Goal: Task Accomplishment & Management: Manage account settings

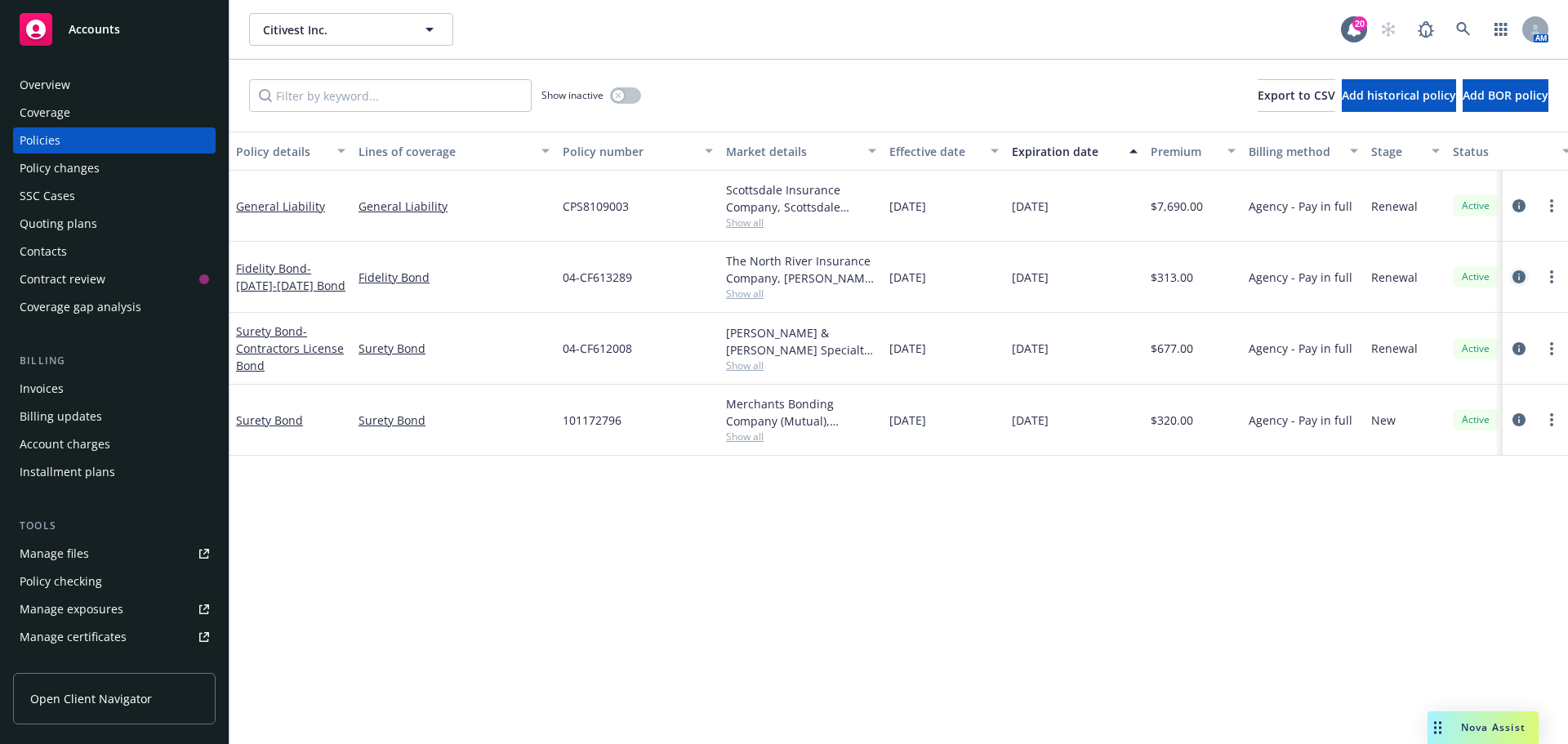
click at [1519, 279] on icon "circleInformation" at bounding box center [1519, 276] width 13 height 13
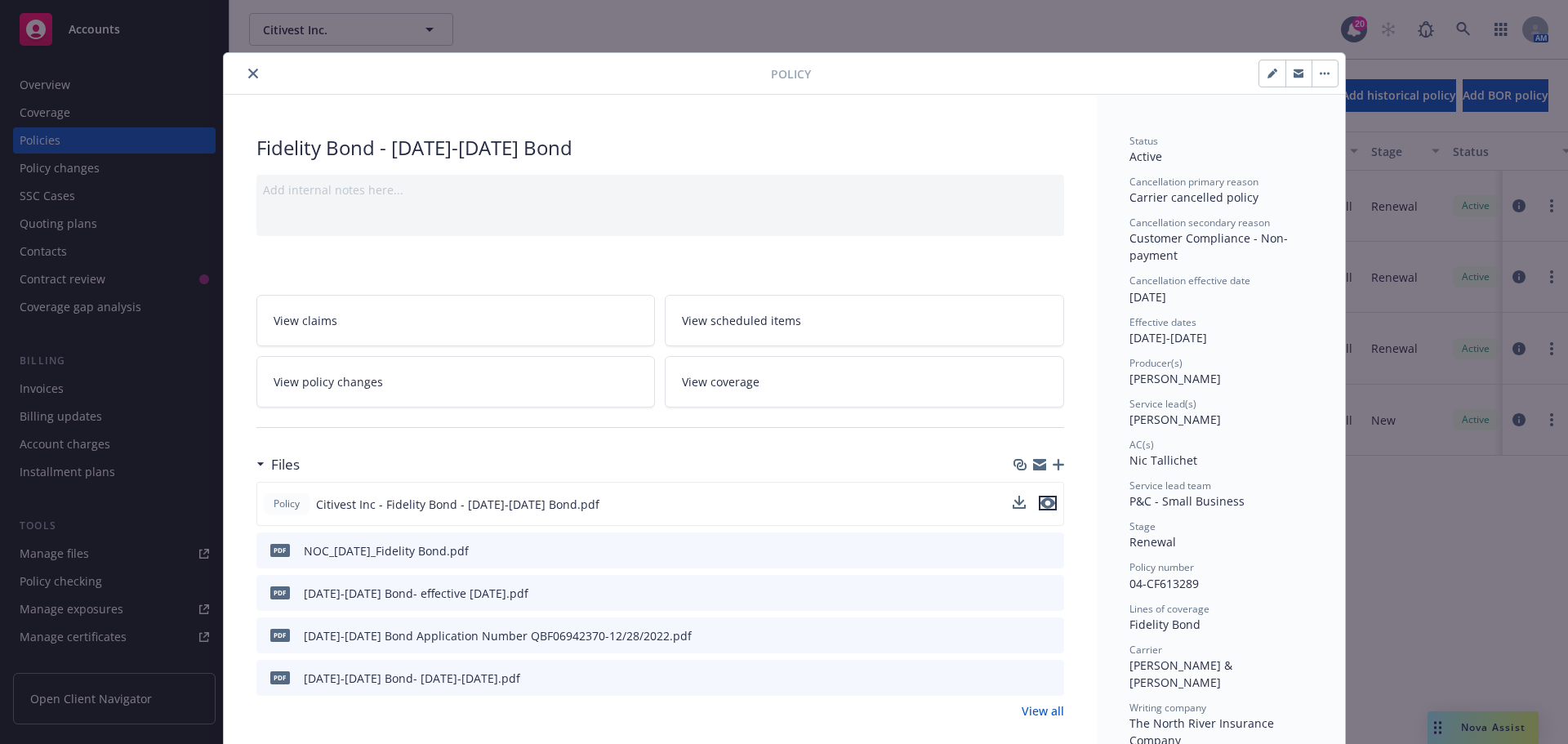
click at [1042, 507] on icon "preview file" at bounding box center [1048, 503] width 15 height 12
click at [250, 74] on icon "close" at bounding box center [253, 74] width 10 height 10
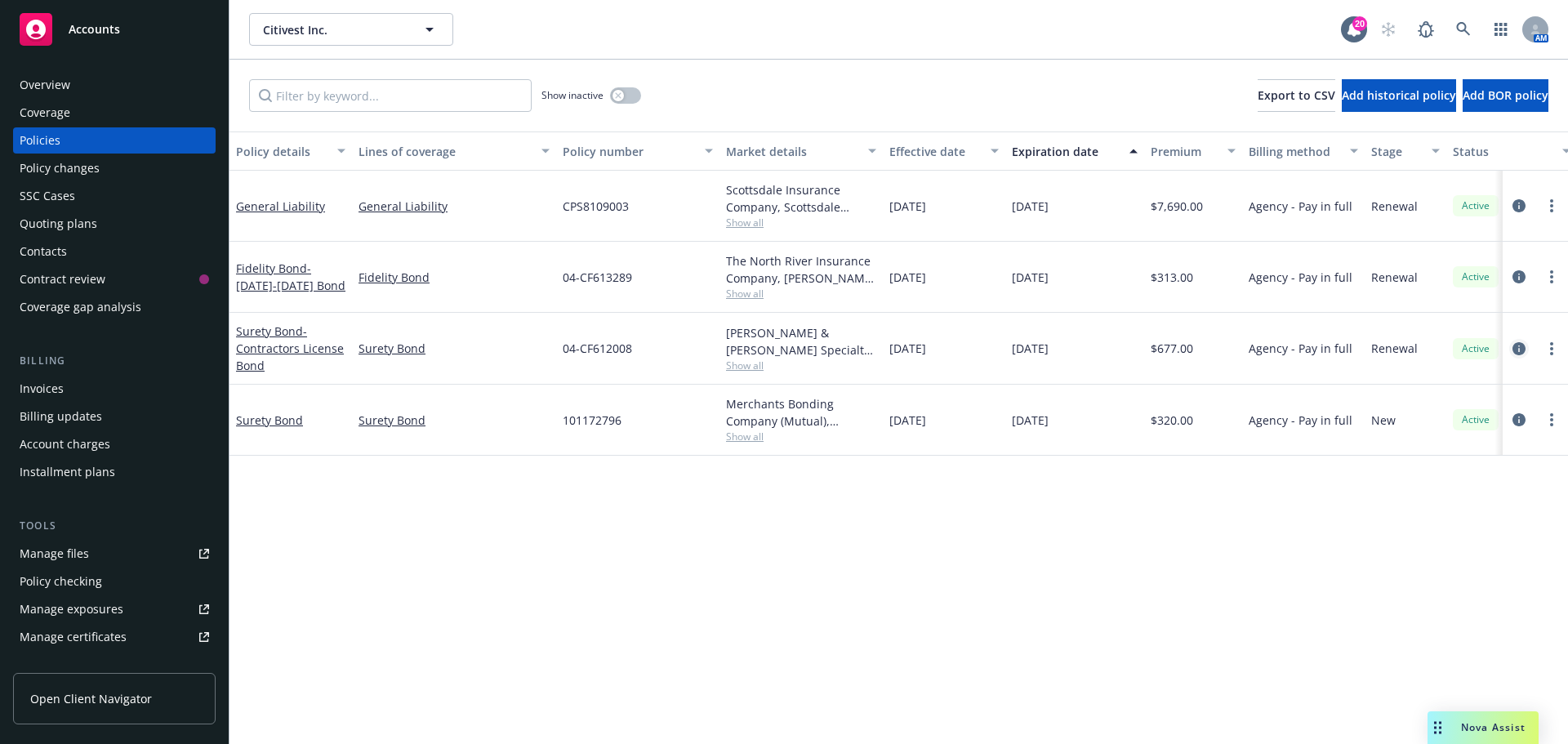
click at [1526, 348] on link "circleInformation" at bounding box center [1520, 349] width 19 height 19
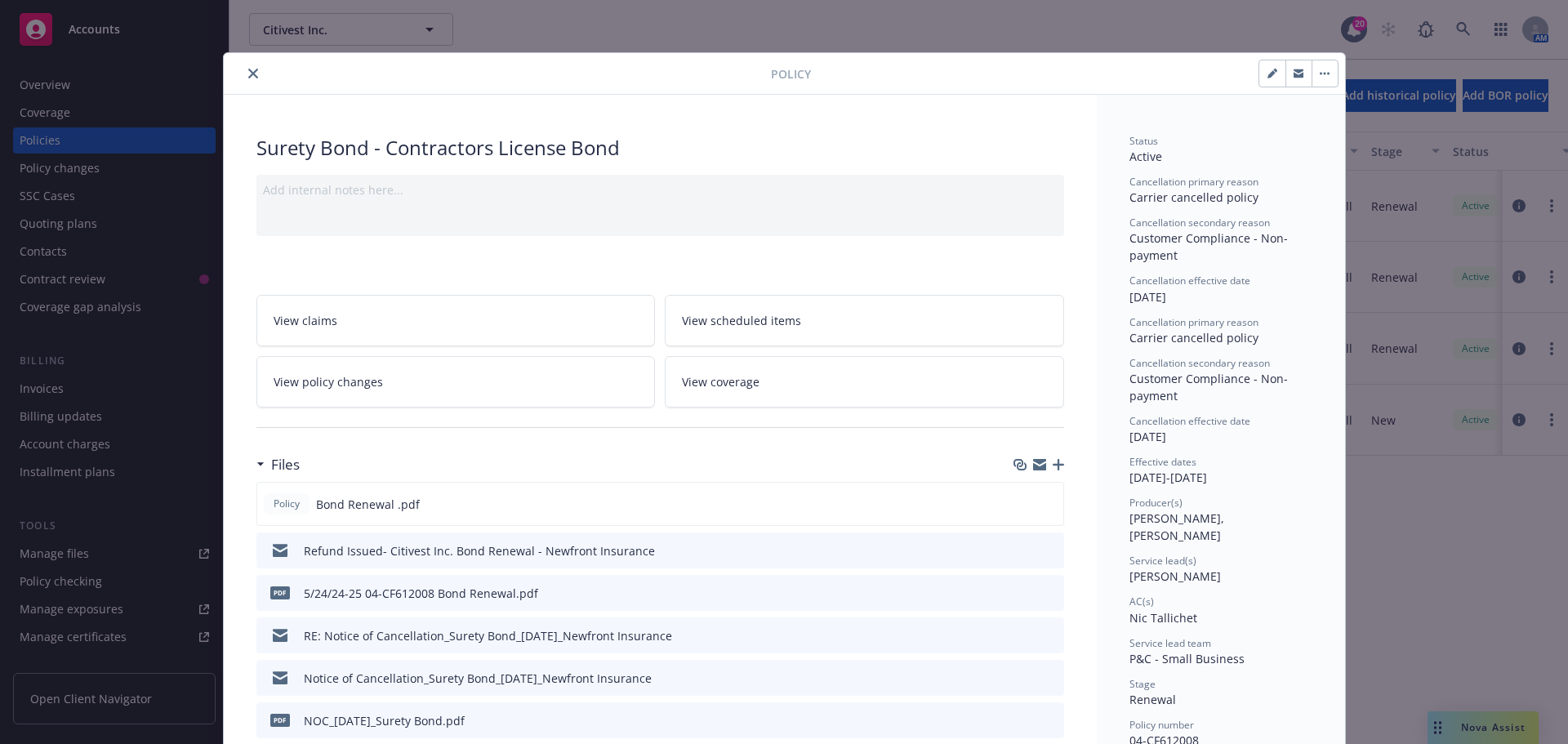
click at [1268, 70] on icon "button" at bounding box center [1272, 74] width 10 height 10
select select "RENEWAL"
select select "other"
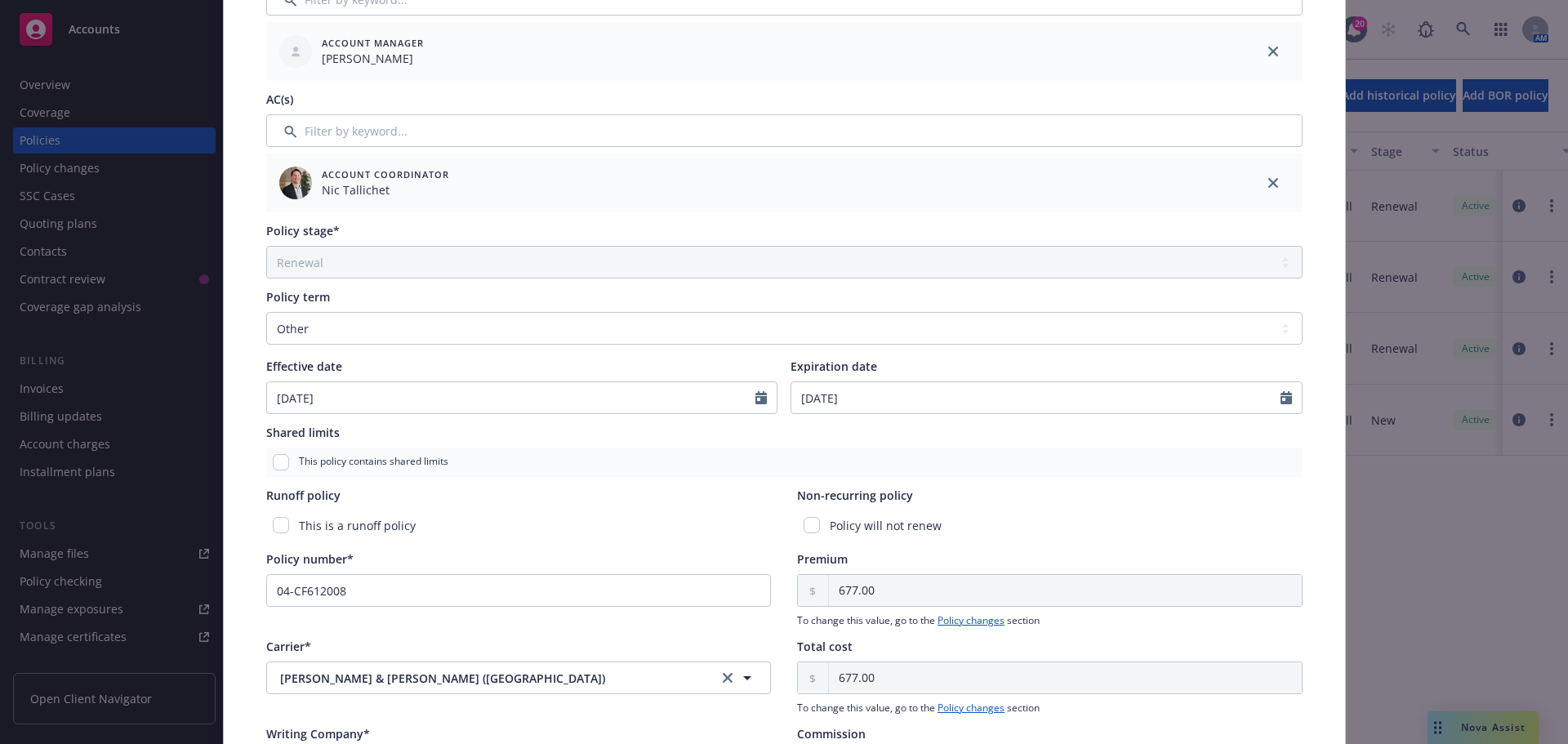
scroll to position [544, 0]
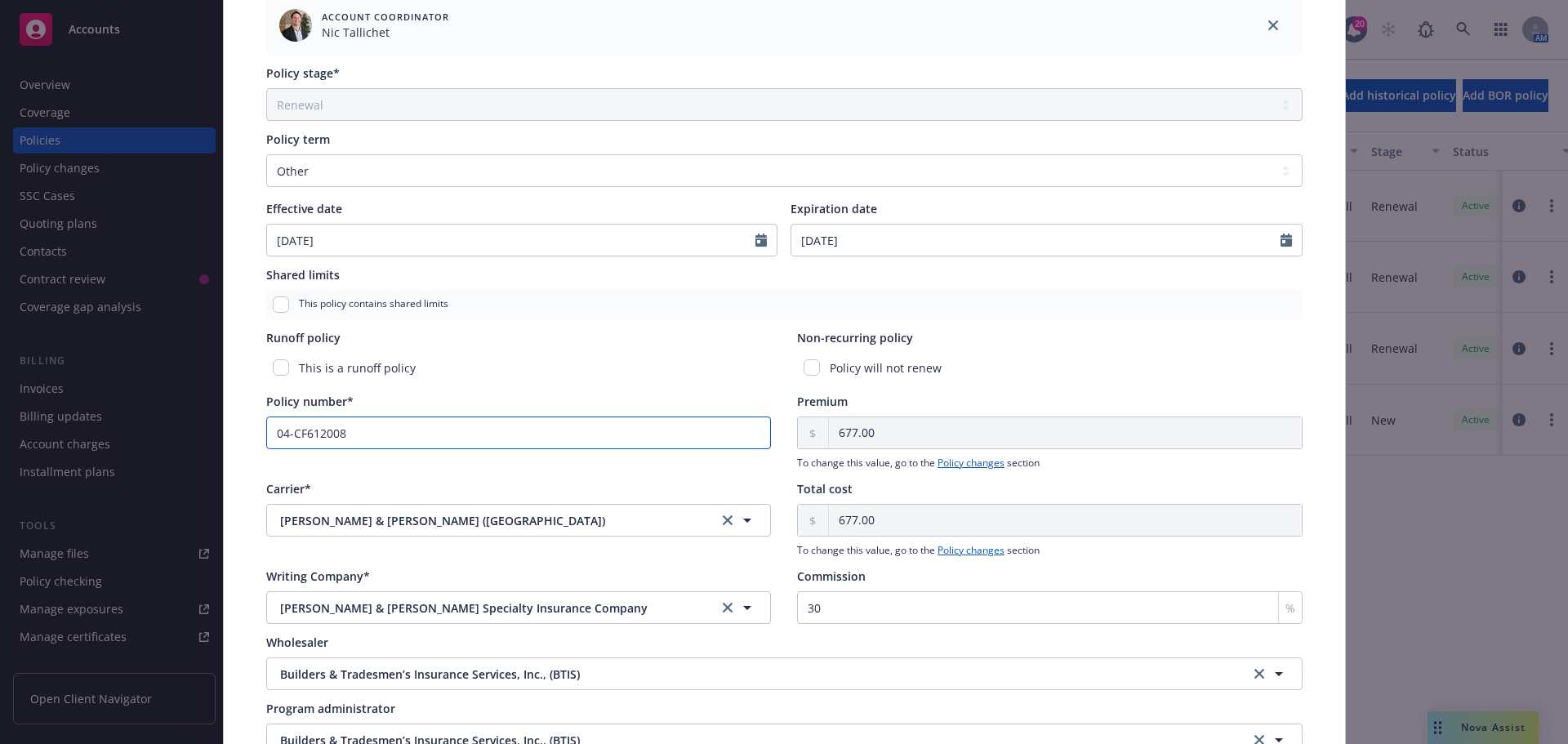
click at [379, 433] on input "04-CF612008" at bounding box center [519, 433] width 506 height 33
click at [519, 340] on div "Runoff policy" at bounding box center [519, 338] width 506 height 17
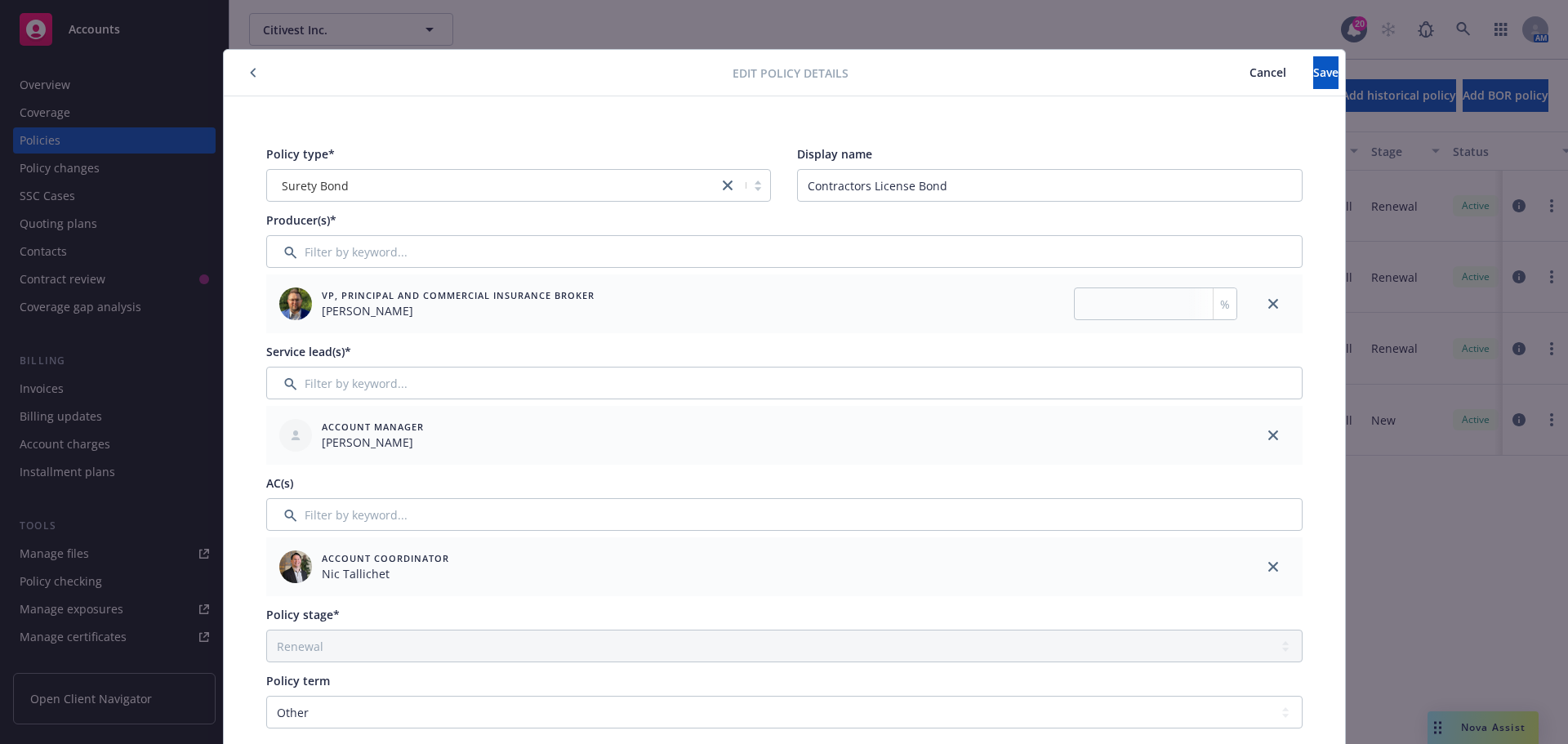
scroll to position [0, 0]
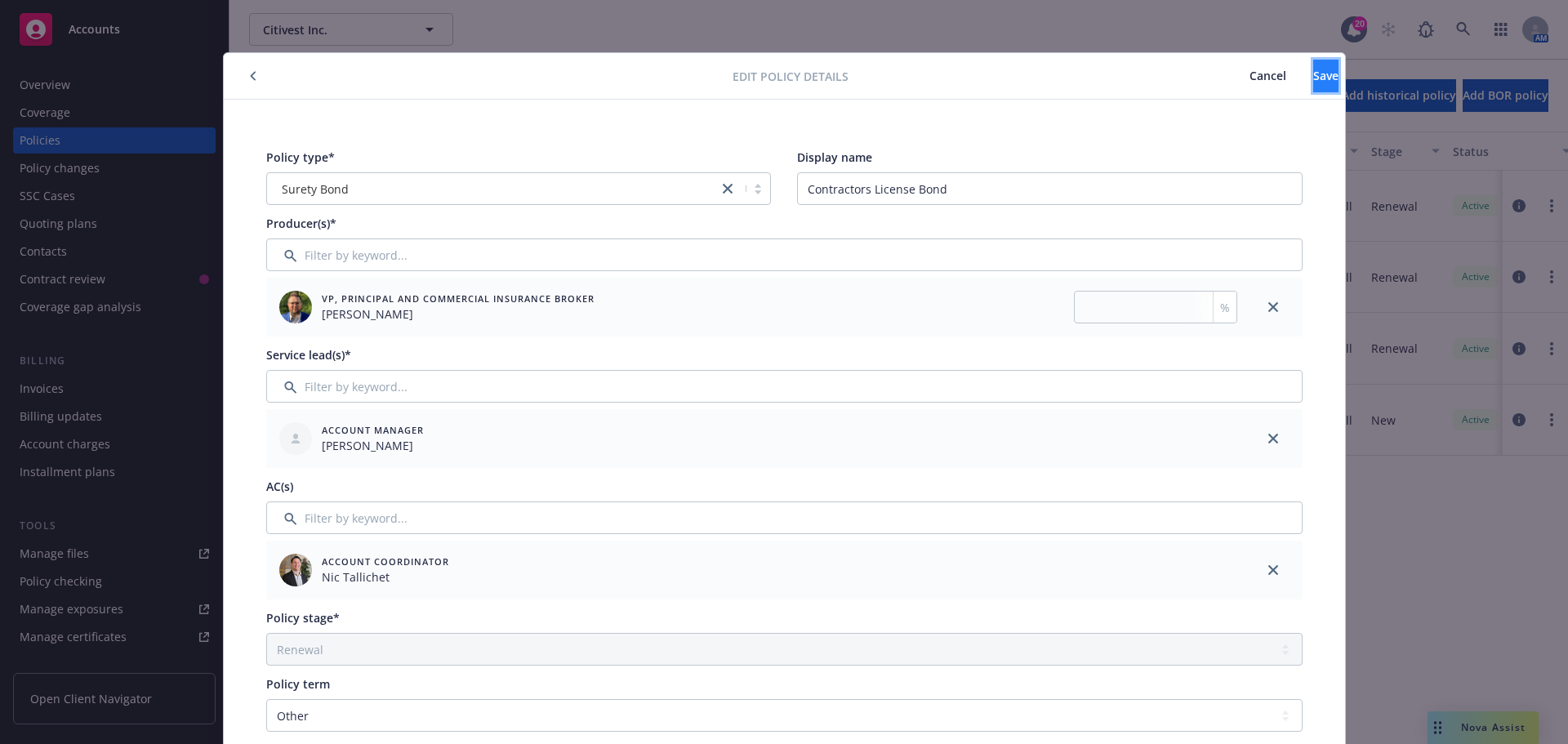
click at [1313, 66] on button "Save" at bounding box center [1326, 77] width 25 height 33
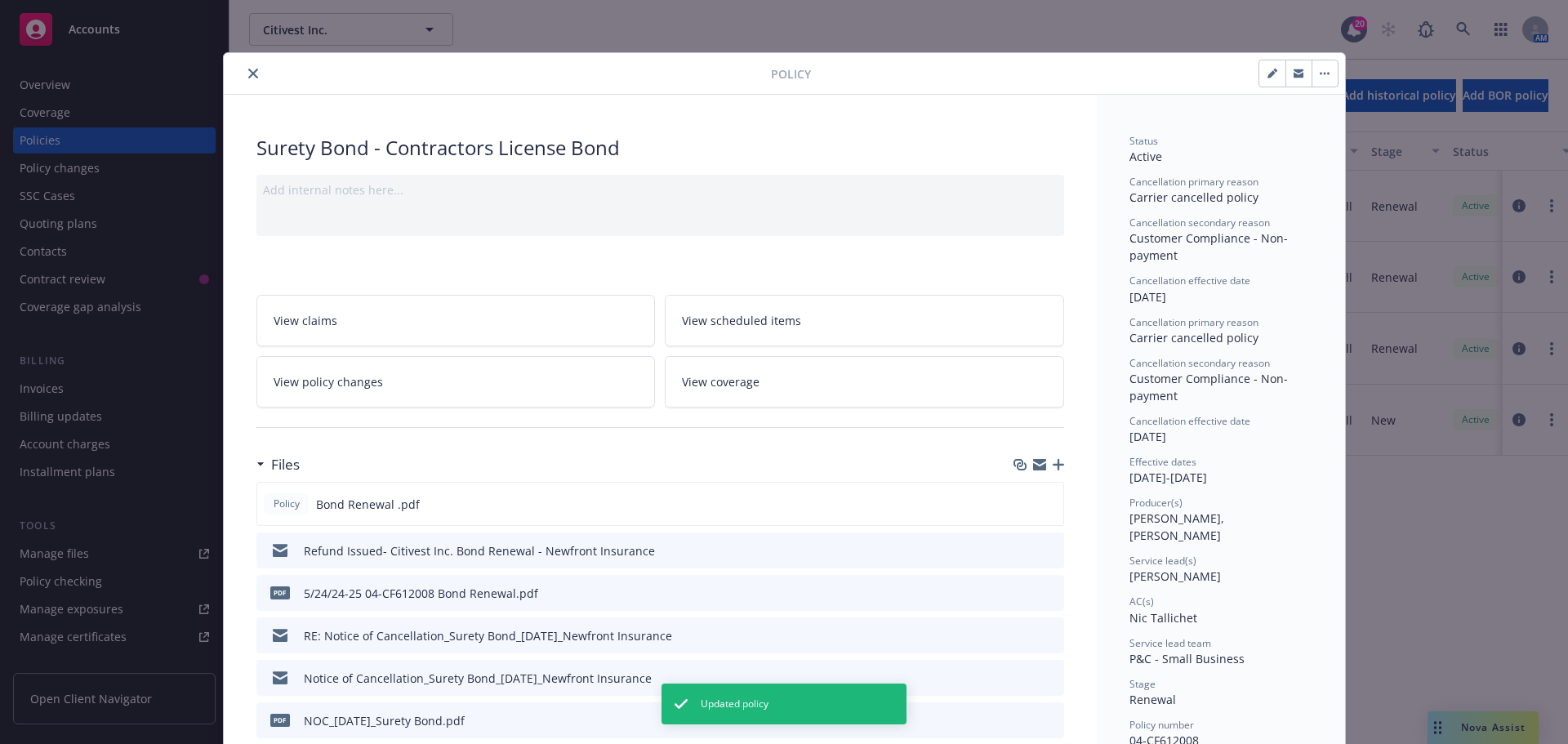
click at [252, 79] on button "close" at bounding box center [253, 74] width 19 height 19
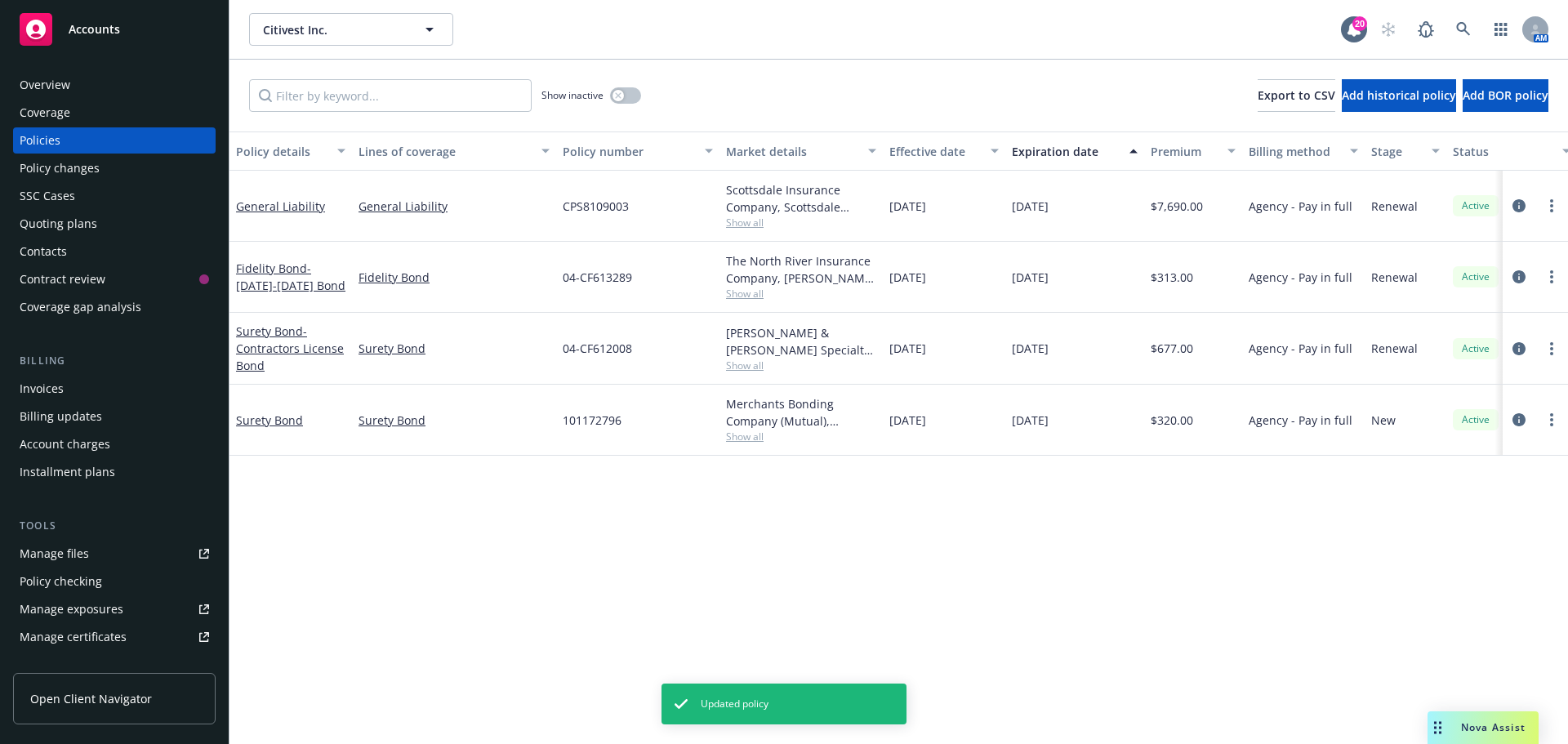
click at [763, 297] on span "Show all" at bounding box center [800, 294] width 150 height 14
click at [1033, 526] on div "Policy details Lines of coverage Policy number Market details Effective date Ex…" at bounding box center [898, 438] width 1338 height 612
click at [1515, 351] on icon "circleInformation" at bounding box center [1519, 348] width 13 height 13
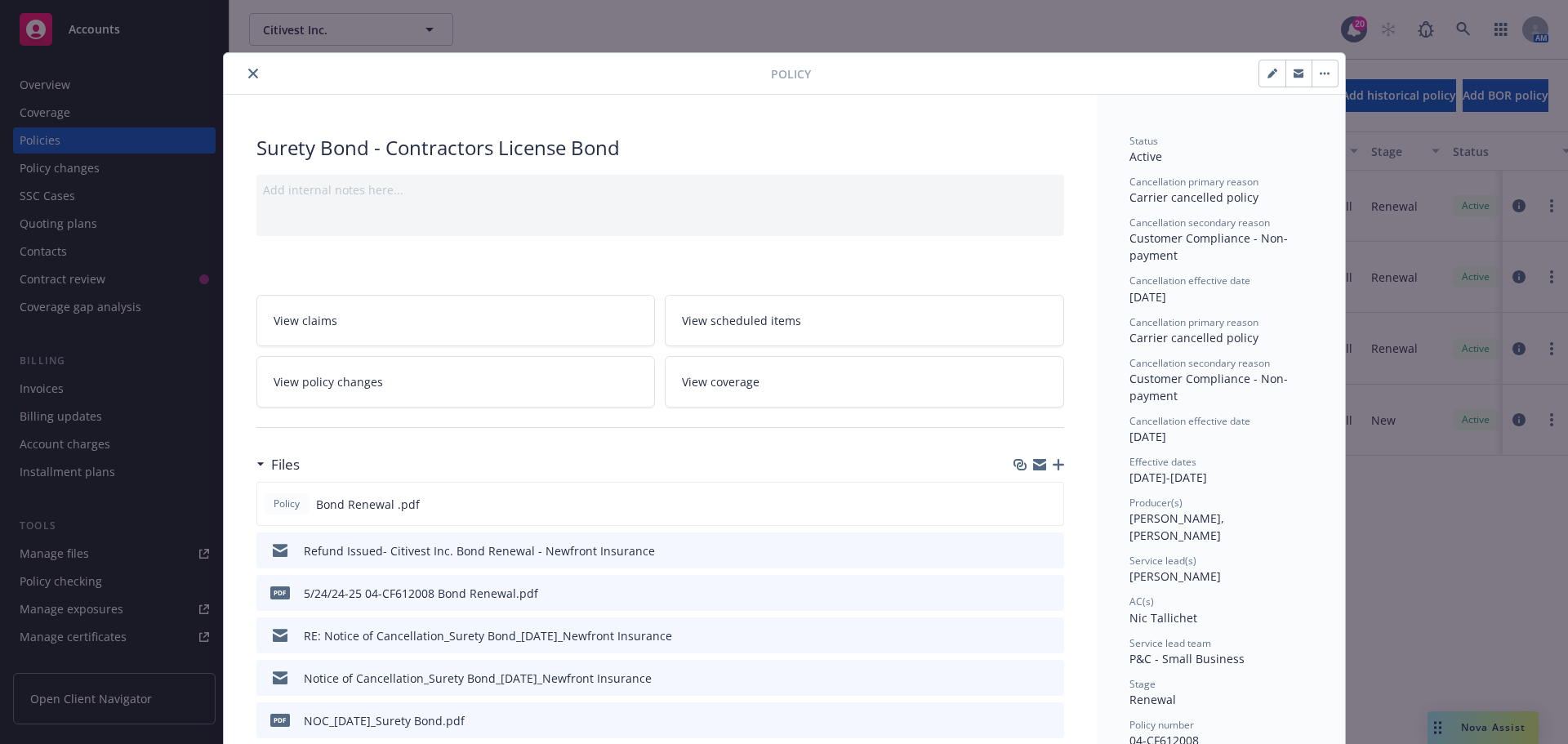
scroll to position [49, 0]
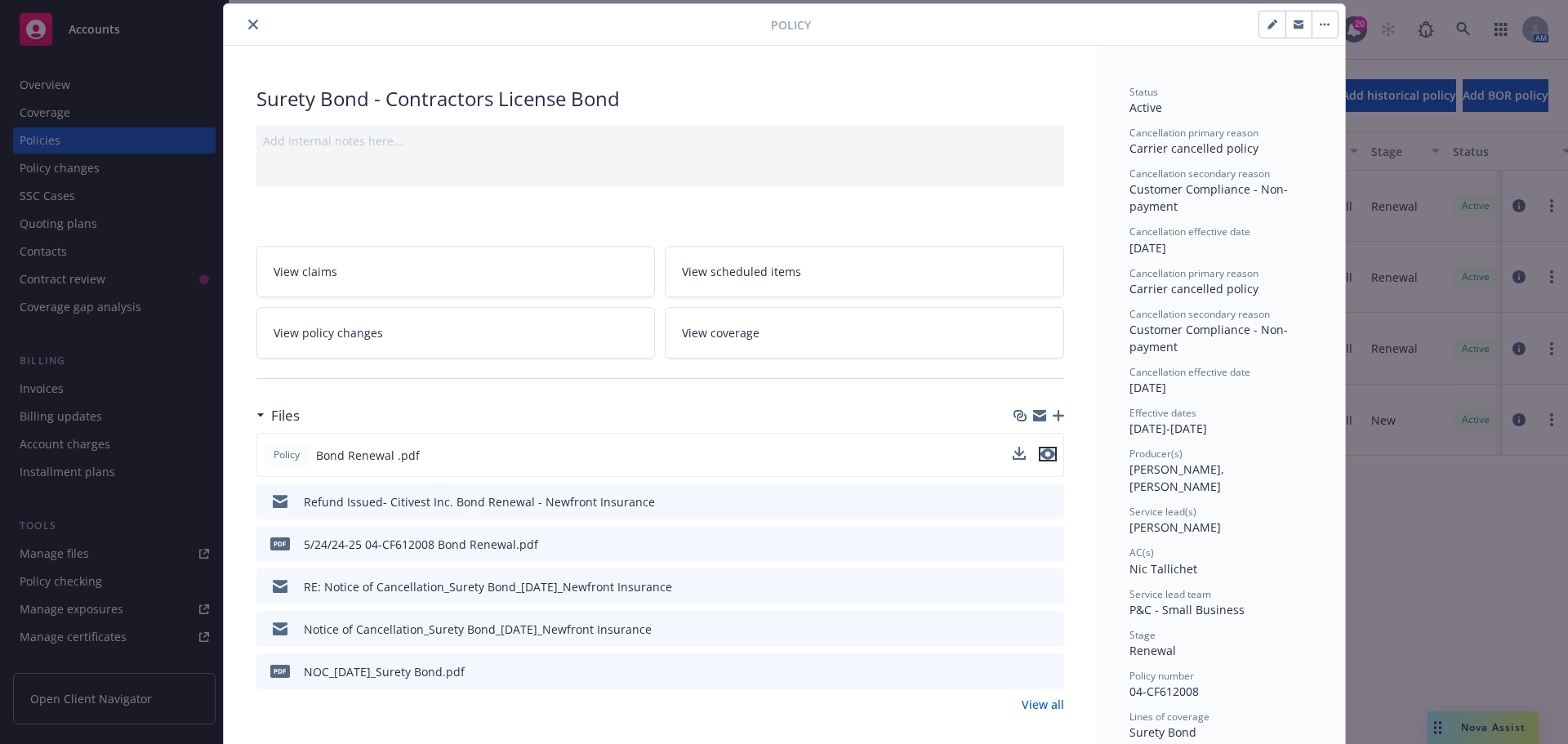
click at [1041, 455] on icon "preview file" at bounding box center [1048, 454] width 15 height 12
click at [251, 32] on button "close" at bounding box center [253, 24] width 19 height 19
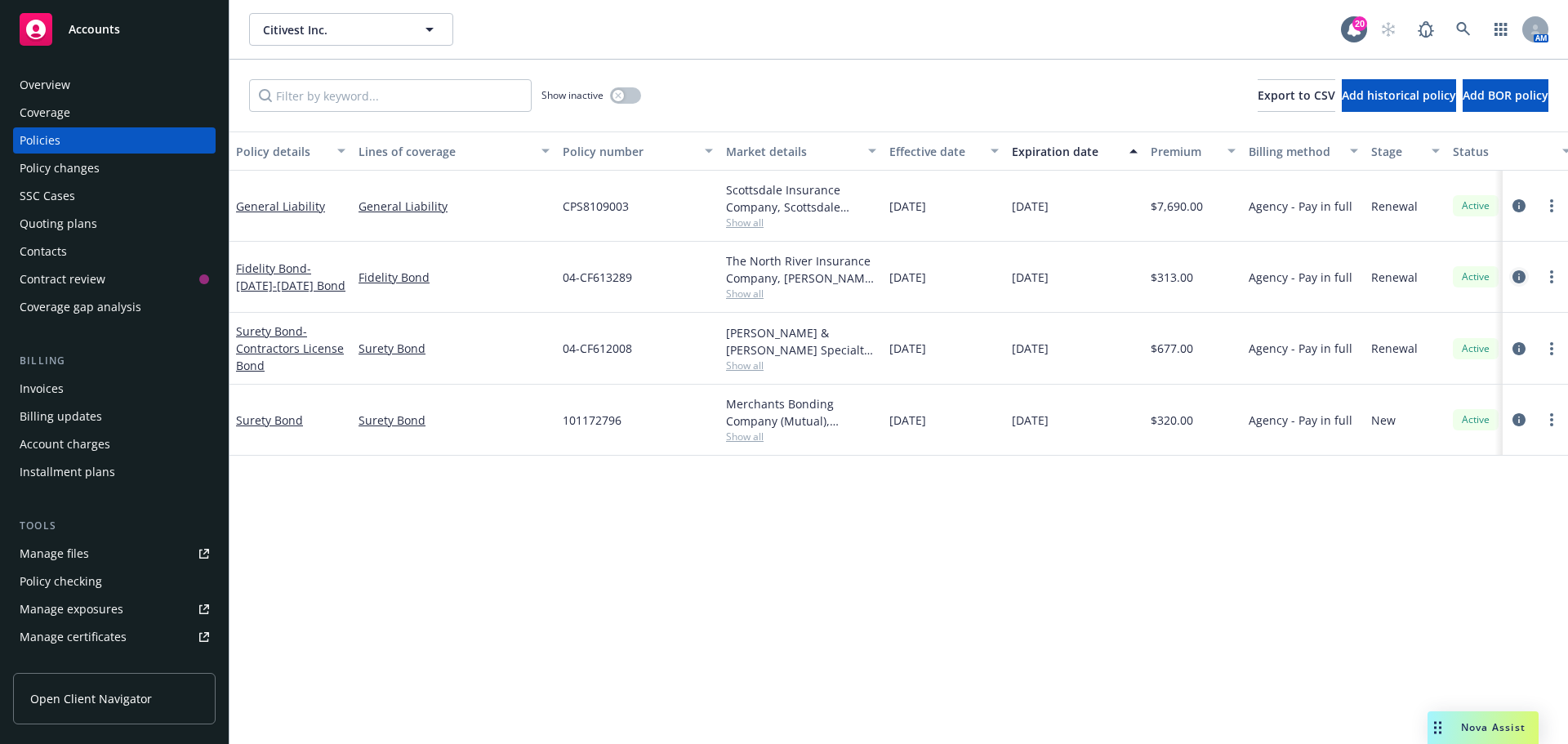
click at [1513, 273] on icon "circleInformation" at bounding box center [1519, 276] width 13 height 13
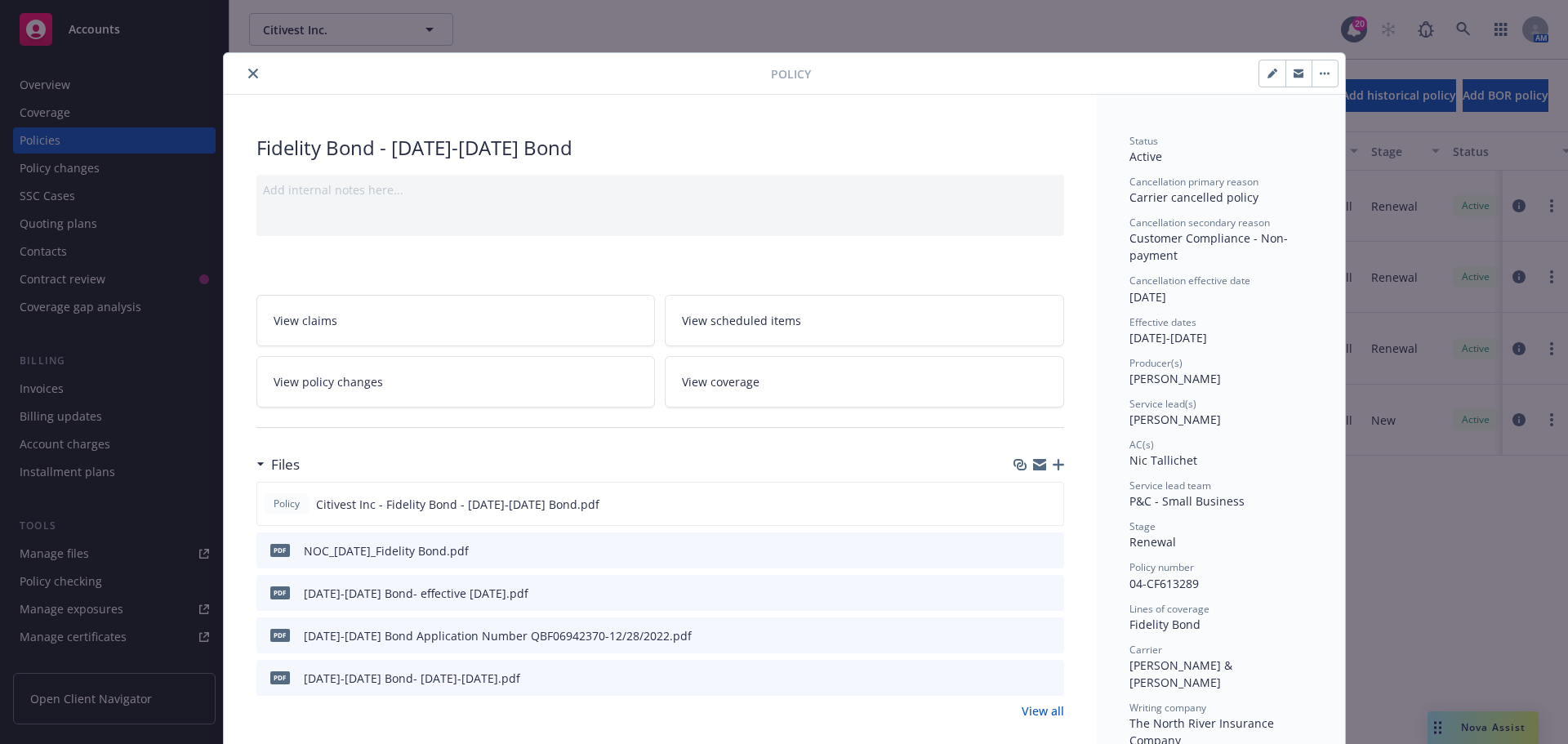
drag, startPoint x: 247, startPoint y: 79, endPoint x: 283, endPoint y: 65, distance: 38.6
click at [247, 79] on button "close" at bounding box center [253, 74] width 19 height 19
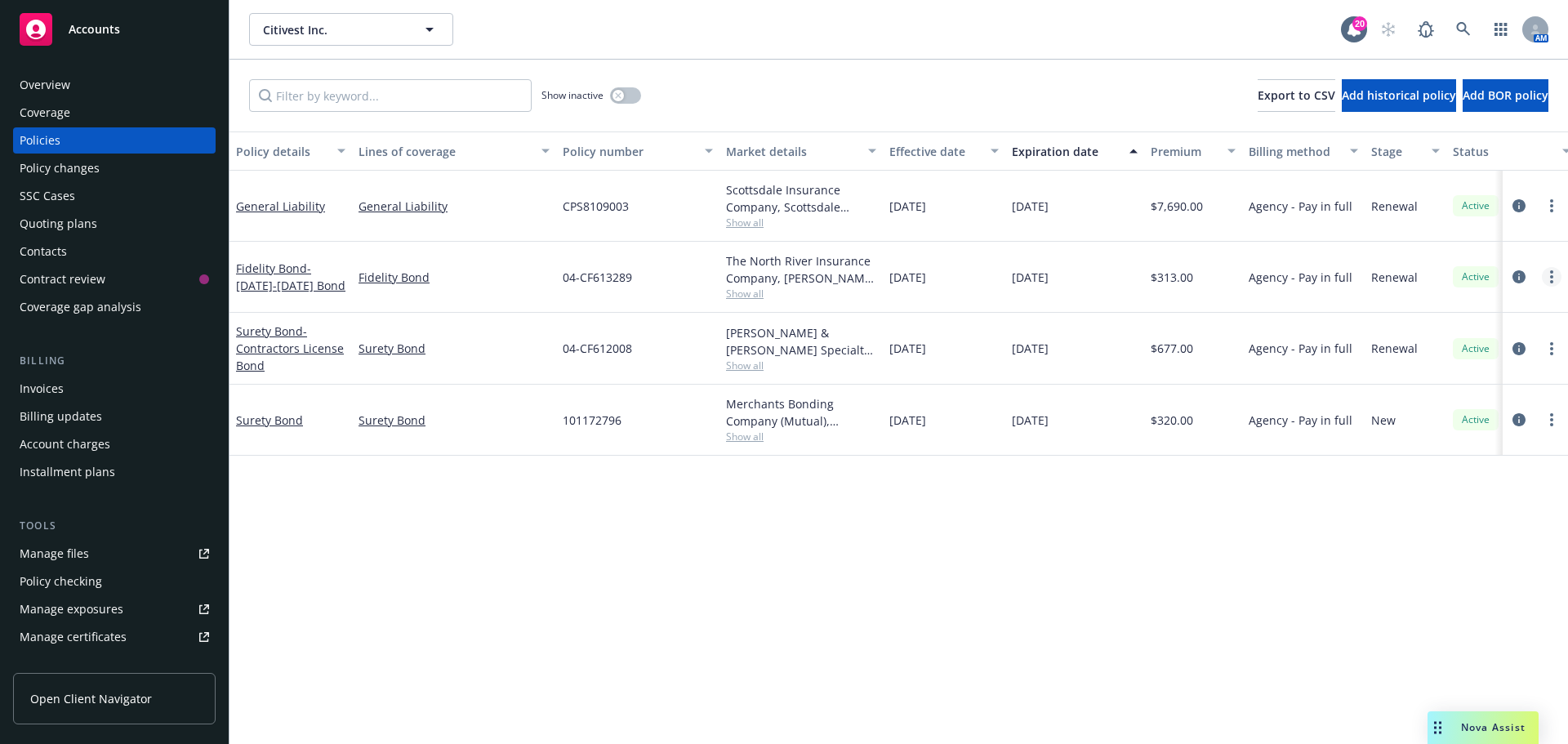
click at [1544, 273] on div at bounding box center [1536, 277] width 52 height 19
click at [1552, 279] on icon "more" at bounding box center [1552, 276] width 3 height 13
click at [1106, 518] on div "Policy details Lines of coverage Policy number Market details Effective date Ex…" at bounding box center [898, 438] width 1338 height 612
click at [1551, 278] on link "more" at bounding box center [1552, 277] width 19 height 19
click at [1176, 560] on div "Policy details Lines of coverage Policy number Market details Effective date Ex…" at bounding box center [898, 438] width 1338 height 612
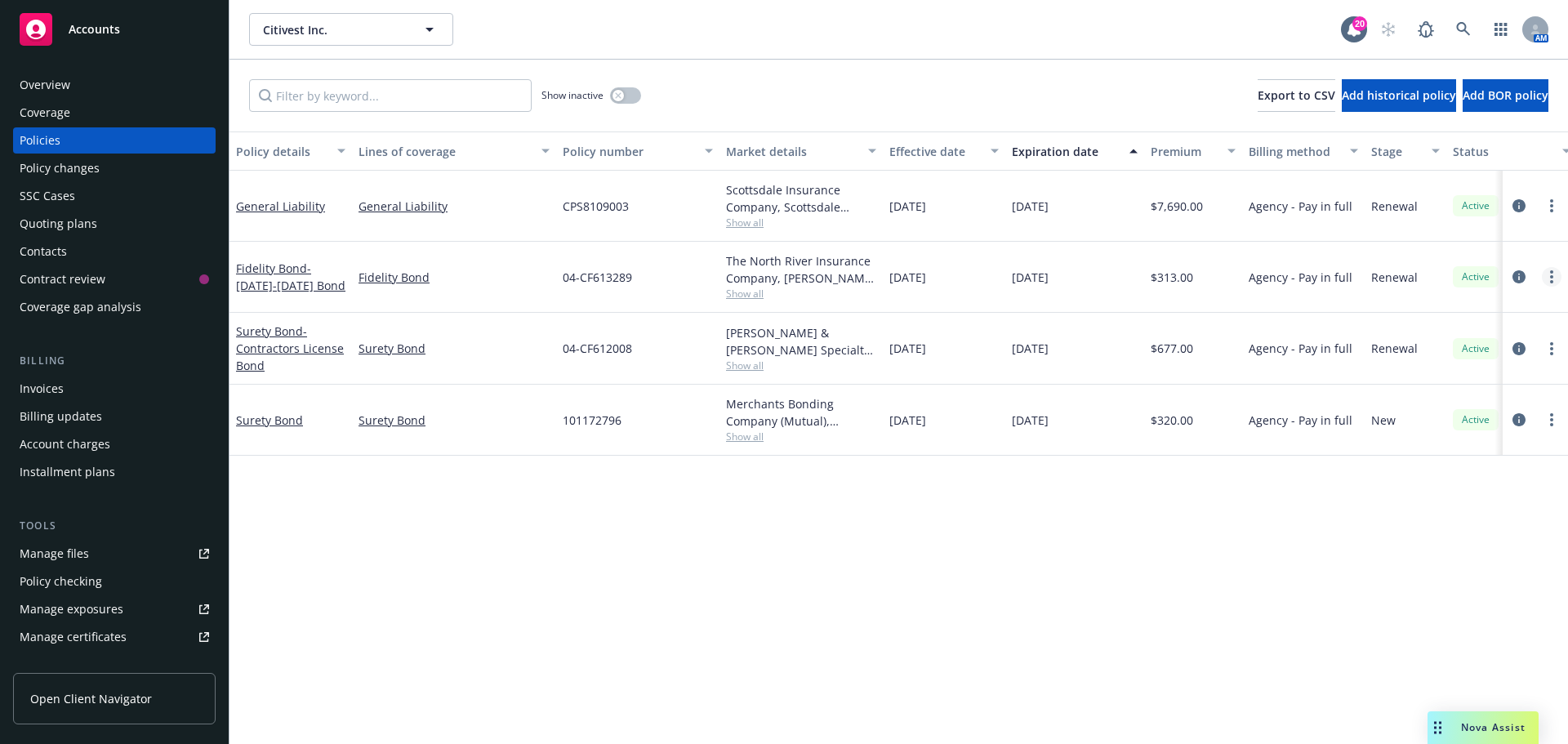
click at [1546, 273] on link "more" at bounding box center [1552, 277] width 19 height 19
click at [1060, 520] on div "Policy details Lines of coverage Policy number Market details Effective date Ex…" at bounding box center [898, 438] width 1338 height 612
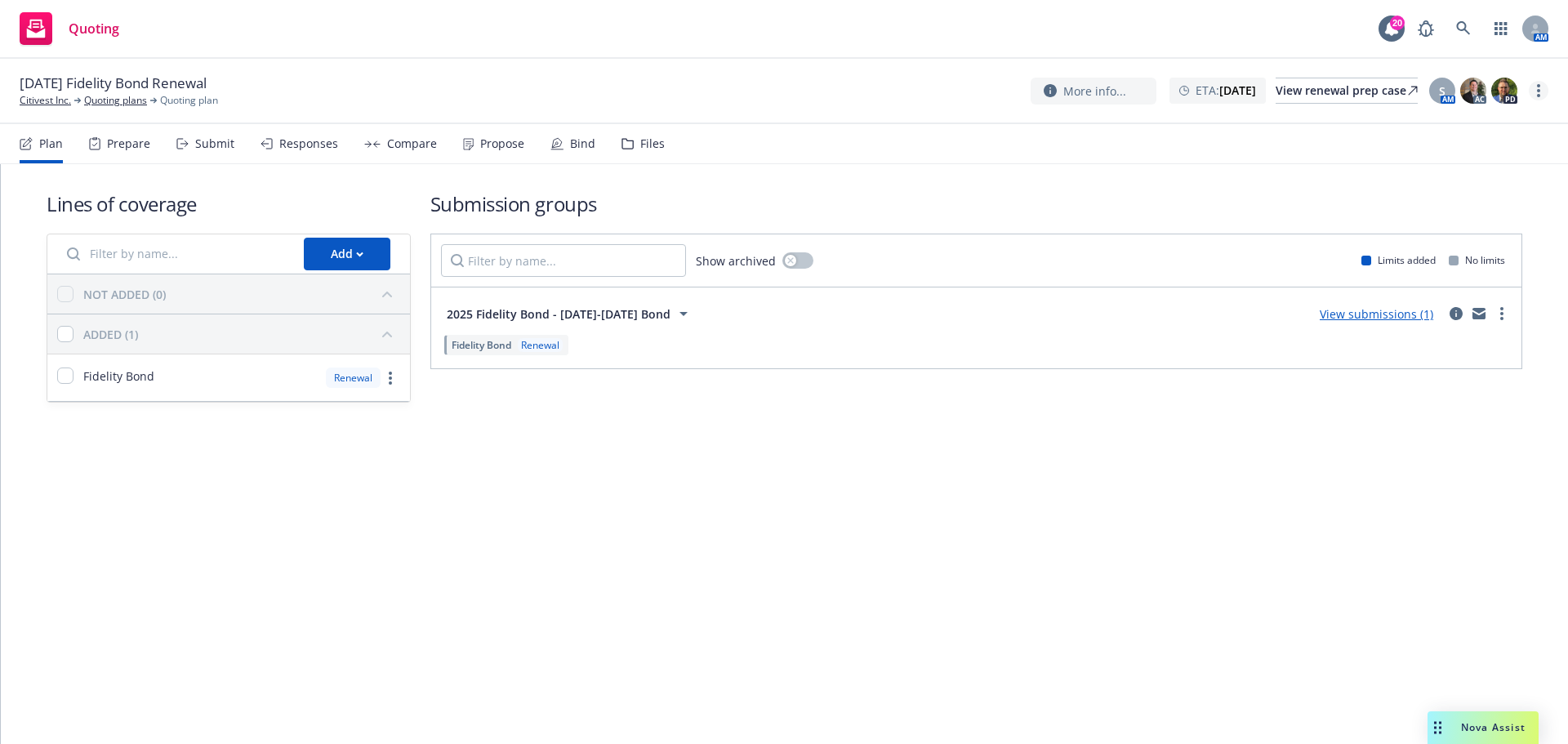
click at [1538, 94] on icon "more" at bounding box center [1538, 90] width 3 height 13
click at [1484, 257] on link "Archive quoting plan" at bounding box center [1457, 255] width 182 height 33
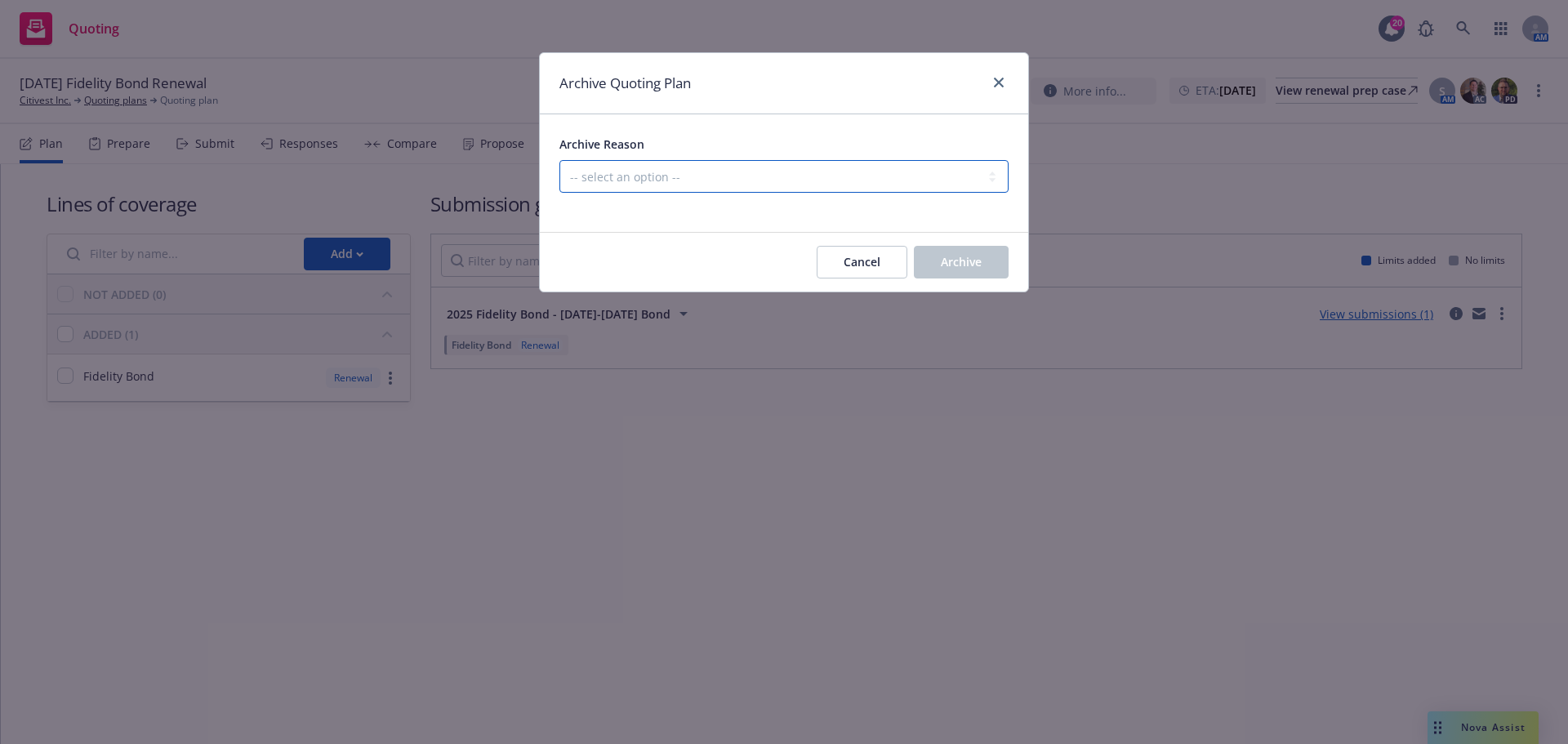
click at [962, 168] on select "-- select an option -- All policies in this renewal plan are auto-renewed Creat…" at bounding box center [784, 176] width 450 height 33
click at [559, 160] on select "-- select an option -- All policies in this renewal plan are auto-renewed Creat…" at bounding box center [784, 176] width 450 height 33
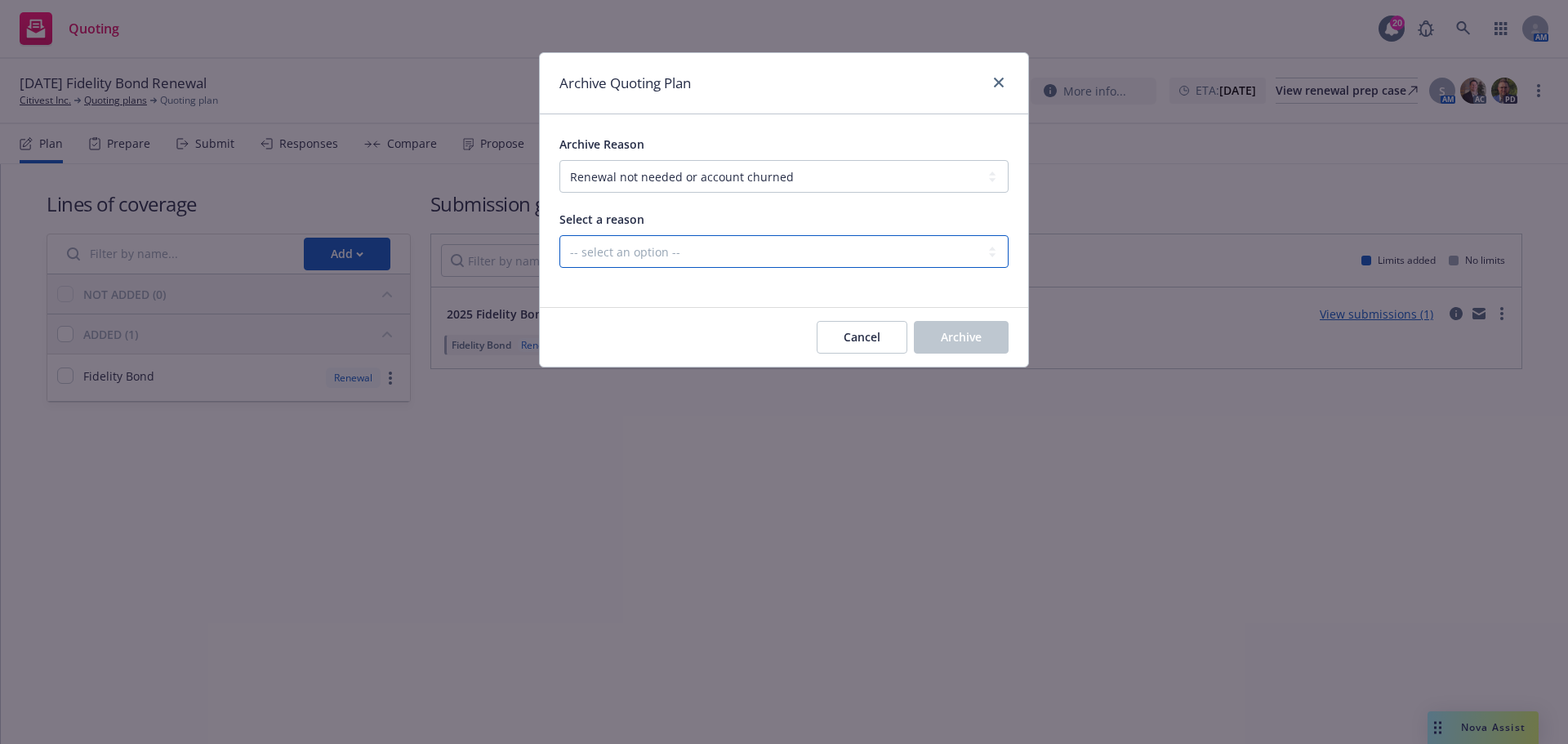
click at [783, 252] on select "-- select an option -- Blocked Client acquired, or no longer in business Client…" at bounding box center [784, 252] width 450 height 33
click at [711, 263] on select "-- select an option -- Blocked Client acquired, or no longer in business Client…" at bounding box center [784, 252] width 450 height 33
click at [712, 262] on select "-- select an option -- Blocked Client acquired, or no longer in business Client…" at bounding box center [784, 252] width 450 height 33
click at [706, 171] on select "-- select an option -- All policies in this renewal plan are auto-renewed Creat…" at bounding box center [784, 176] width 450 height 33
select select "ARCHIVED_DUPLICATE"
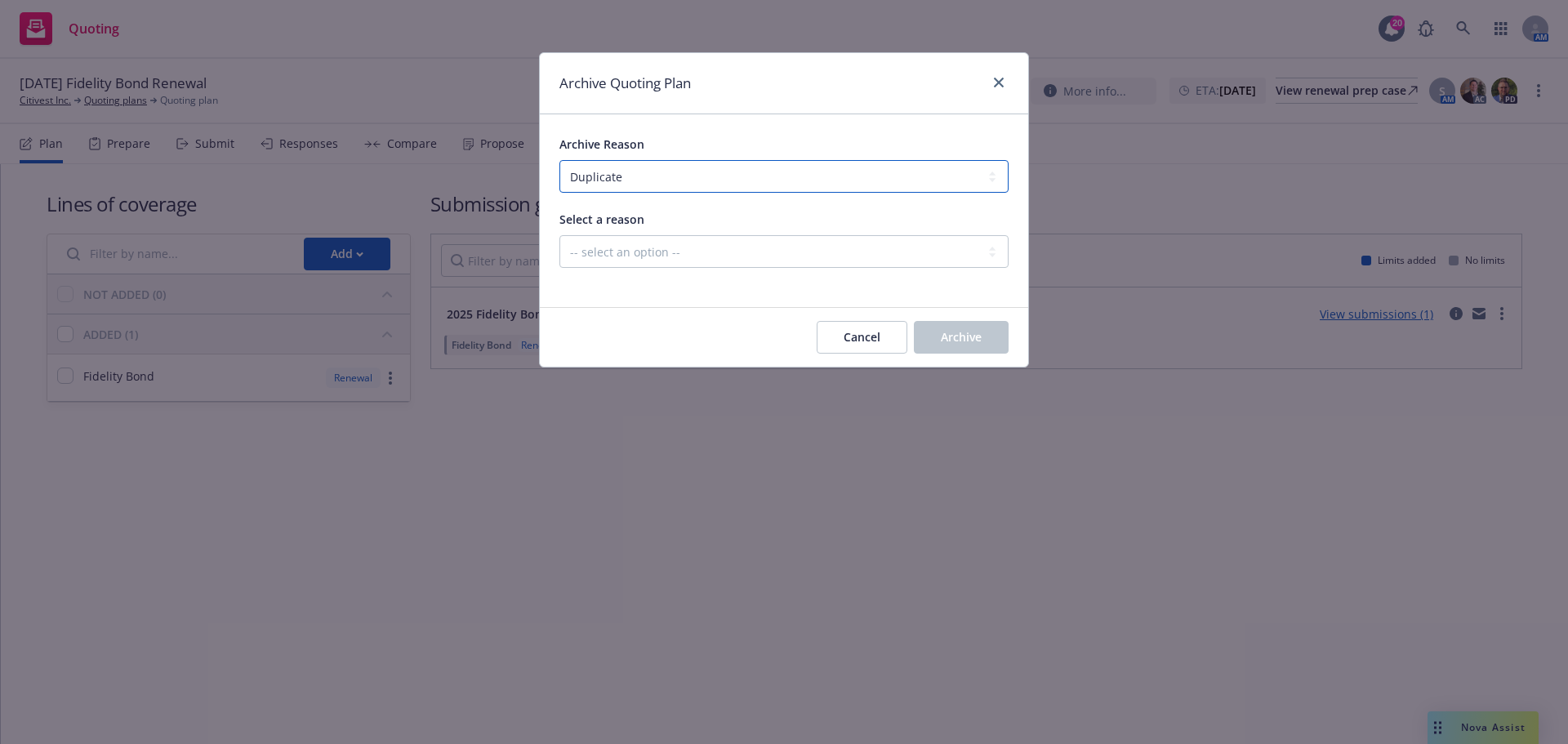
click at [559, 160] on select "-- select an option -- All policies in this renewal plan are auto-renewed Creat…" at bounding box center [784, 176] width 450 height 33
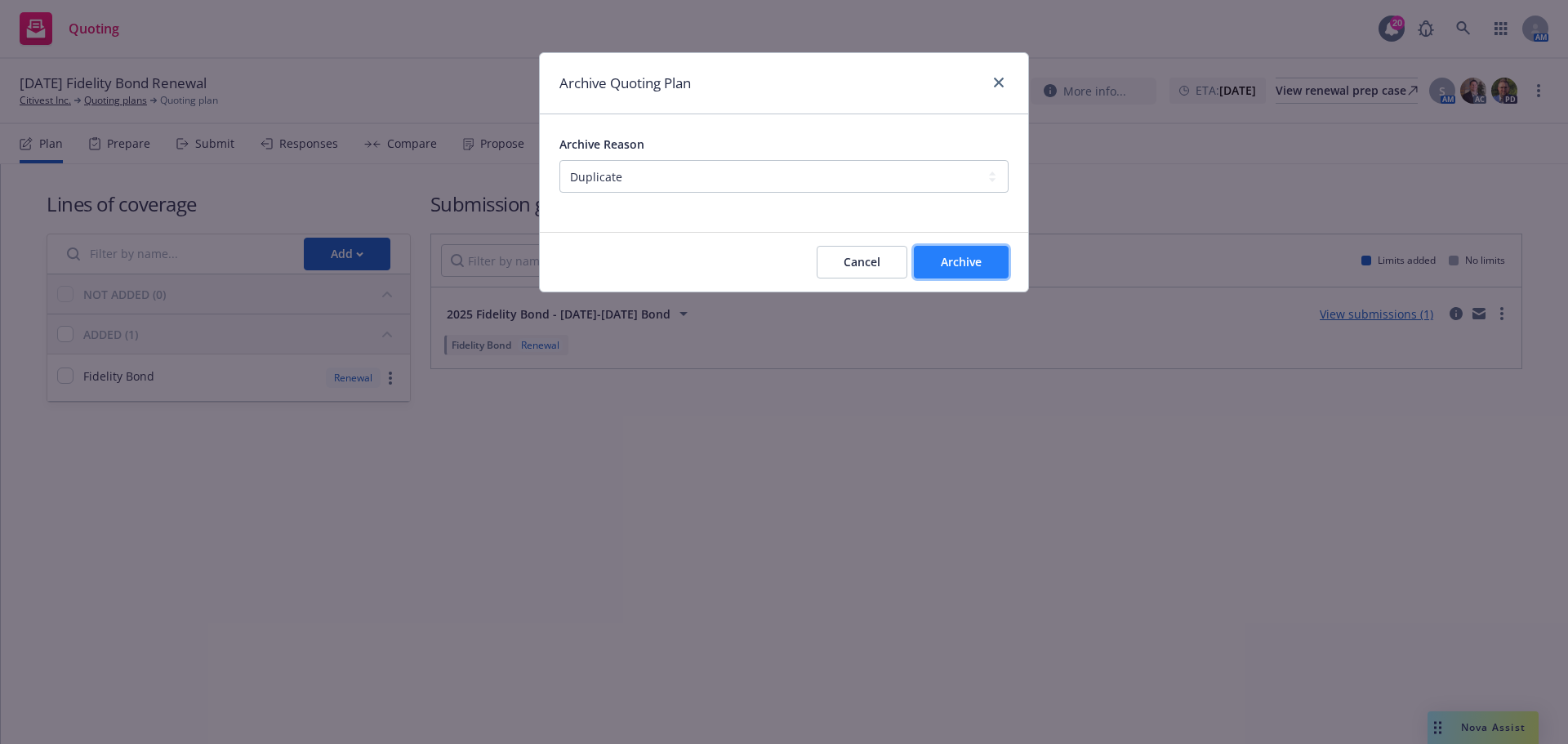
click at [960, 257] on span "Archive" at bounding box center [961, 262] width 41 height 16
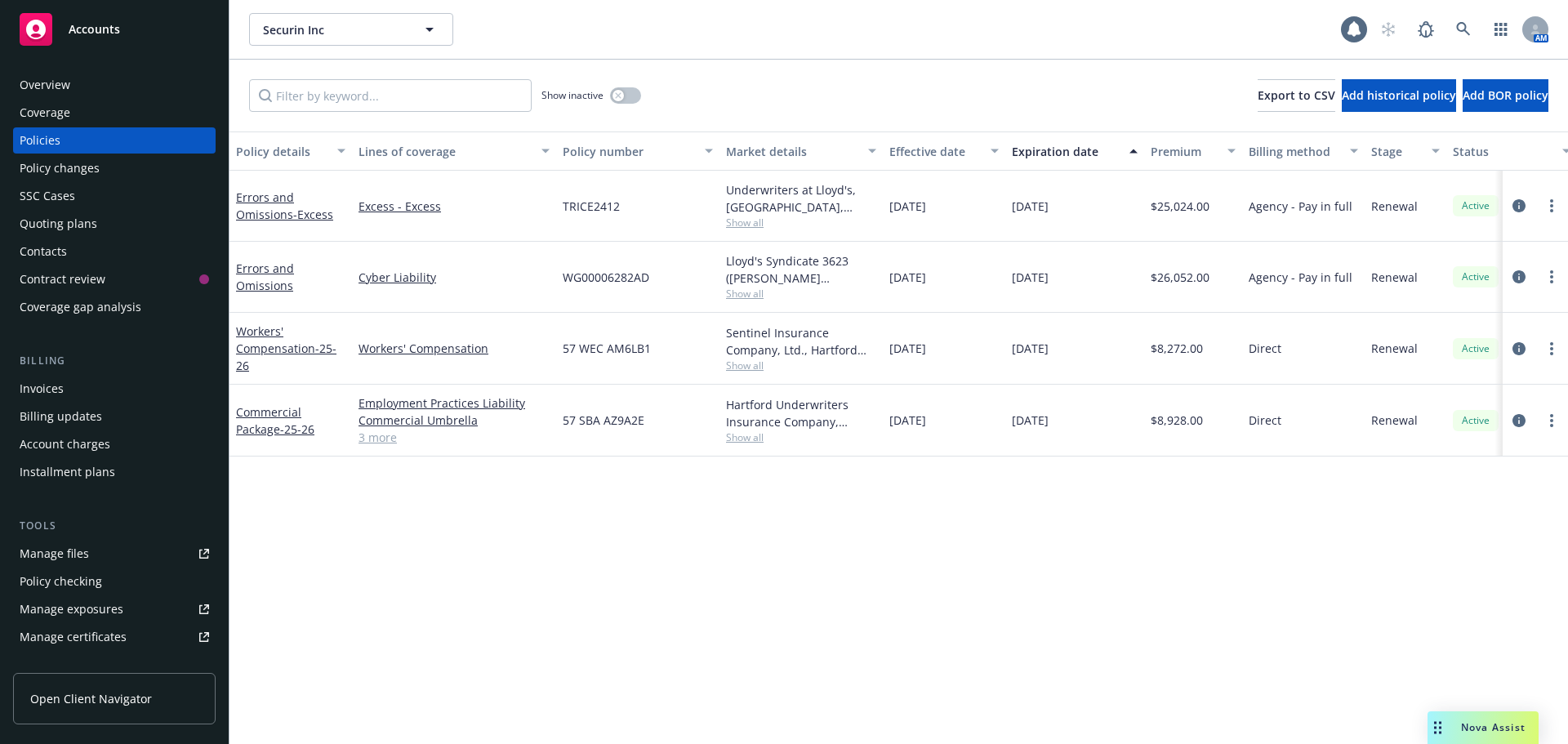
click at [73, 80] on div "Overview" at bounding box center [114, 84] width 190 height 26
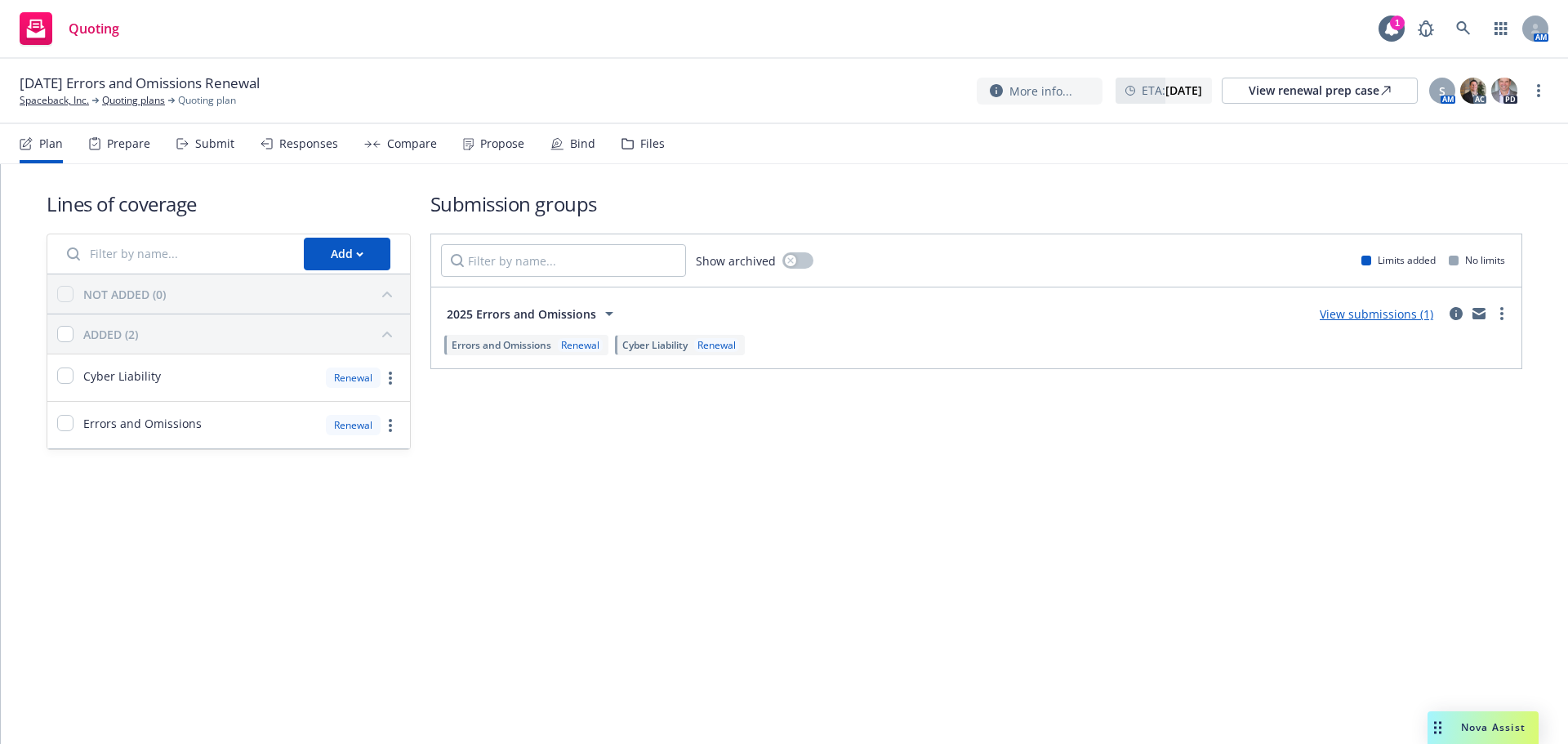
drag, startPoint x: 487, startPoint y: 143, endPoint x: 489, endPoint y: 172, distance: 29.1
click at [487, 143] on div "Propose" at bounding box center [503, 143] width 45 height 13
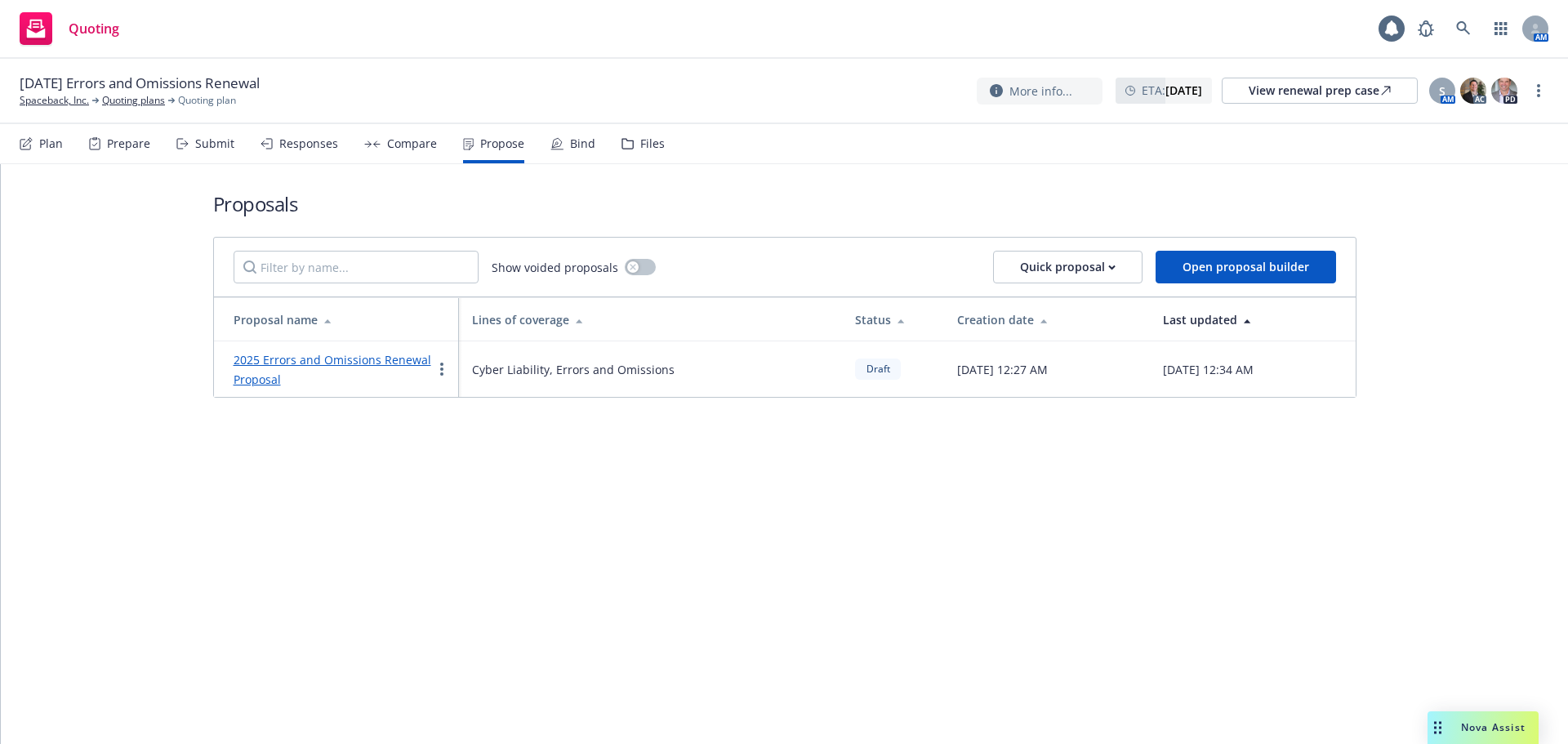
click at [327, 363] on link "2025 Errors and Omissions Renewal Proposal" at bounding box center [332, 369] width 198 height 35
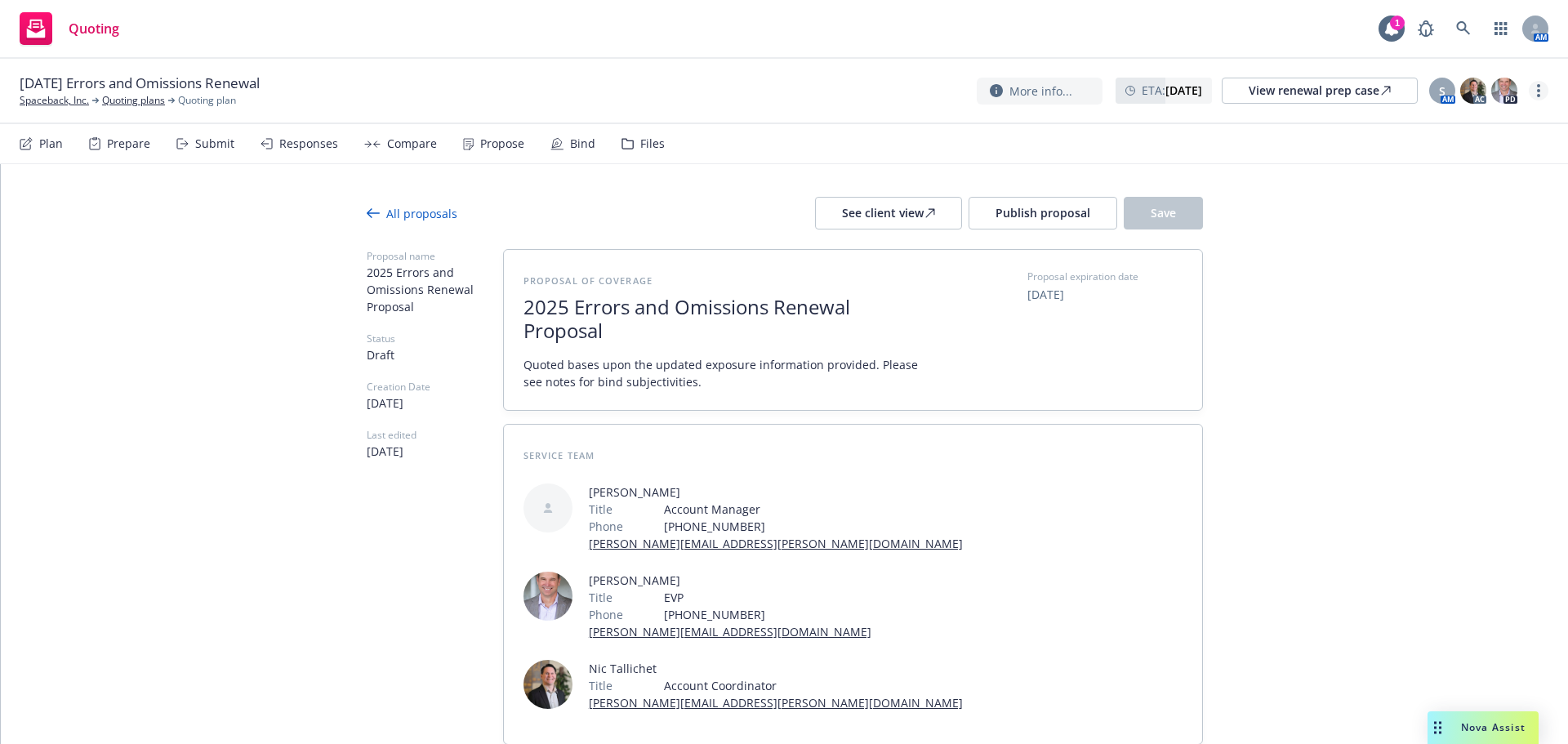
click at [1542, 91] on link "more" at bounding box center [1539, 90] width 19 height 19
click at [1489, 127] on link "Copy logging email" at bounding box center [1457, 124] width 182 height 33
click at [1499, 90] on img at bounding box center [1504, 90] width 26 height 26
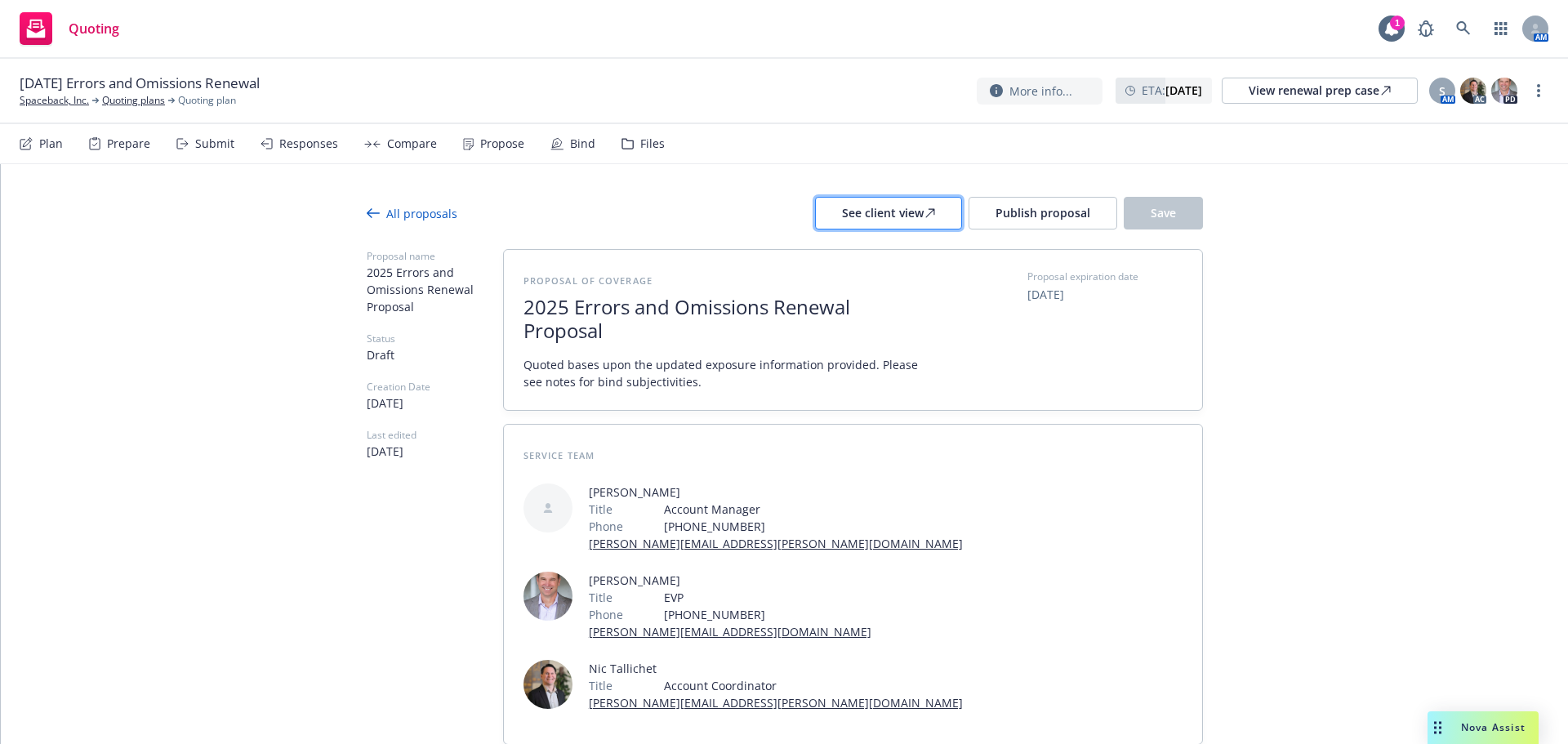
click at [912, 209] on div "See client view" at bounding box center [889, 213] width 93 height 31
click at [988, 219] on button "Publish proposal" at bounding box center [1043, 213] width 148 height 33
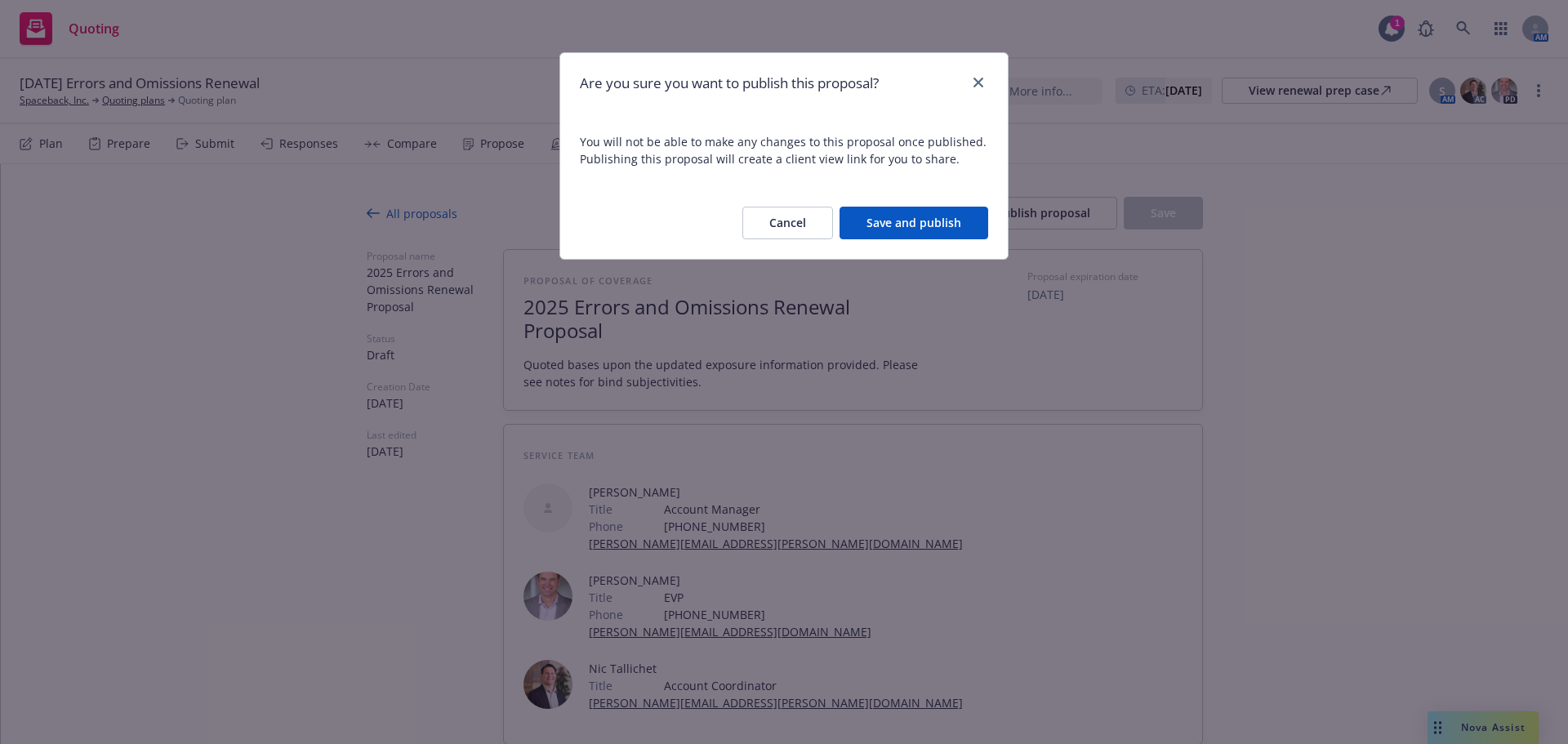
click at [931, 214] on button "Save and publish" at bounding box center [913, 223] width 148 height 33
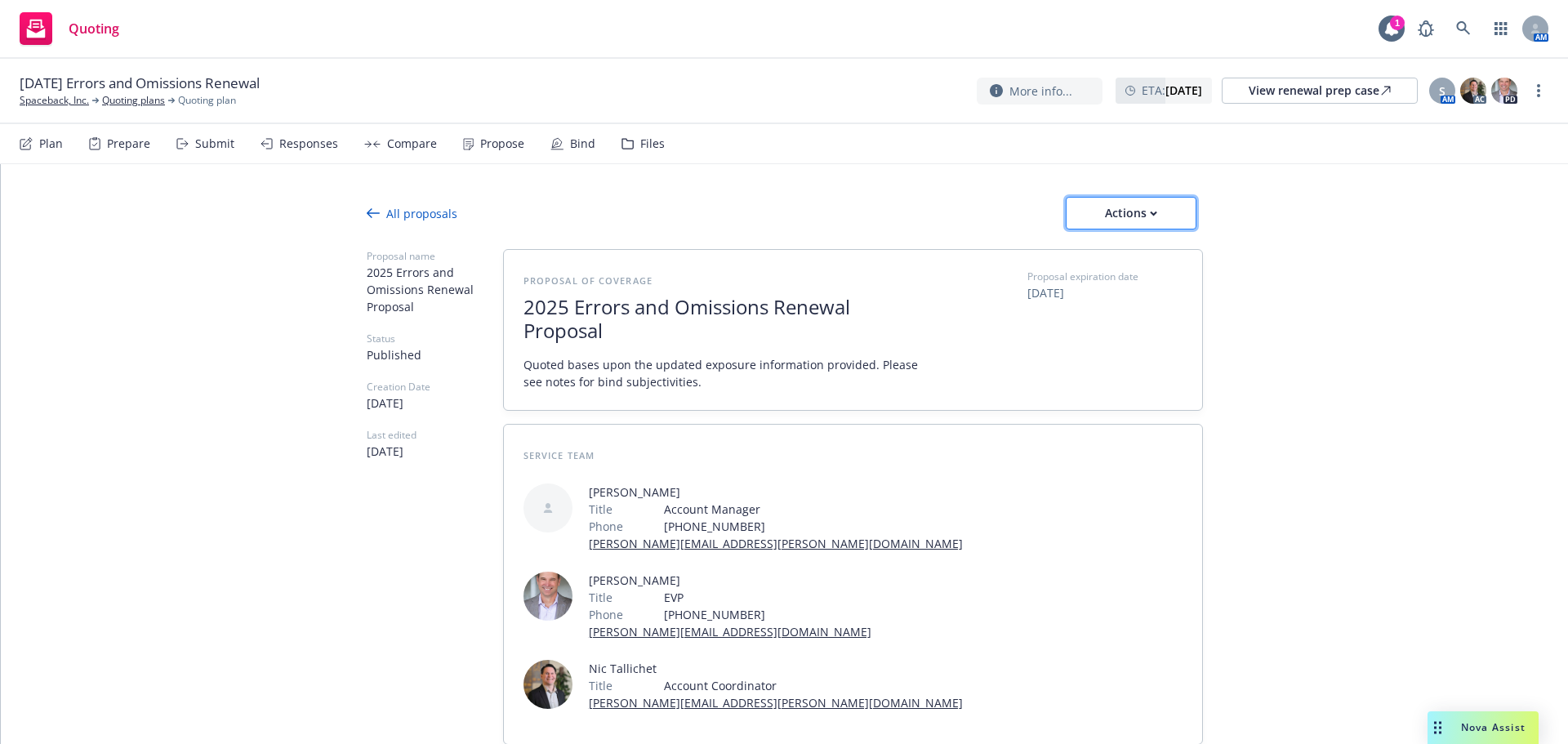
click at [1110, 206] on div "Actions" at bounding box center [1131, 213] width 77 height 31
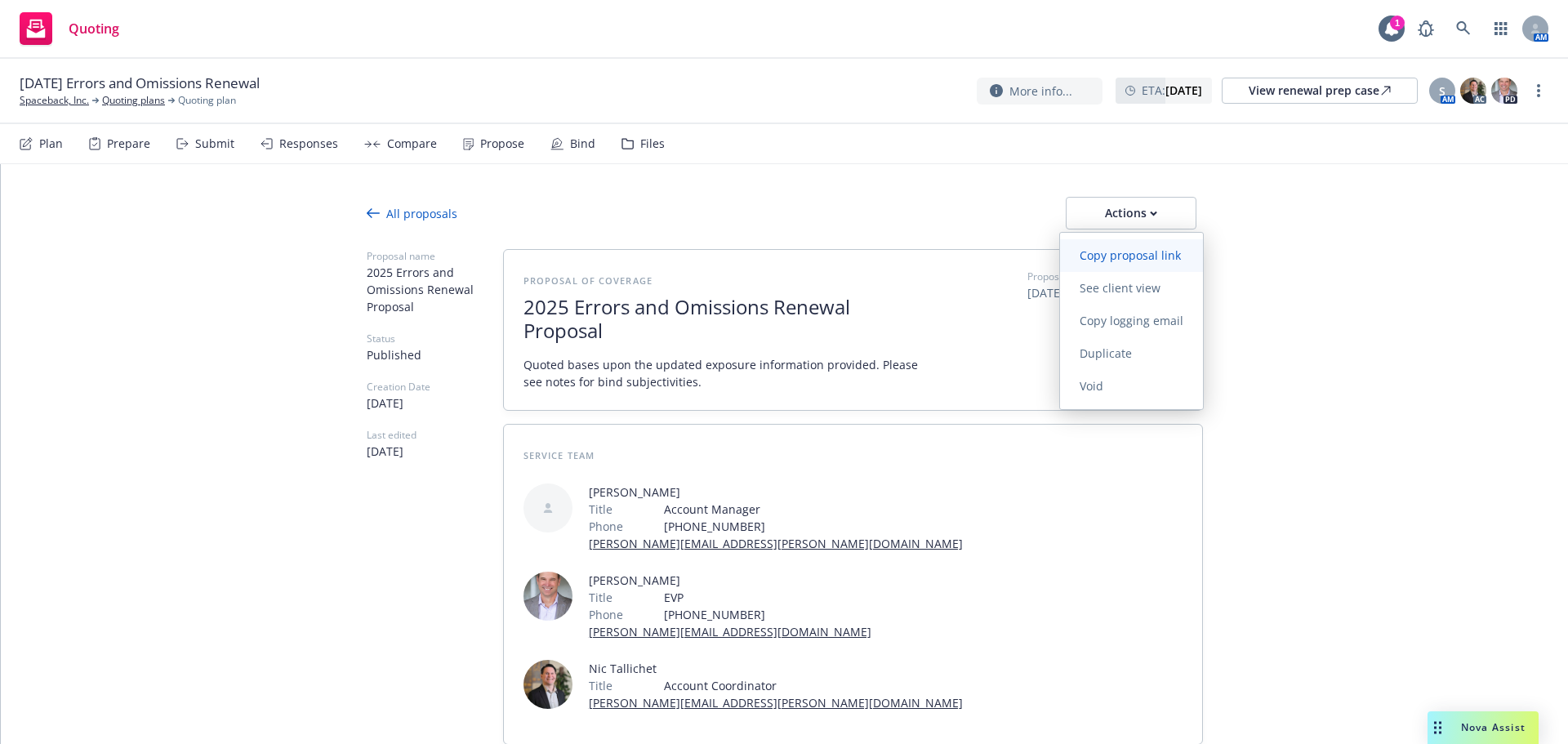
click at [1144, 262] on span "Copy proposal link" at bounding box center [1130, 255] width 141 height 16
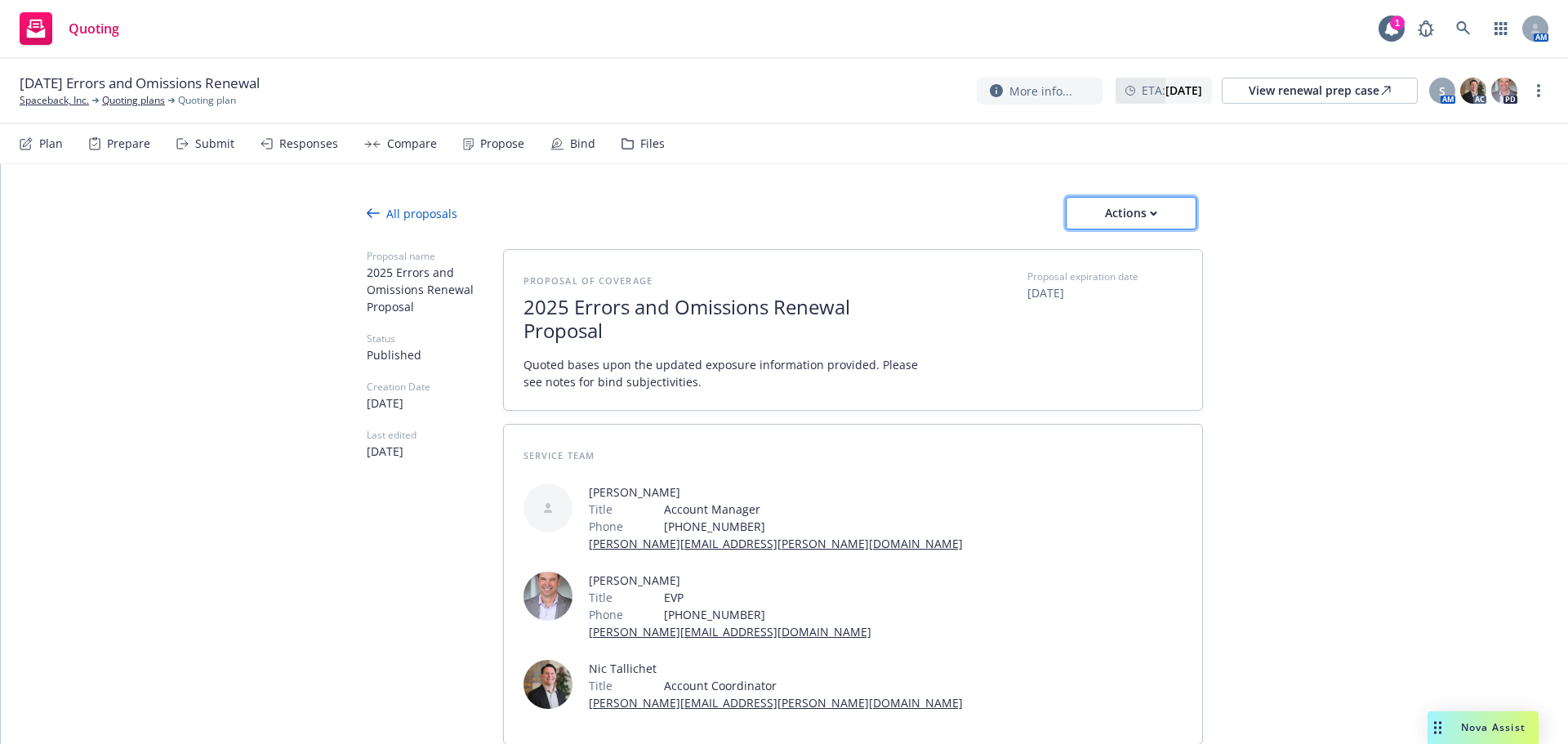
click at [1150, 210] on icon "button" at bounding box center [1154, 213] width 8 height 6
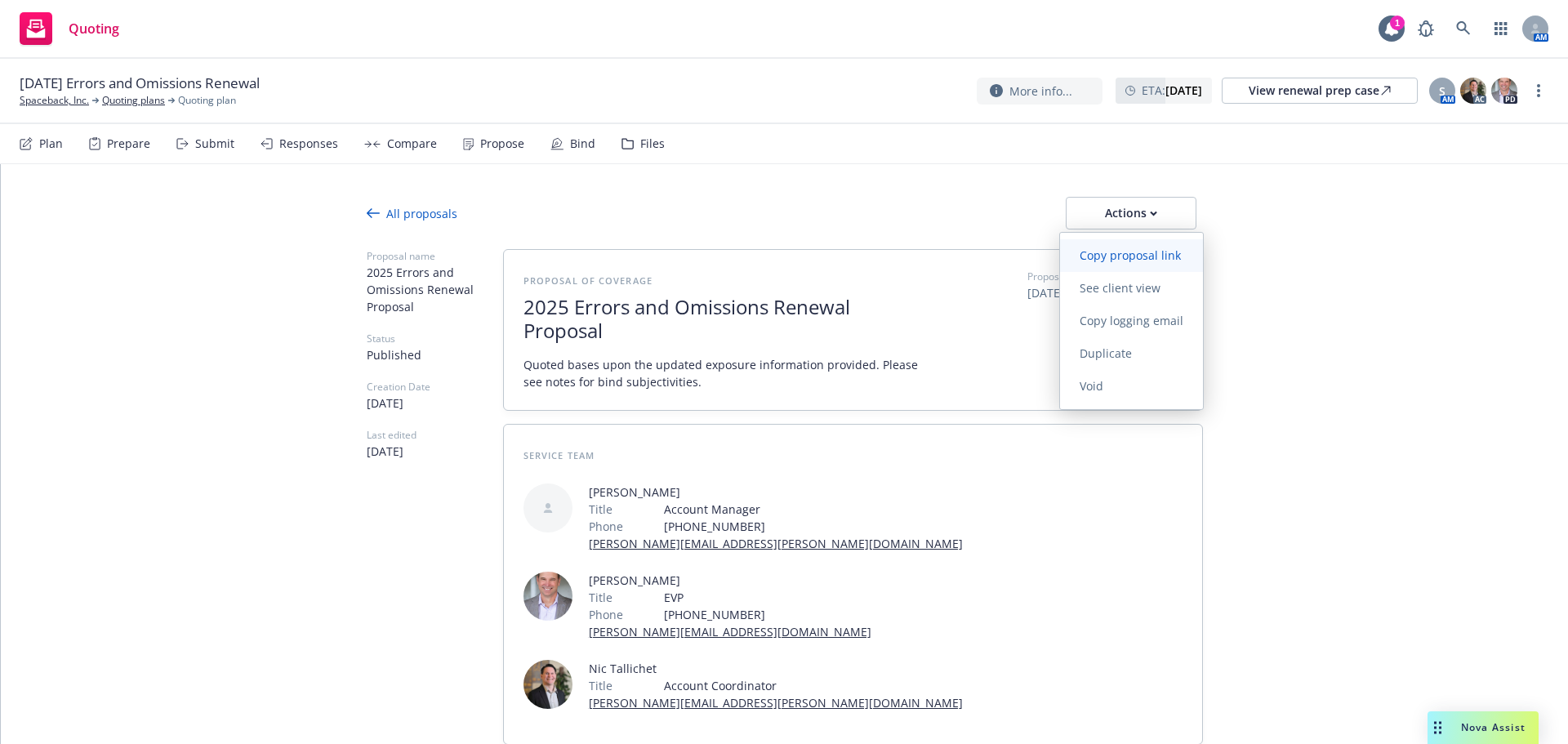
click at [1137, 257] on span "Copy proposal link" at bounding box center [1130, 255] width 141 height 16
type textarea "x"
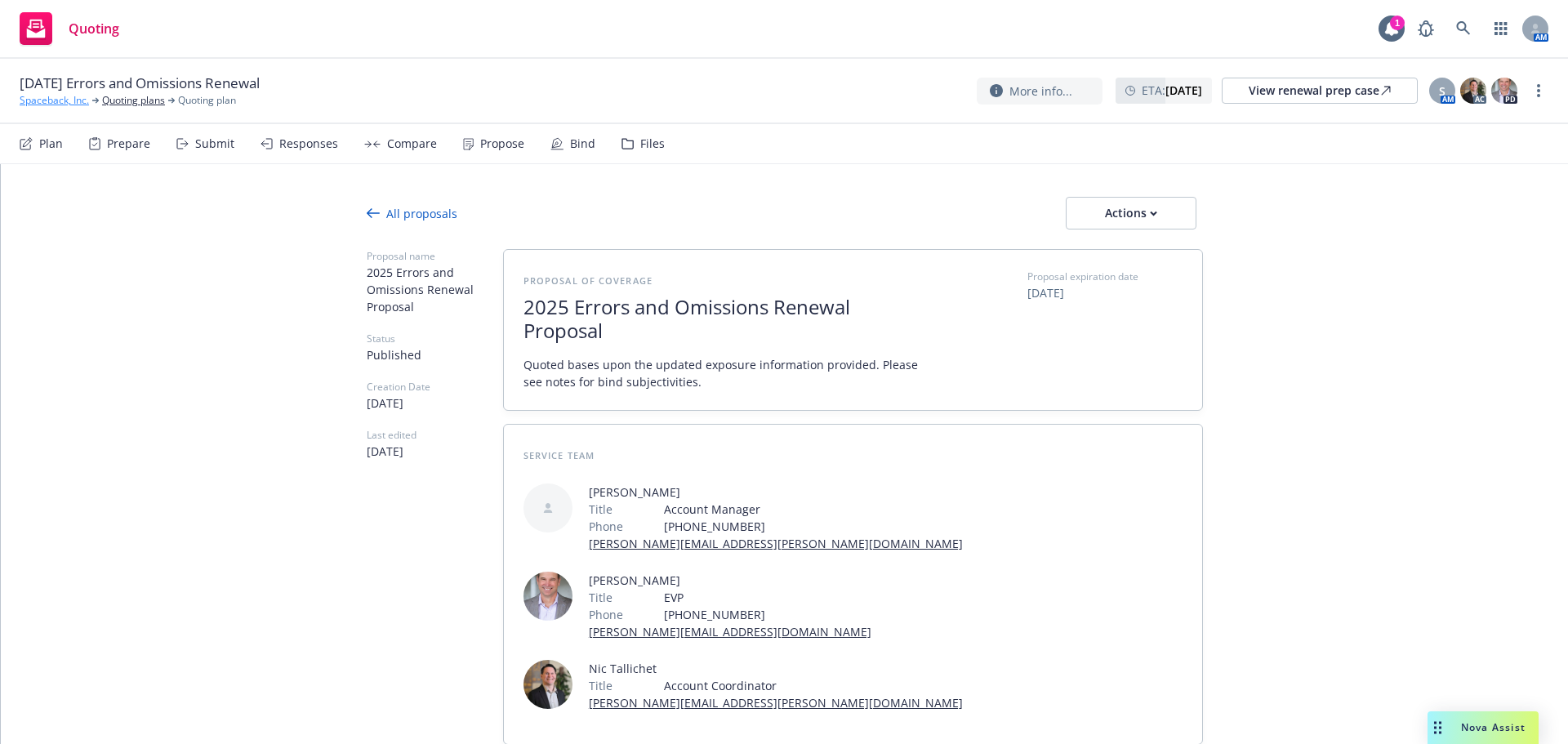
click at [59, 96] on link "Spaceback, Inc." at bounding box center [54, 100] width 70 height 15
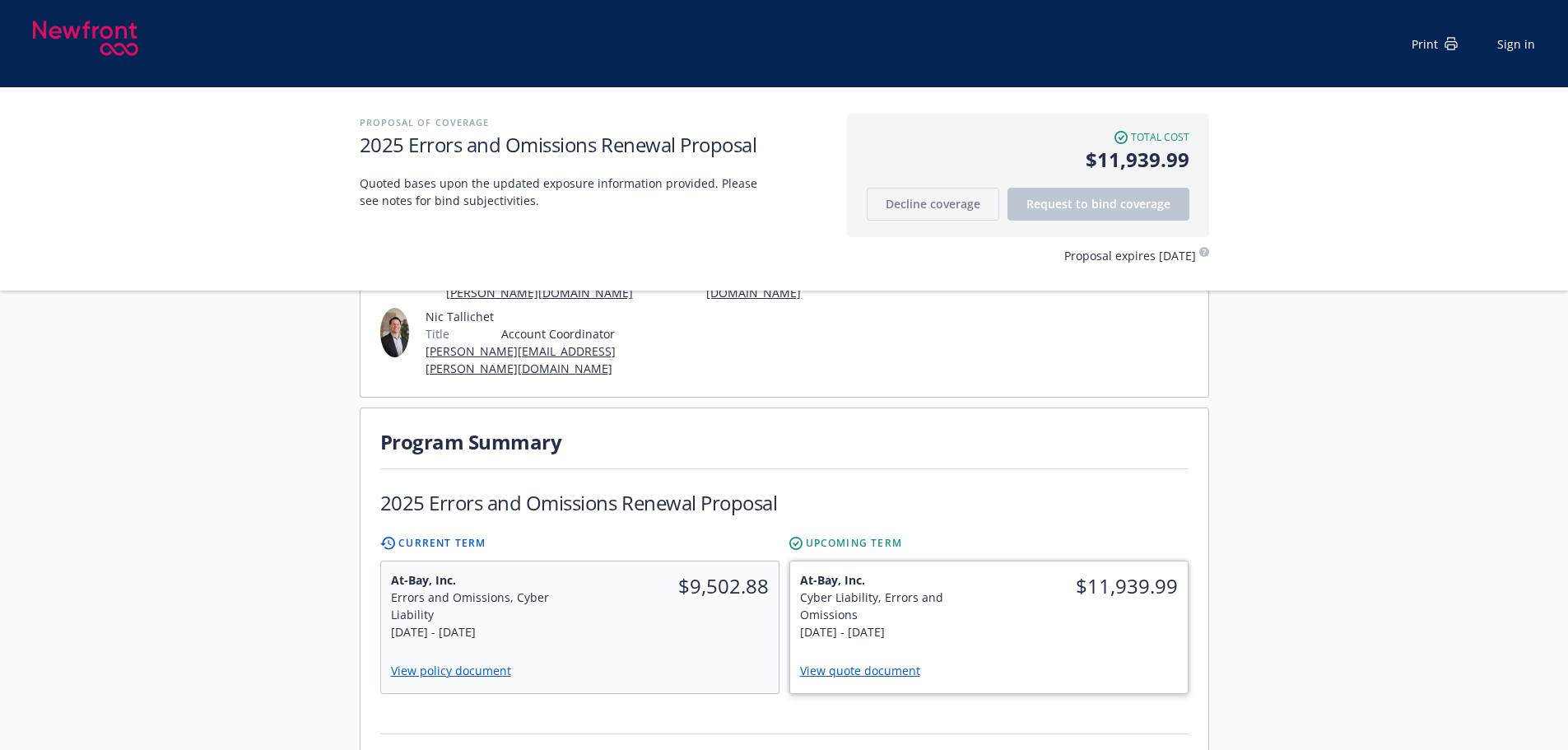
scroll to position [385, 0]
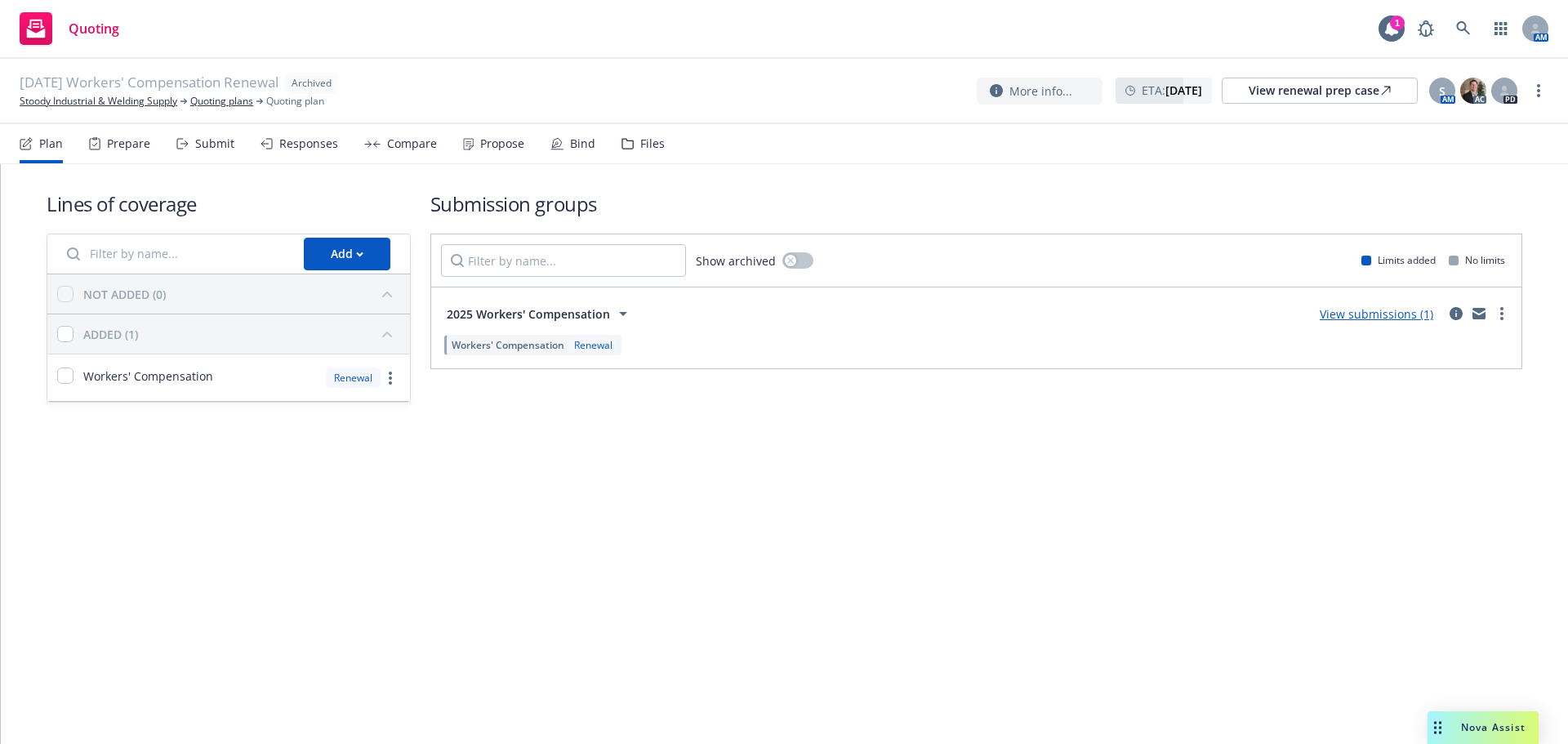
click at [208, 147] on div "Submit" at bounding box center [214, 143] width 39 height 13
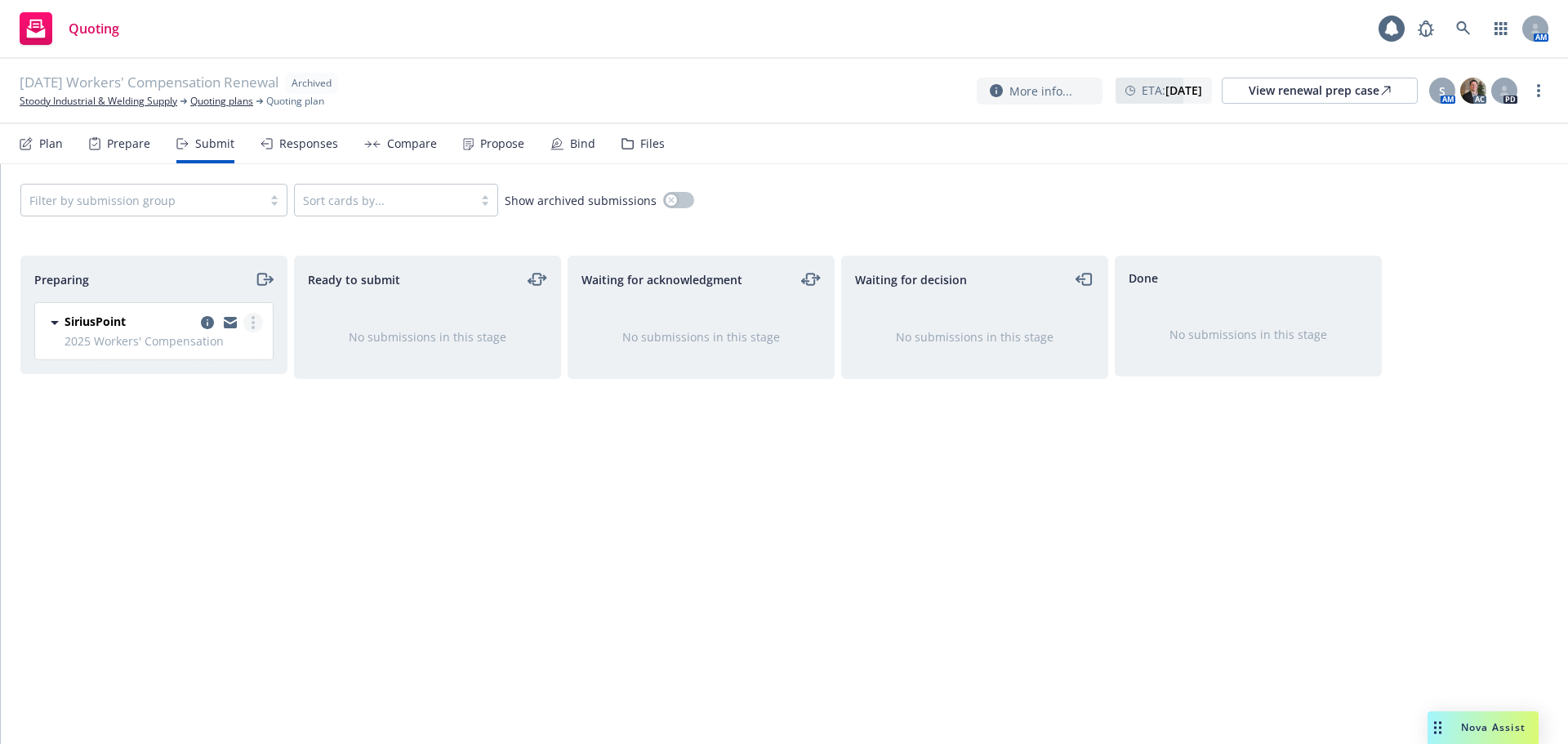
click at [257, 325] on link "more" at bounding box center [253, 323] width 19 height 19
click at [200, 460] on span "Add accepted decision" at bounding box center [180, 453] width 164 height 16
click at [261, 319] on div at bounding box center [230, 323] width 65 height 19
click at [257, 322] on link "more" at bounding box center [253, 323] width 19 height 19
click at [1541, 86] on link "more" at bounding box center [1539, 90] width 19 height 19
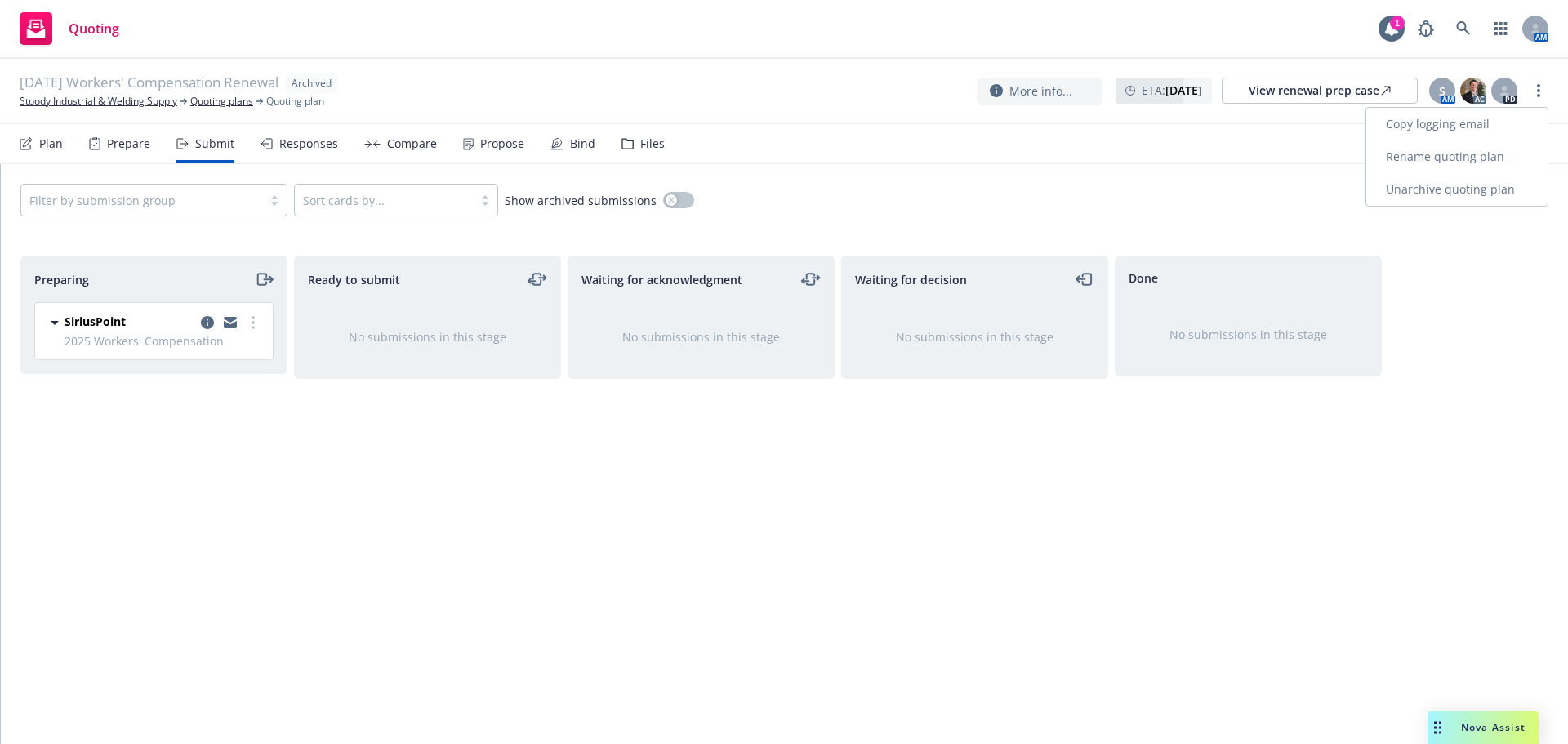
drag, startPoint x: 1443, startPoint y: 195, endPoint x: 1425, endPoint y: 205, distance: 20.6
click at [1444, 195] on link "Unarchive quoting plan" at bounding box center [1457, 190] width 181 height 33
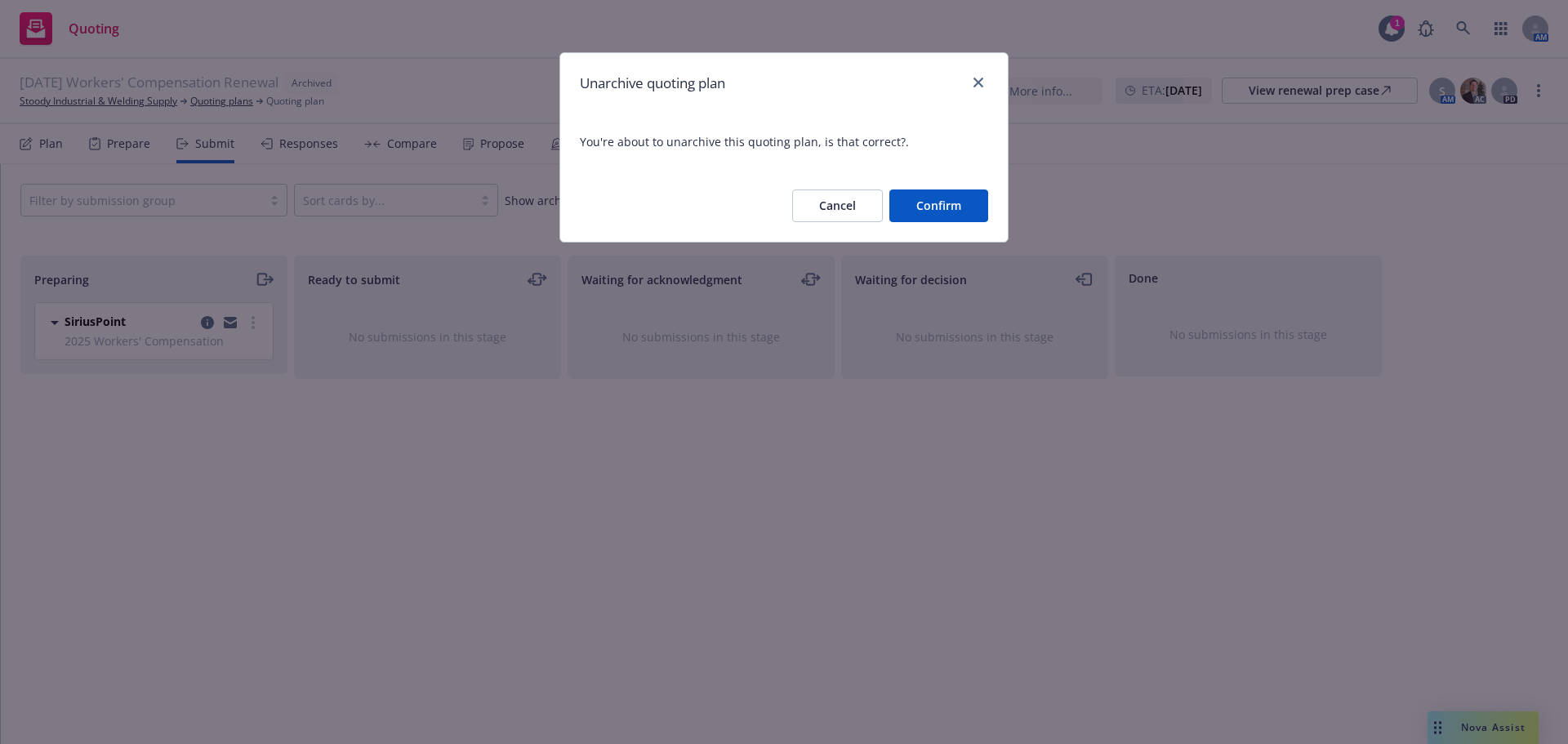
click at [936, 206] on button "Confirm" at bounding box center [939, 206] width 99 height 33
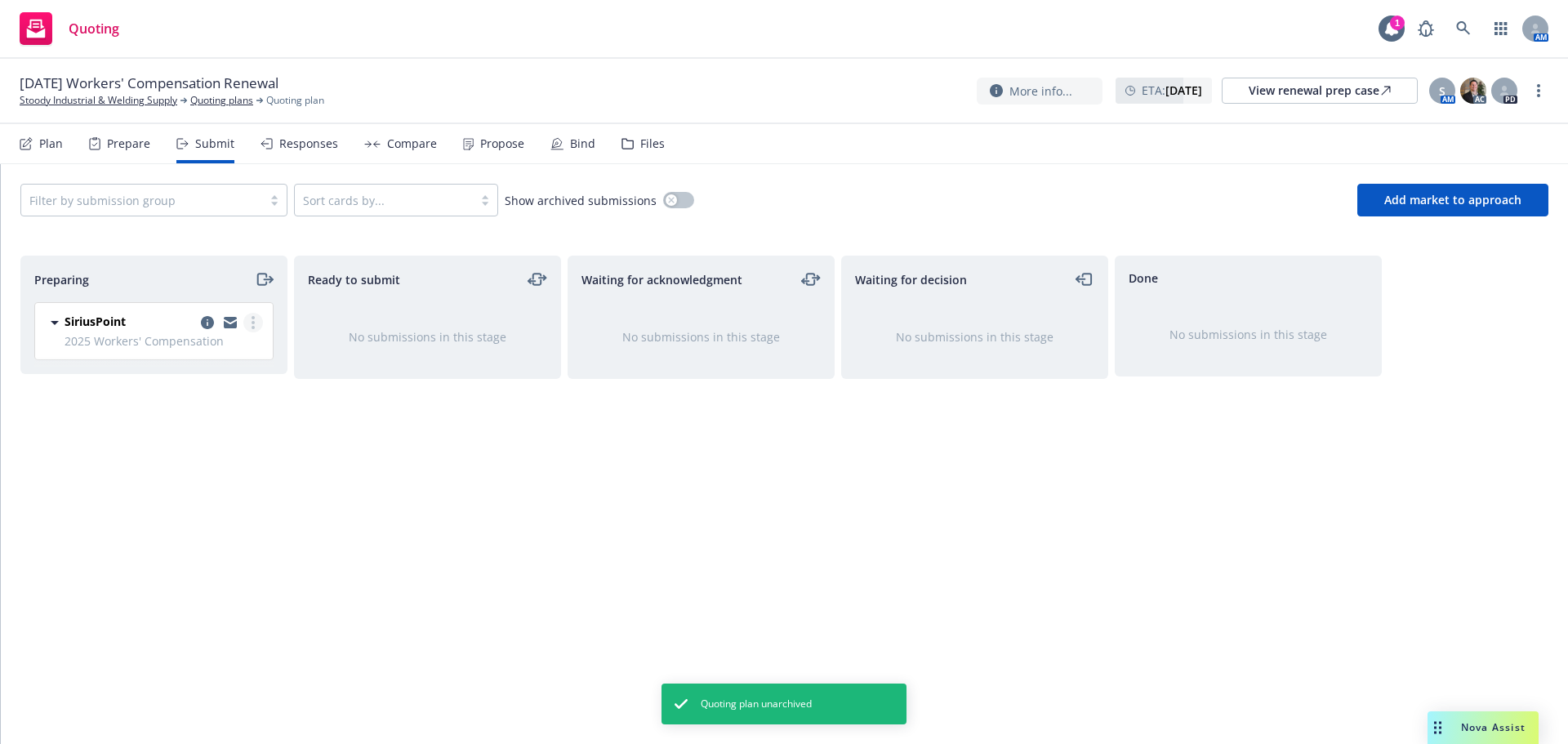
click at [251, 324] on link "more" at bounding box center [253, 323] width 19 height 19
click at [205, 459] on span "Add accepted decision" at bounding box center [180, 453] width 164 height 16
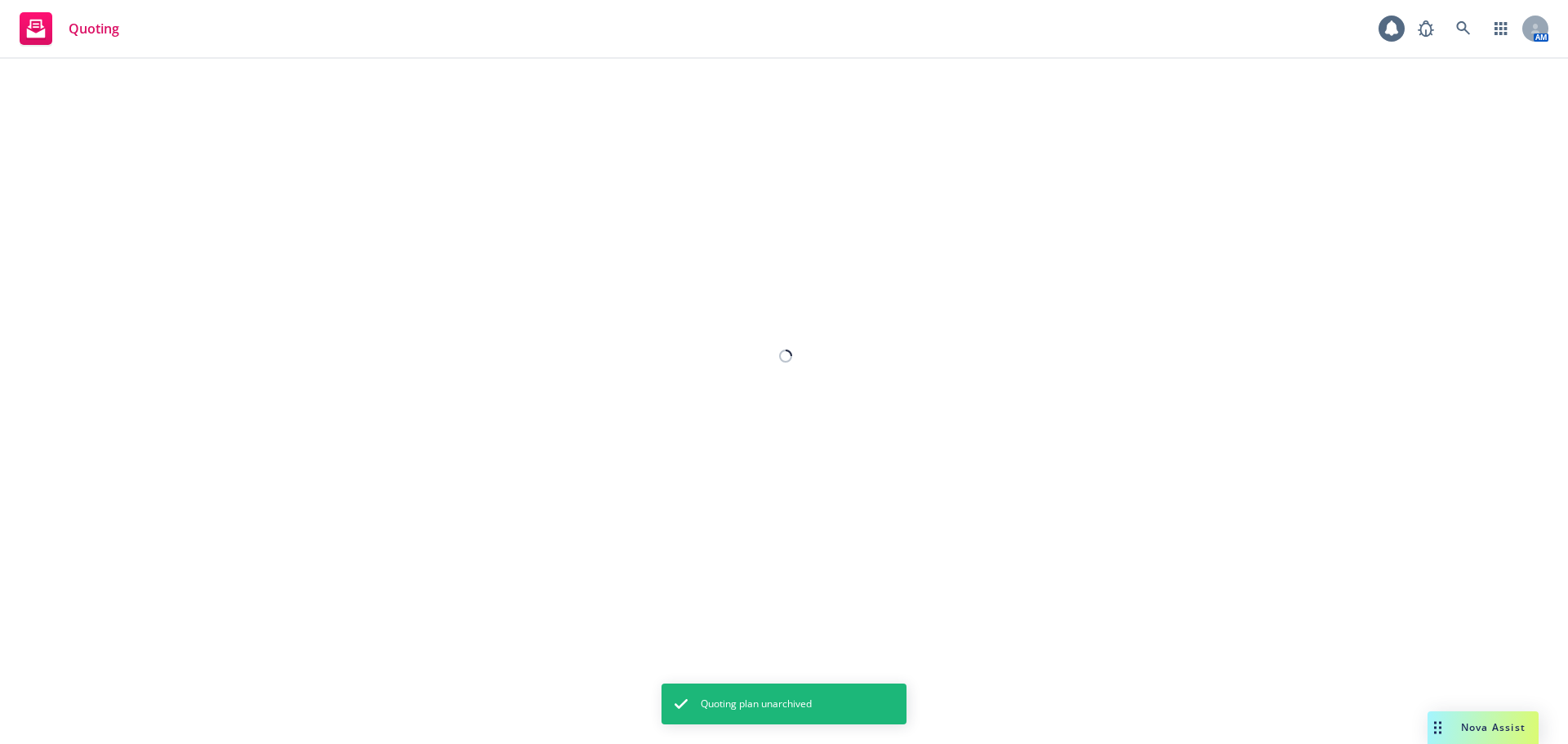
select select "12"
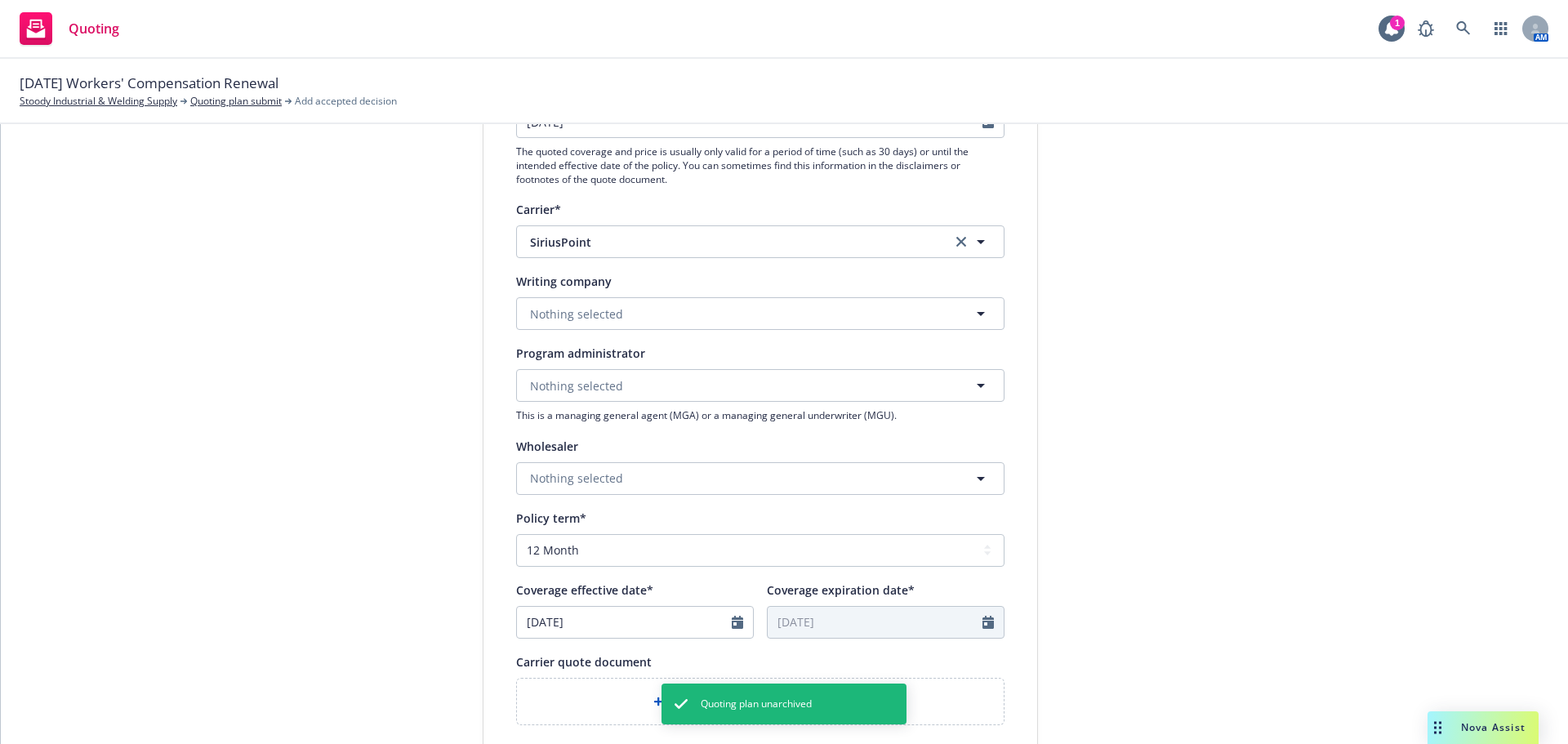
scroll to position [272, 0]
click at [635, 318] on button "Nothing selected" at bounding box center [761, 310] width 488 height 33
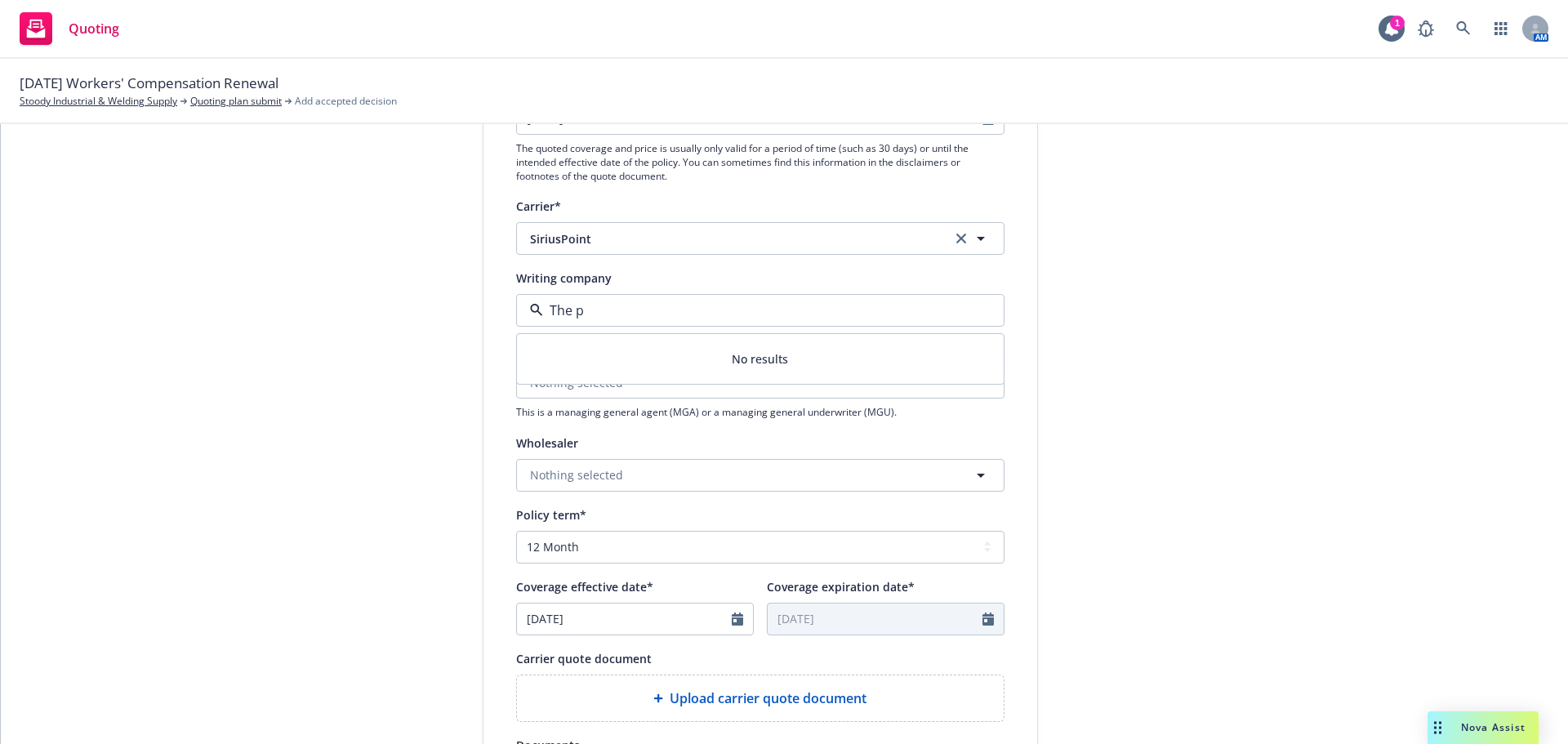
type input "The p"
click at [710, 237] on span "SiriusPoint" at bounding box center [729, 239] width 397 height 17
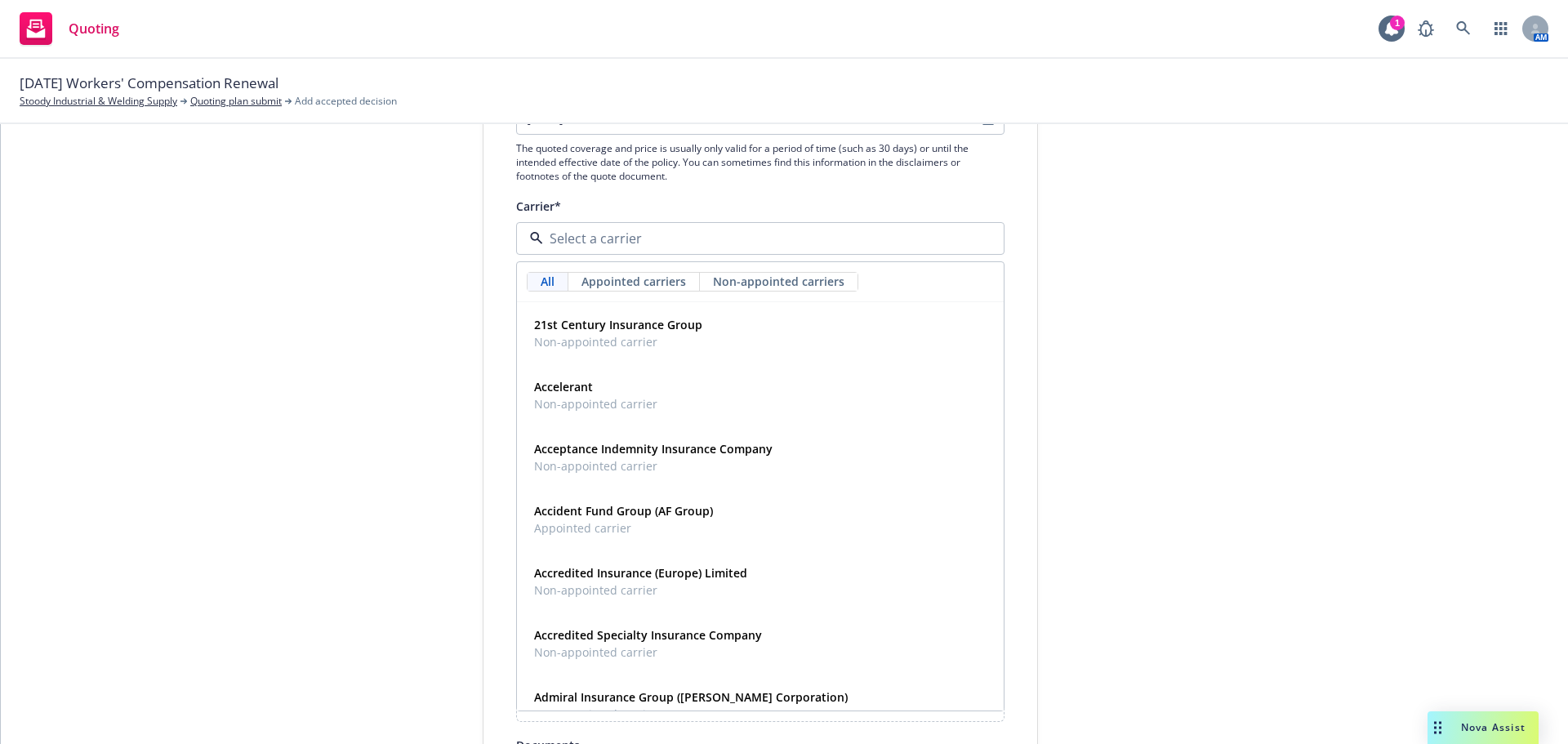
click at [304, 282] on div "1 Quote initiation 2 Coverage selection 3 Billing info" at bounding box center [360, 465] width 179 height 1095
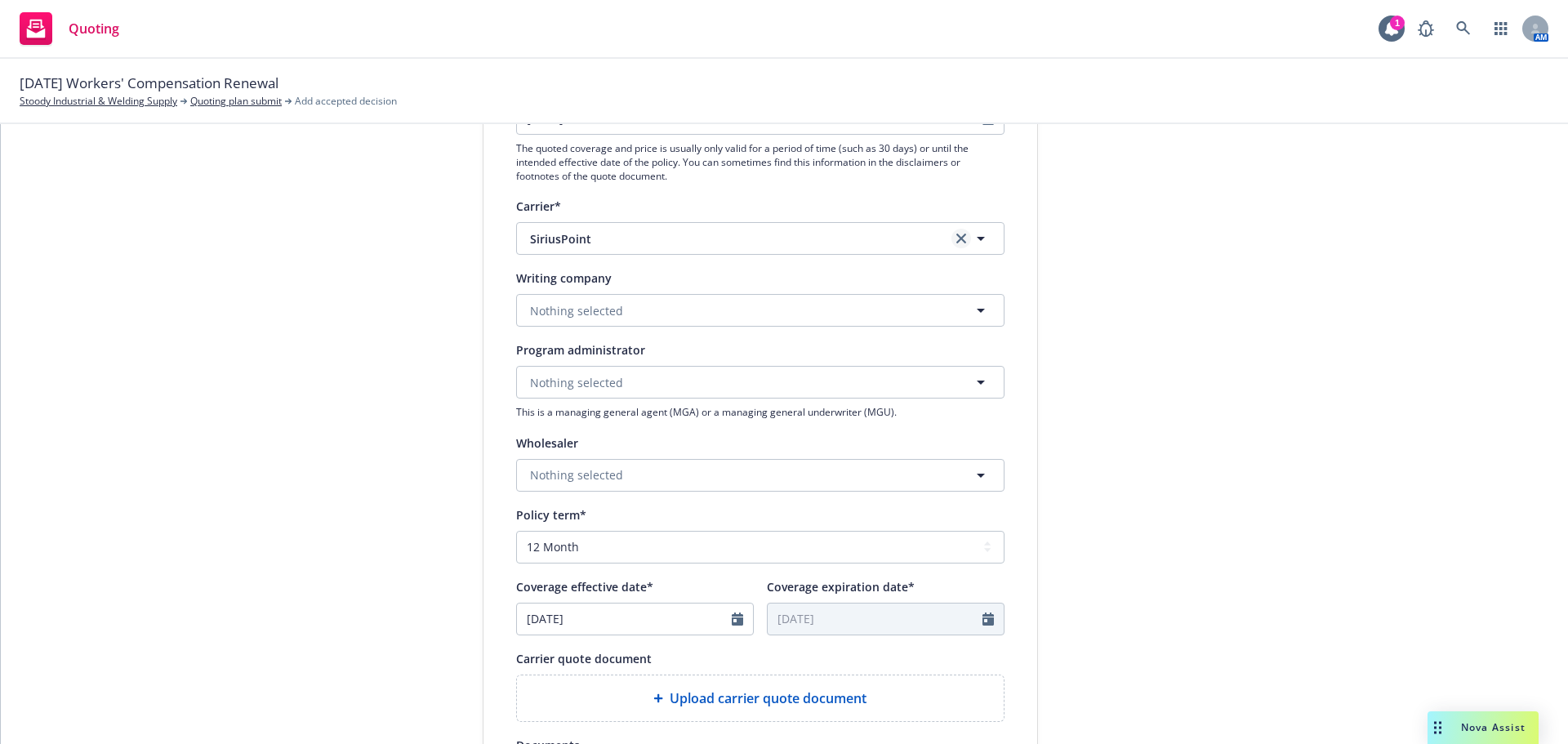
click at [952, 237] on link "clear selection" at bounding box center [961, 238] width 19 height 19
click at [616, 305] on button "Loading..." at bounding box center [761, 310] width 488 height 33
type input "The Pie i"
click at [780, 381] on div "The Pie Insurance Company Domestic - 21857" at bounding box center [760, 365] width 465 height 41
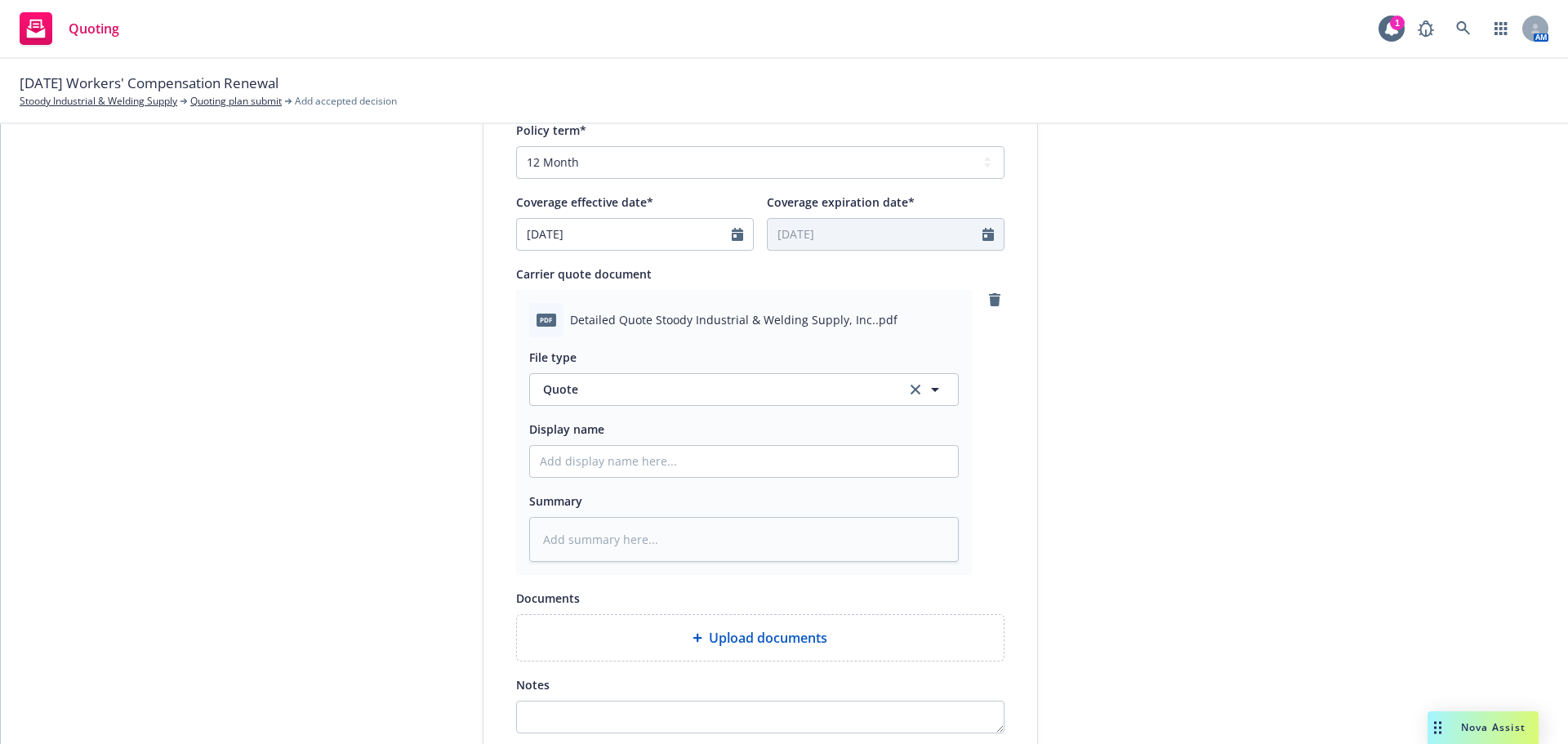
scroll to position [844, 0]
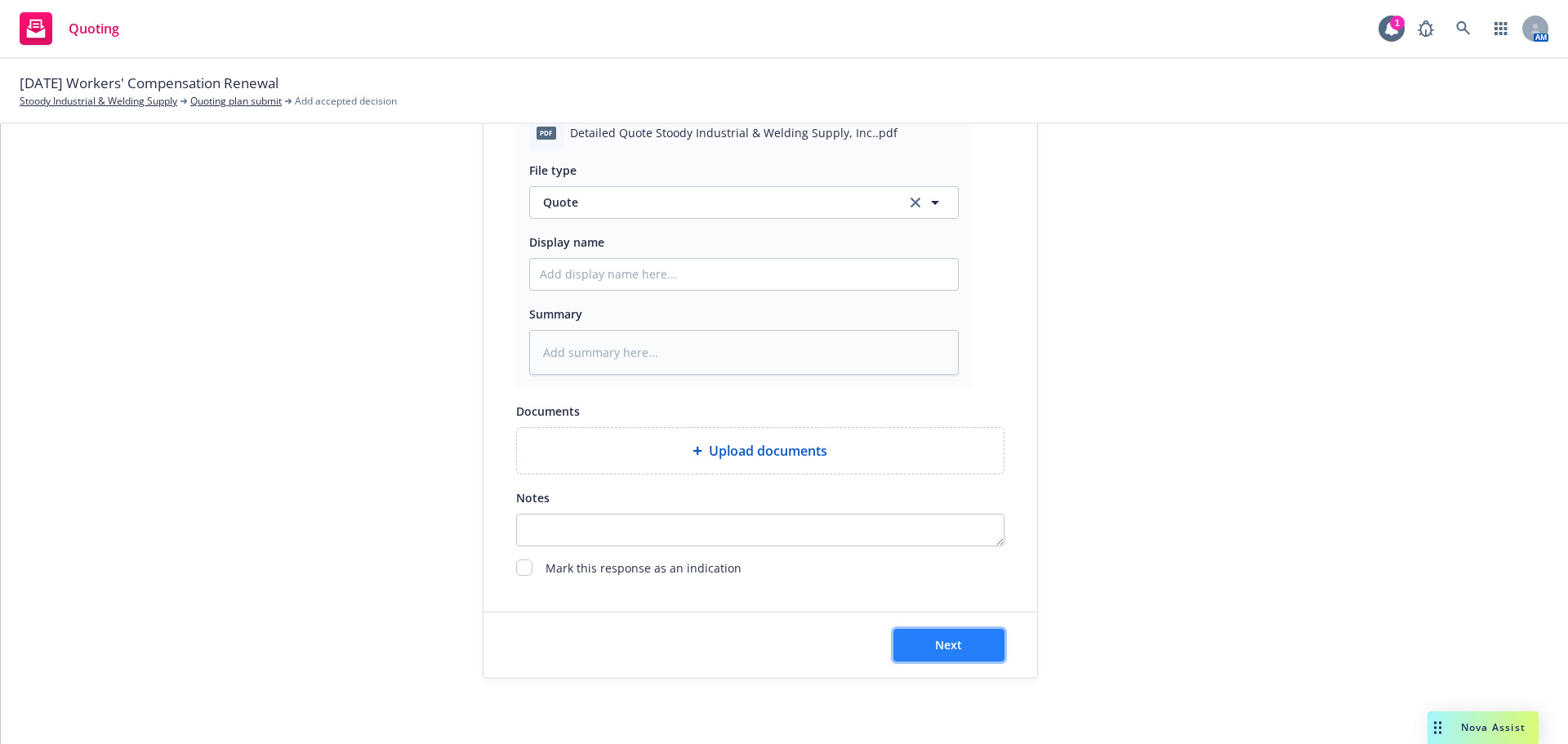
click at [948, 643] on span "Next" at bounding box center [949, 644] width 27 height 16
type textarea "x"
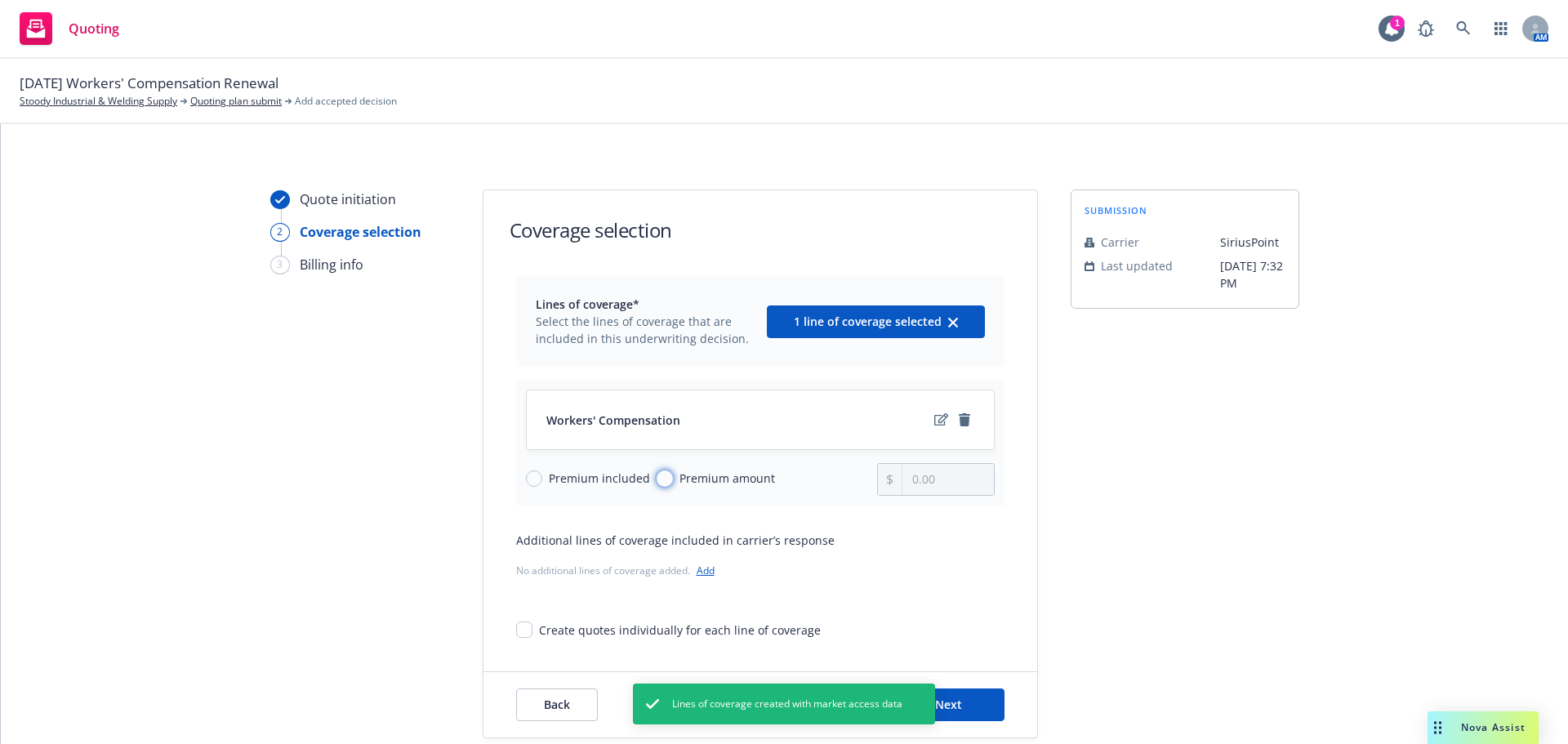
click at [659, 473] on input "Premium amount" at bounding box center [665, 478] width 16 height 16
radio input "true"
click at [966, 478] on input "0.00" at bounding box center [948, 480] width 91 height 31
click at [970, 482] on input "0.00" at bounding box center [948, 480] width 91 height 31
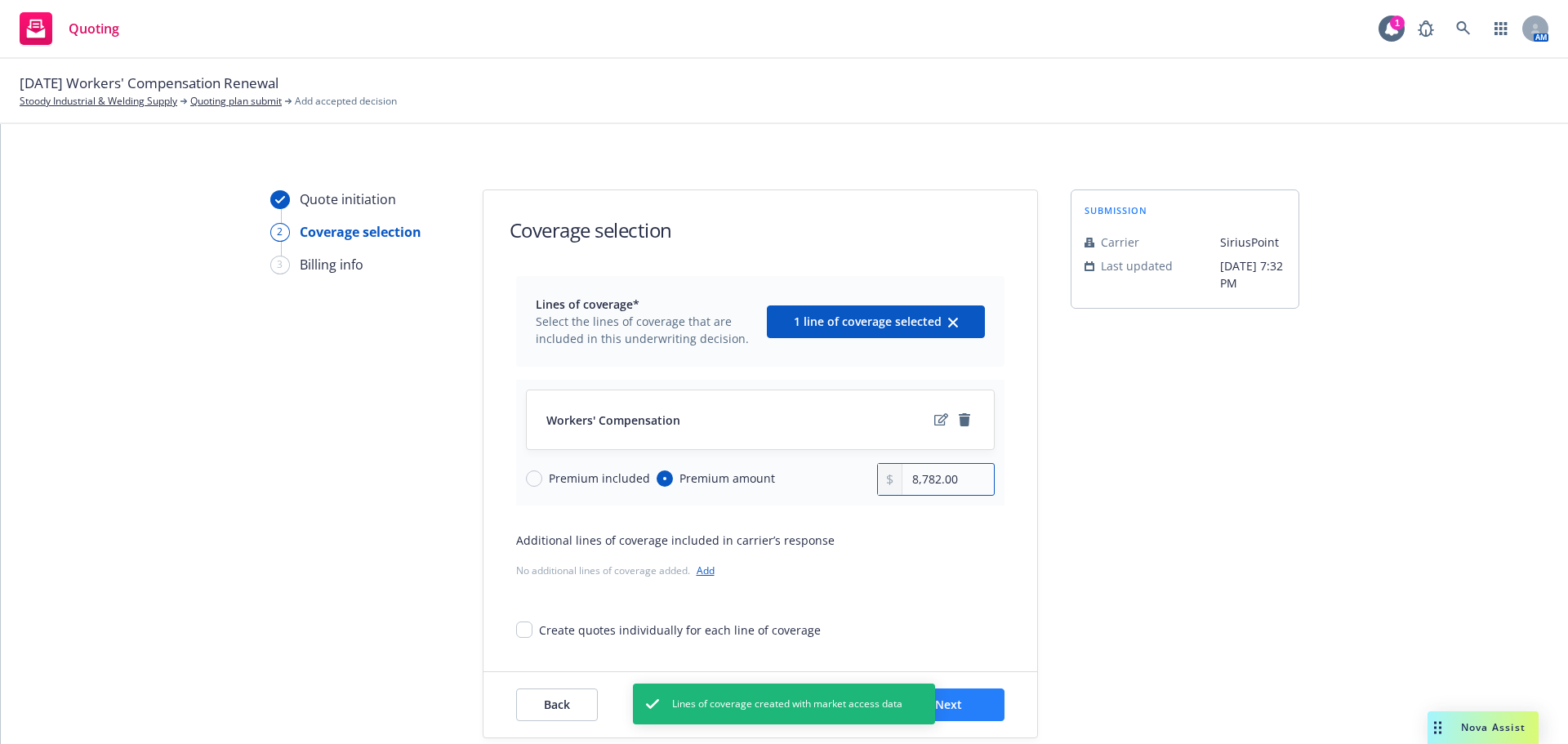
type input "8,782.00"
click at [985, 704] on button "Next" at bounding box center [949, 704] width 111 height 33
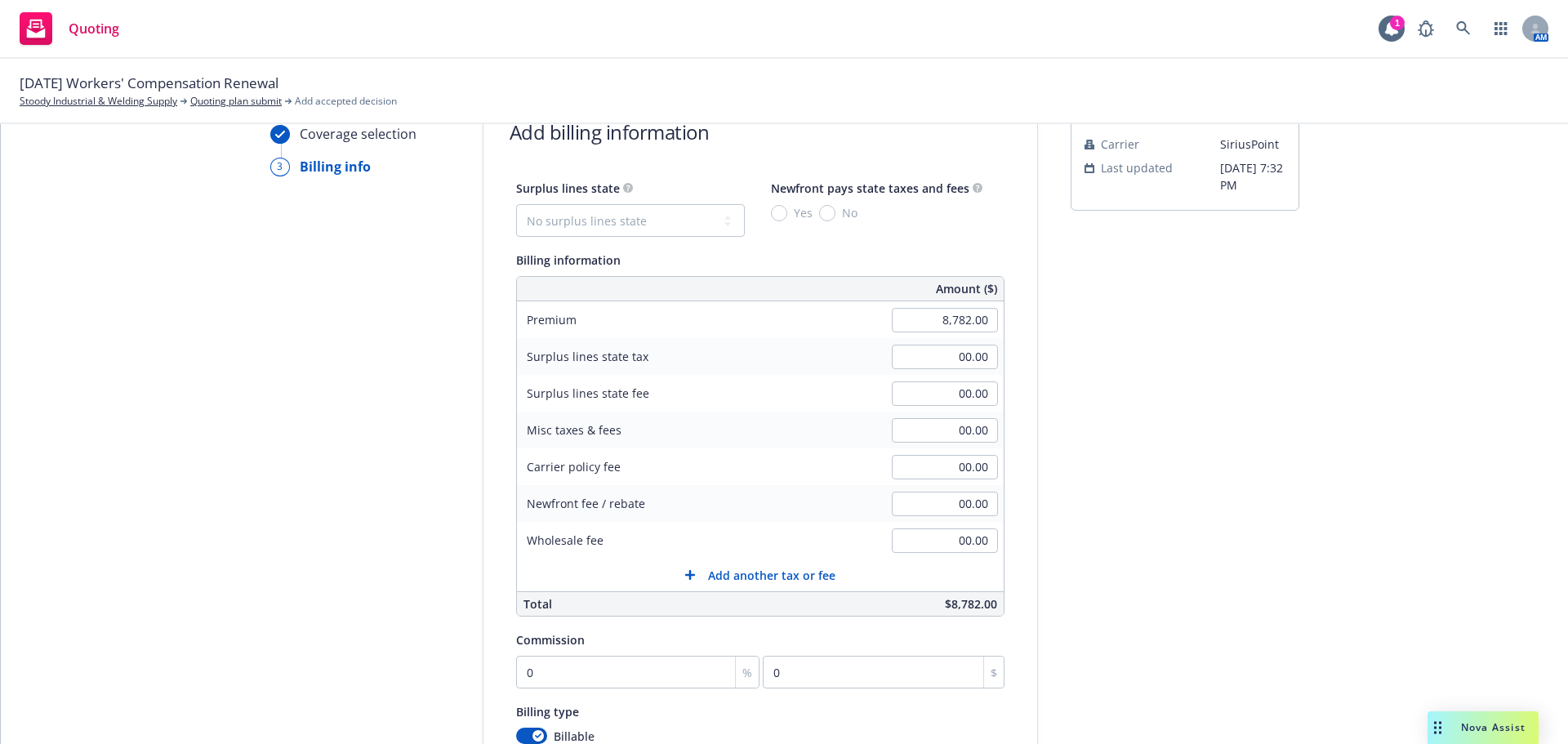
scroll to position [272, 0]
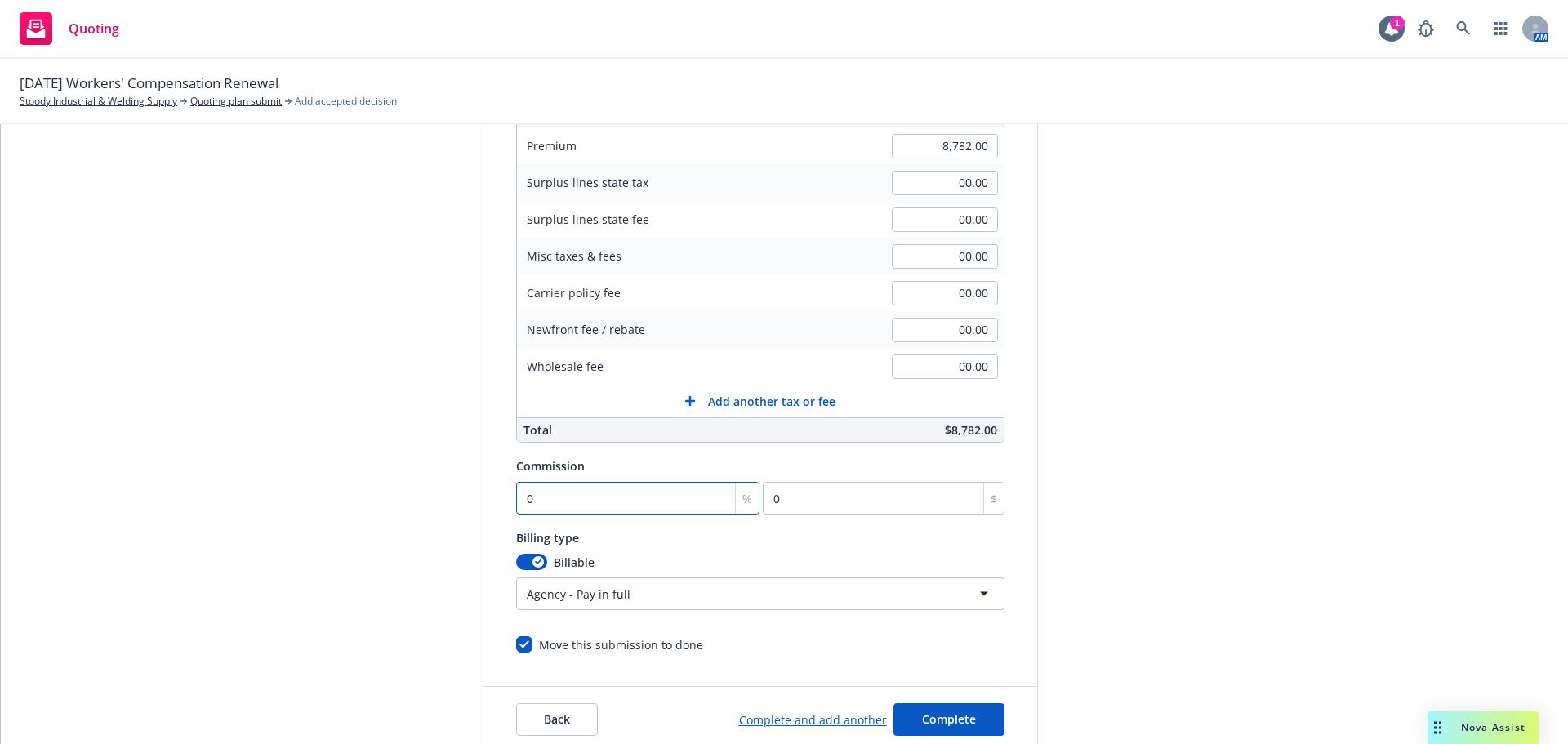
click at [597, 500] on input "0" at bounding box center [639, 498] width 244 height 33
type input "1"
type input "87.82"
type input "12"
type input "1053.84"
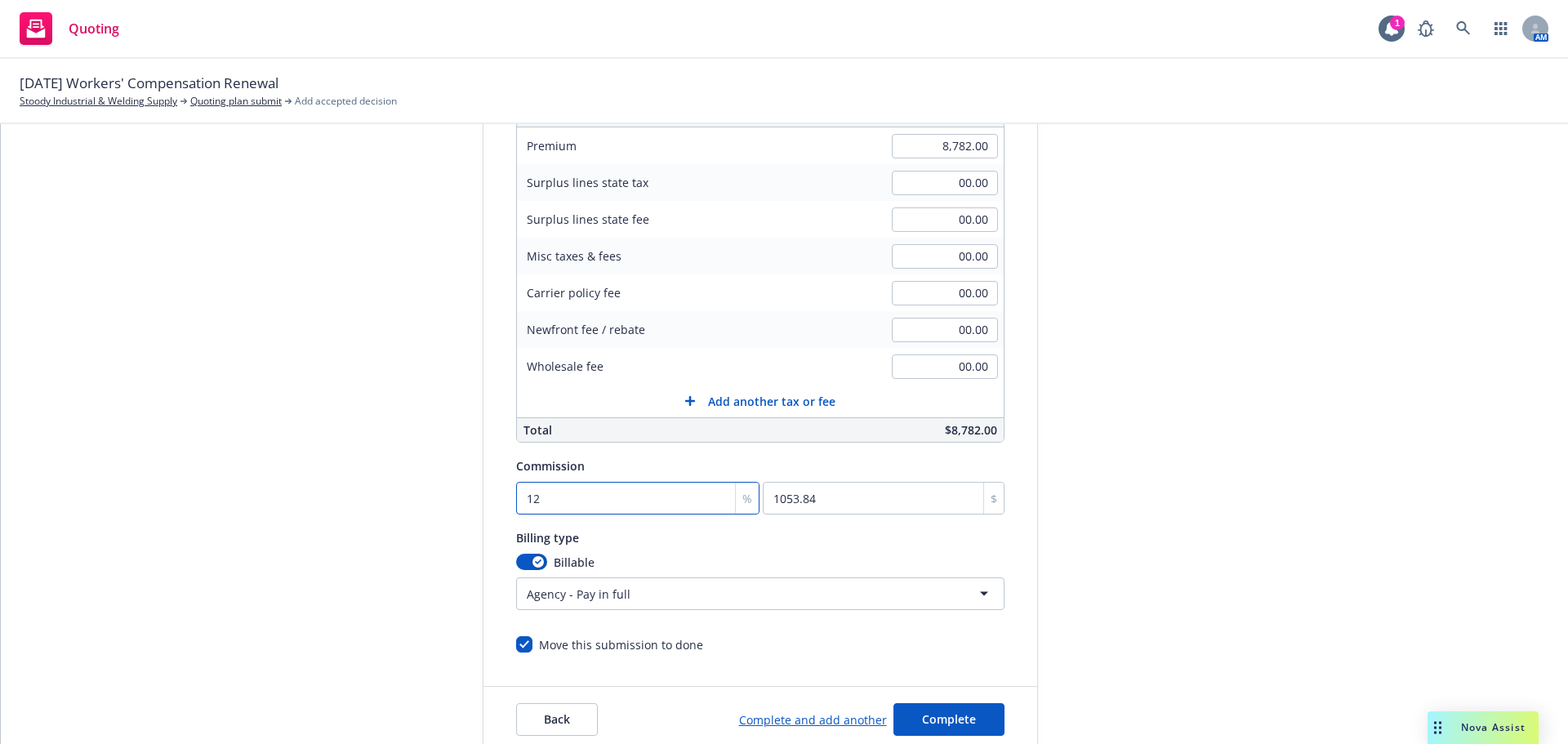
type input "12"
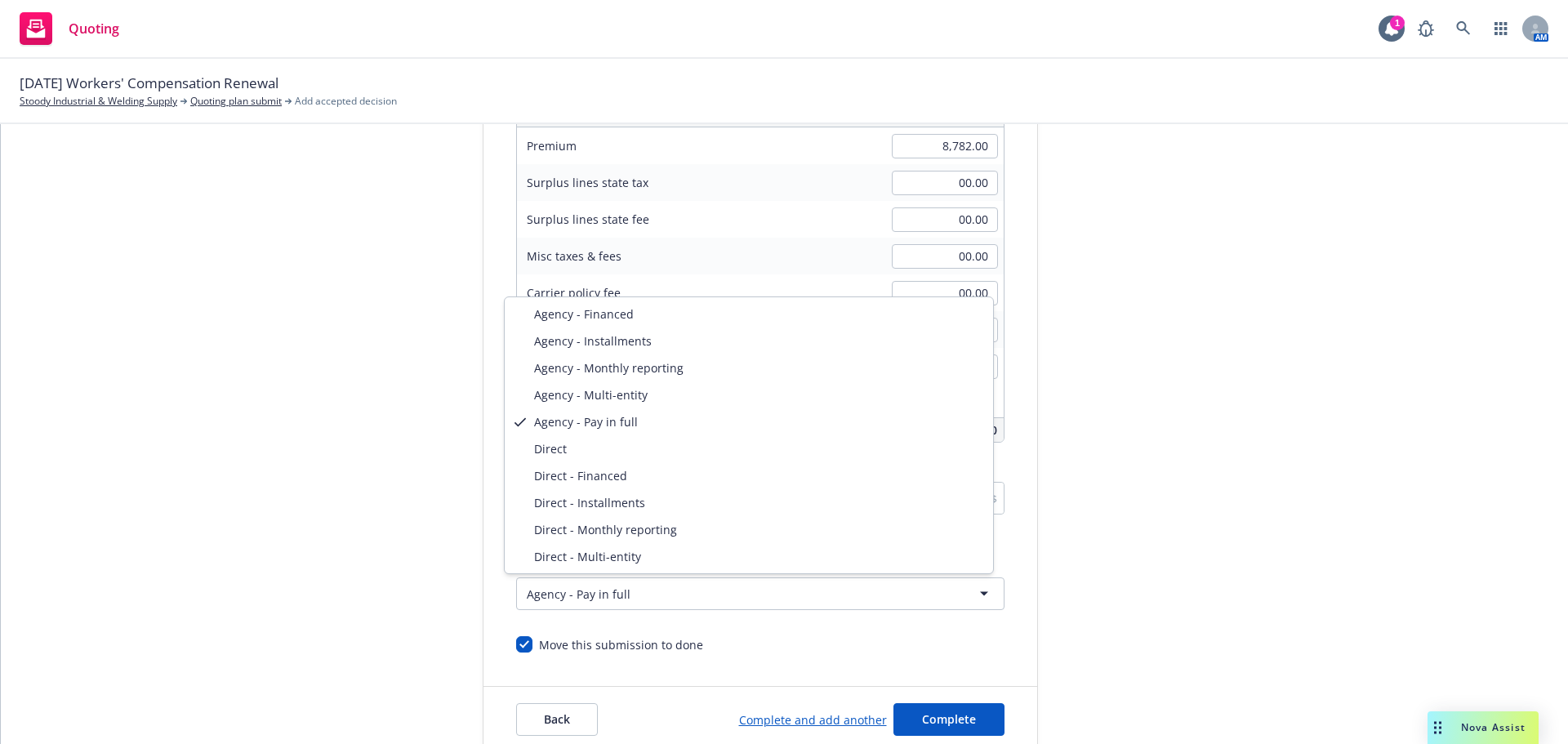
click at [664, 585] on html "Quoting 1 AM 10/01/25 Workers' Compensation Renewal Stoody Industrial & Welding…" at bounding box center [784, 372] width 1568 height 744
select select "DIRECT"
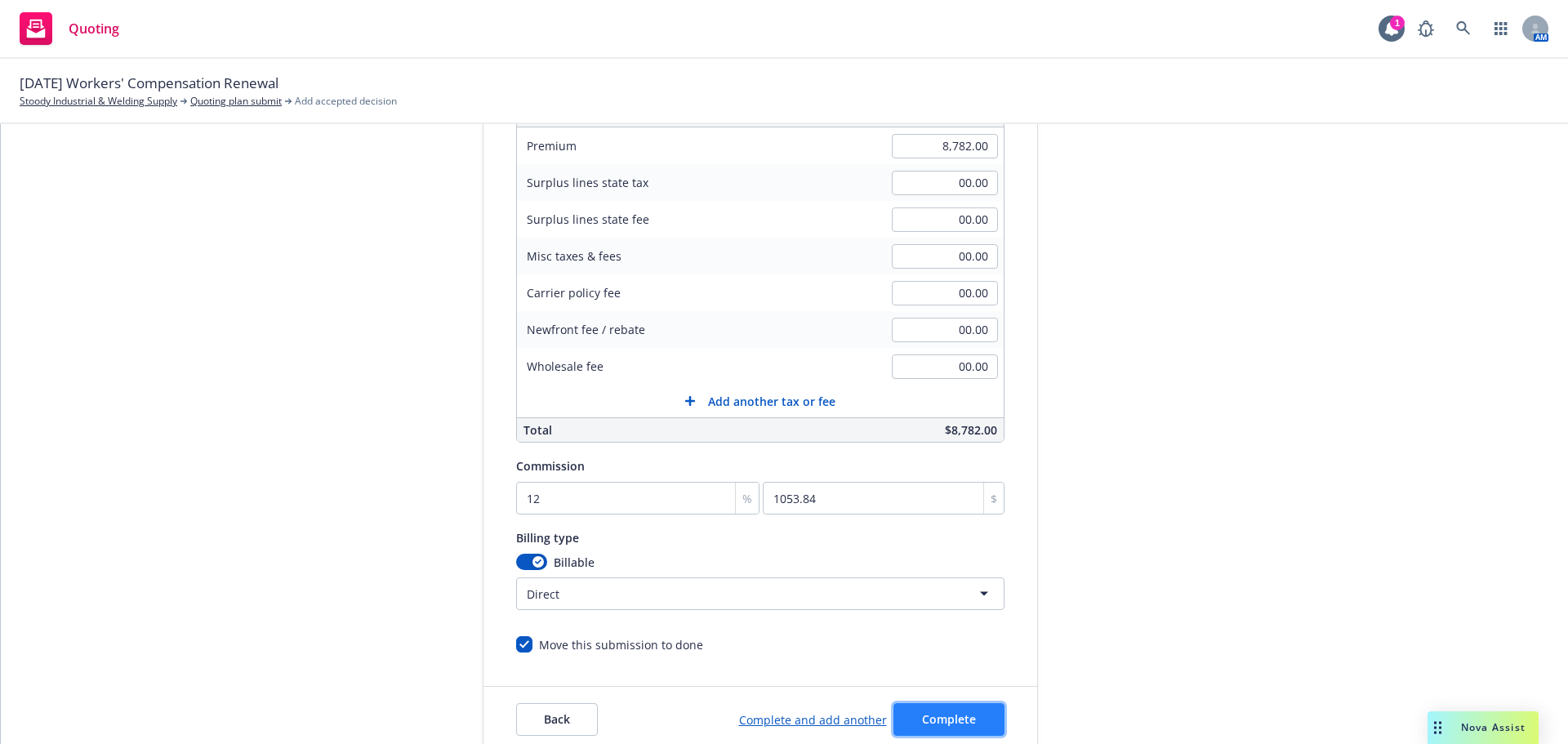
click at [950, 727] on button "Complete" at bounding box center [949, 720] width 111 height 33
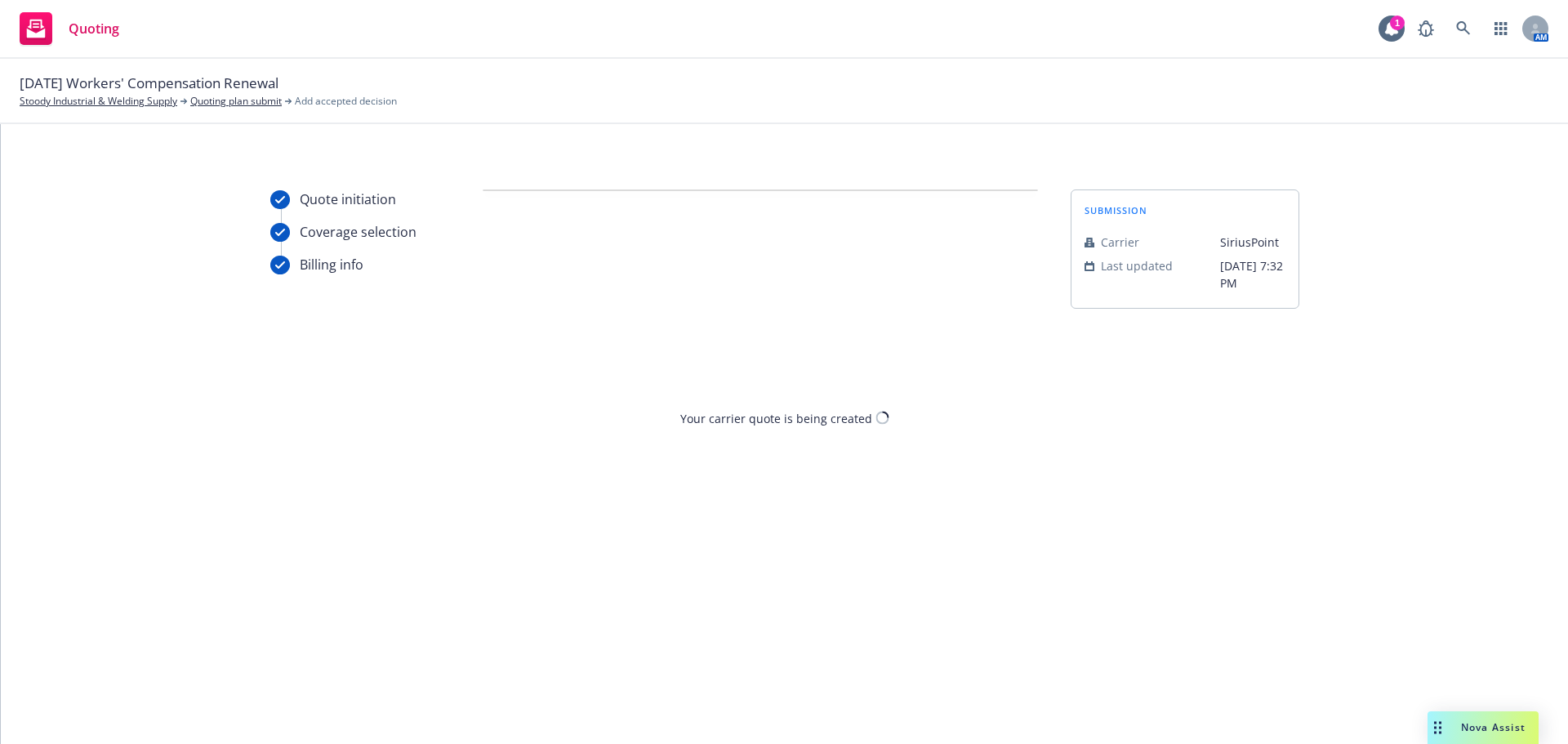
scroll to position [0, 0]
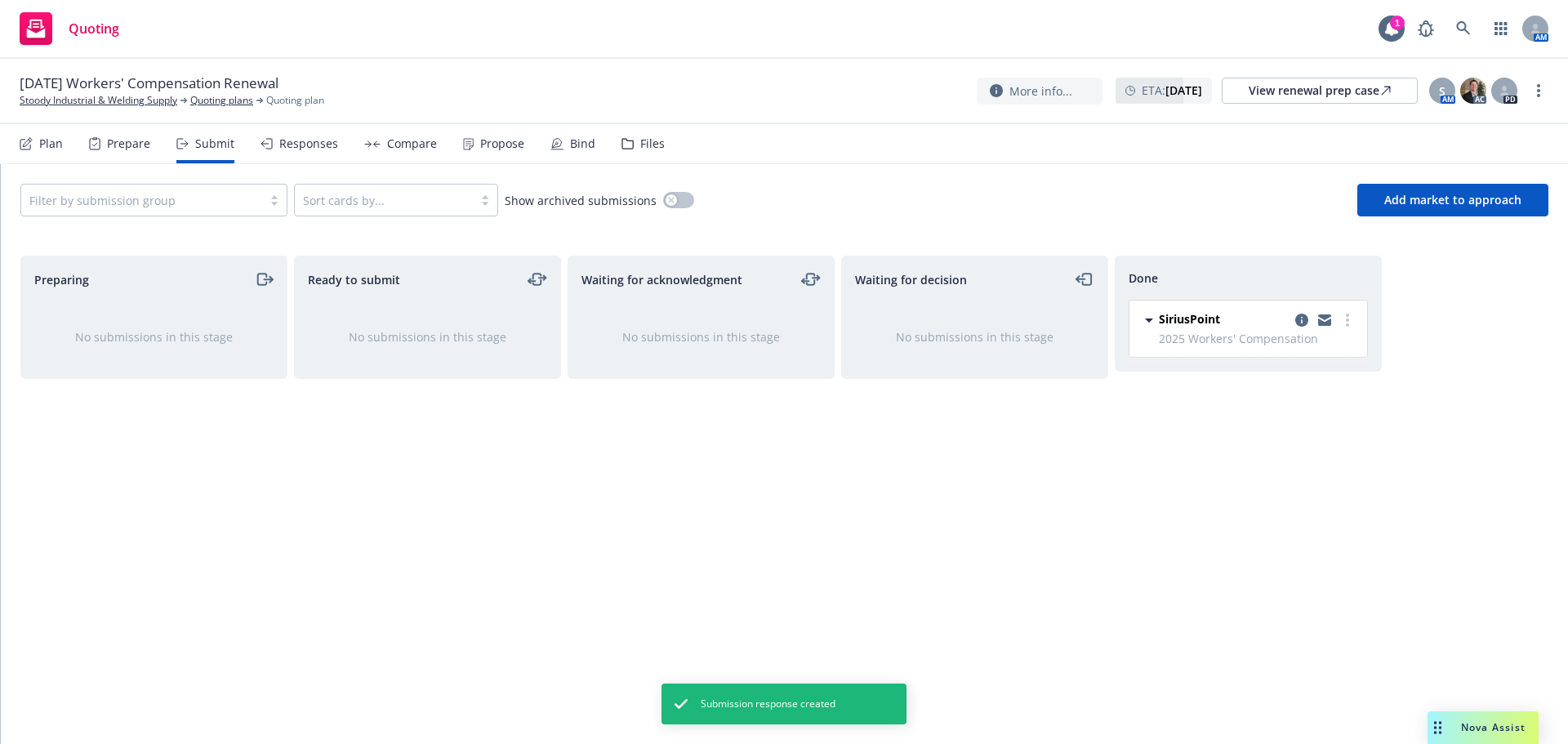
click at [485, 140] on div "Propose" at bounding box center [503, 143] width 45 height 13
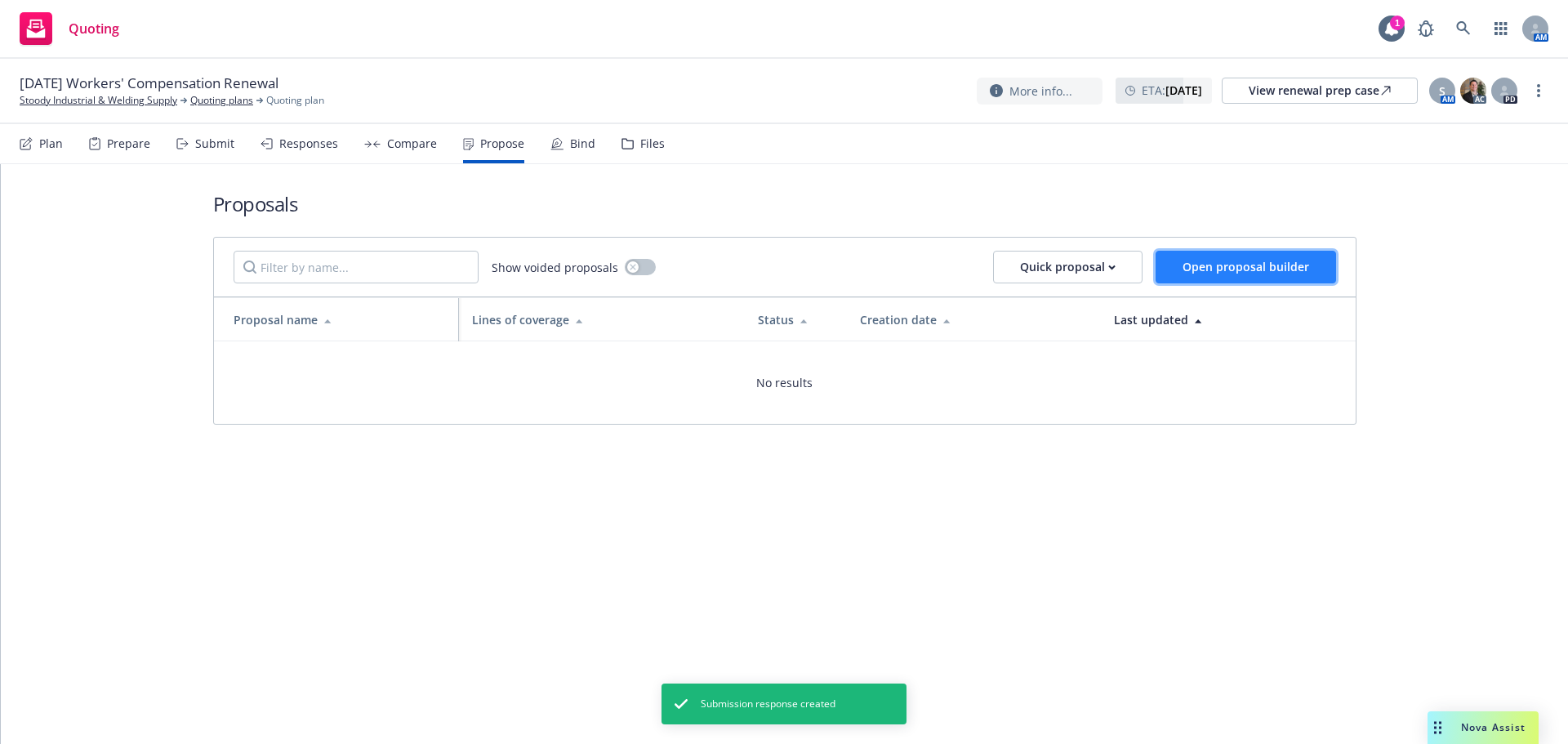
click at [1226, 266] on span "Open proposal builder" at bounding box center [1245, 266] width 127 height 16
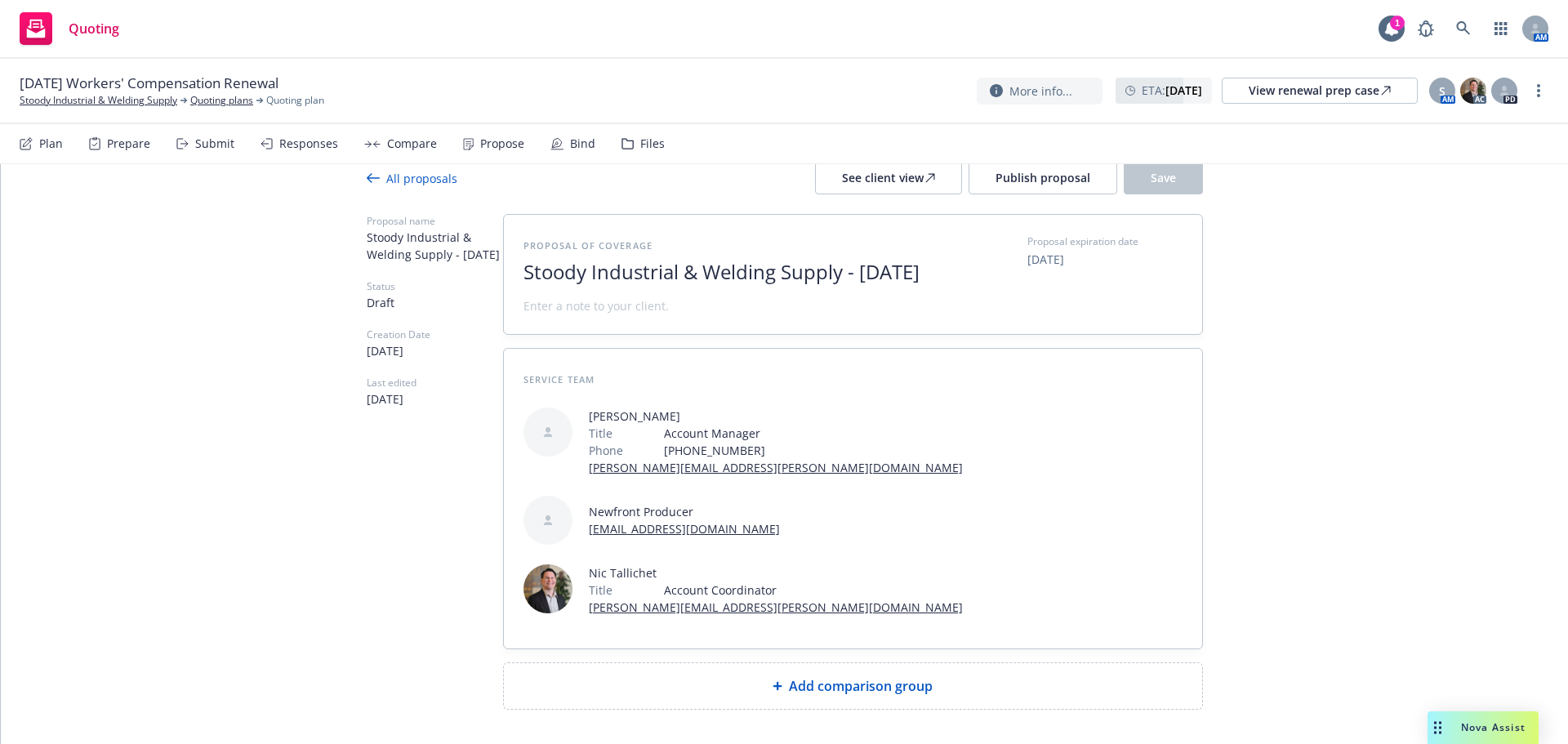
scroll to position [54, 0]
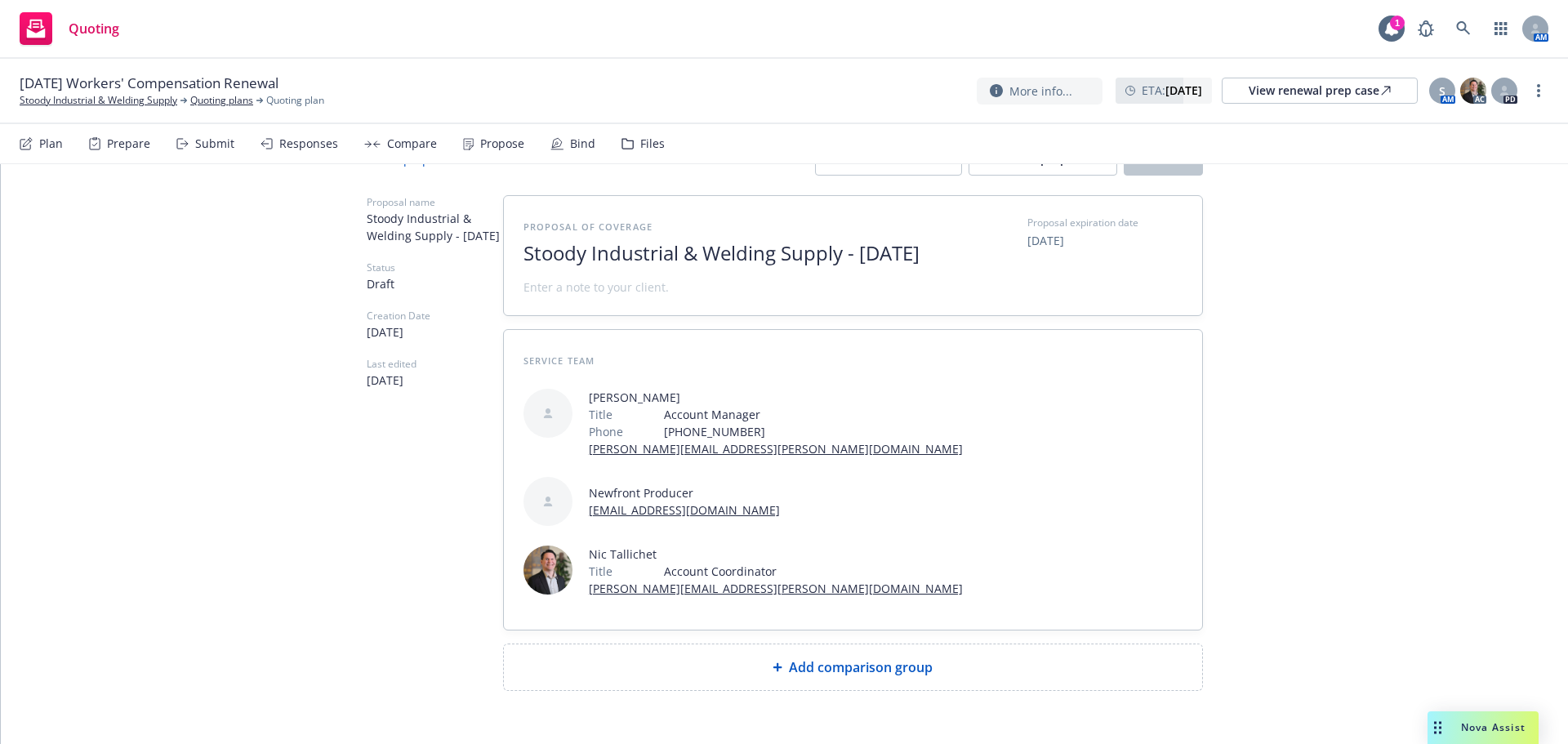
drag, startPoint x: 843, startPoint y: 256, endPoint x: 955, endPoint y: 327, distance: 132.6
click at [955, 315] on div "Proposal of coverage Stoody Industrial & Welding Supply - September 2025 Propos…" at bounding box center [853, 255] width 699 height 119
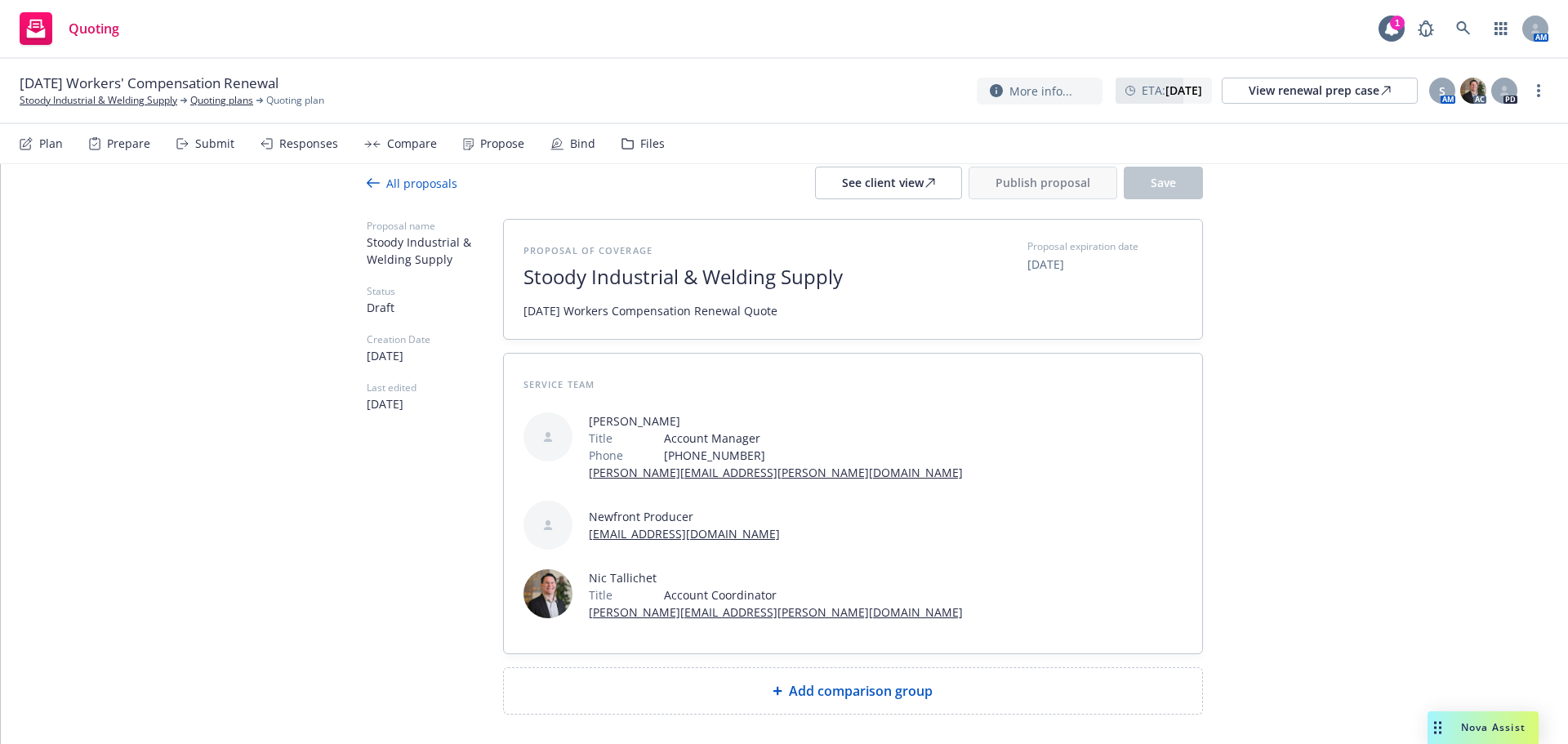
click at [971, 681] on div "Add comparison group" at bounding box center [854, 691] width 673 height 19
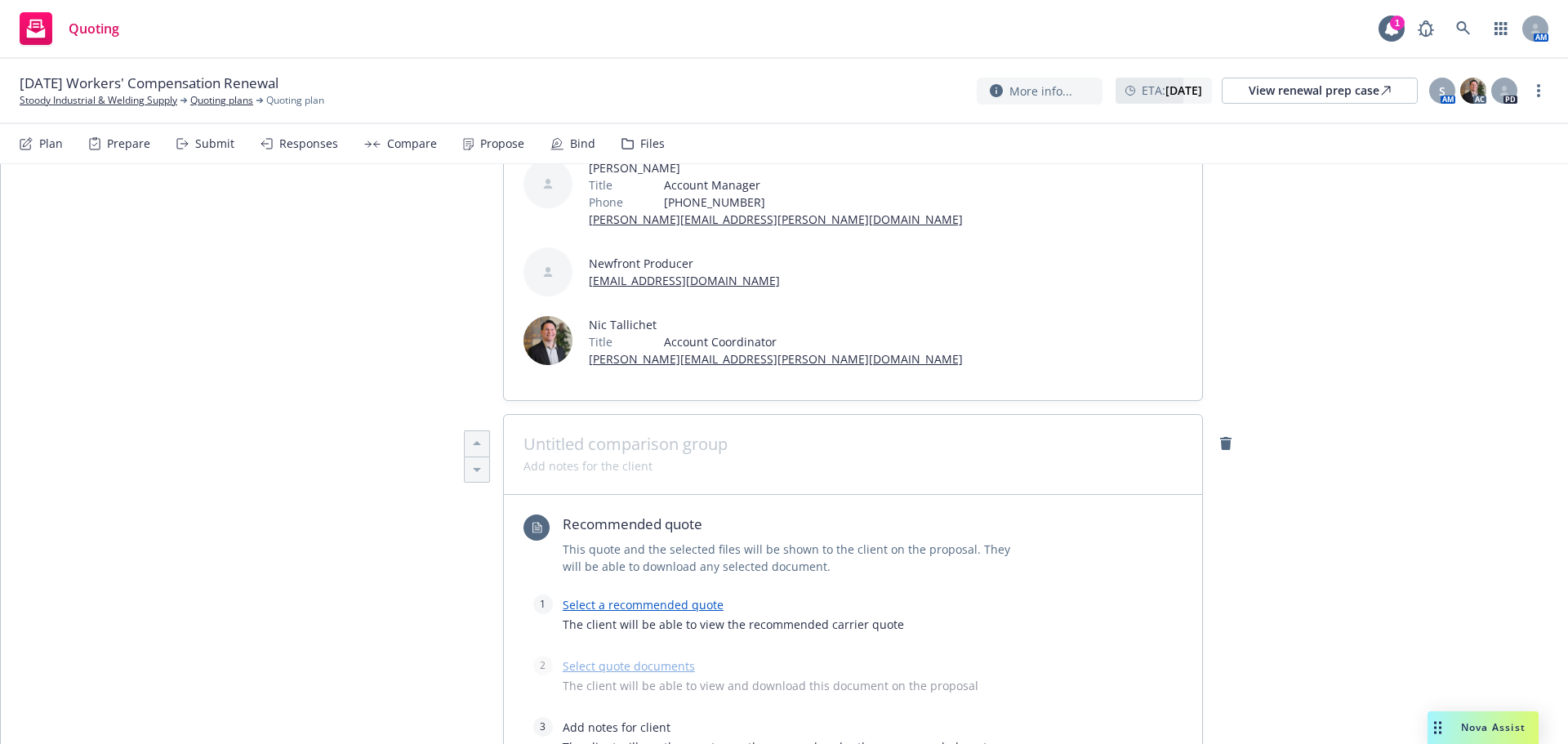
scroll to position [302, 0]
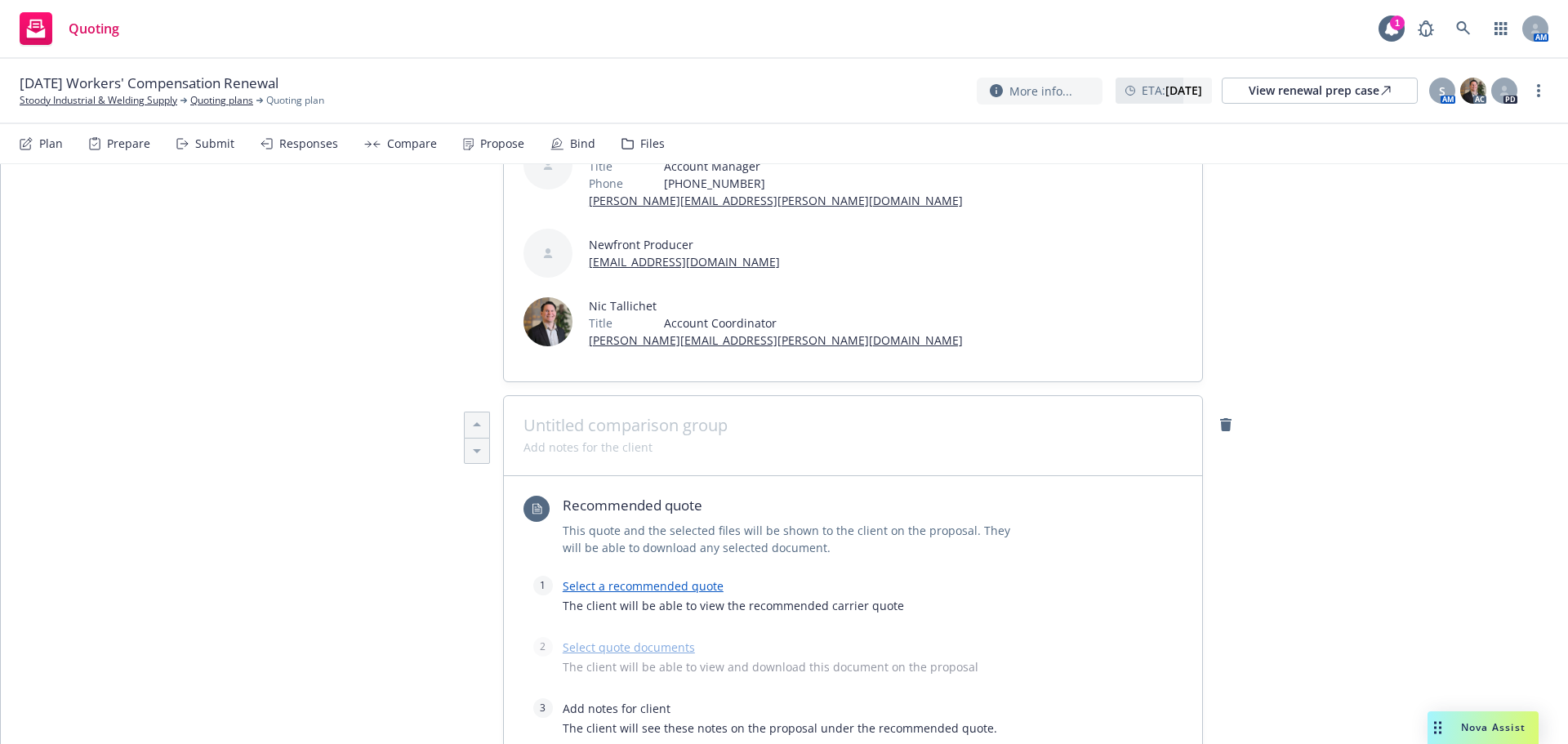
click at [652, 578] on link "Select a recommended quote" at bounding box center [643, 586] width 161 height 16
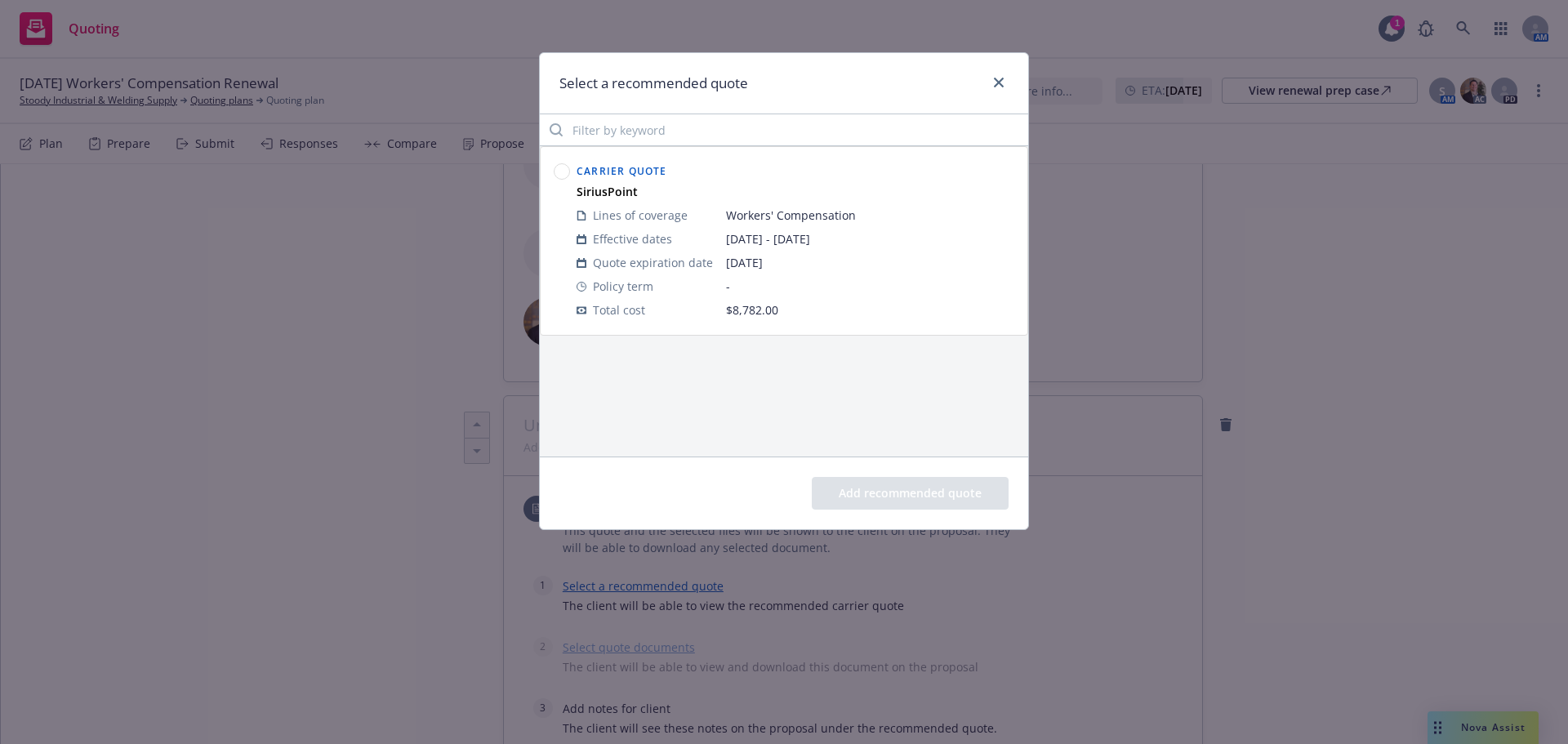
click at [561, 165] on circle at bounding box center [562, 171] width 16 height 16
click at [886, 503] on button "Add recommended quote" at bounding box center [910, 493] width 197 height 33
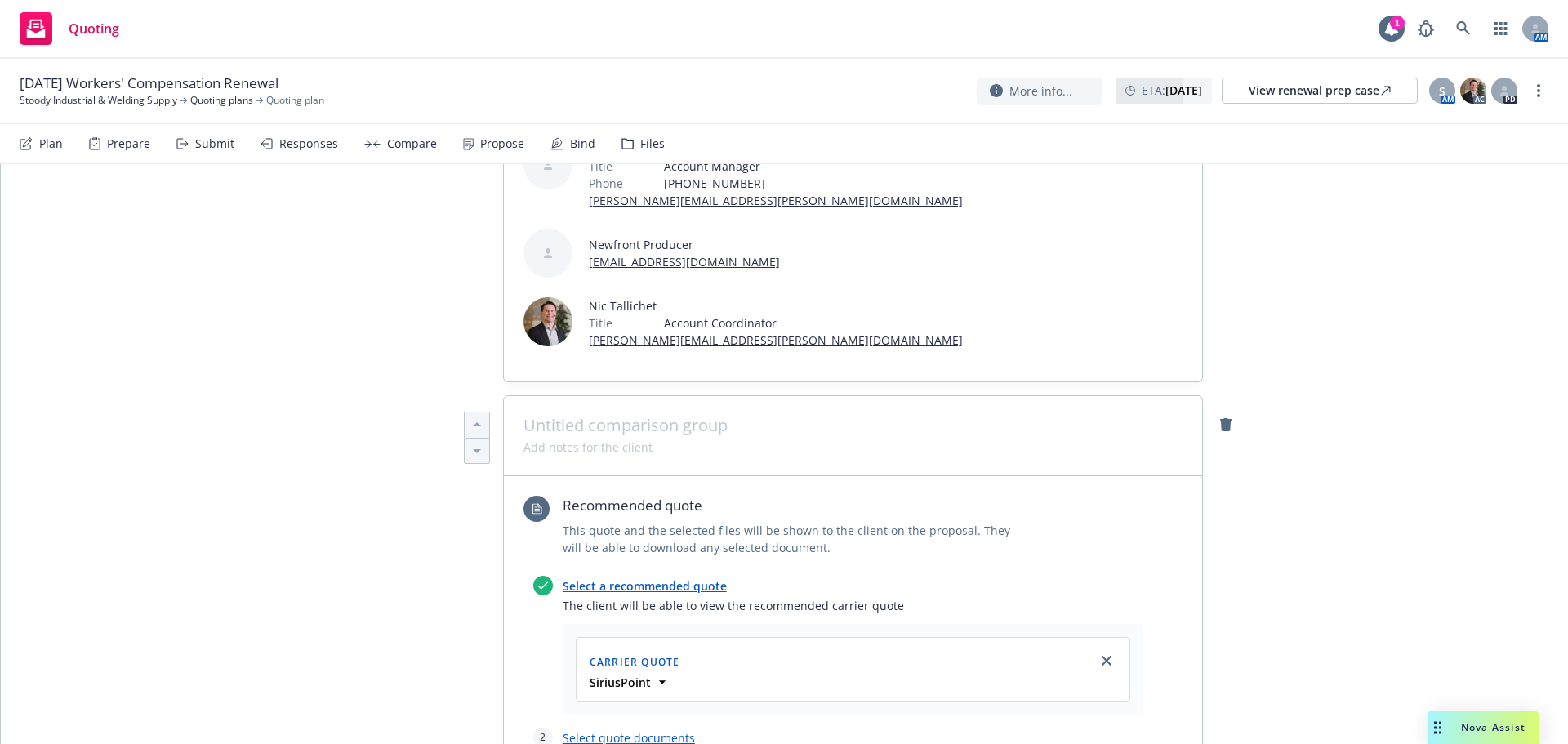
scroll to position [465, 0]
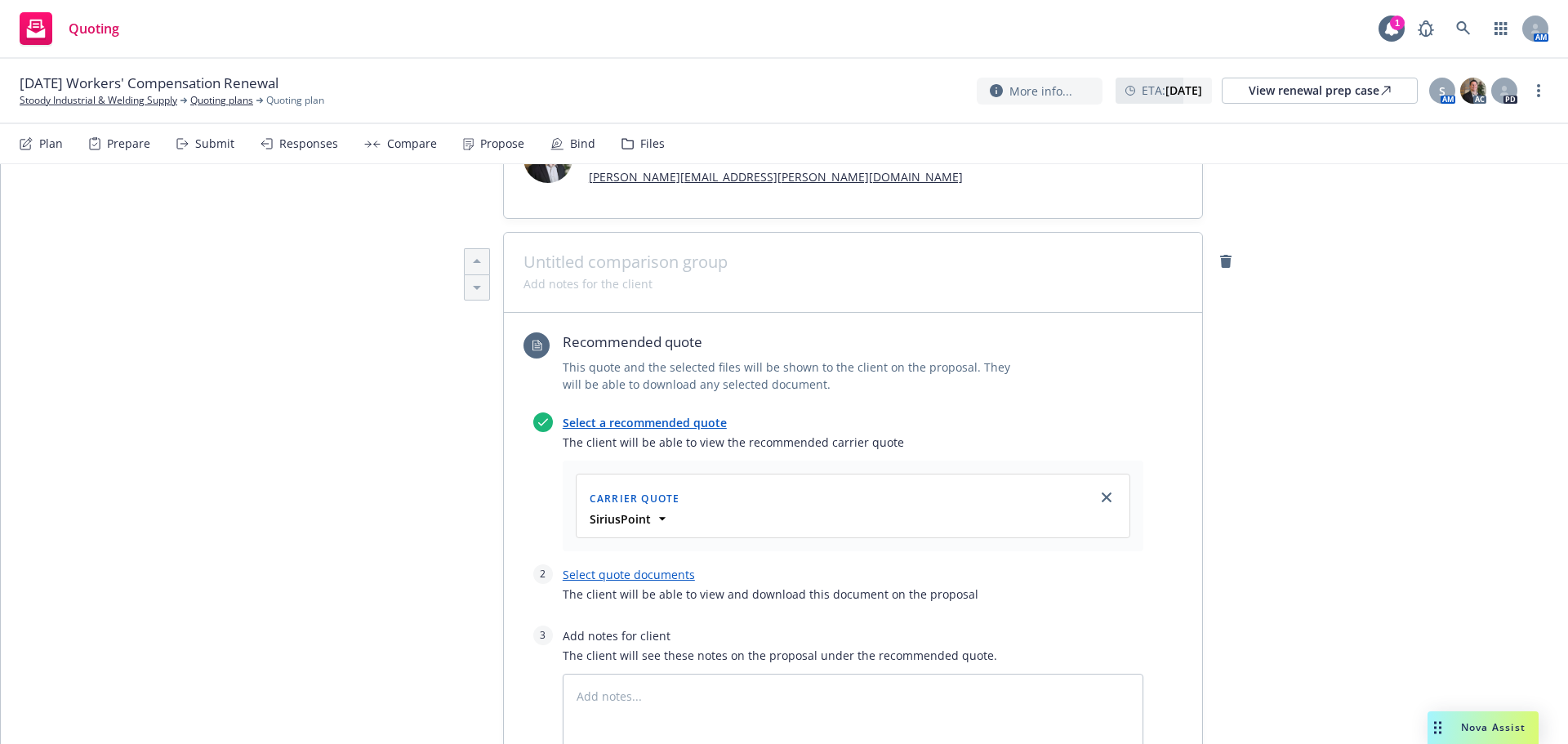
click at [629, 567] on link "Select quote documents" at bounding box center [629, 574] width 133 height 16
type textarea "x"
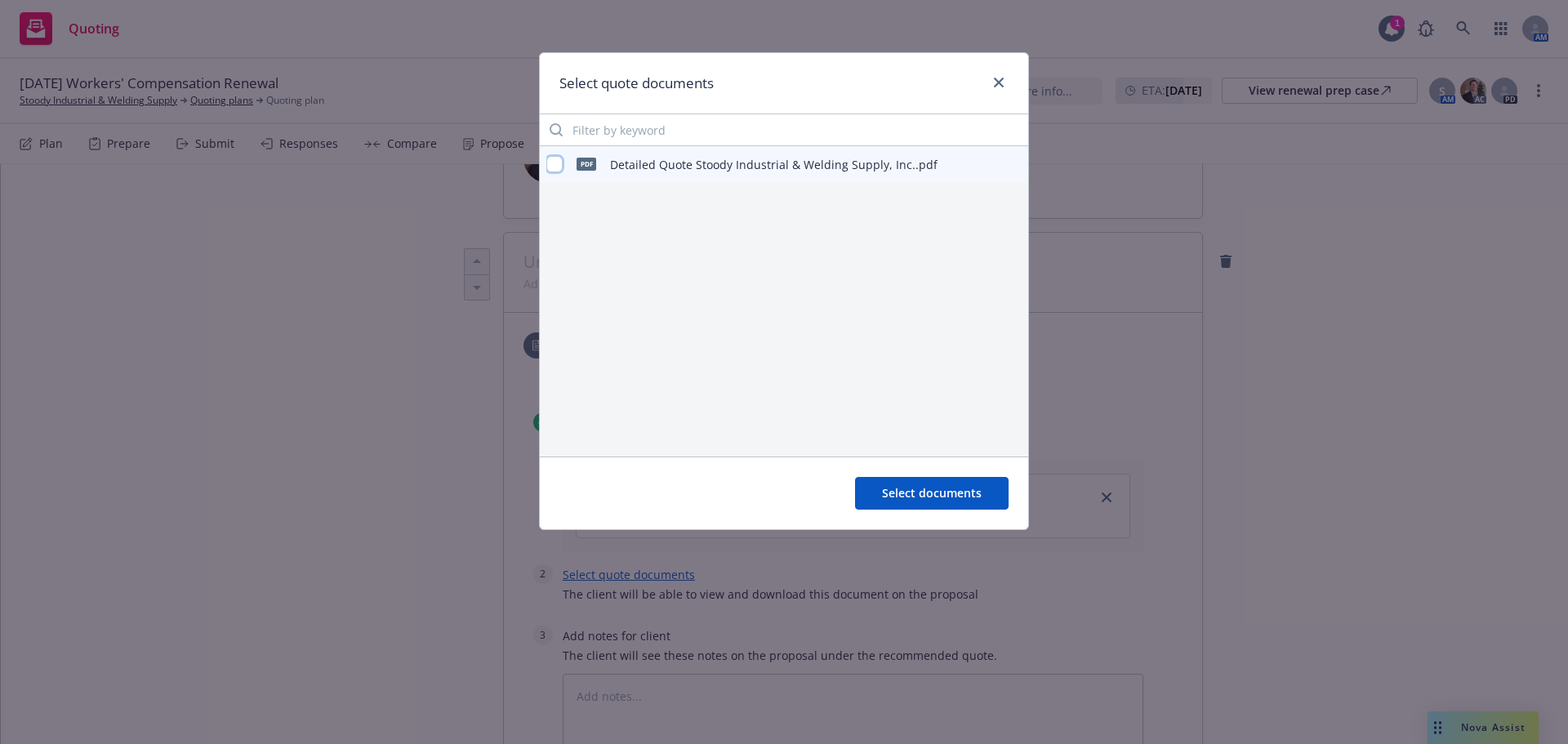
drag, startPoint x: 553, startPoint y: 169, endPoint x: 564, endPoint y: 180, distance: 15.6
click at [553, 169] on input "checkbox" at bounding box center [554, 164] width 16 height 16
checkbox input "true"
click at [922, 487] on span "Select documents" at bounding box center [931, 493] width 100 height 16
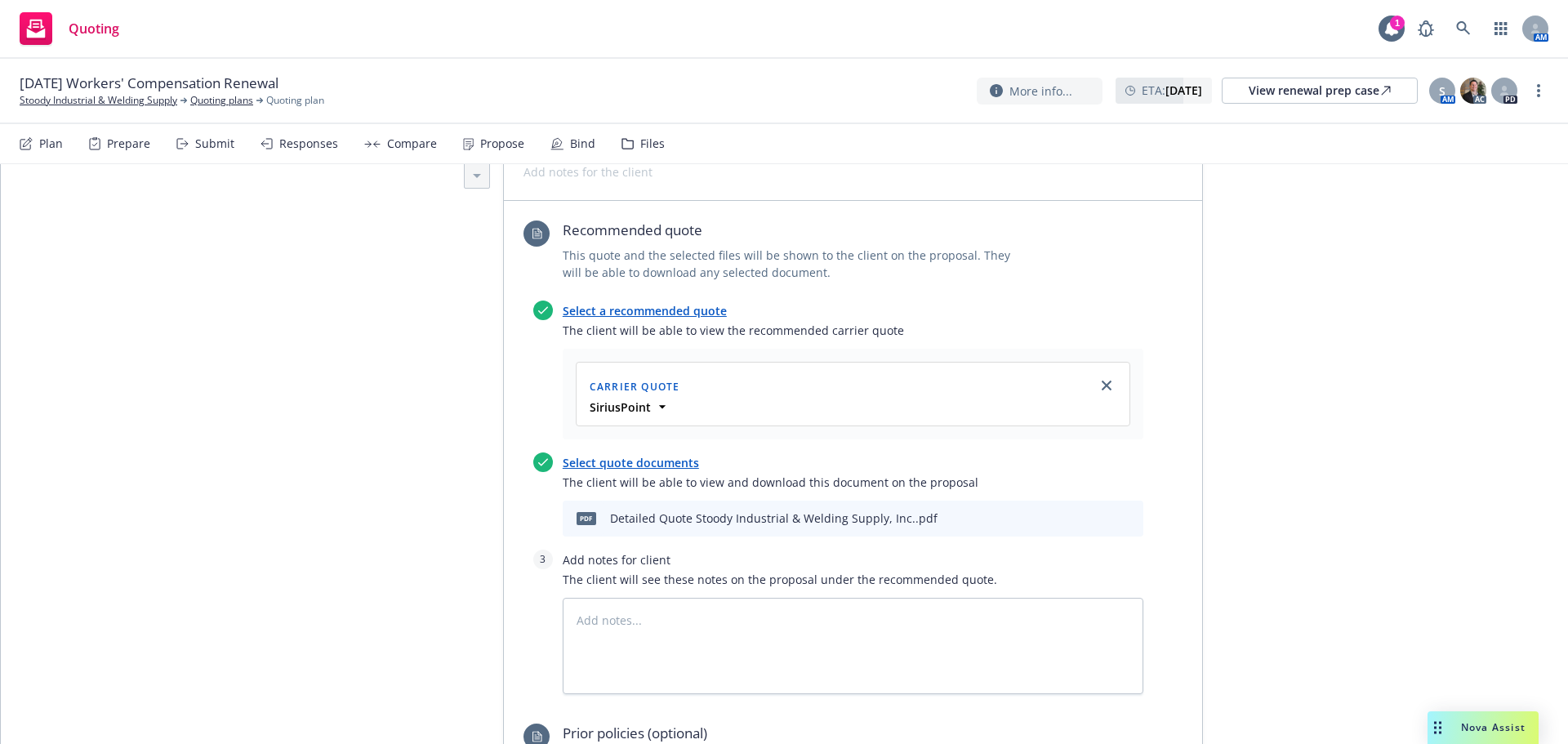
scroll to position [792, 0]
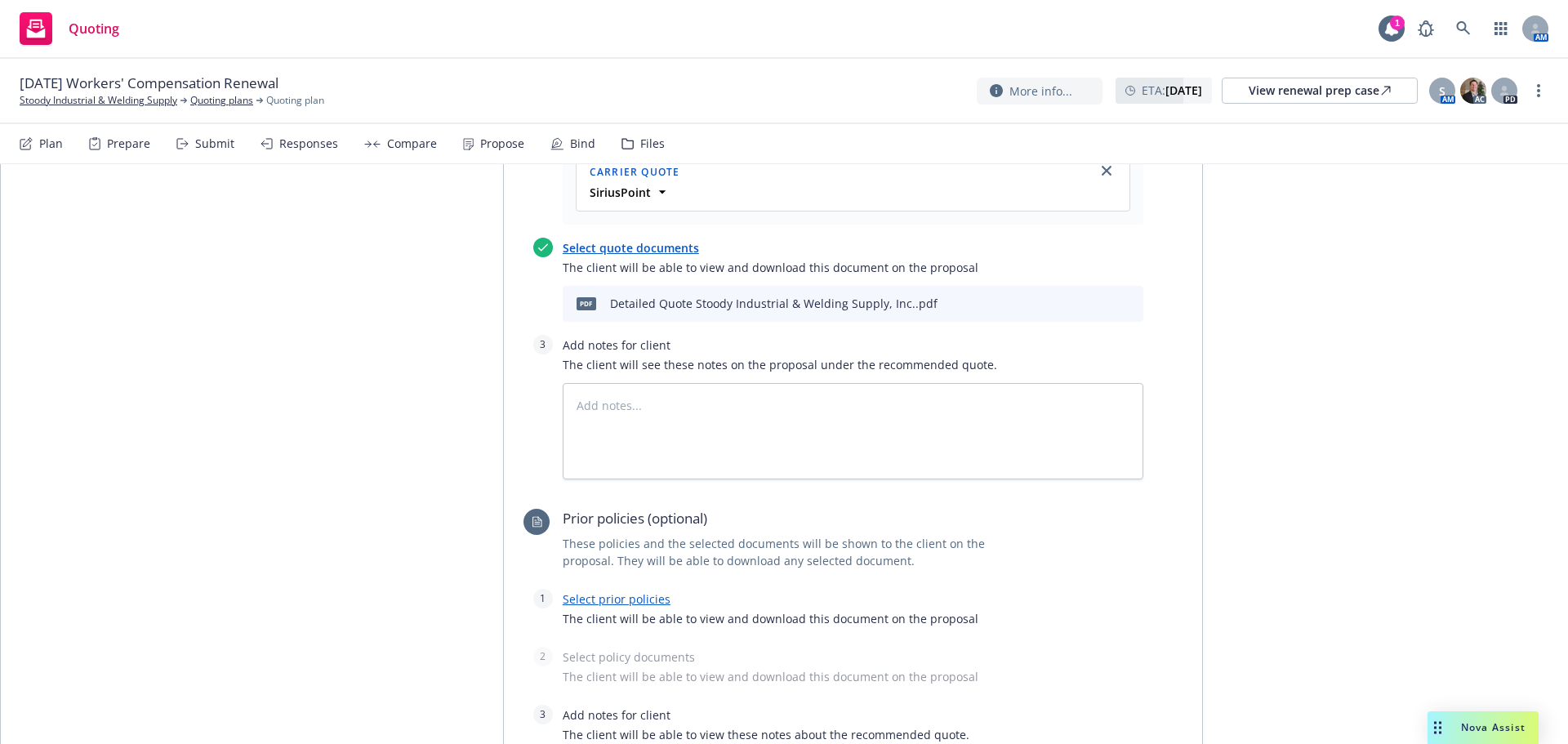
click at [606, 591] on link "Select prior policies" at bounding box center [616, 599] width 108 height 16
type textarea "x"
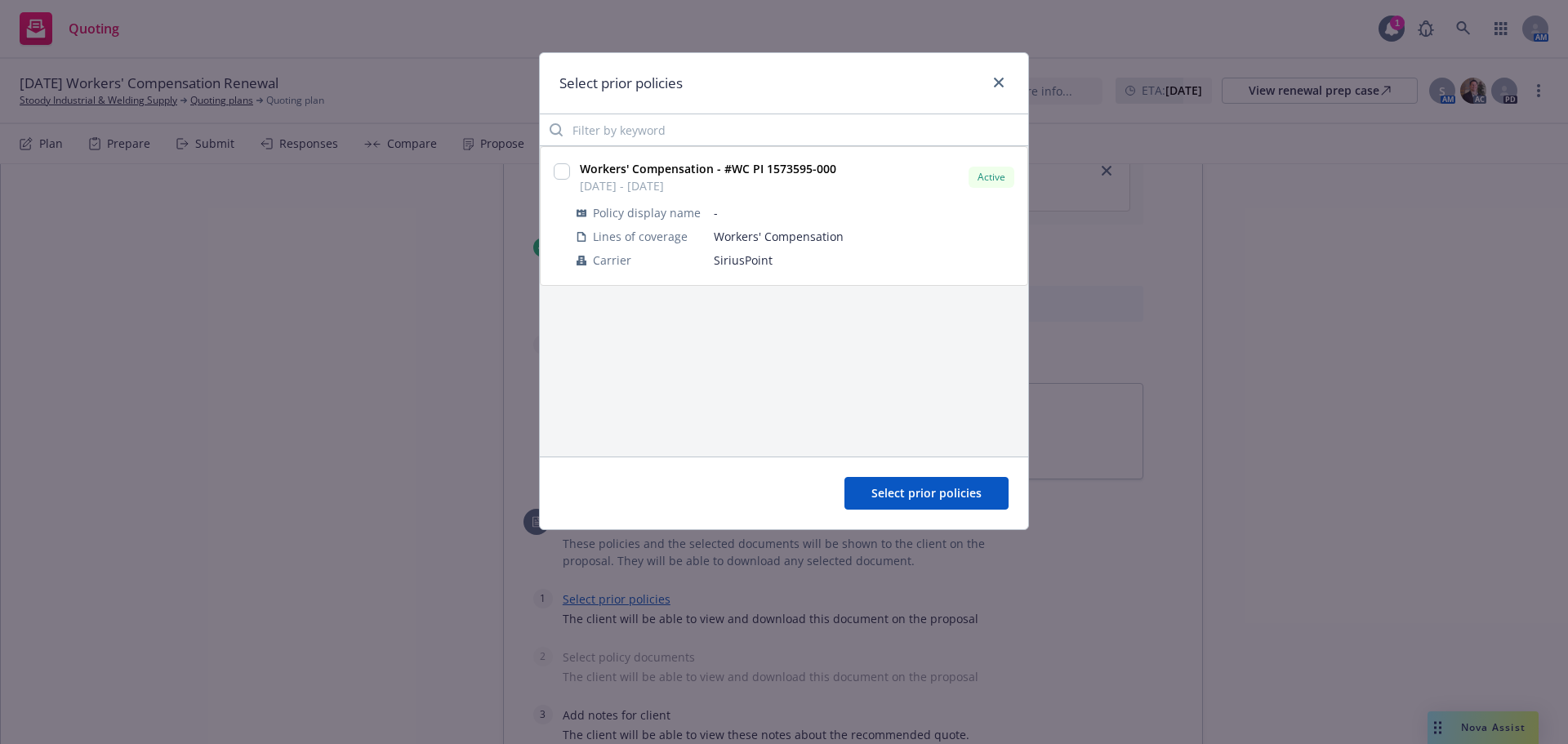
click at [560, 163] on div at bounding box center [561, 171] width 16 height 23
drag, startPoint x: 558, startPoint y: 175, endPoint x: 653, endPoint y: 253, distance: 122.9
click at [560, 174] on input "checkbox" at bounding box center [561, 171] width 16 height 16
checkbox input "true"
click at [917, 487] on span "Select prior policies" at bounding box center [926, 493] width 110 height 16
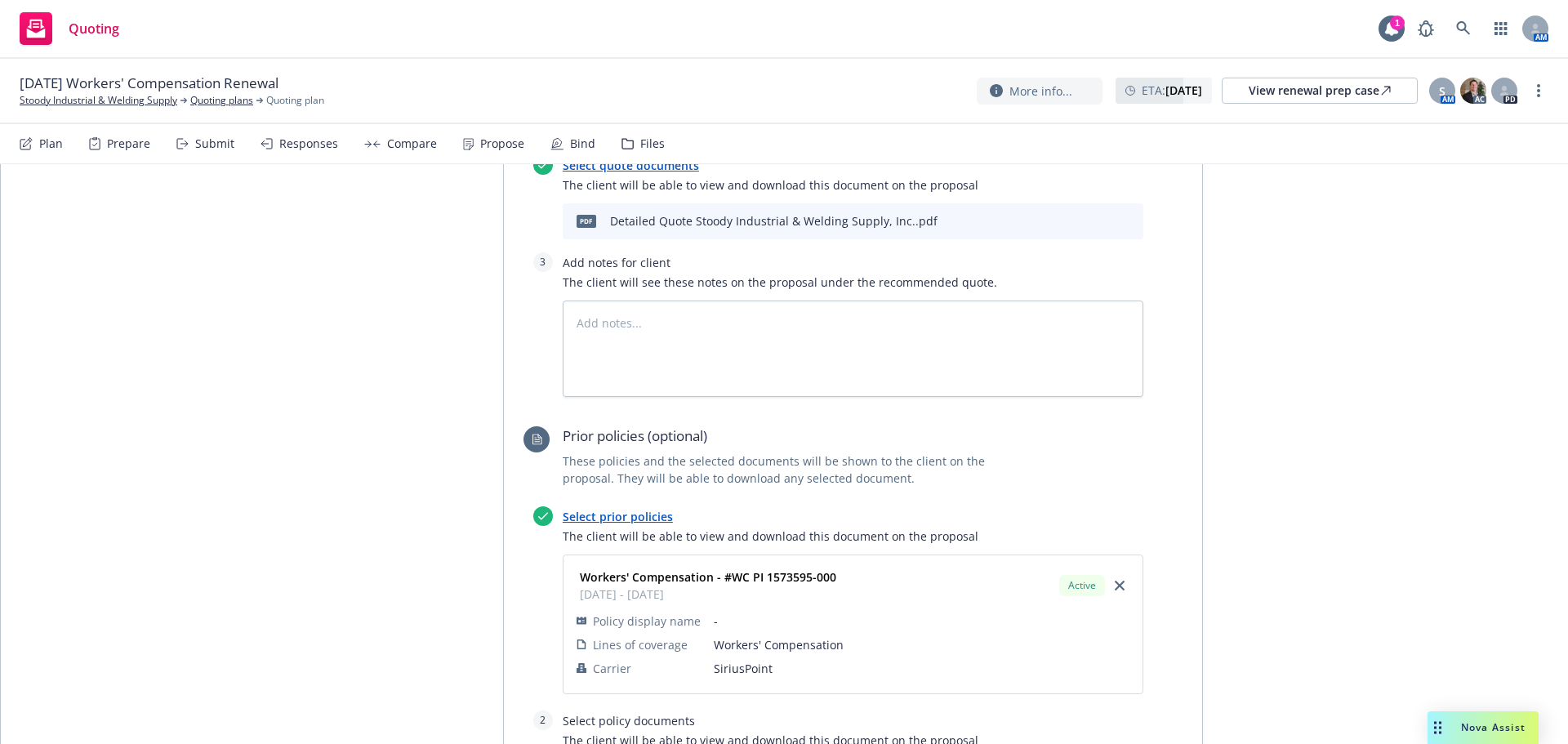
scroll to position [1010, 0]
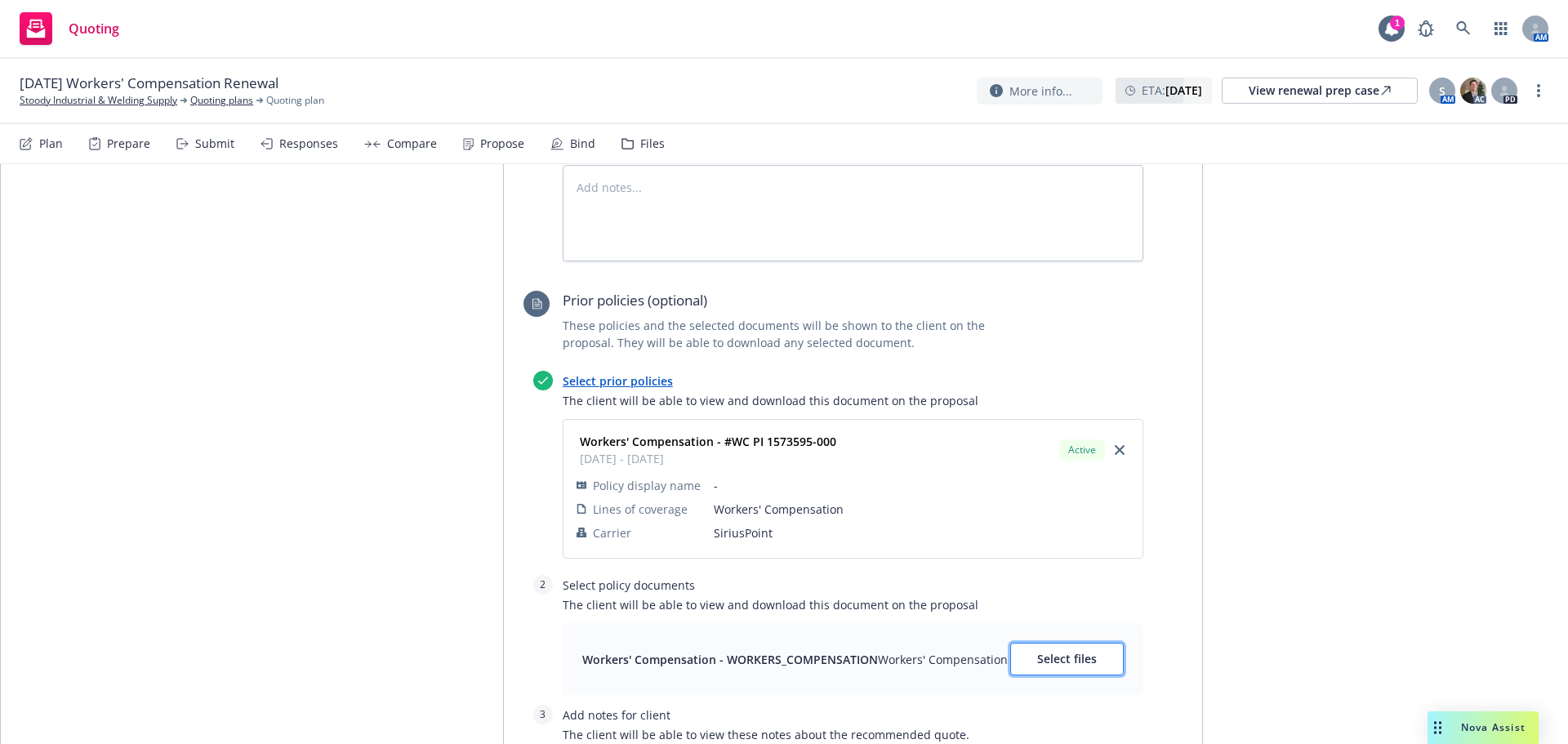
click at [1064, 651] on span "Select files" at bounding box center [1067, 659] width 60 height 16
type textarea "x"
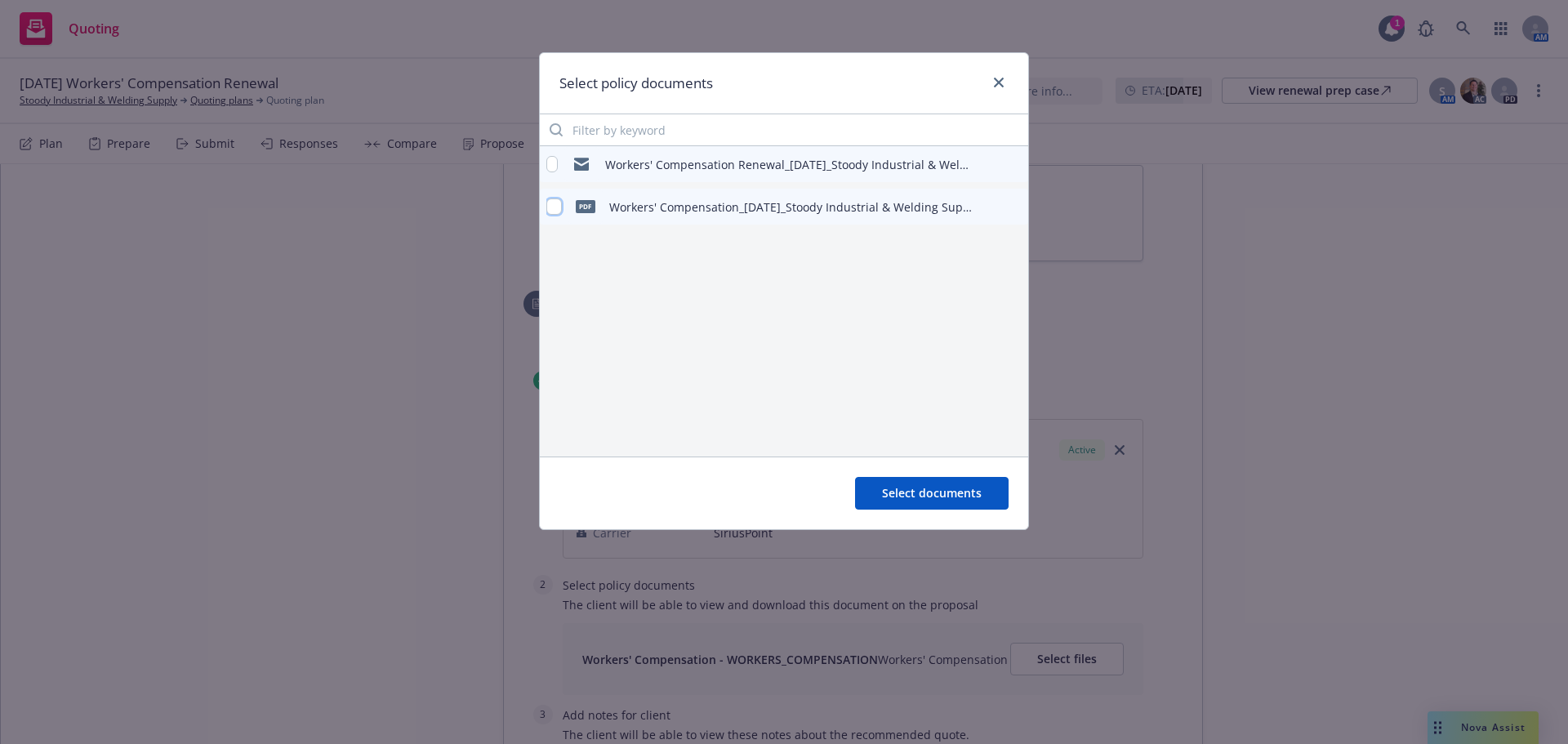
click at [552, 207] on input "checkbox" at bounding box center [554, 206] width 16 height 16
checkbox input "true"
click at [929, 497] on span "Select documents" at bounding box center [931, 493] width 100 height 16
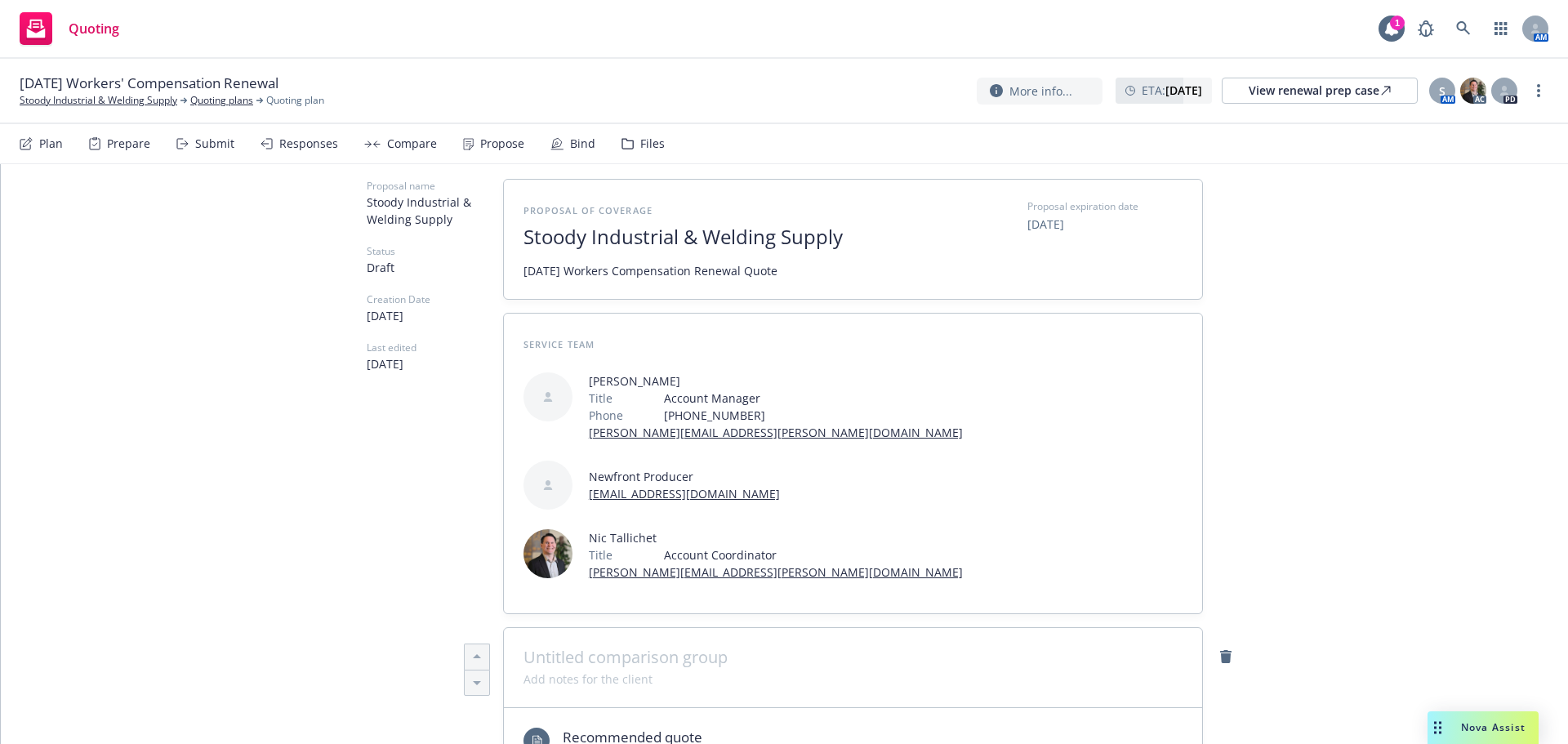
scroll to position [0, 0]
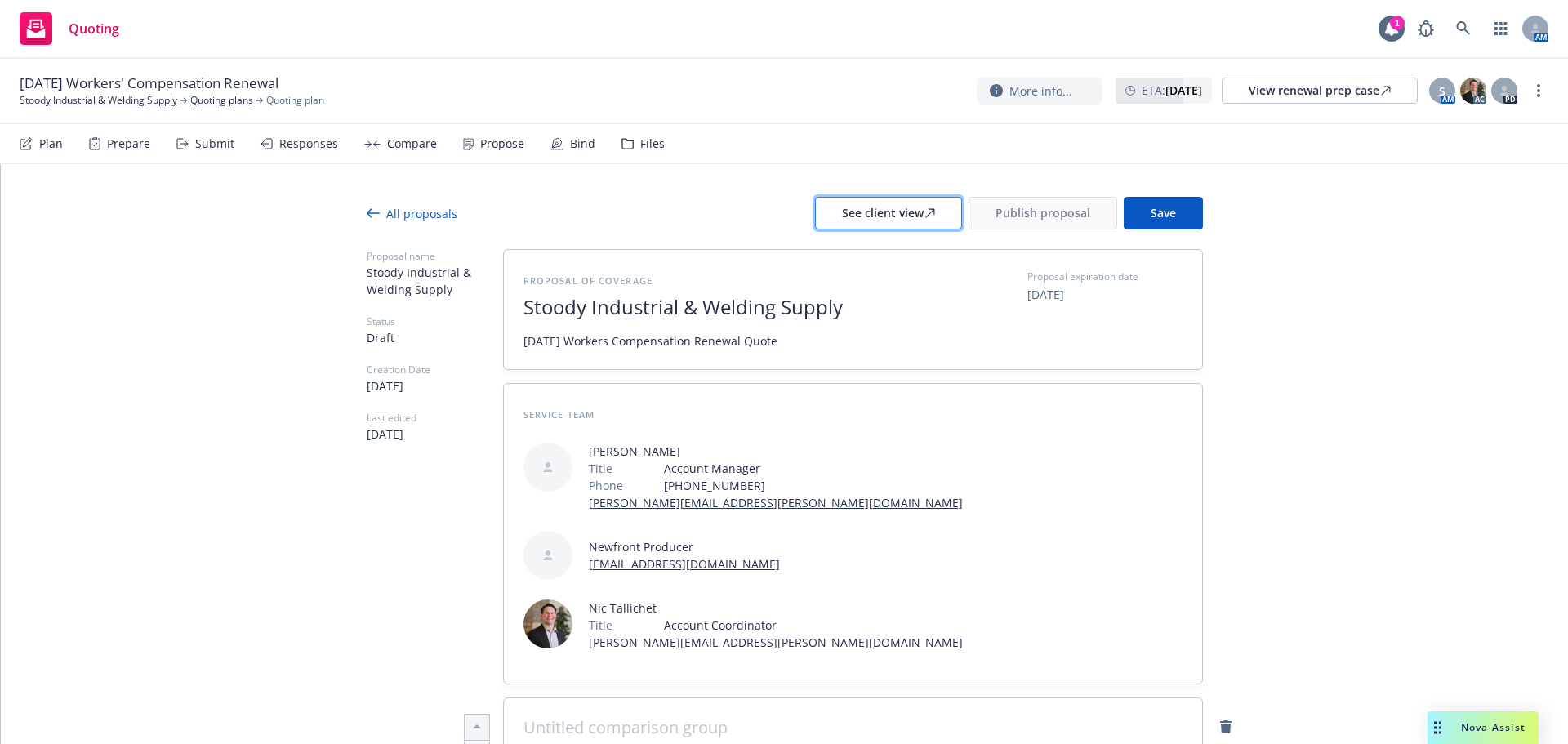
click at [888, 223] on div "See client view" at bounding box center [889, 213] width 93 height 31
drag, startPoint x: 1093, startPoint y: 234, endPoint x: 1084, endPoint y: 226, distance: 12.0
click at [1091, 233] on div at bounding box center [784, 239] width 836 height 19
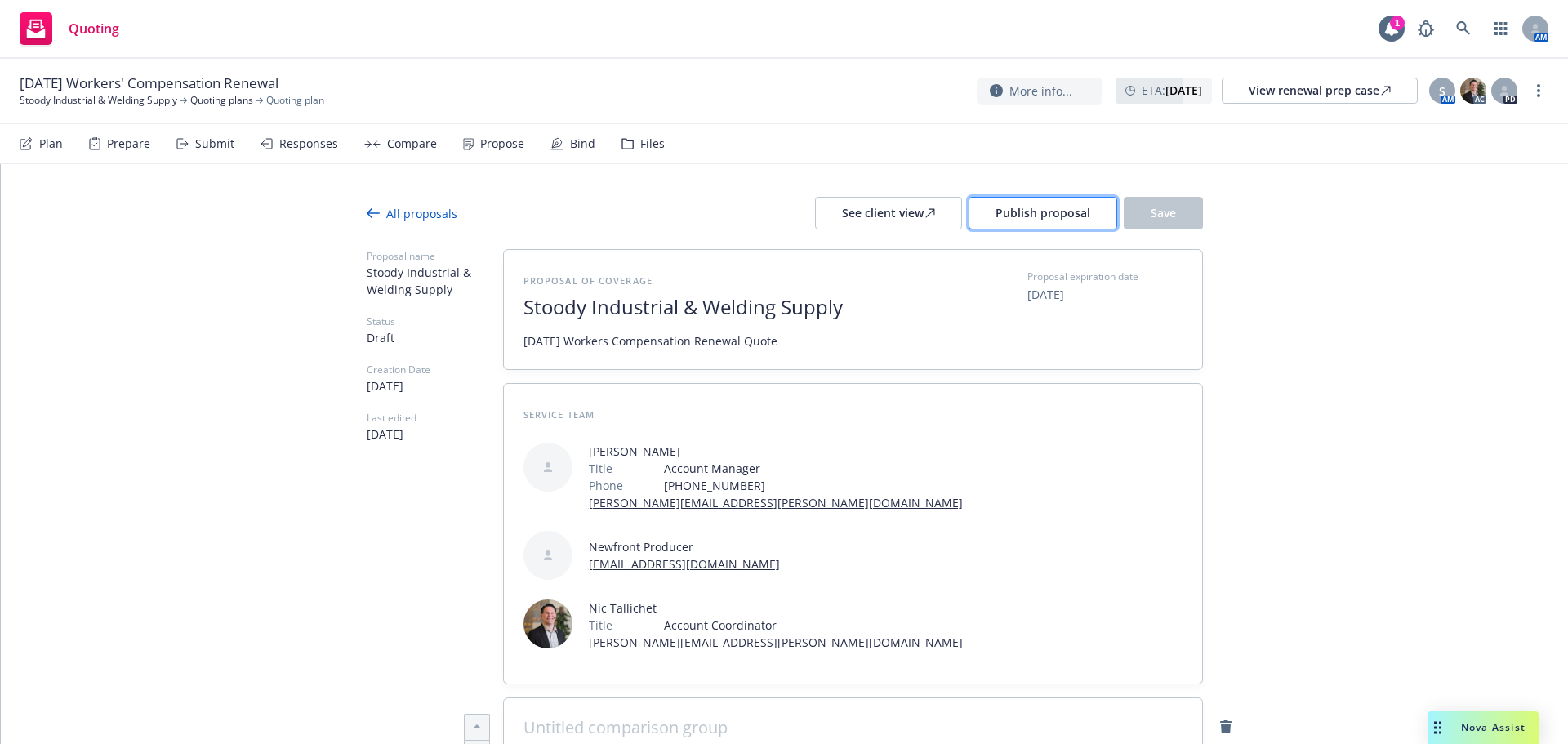
click at [1081, 220] on span "Publish proposal" at bounding box center [1043, 213] width 95 height 16
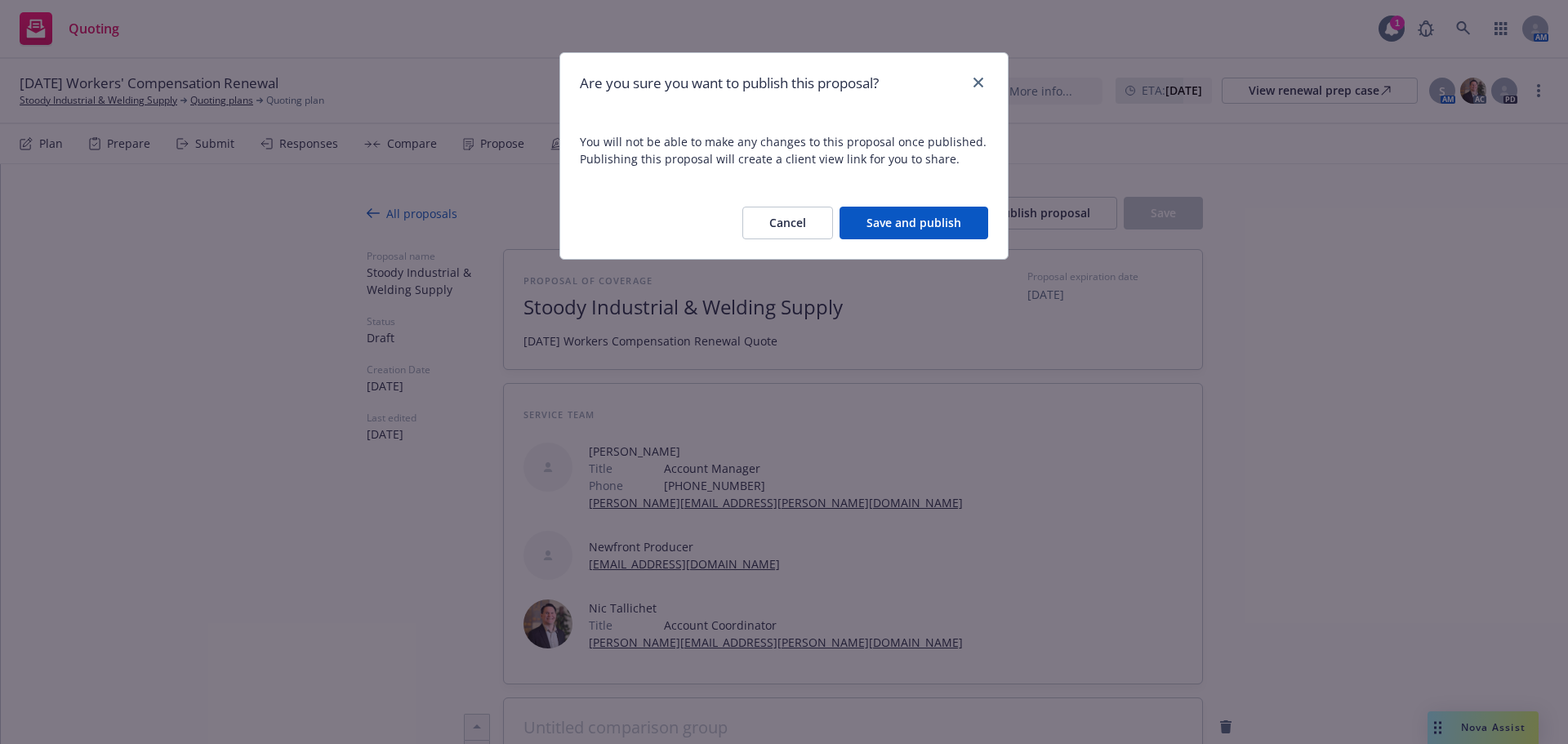
click at [913, 217] on button "Save and publish" at bounding box center [913, 223] width 148 height 33
click at [1541, 91] on div "Are you sure you want to publish this proposal? You will not be able to make an…" at bounding box center [784, 372] width 1568 height 744
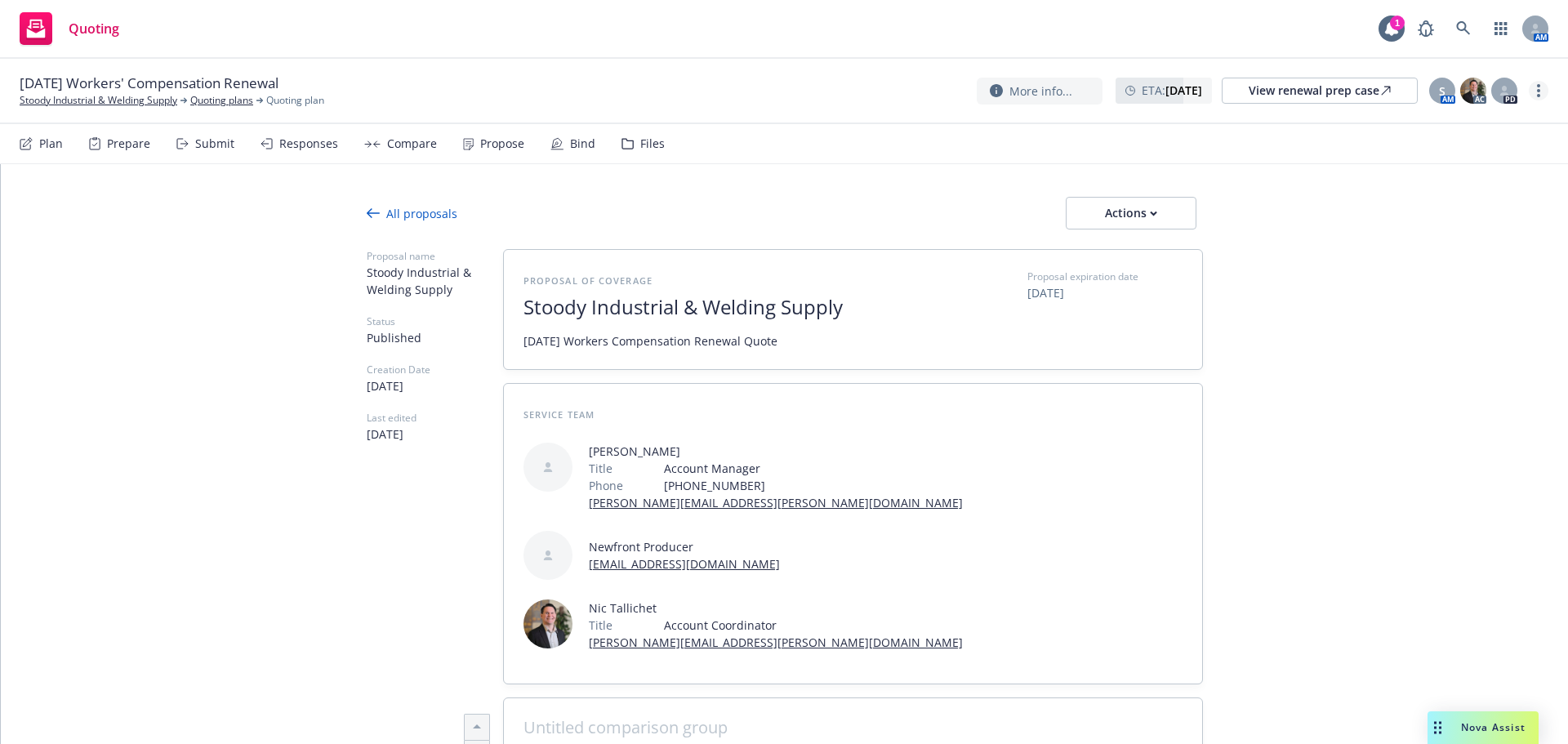
click at [1540, 96] on circle "more" at bounding box center [1538, 95] width 3 height 3
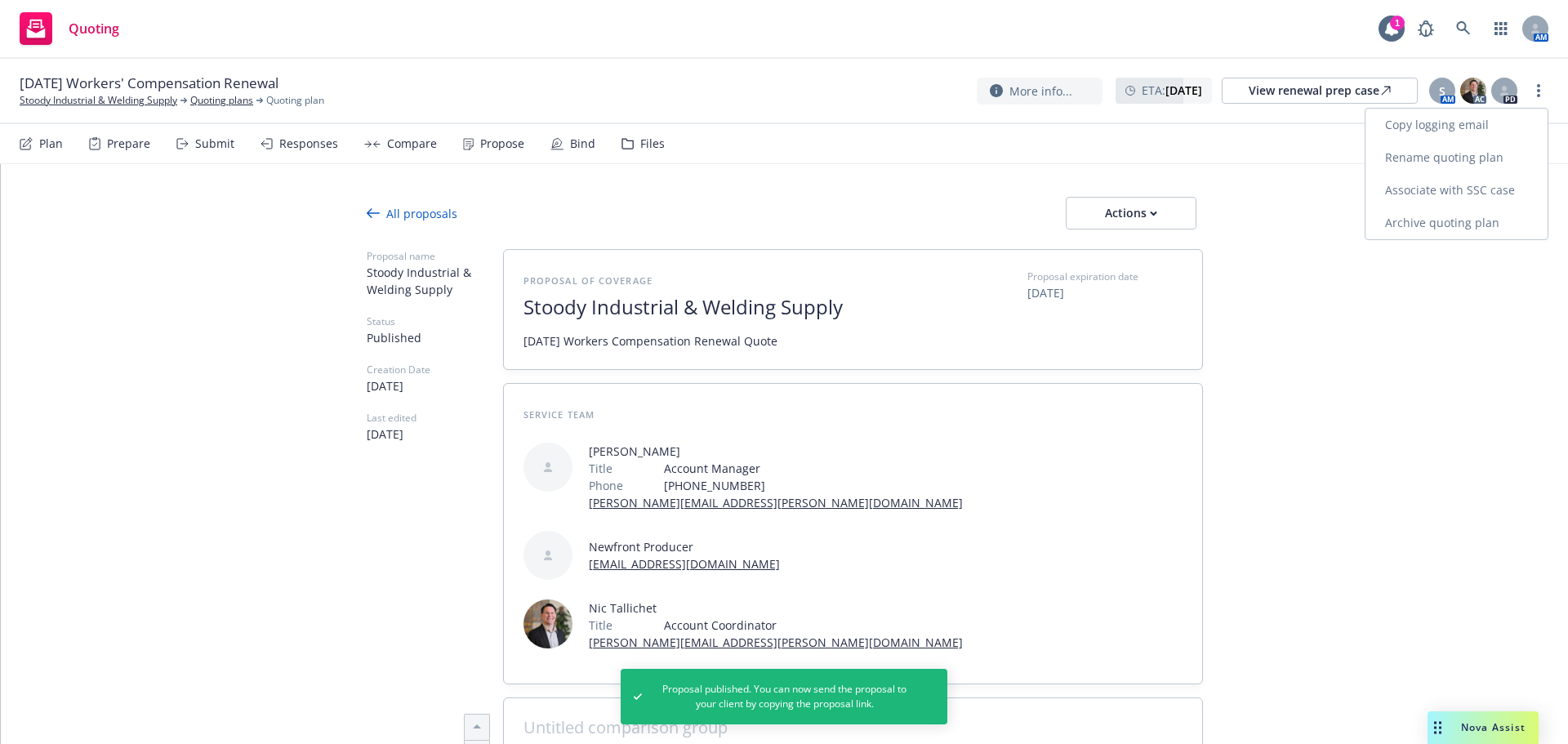
click at [1452, 128] on link "Copy logging email" at bounding box center [1457, 125] width 182 height 33
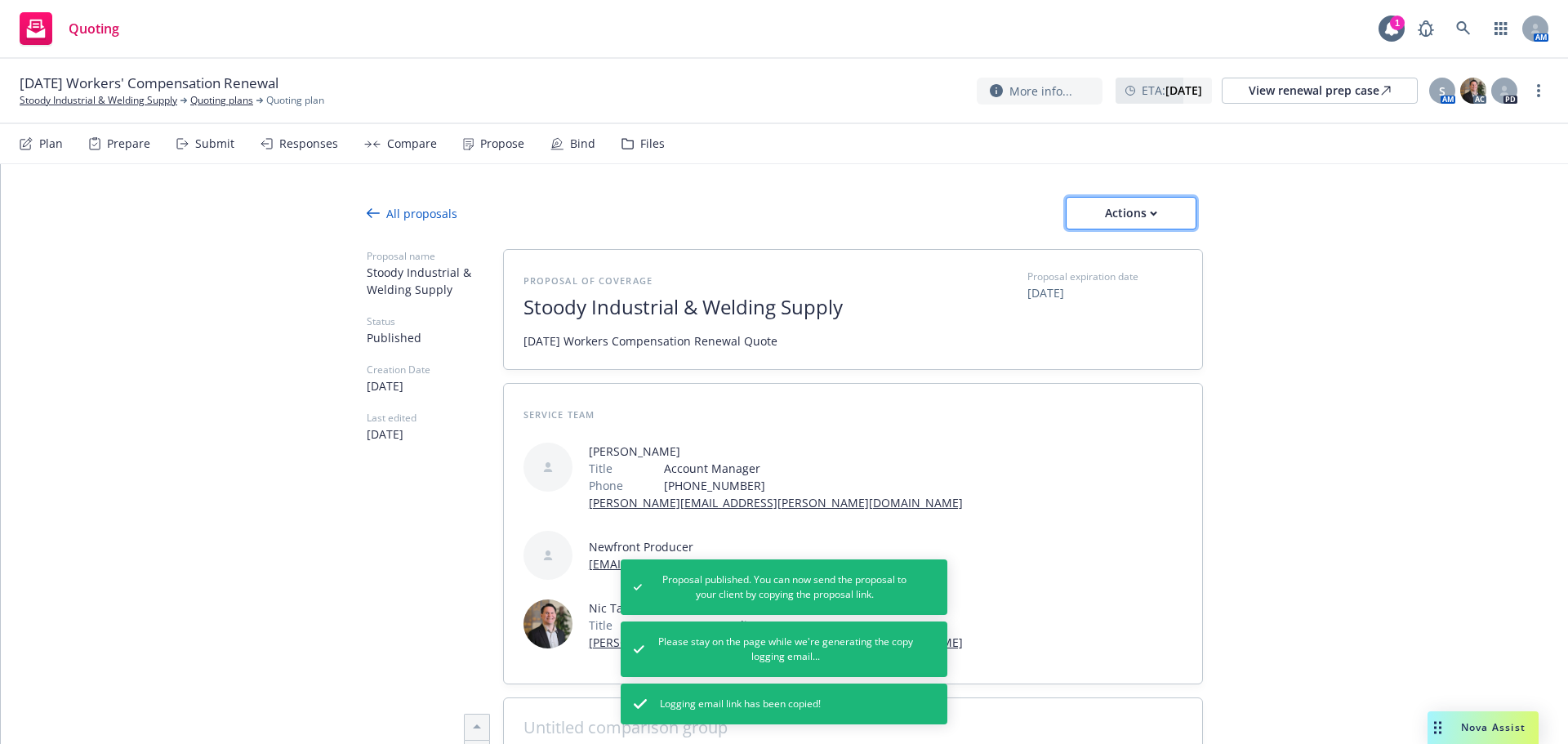
click at [1134, 203] on div "Actions" at bounding box center [1131, 213] width 77 height 31
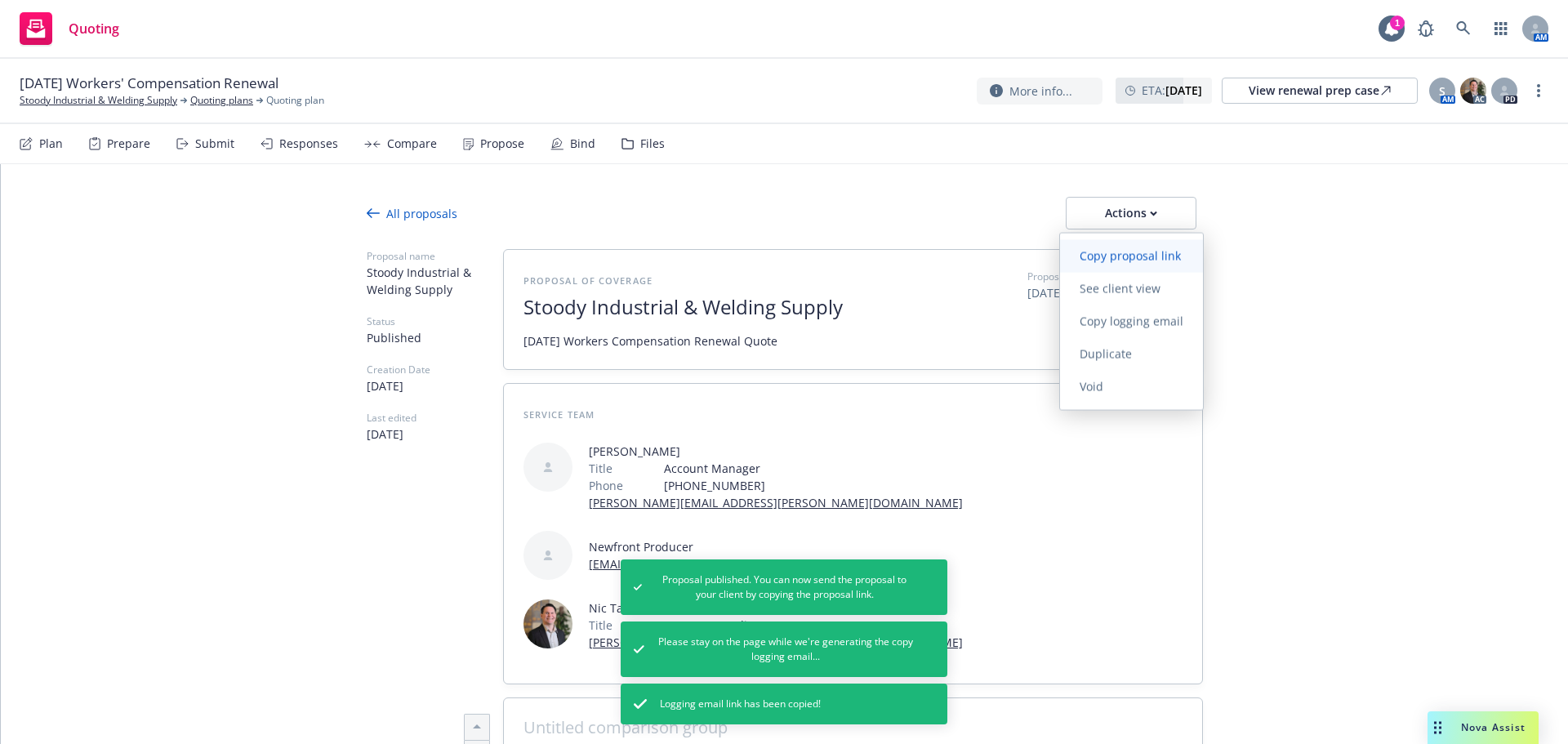
click at [1140, 258] on span "Copy proposal link" at bounding box center [1130, 256] width 141 height 16
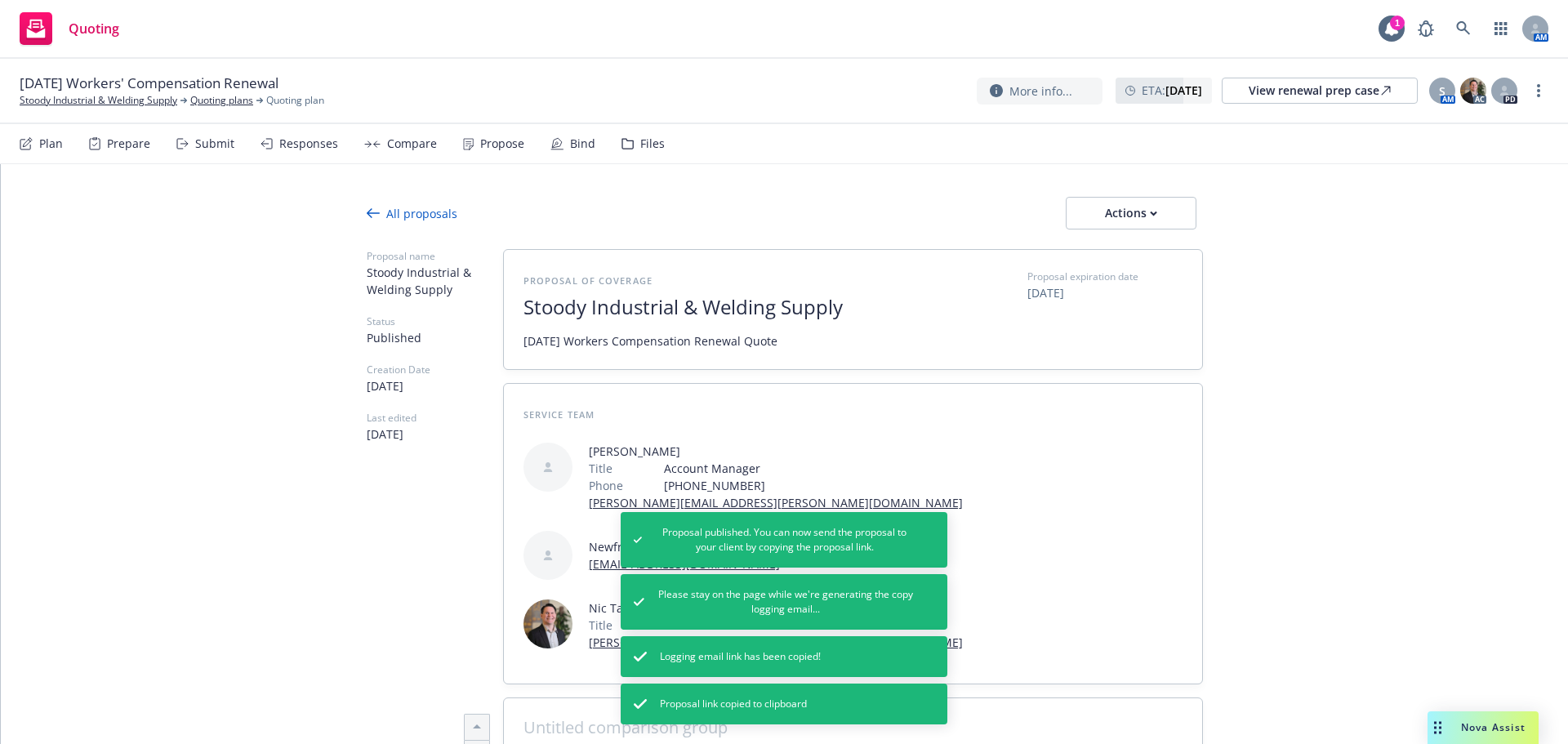
type textarea "x"
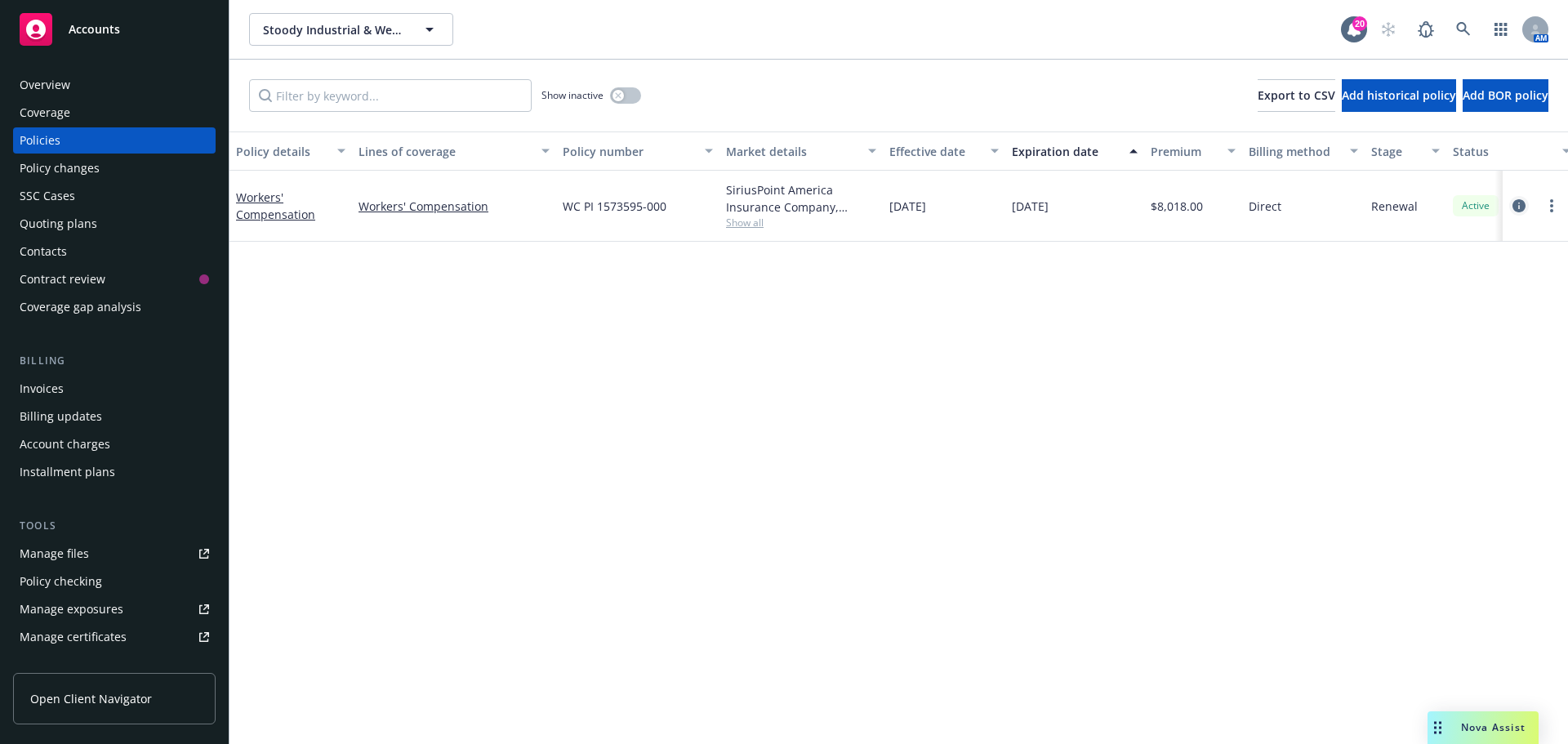
click at [1515, 203] on icon "circleInformation" at bounding box center [1519, 205] width 13 height 13
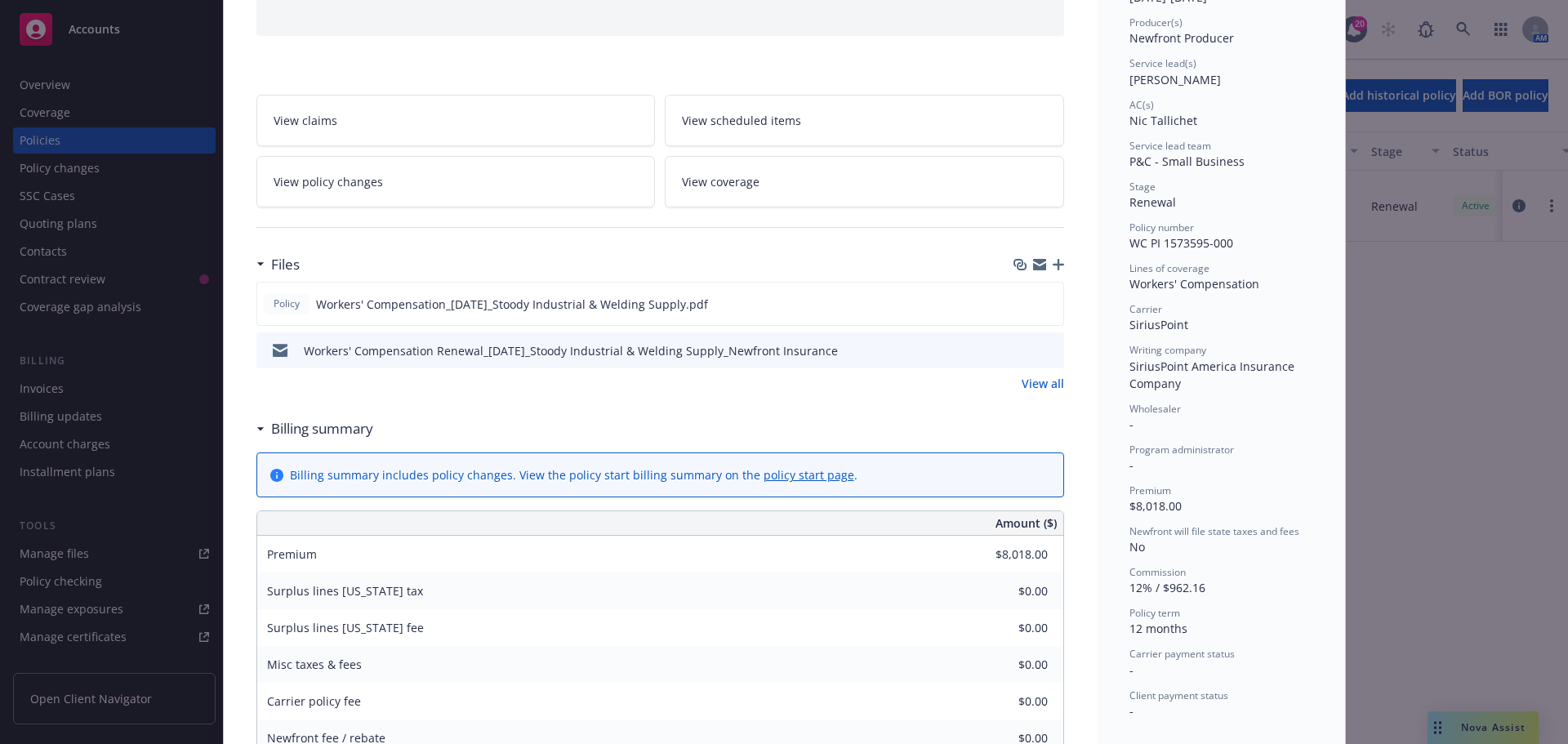
scroll to position [218, 0]
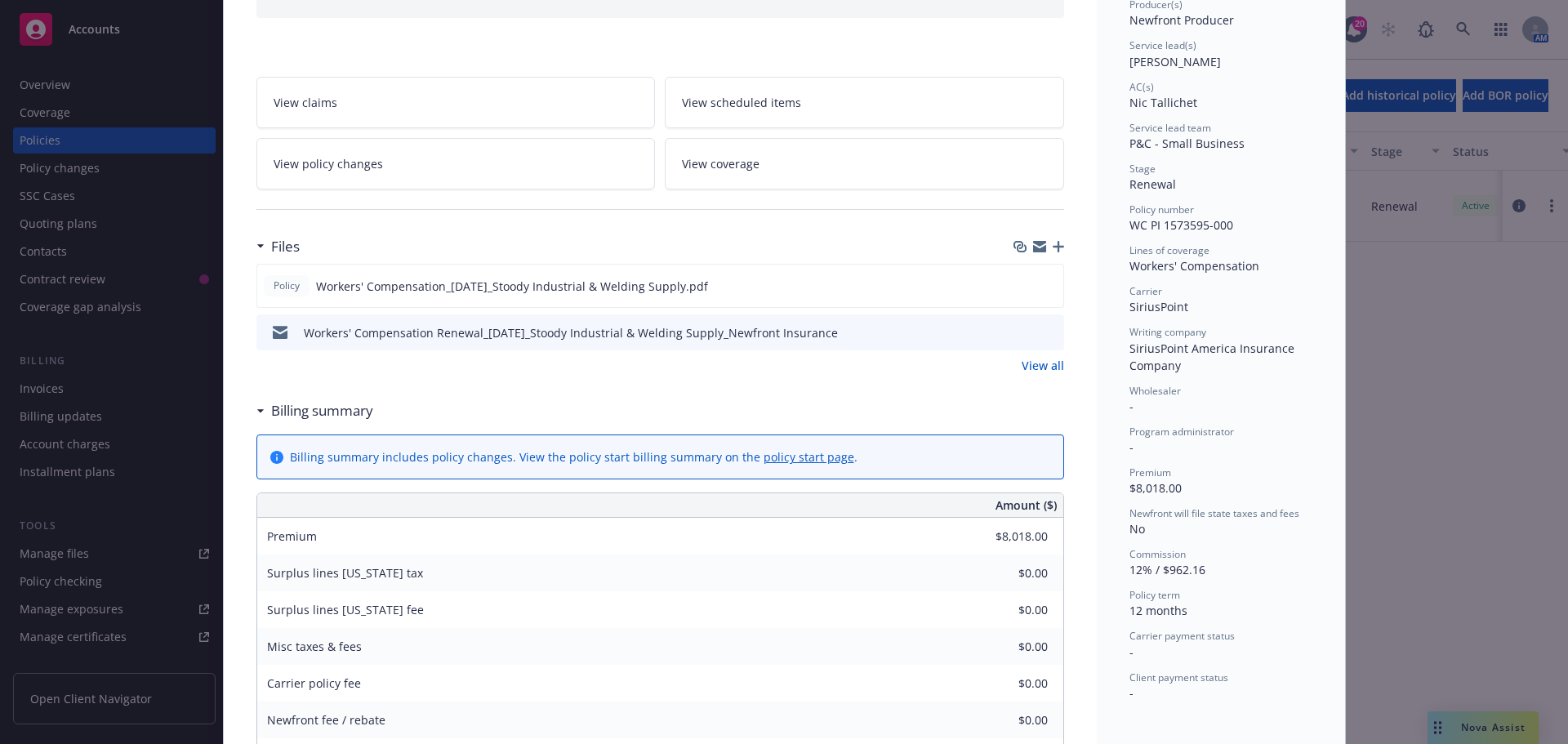
click at [65, 85] on div "Policy Workers' Compensation Add internal notes here... View claims View schedu…" at bounding box center [784, 372] width 1568 height 744
click at [77, 85] on div "Policy Workers' Compensation Add internal notes here... View claims View schedu…" at bounding box center [784, 372] width 1568 height 744
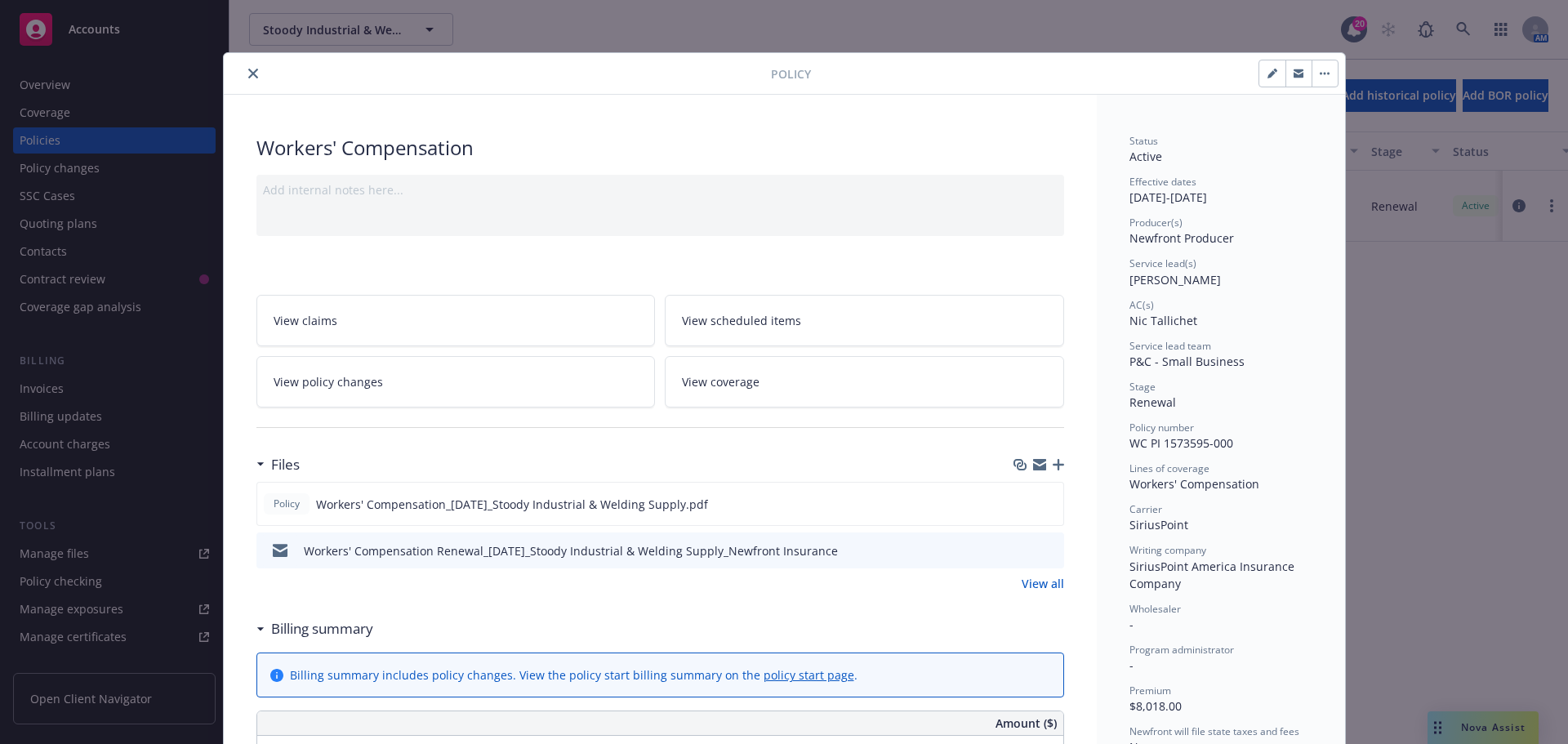
click at [243, 75] on button "close" at bounding box center [253, 74] width 19 height 19
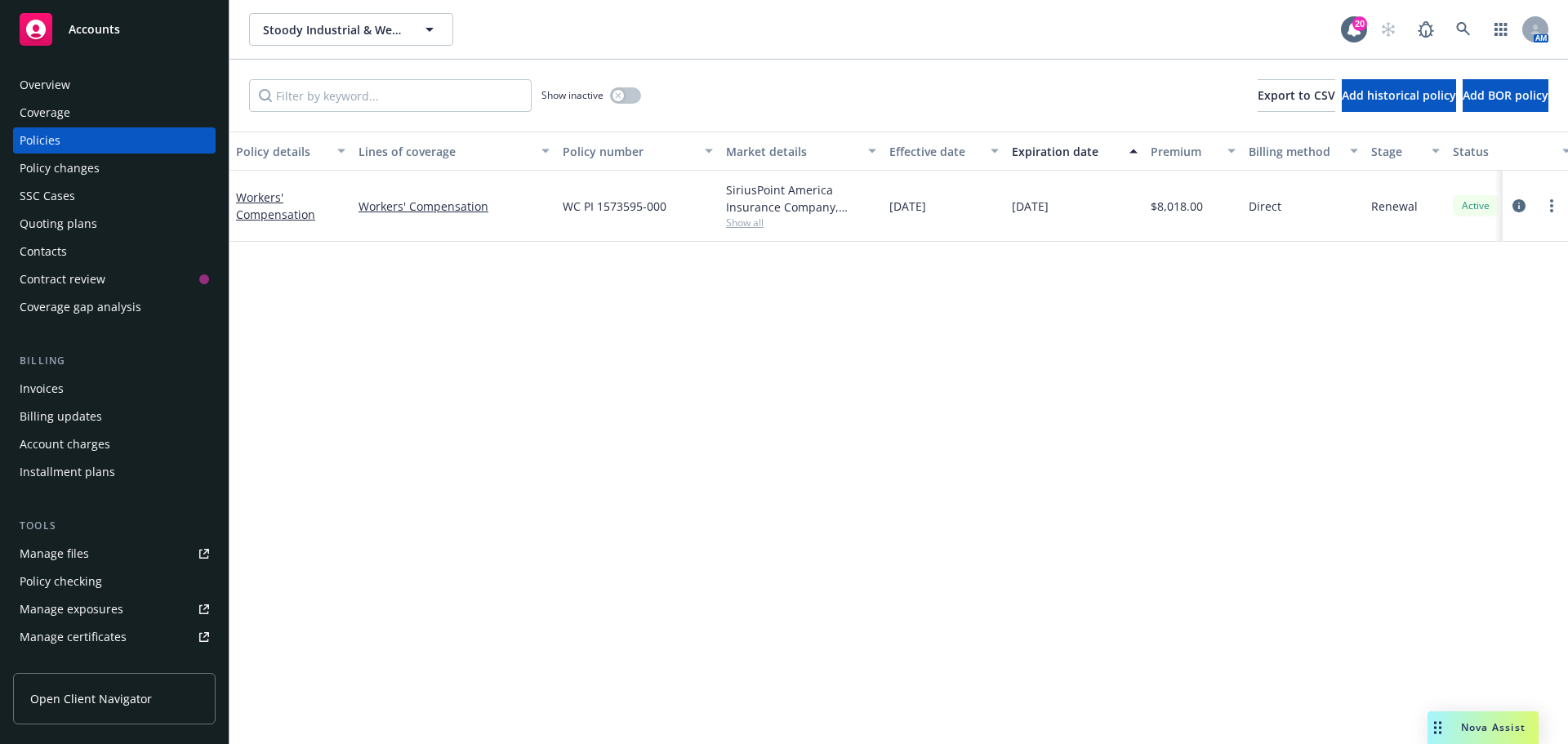
click at [110, 80] on div "Overview" at bounding box center [114, 84] width 190 height 26
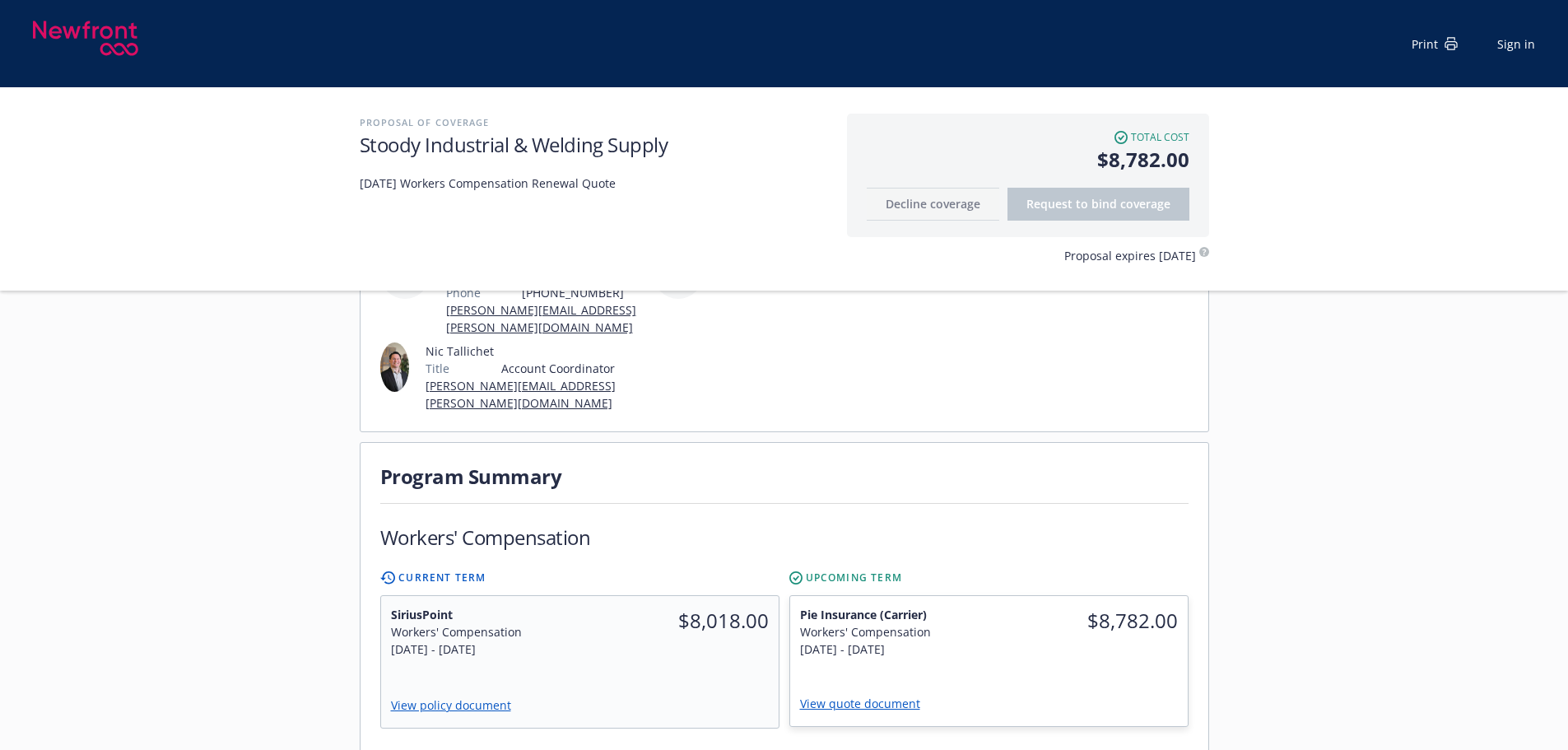
scroll to position [329, 0]
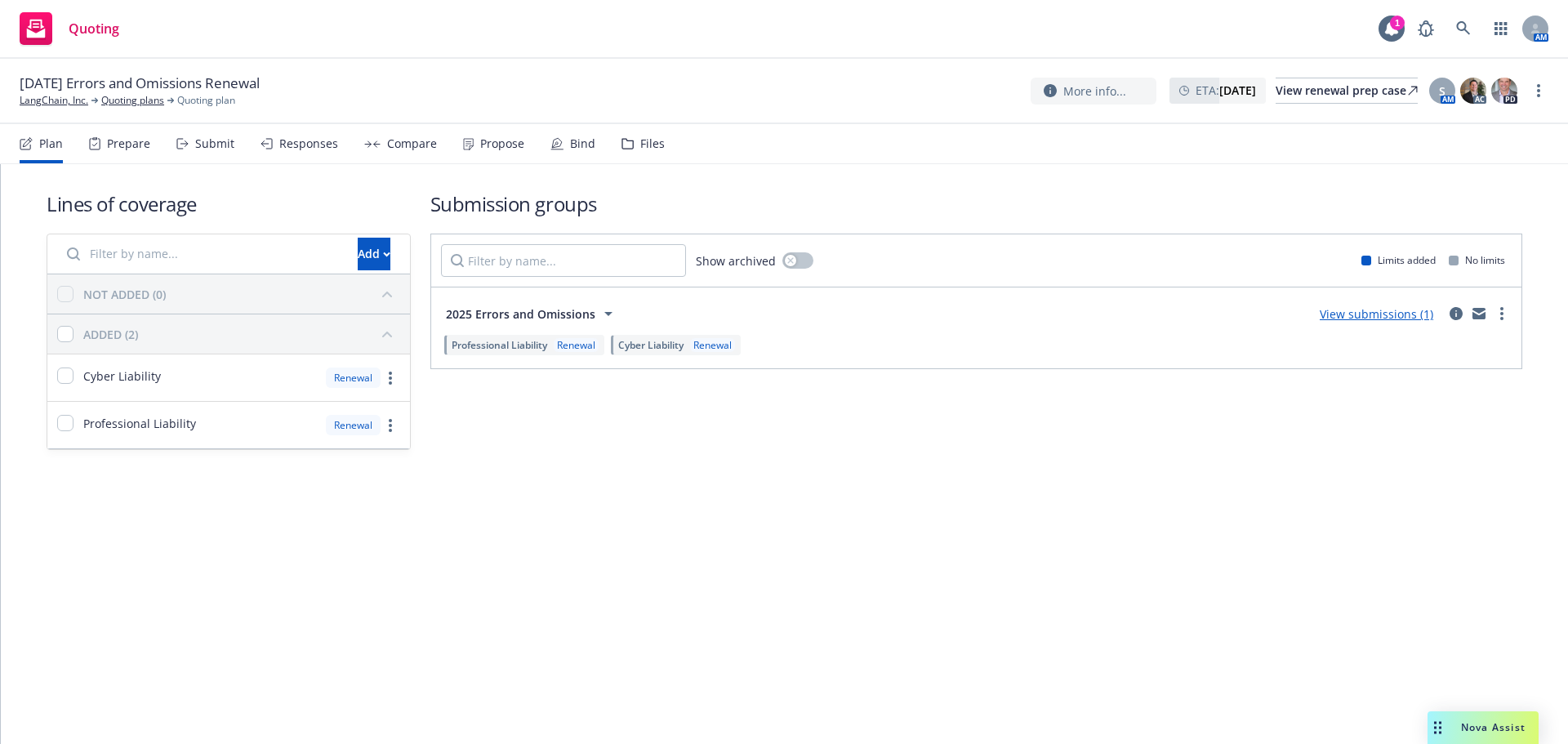
click at [481, 140] on div "Propose" at bounding box center [503, 143] width 45 height 13
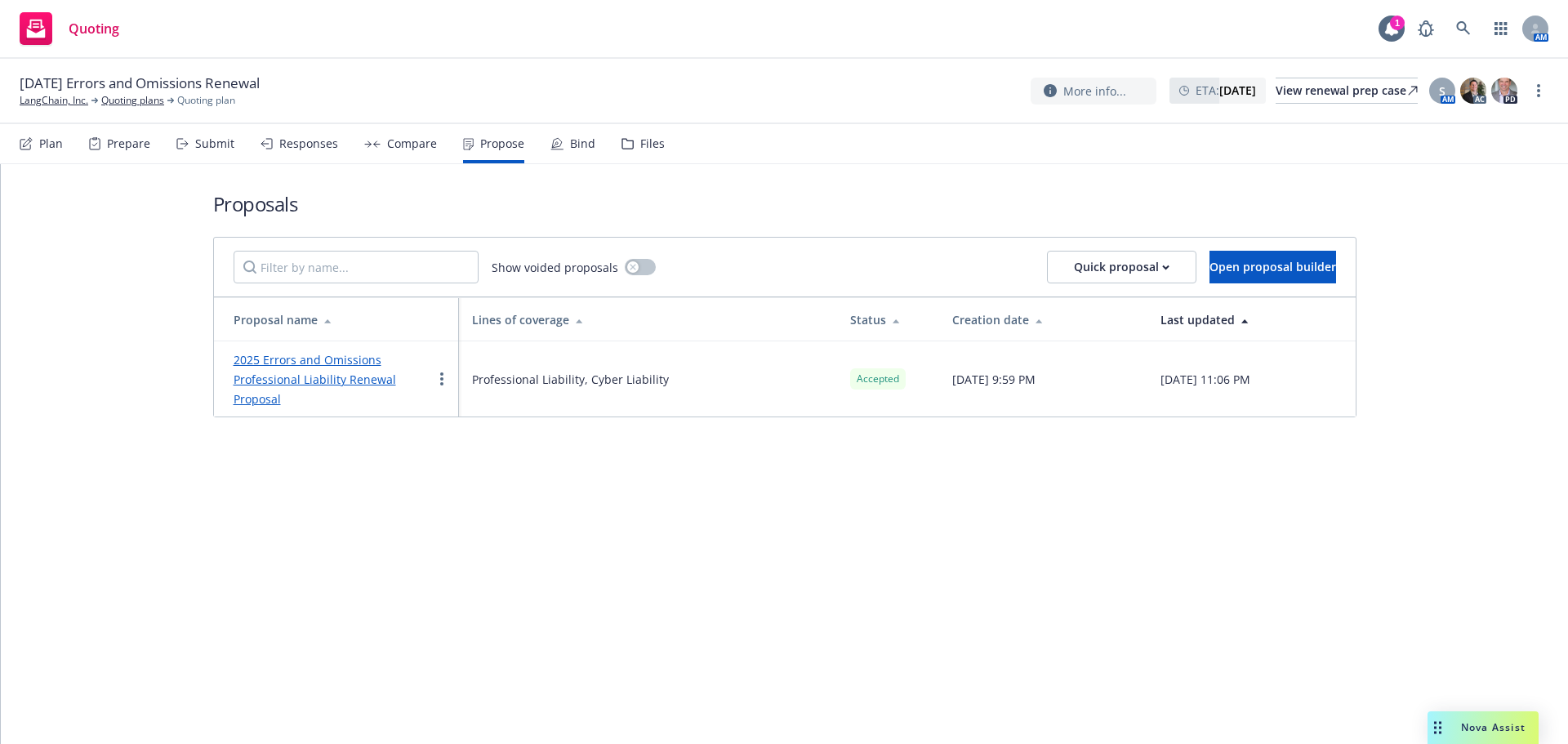
click at [577, 152] on div "Bind" at bounding box center [573, 143] width 45 height 39
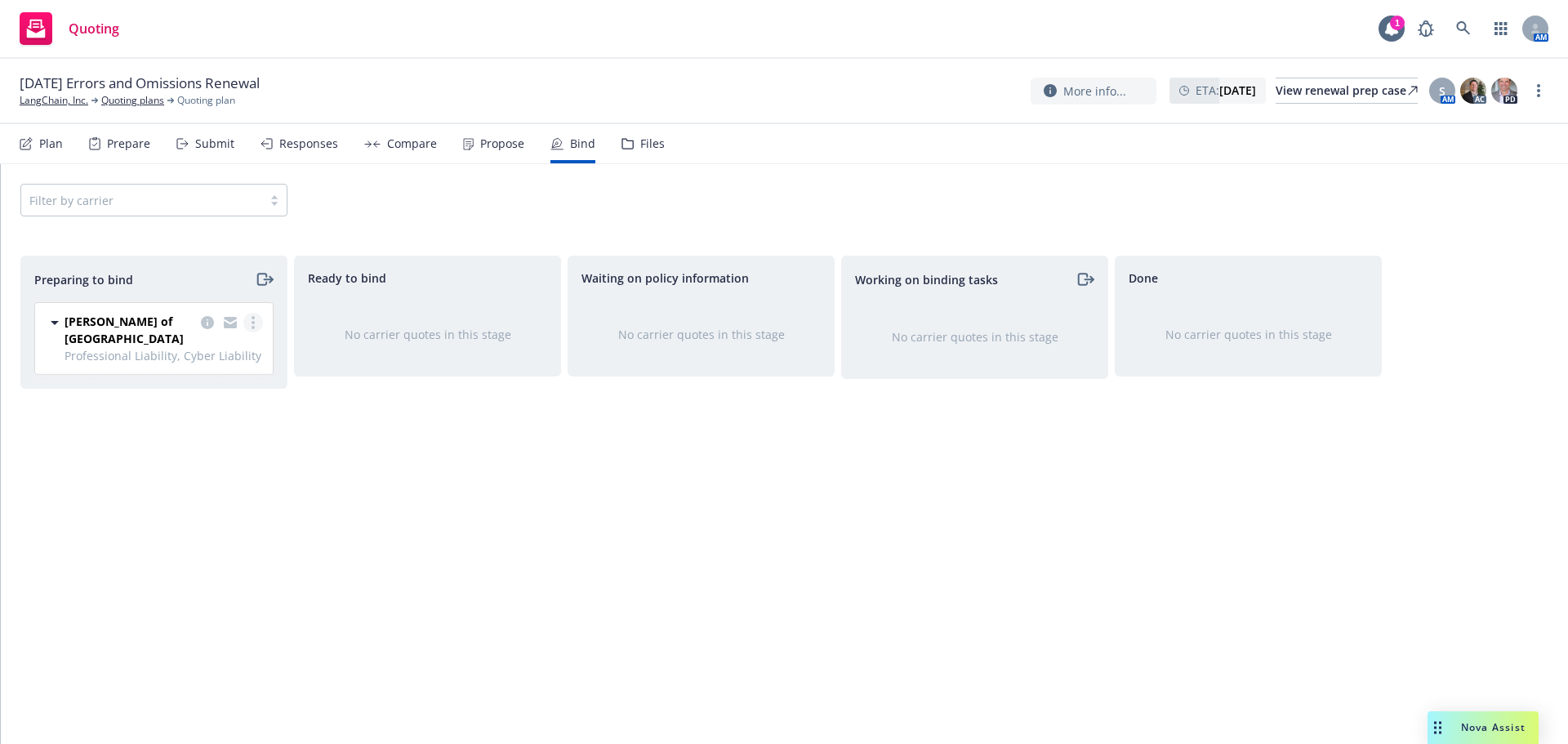
click at [260, 329] on link "more" at bounding box center [253, 323] width 19 height 19
click at [221, 394] on span "Log bind order" at bounding box center [162, 388] width 120 height 16
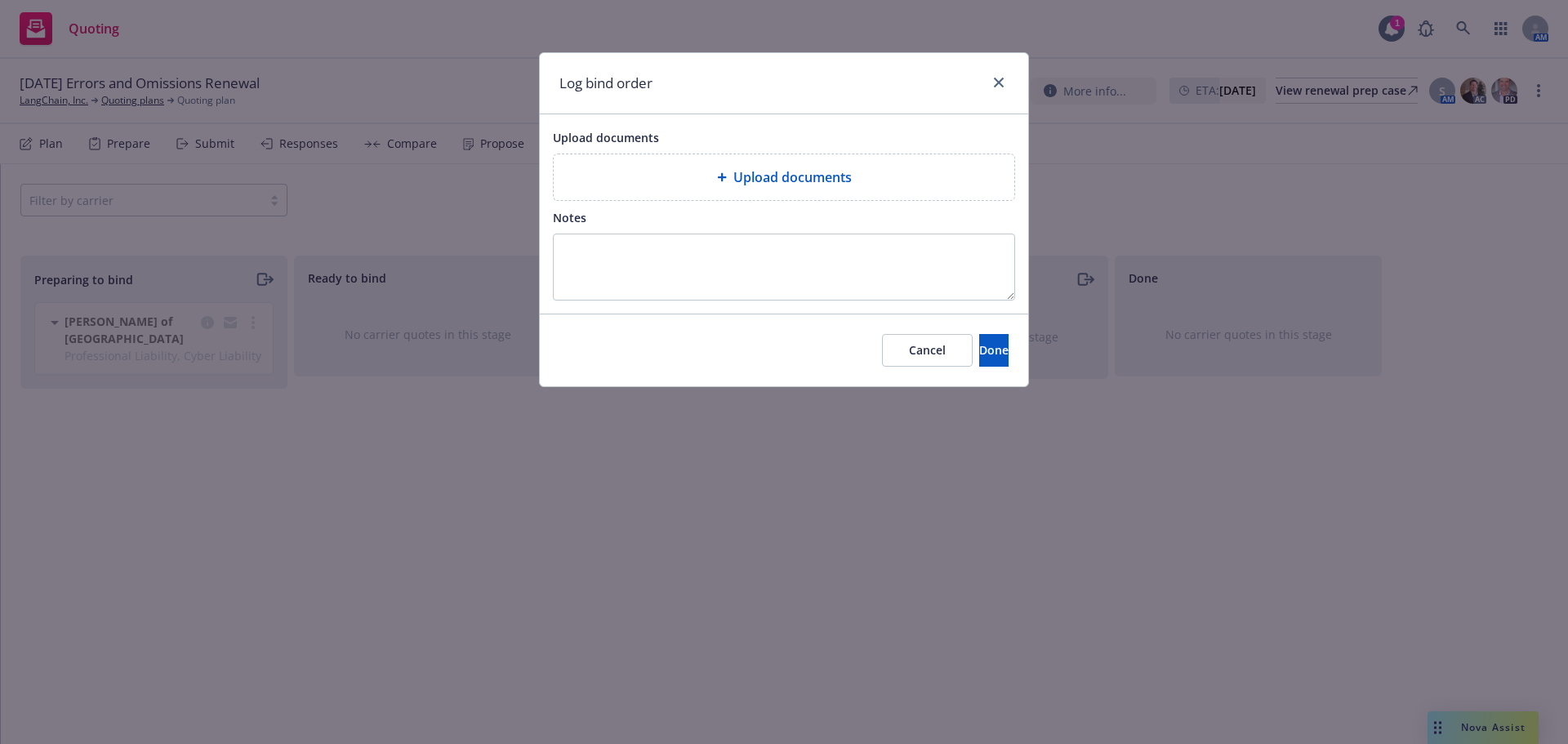
click at [718, 170] on div "Upload documents" at bounding box center [784, 177] width 434 height 19
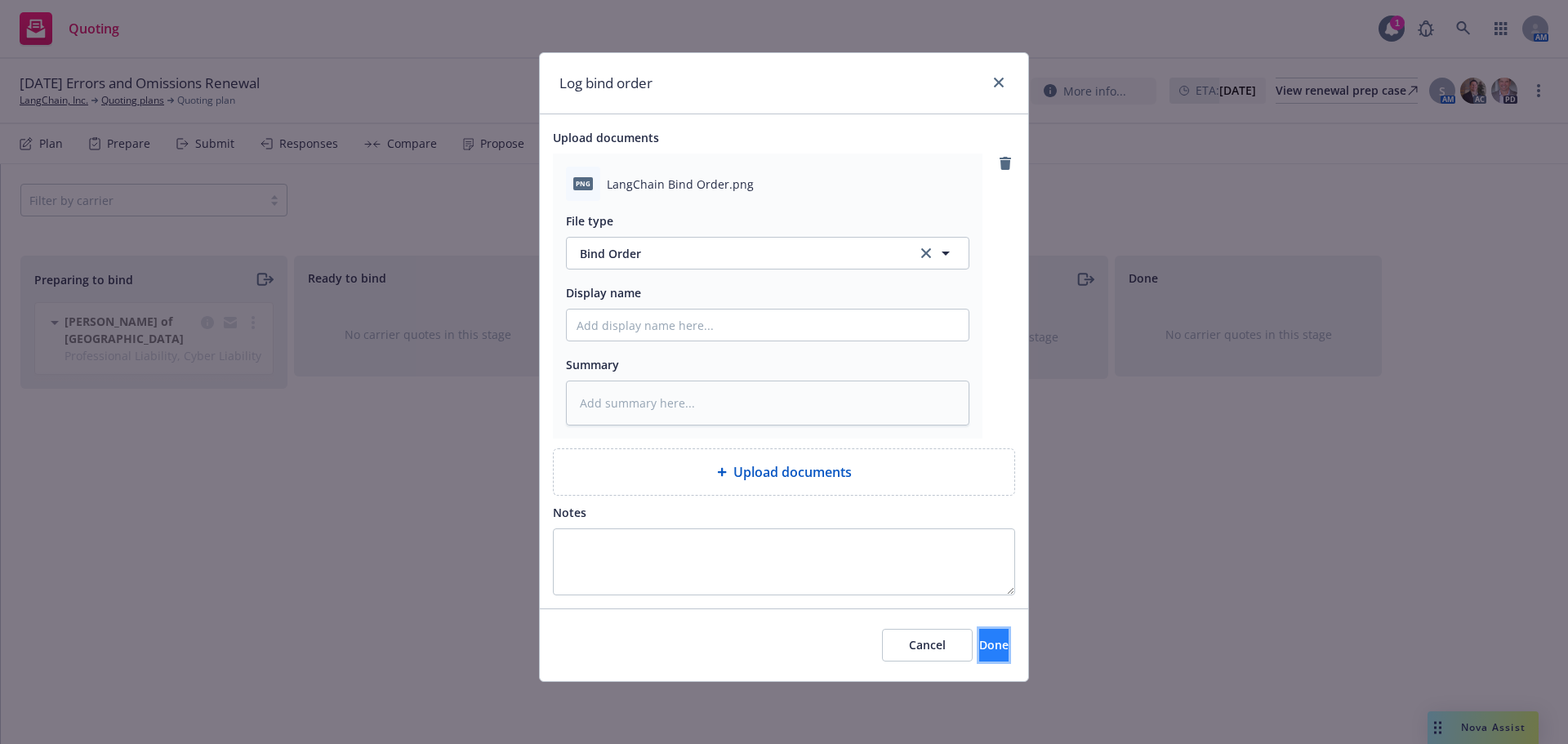
click at [989, 640] on button "Done" at bounding box center [994, 645] width 29 height 33
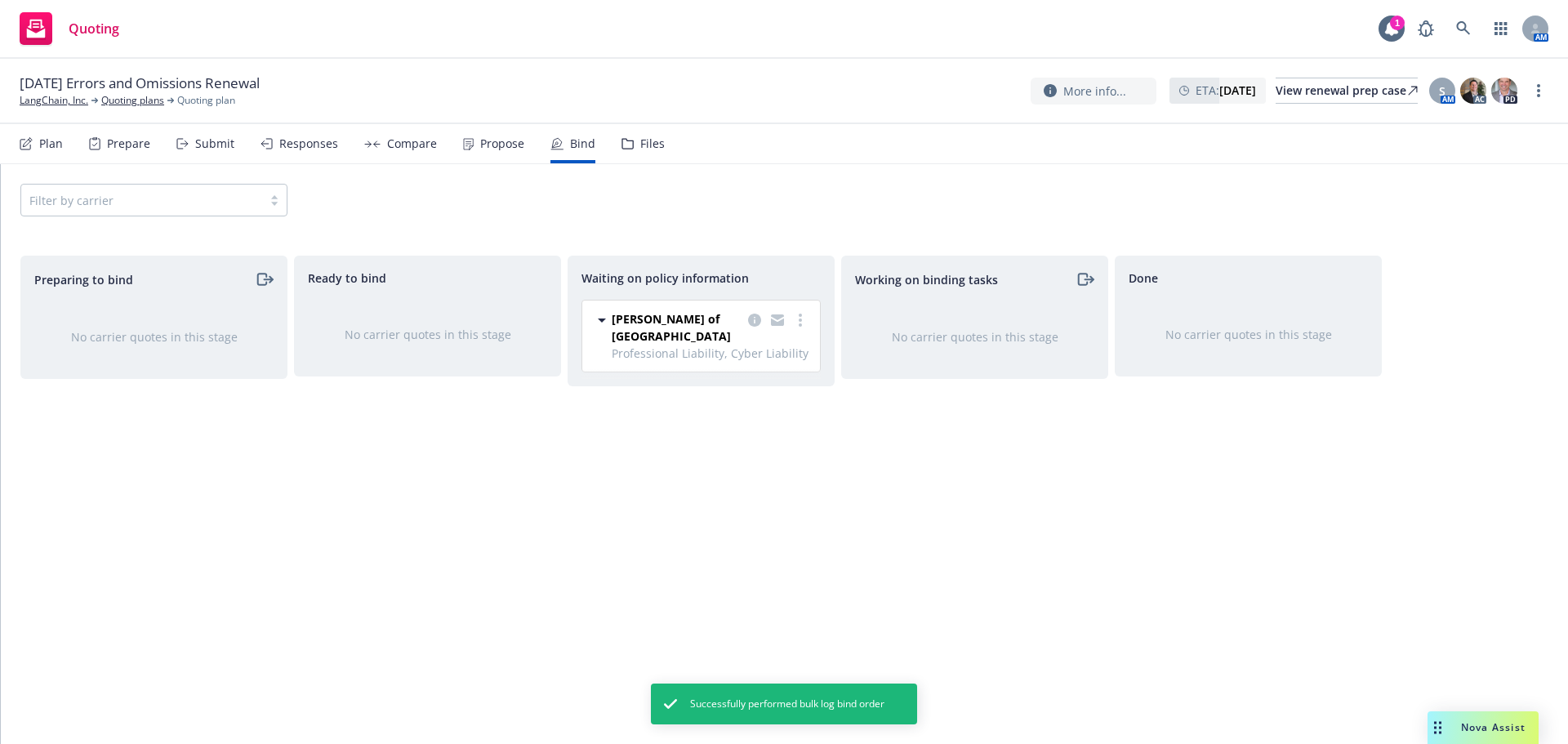
click at [516, 153] on div "Propose" at bounding box center [493, 143] width 61 height 39
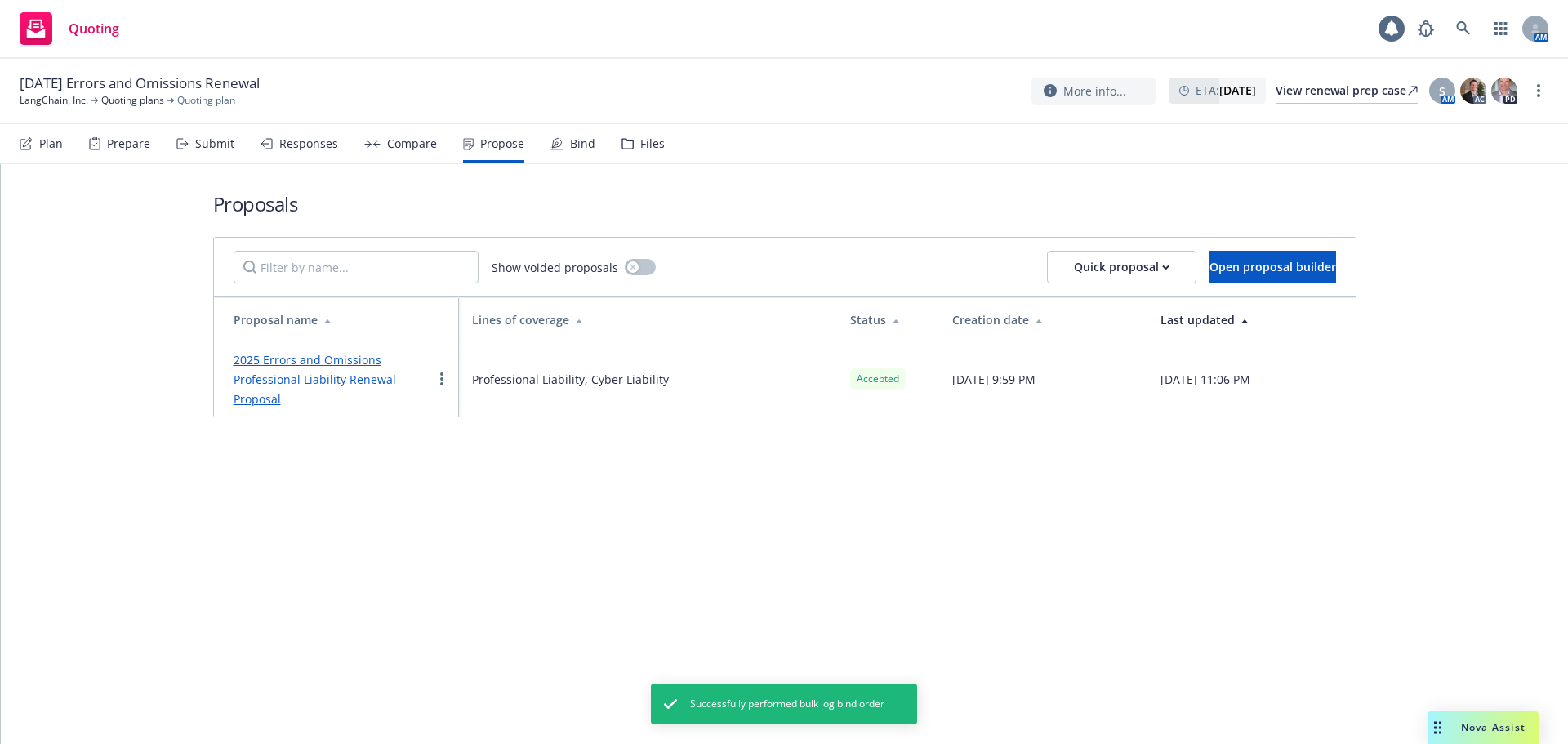
click at [301, 359] on link "2025 Errors and Omissions Professional Liability Renewal Proposal" at bounding box center [315, 379] width 163 height 54
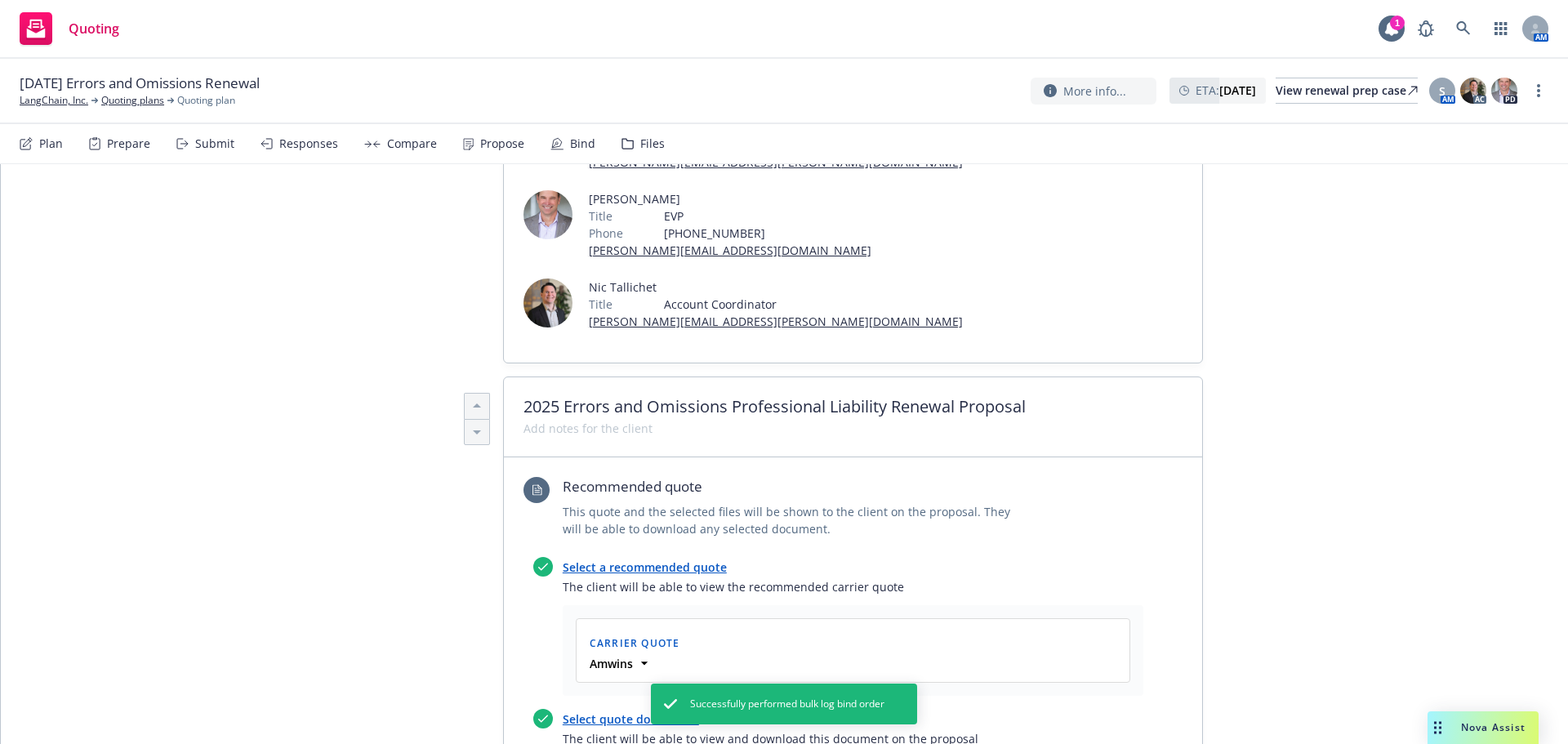
scroll to position [817, 0]
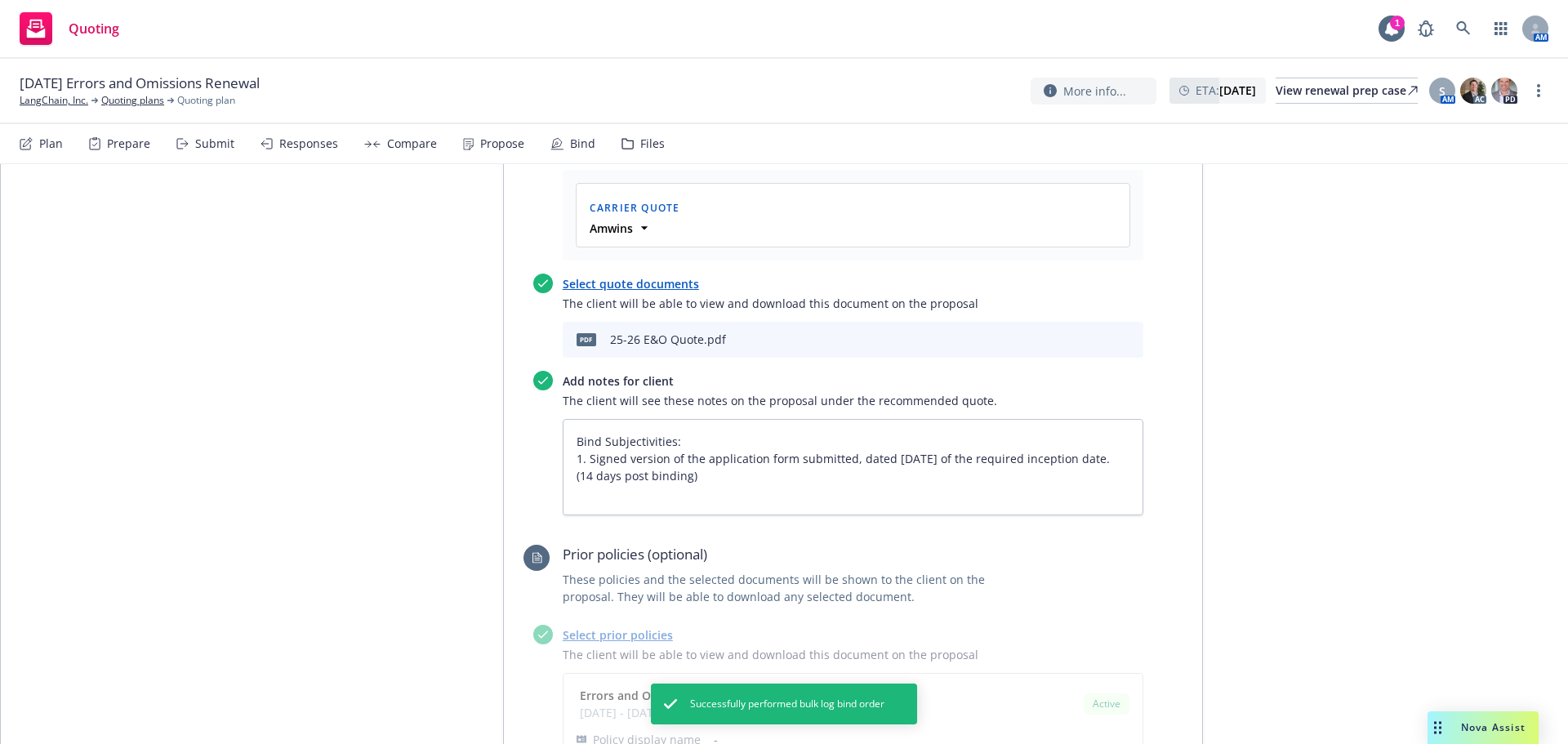
type textarea "x"
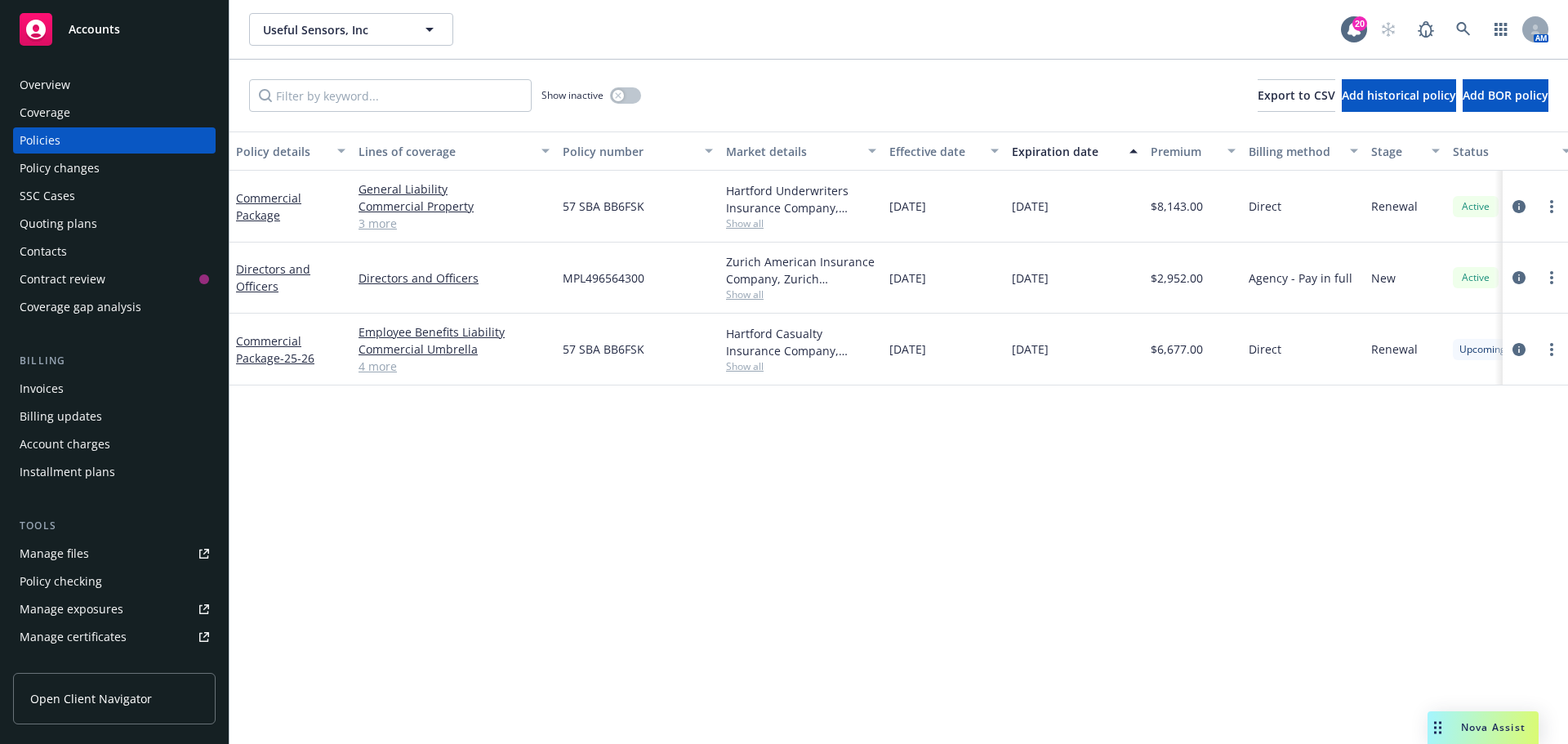
click at [66, 90] on div "Overview" at bounding box center [45, 84] width 50 height 26
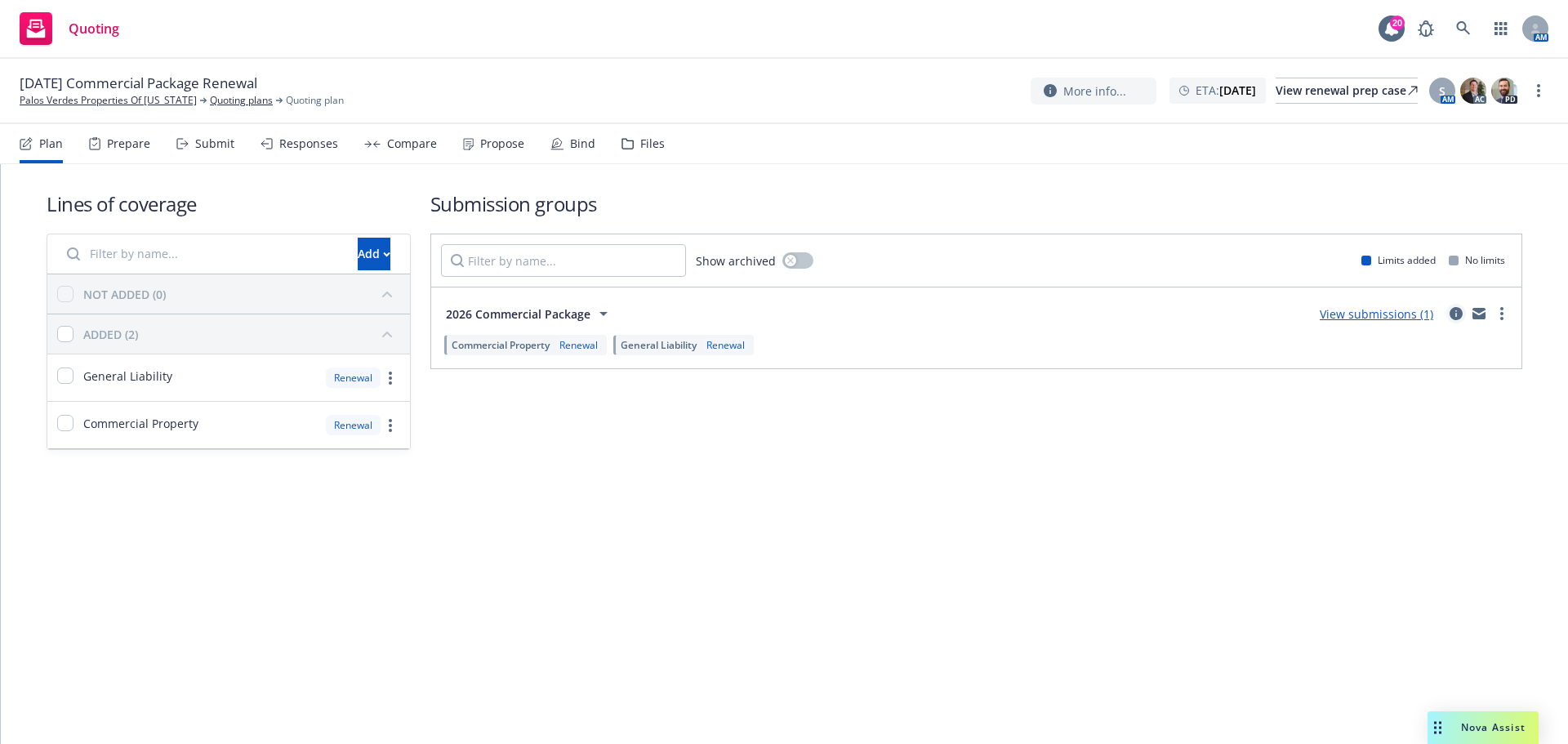
click at [1450, 310] on icon "circleInformation" at bounding box center [1456, 313] width 13 height 13
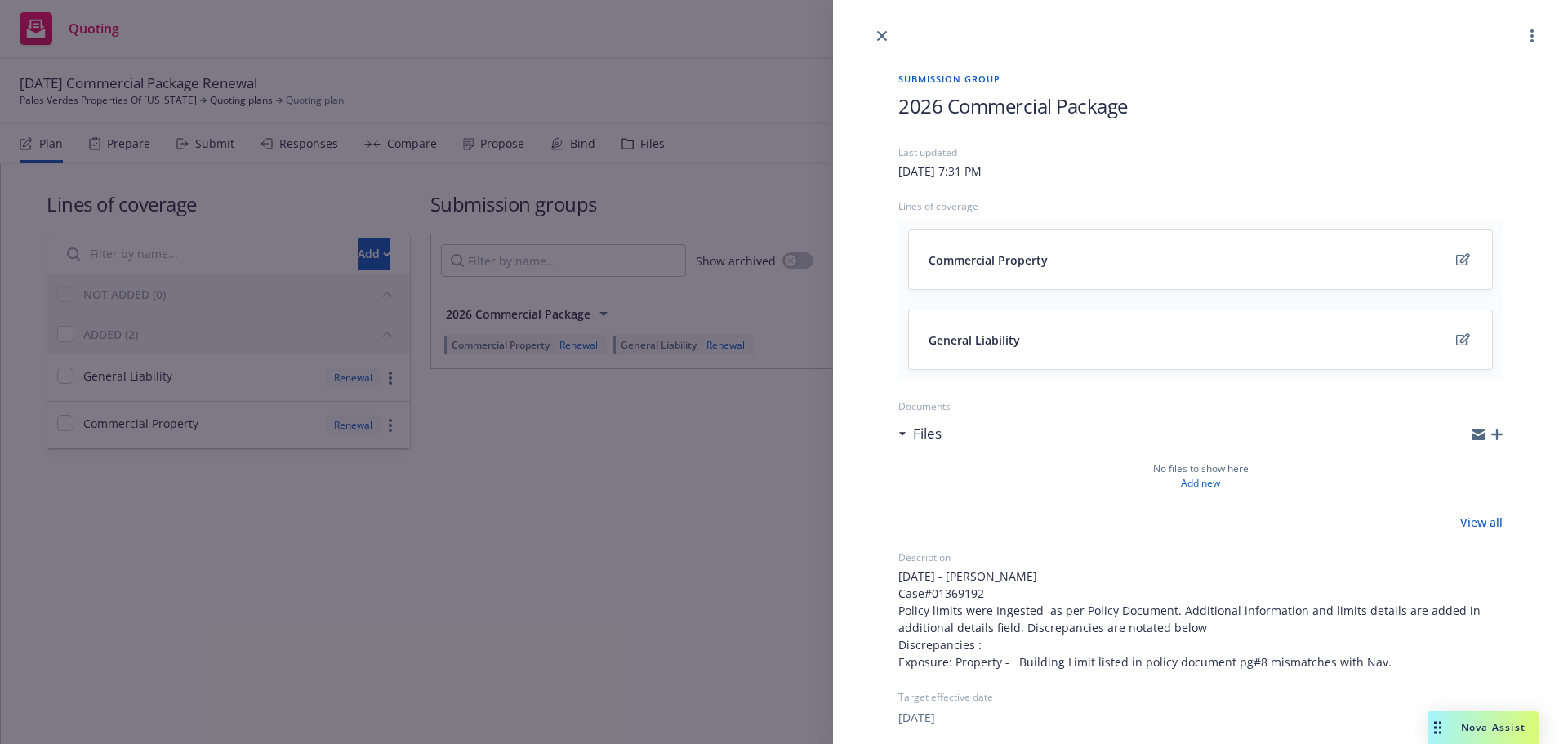
scroll to position [323, 0]
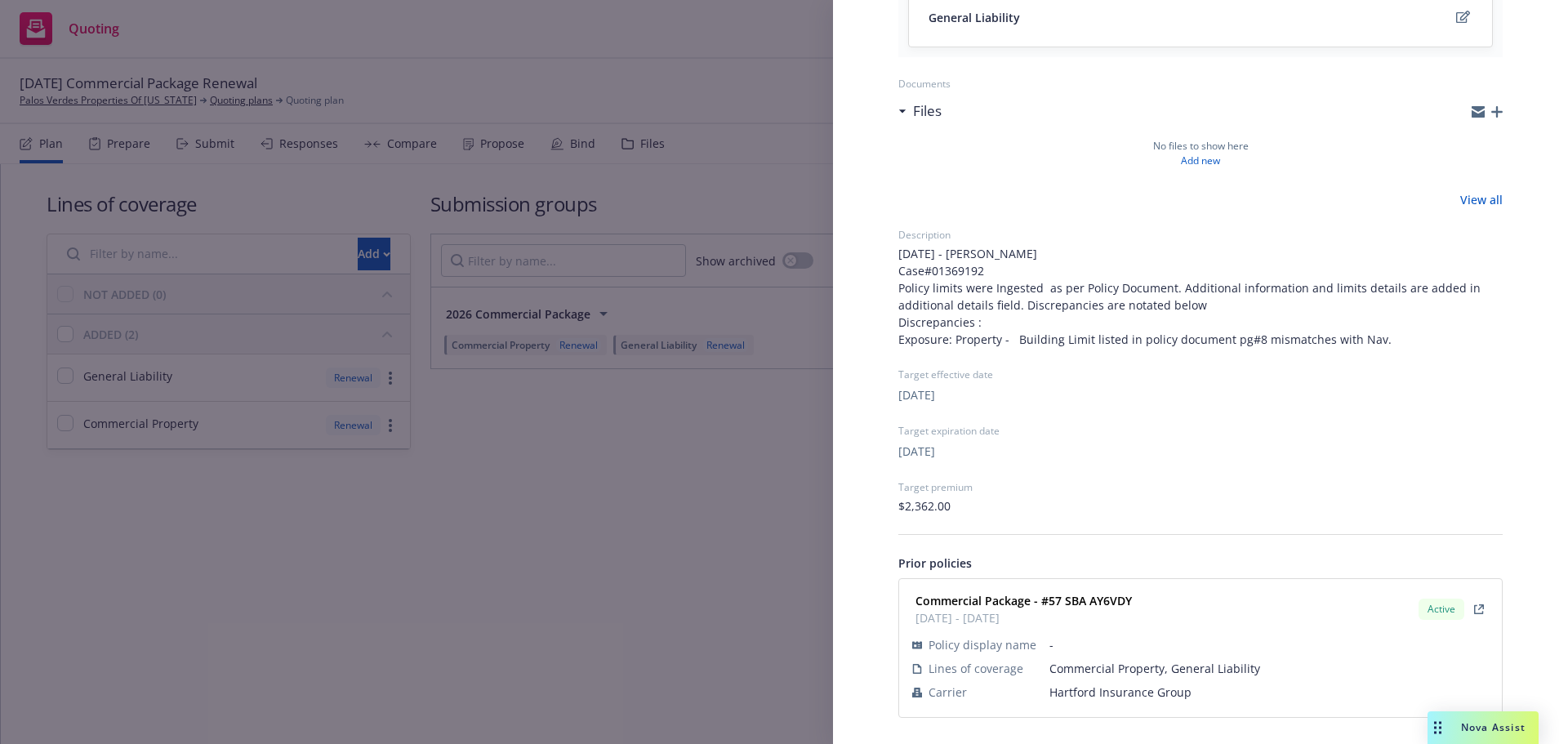
click at [1120, 688] on span "Hartford Insurance Group" at bounding box center [1269, 692] width 439 height 17
copy span "Hartford Insurance Group"
drag, startPoint x: 1145, startPoint y: 596, endPoint x: 1044, endPoint y: 597, distance: 101.0
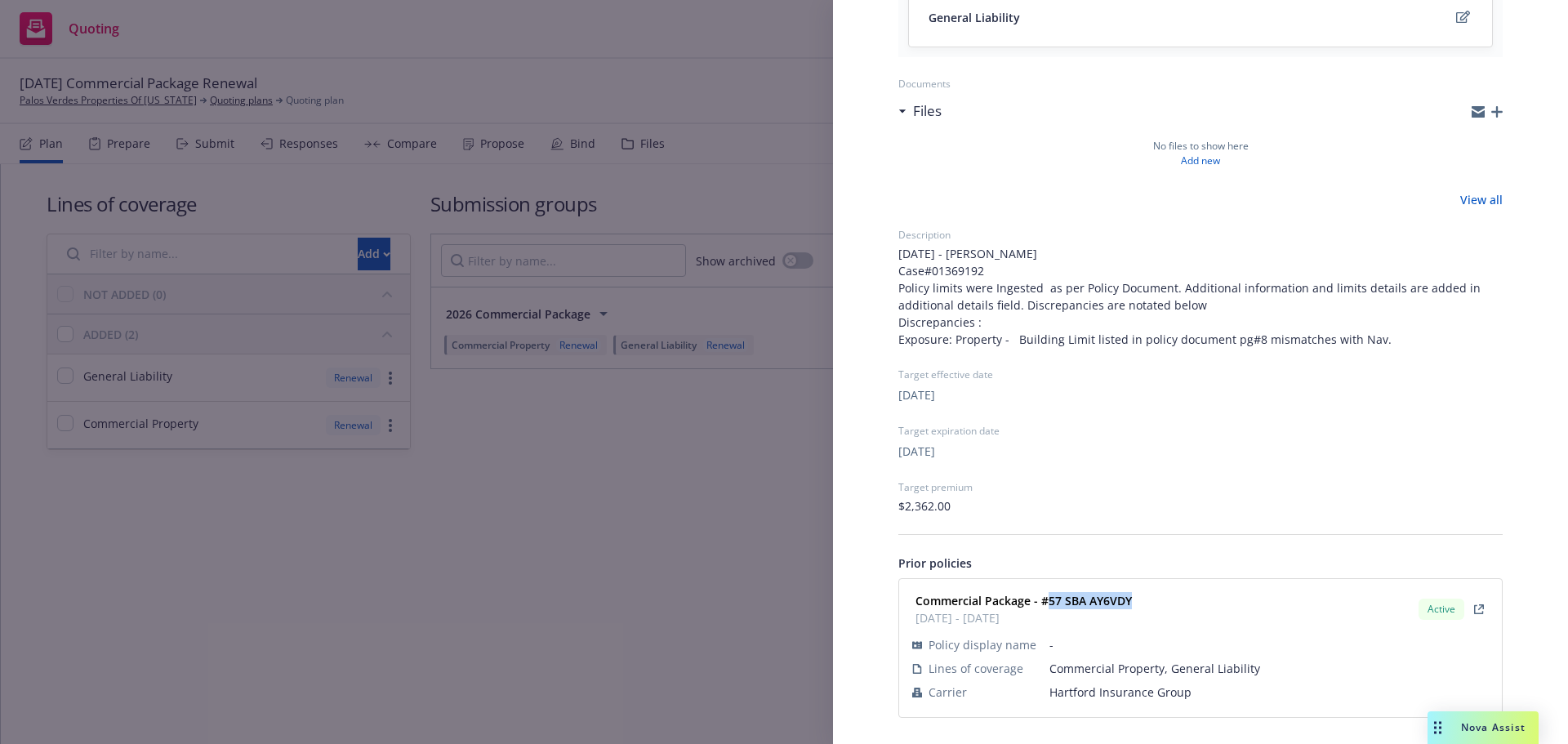
click at [1044, 597] on div "Commercial Package - #57 SBA AY6VDY 01/10/2025 - 01/10/2026 Active" at bounding box center [1201, 609] width 583 height 41
copy strong "57 SBA AY6VDY"
click at [621, 521] on div "Submission group 2026 Commercial Package Last updated Thursday, September 11, 2…" at bounding box center [784, 372] width 1568 height 744
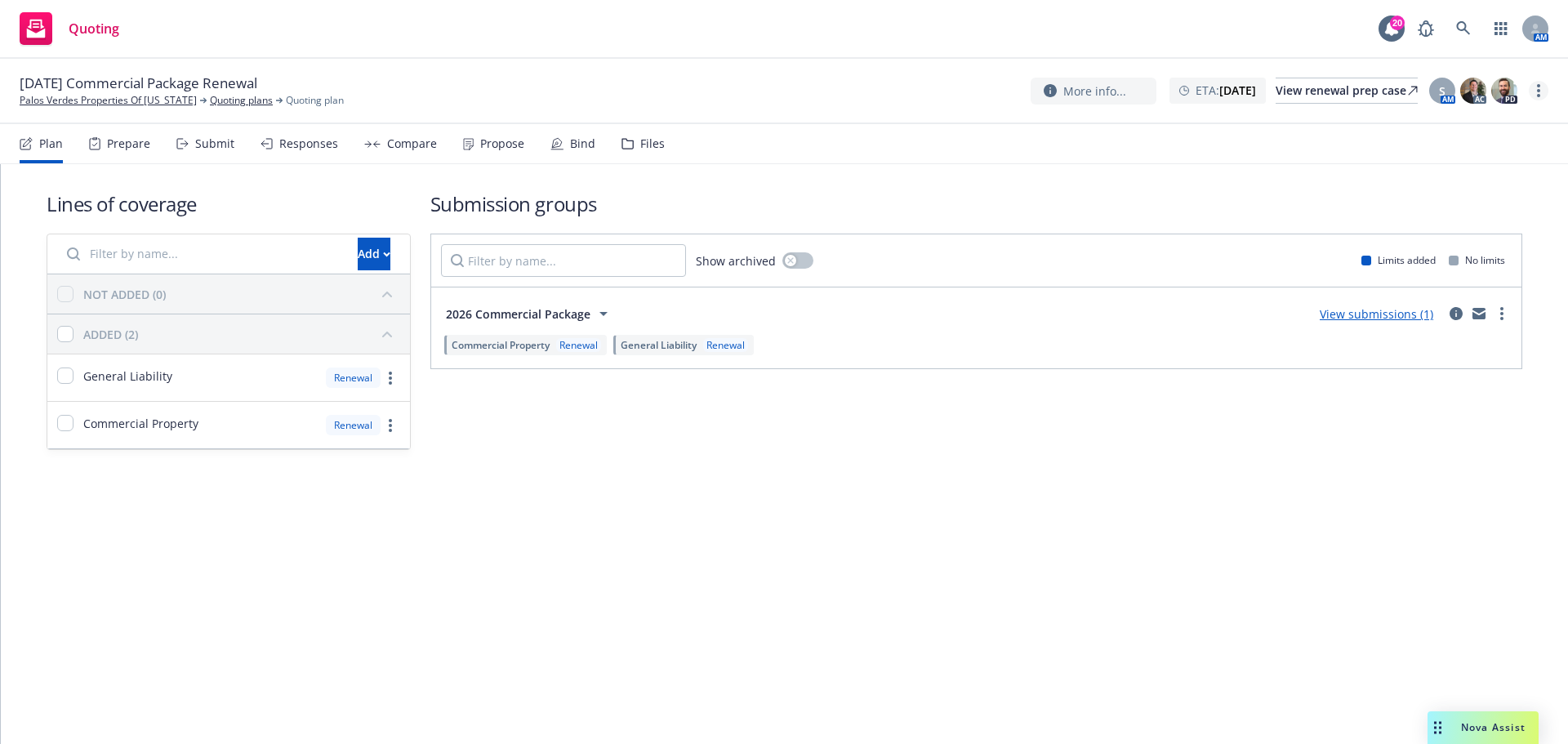
click at [1542, 91] on link "more" at bounding box center [1539, 90] width 19 height 19
click at [1471, 232] on link "Archive quoting plan" at bounding box center [1457, 222] width 182 height 33
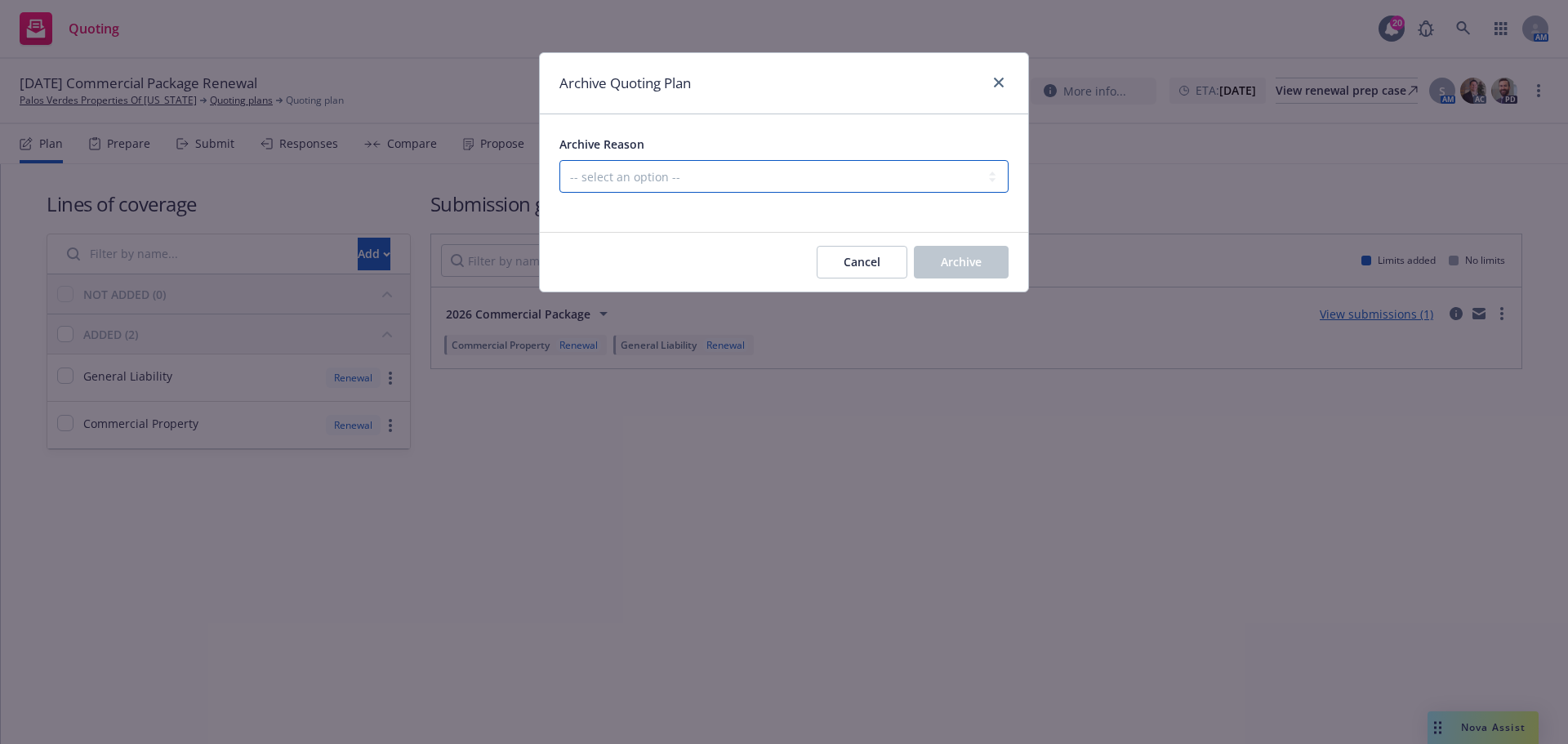
drag, startPoint x: 918, startPoint y: 185, endPoint x: 906, endPoint y: 190, distance: 13.0
click at [918, 185] on select "-- select an option -- All policies in this renewal plan are auto-renewed Creat…" at bounding box center [784, 176] width 450 height 33
select select "ARCHIVED_RENEWAL_POLICY_AUTO_RENEWED"
click at [559, 160] on select "-- select an option -- All policies in this renewal plan are auto-renewed Creat…" at bounding box center [784, 176] width 450 height 33
click at [937, 257] on button "Archive" at bounding box center [961, 263] width 95 height 33
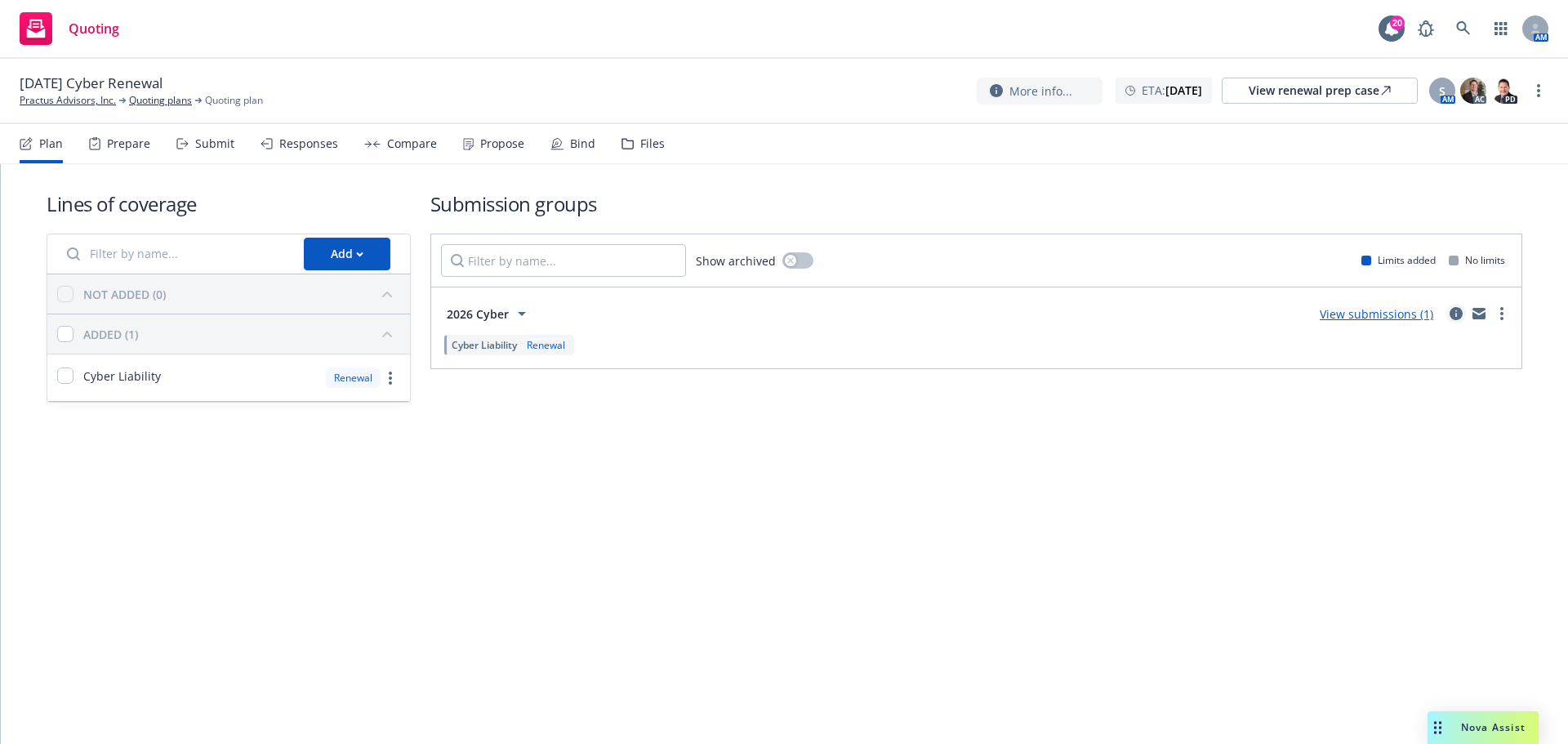
click at [1458, 312] on icon "circleInformation" at bounding box center [1456, 313] width 13 height 13
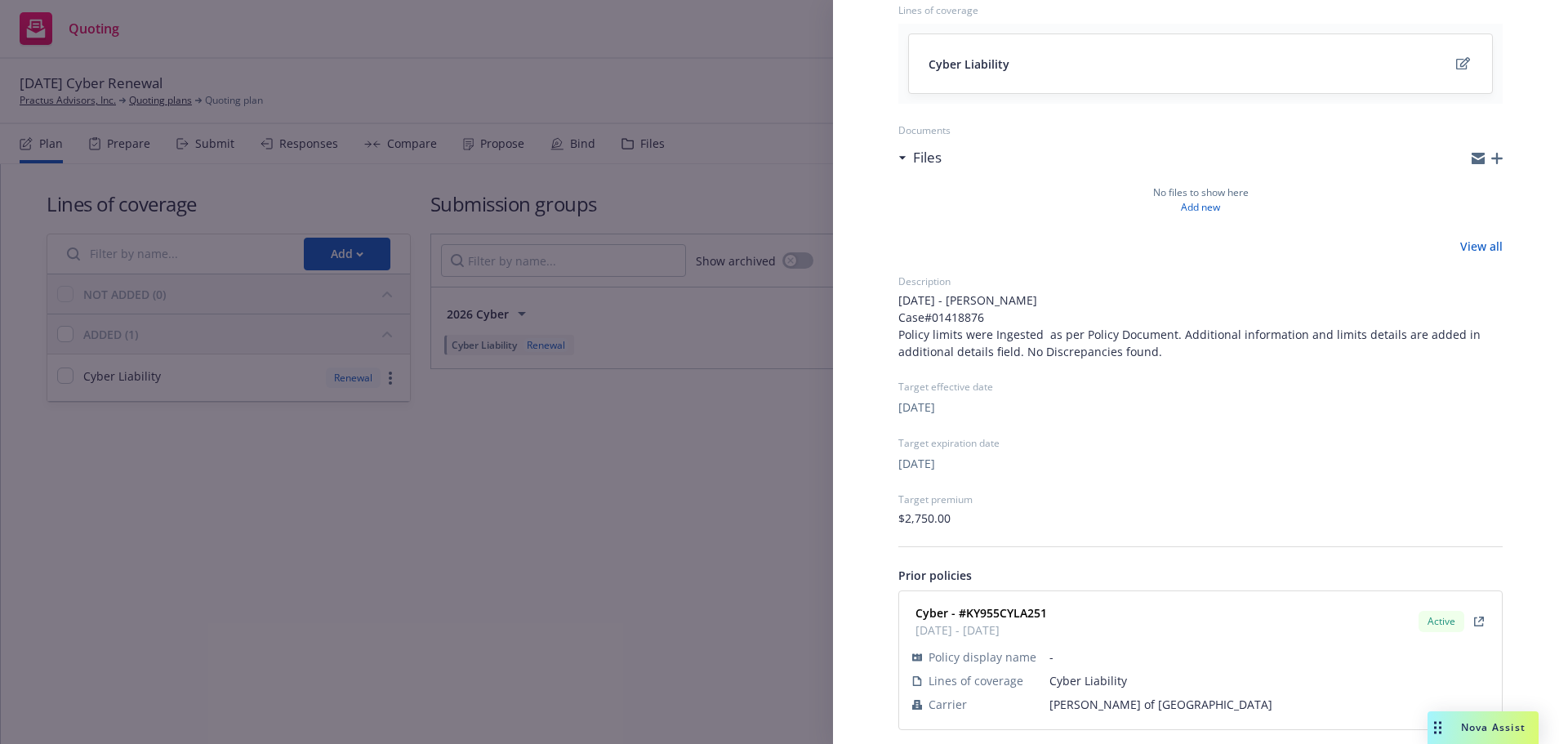
scroll to position [208, 0]
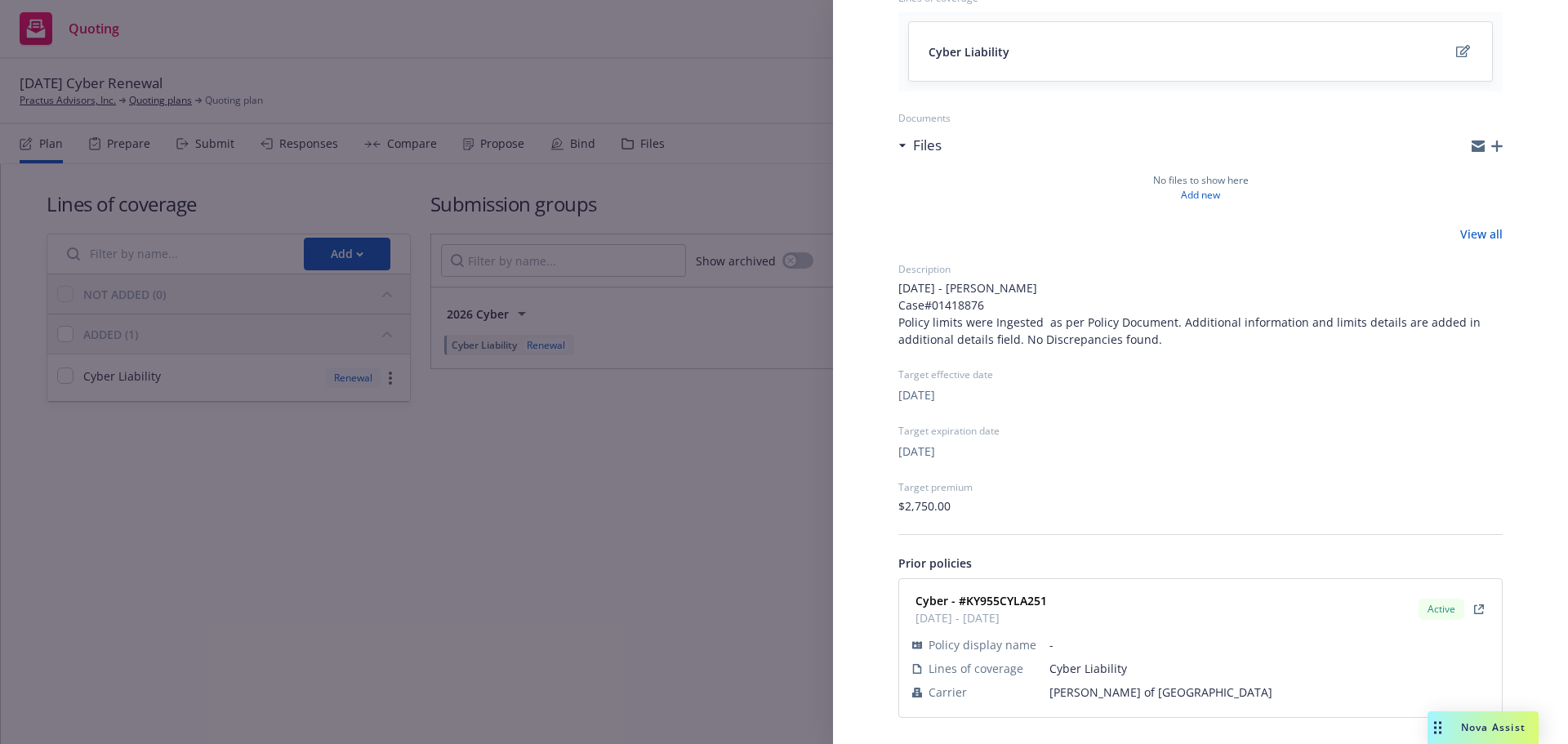
click at [1083, 694] on span "[PERSON_NAME] of [GEOGRAPHIC_DATA]" at bounding box center [1269, 692] width 439 height 17
click at [1083, 694] on span "Lloyd's of London" at bounding box center [1269, 692] width 439 height 17
copy span "Lloyd's of London"
click at [246, 88] on div "Submission group 2026 Cyber Last updated Thursday, September 11, 2025 at 7:31 P…" at bounding box center [784, 372] width 1568 height 744
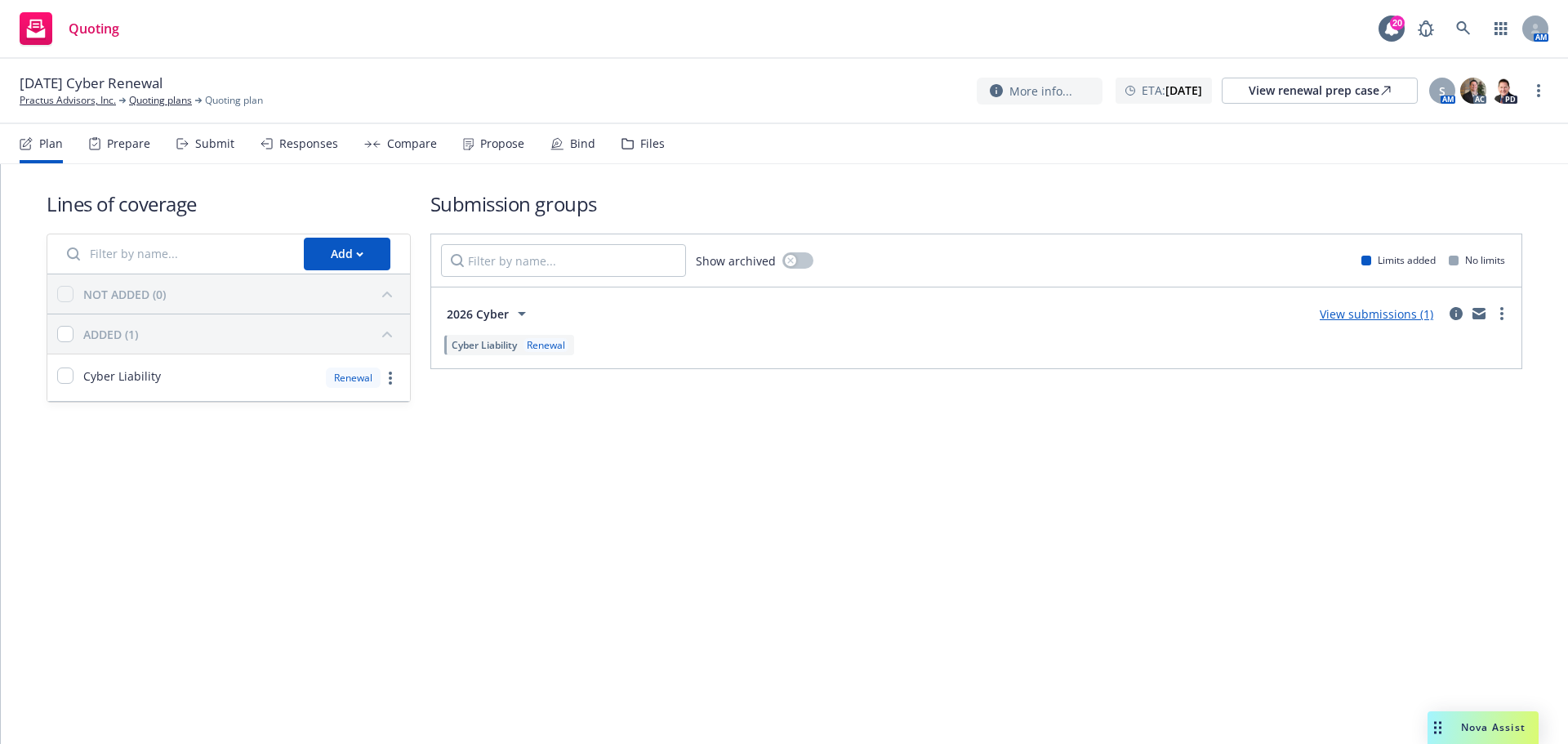
click at [185, 153] on div "Submit" at bounding box center [205, 143] width 58 height 39
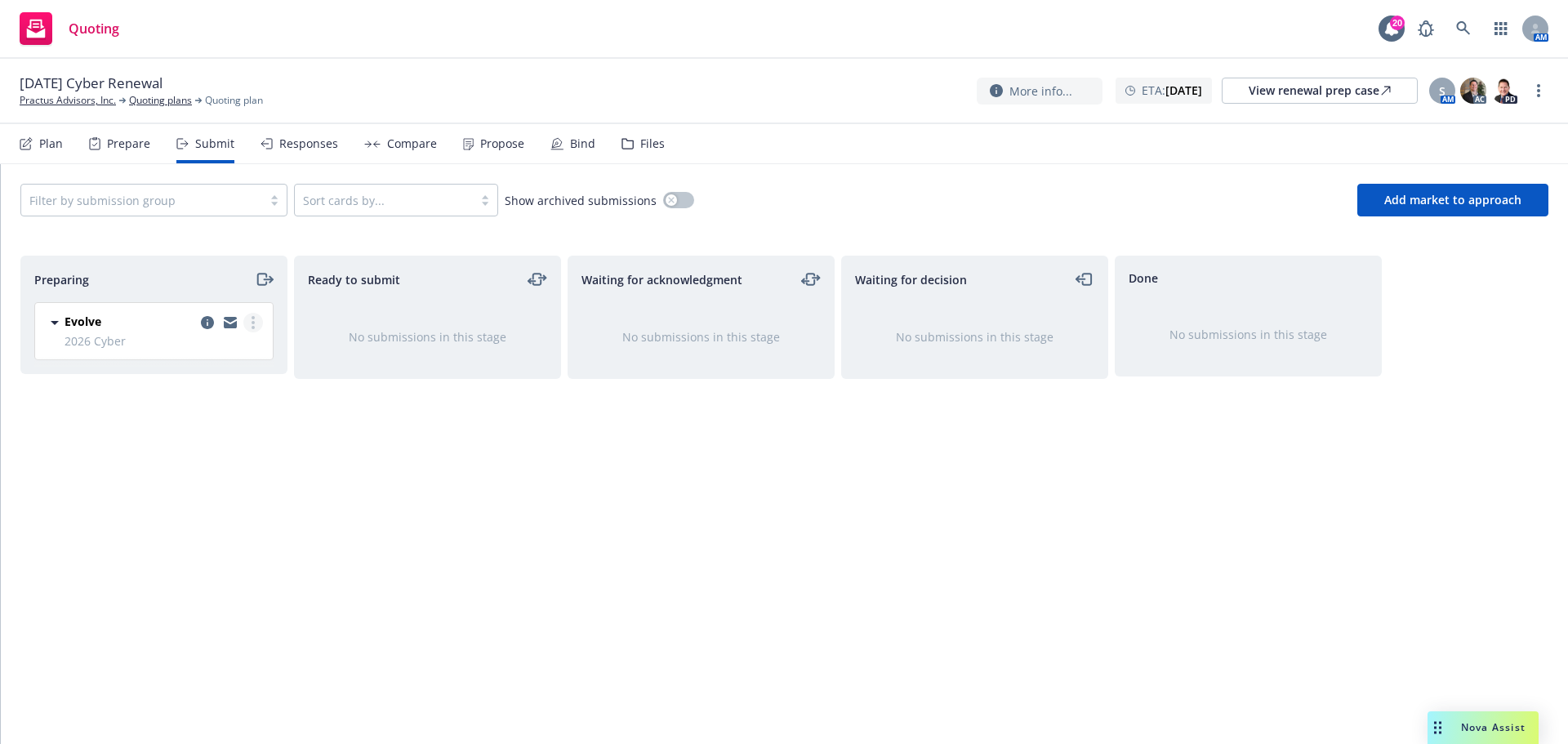
click at [246, 323] on link "more" at bounding box center [253, 323] width 19 height 19
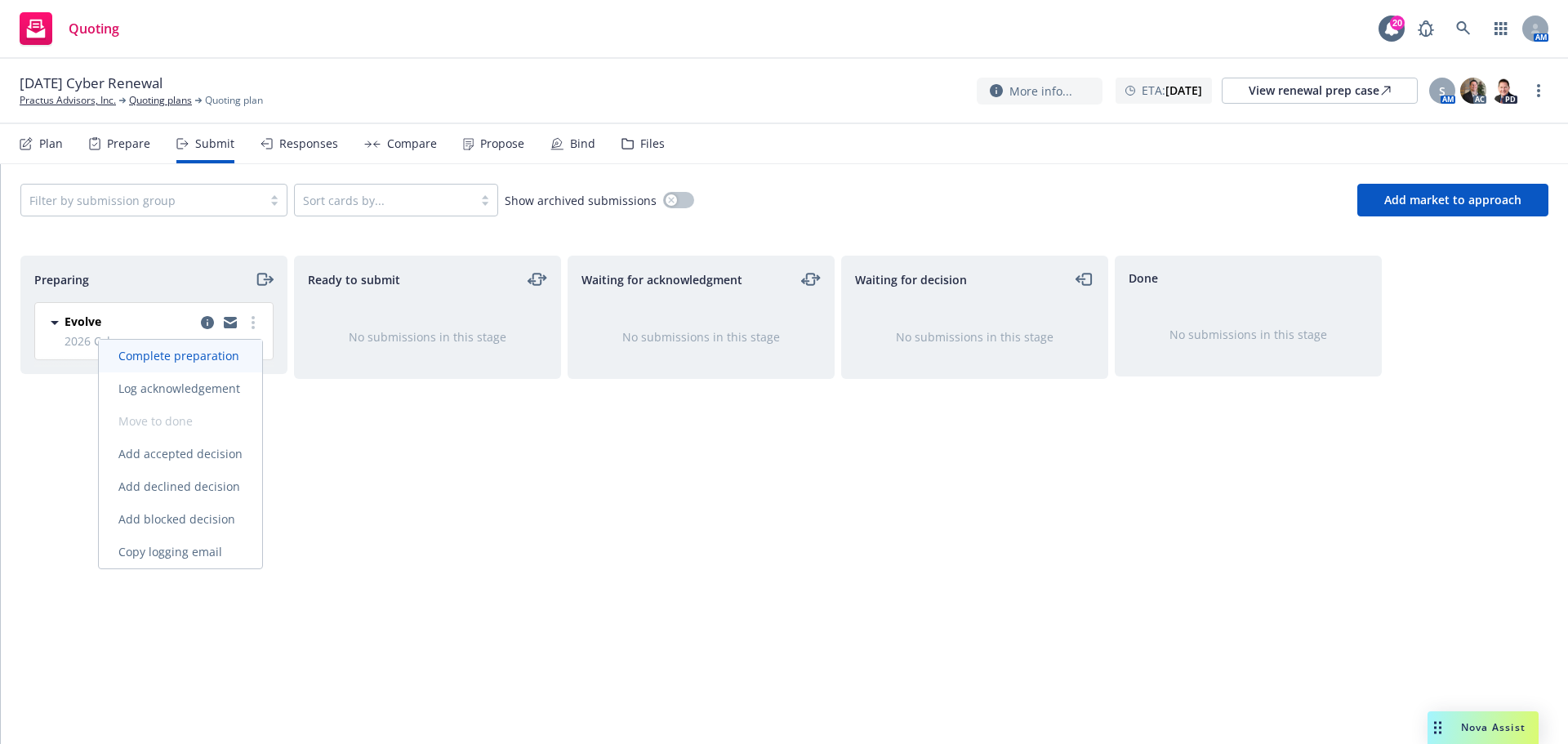
click at [221, 351] on span "Complete preparation" at bounding box center [178, 356] width 160 height 16
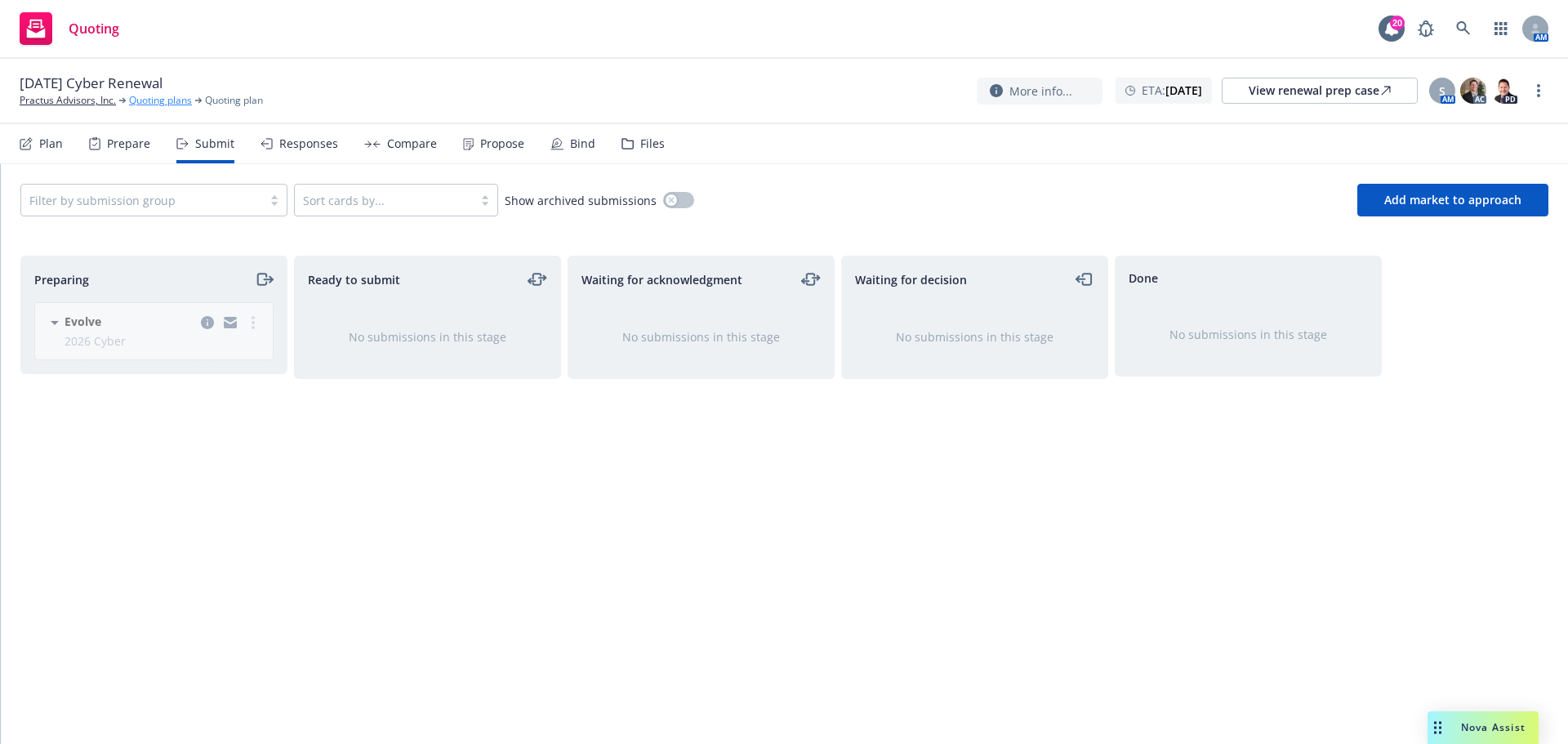
click at [182, 96] on link "Quoting plans" at bounding box center [160, 100] width 63 height 15
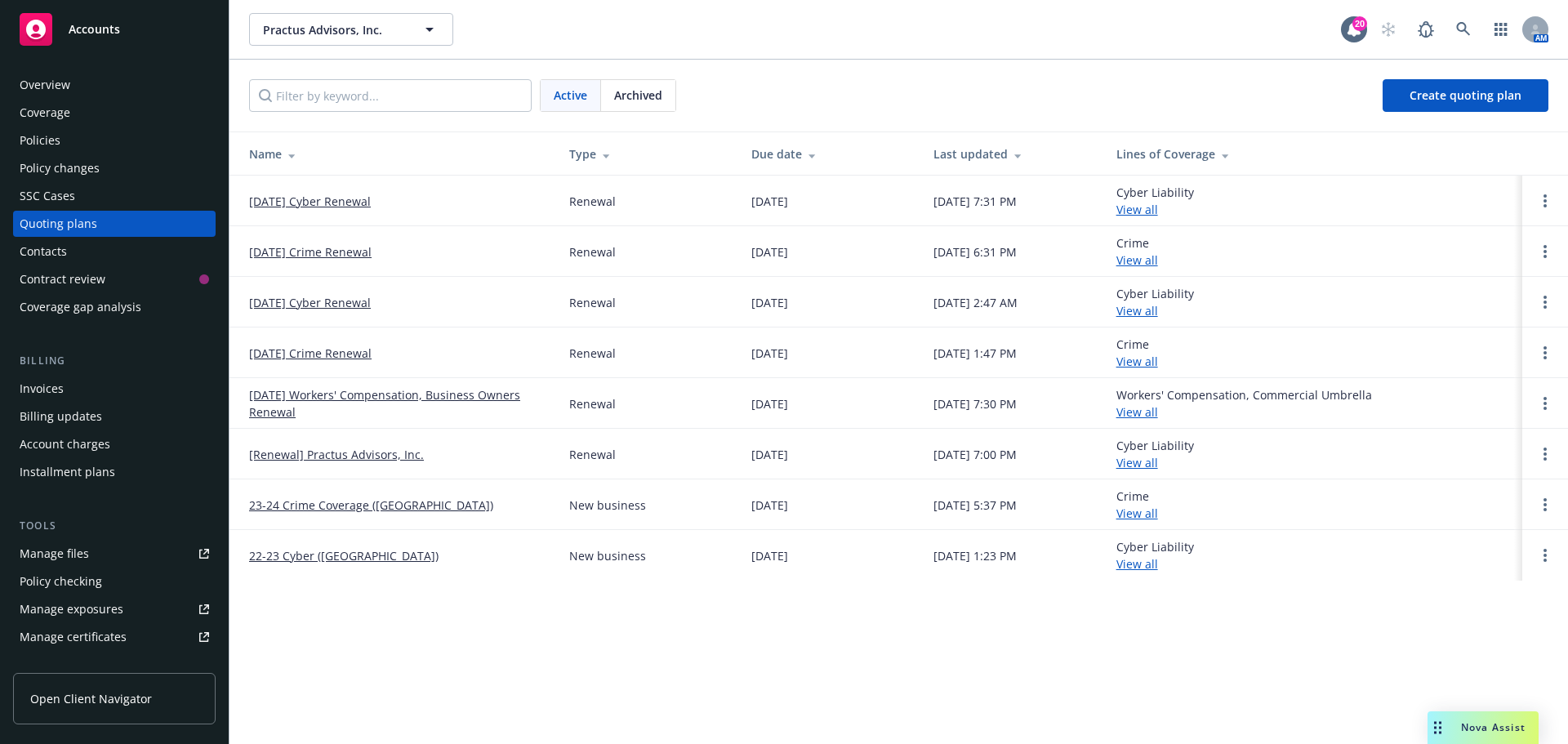
click at [334, 307] on link "01/10/25 Cyber Renewal" at bounding box center [310, 302] width 122 height 17
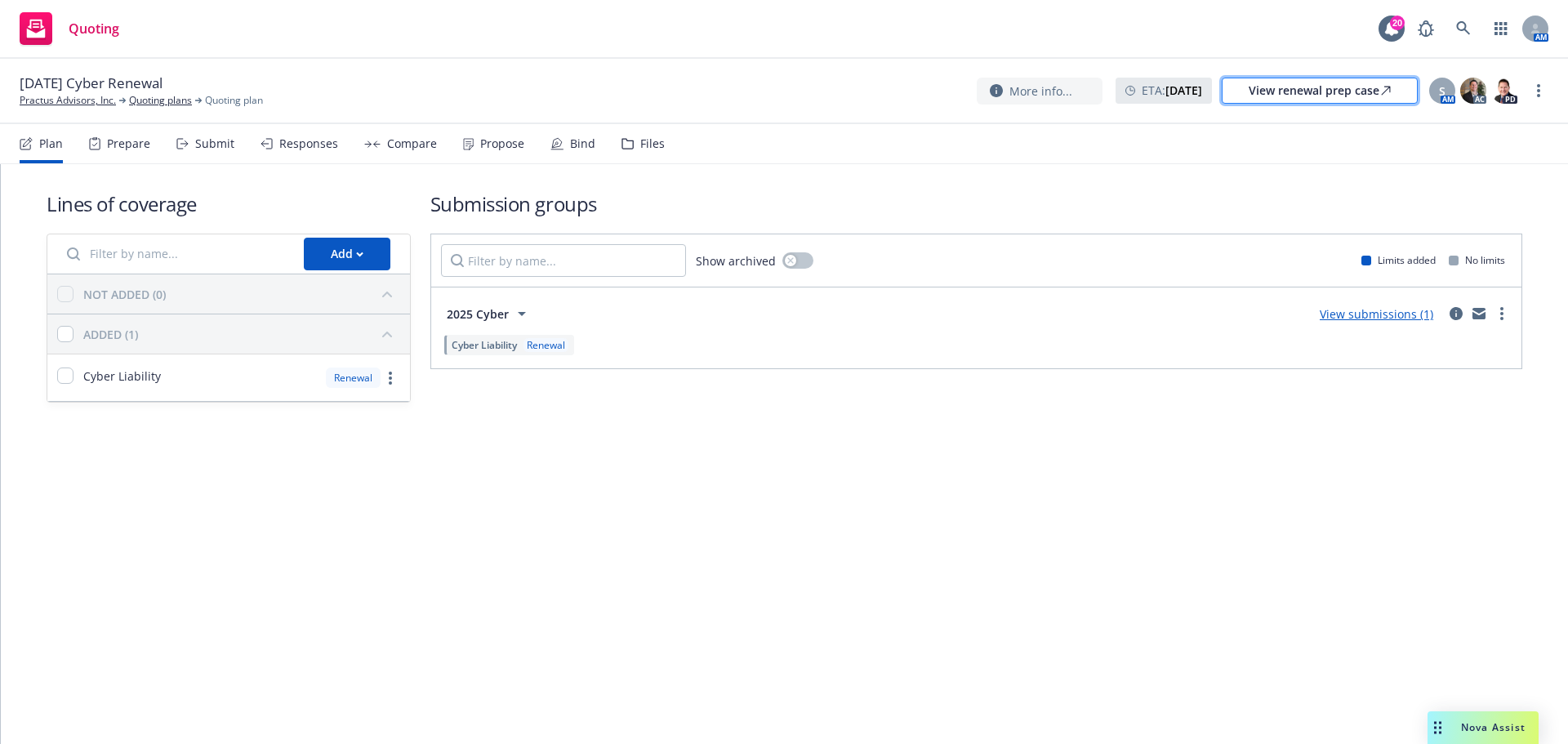
click at [1295, 80] on div "View renewal prep case" at bounding box center [1320, 90] width 142 height 24
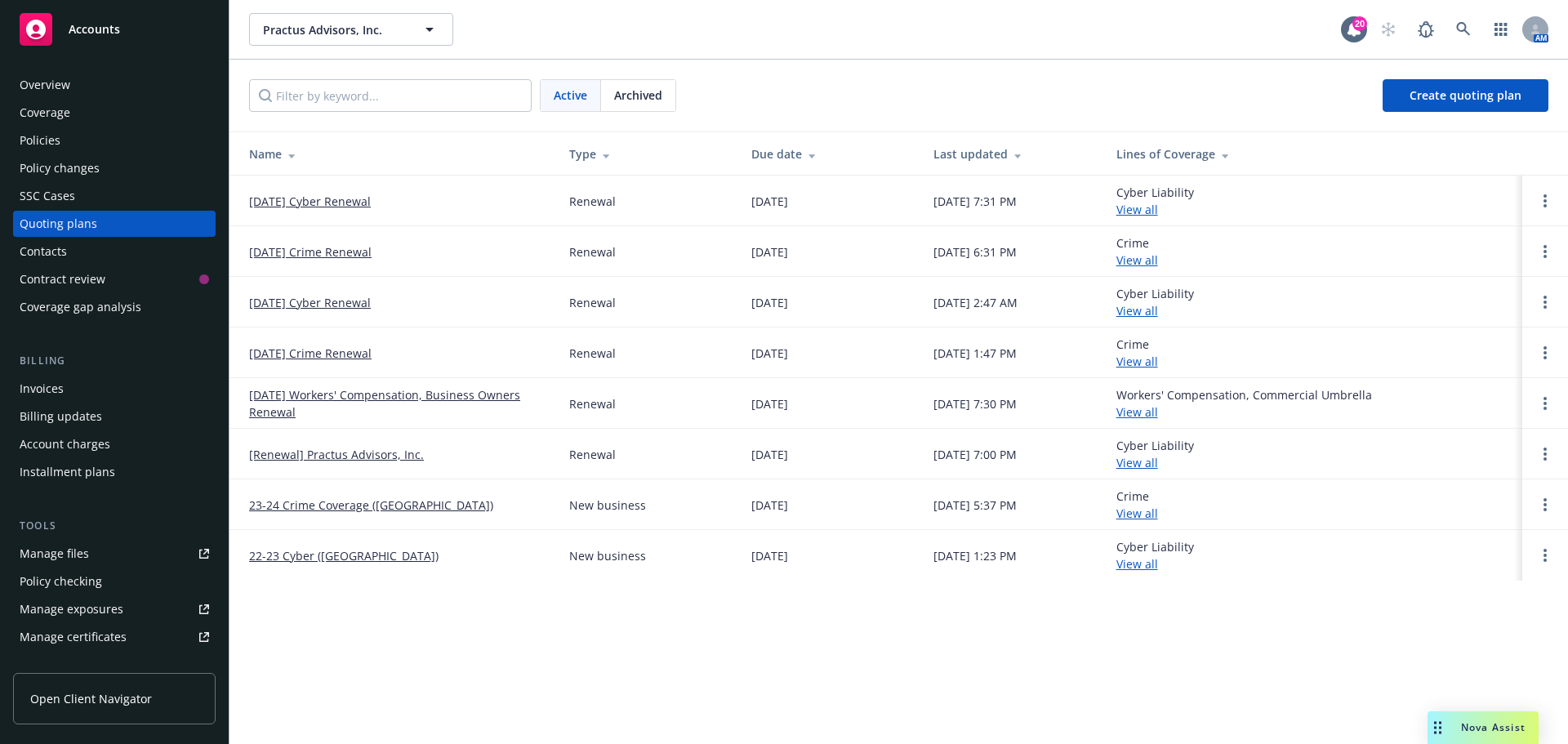
click at [277, 200] on link "[DATE] Cyber Renewal" at bounding box center [310, 202] width 122 height 17
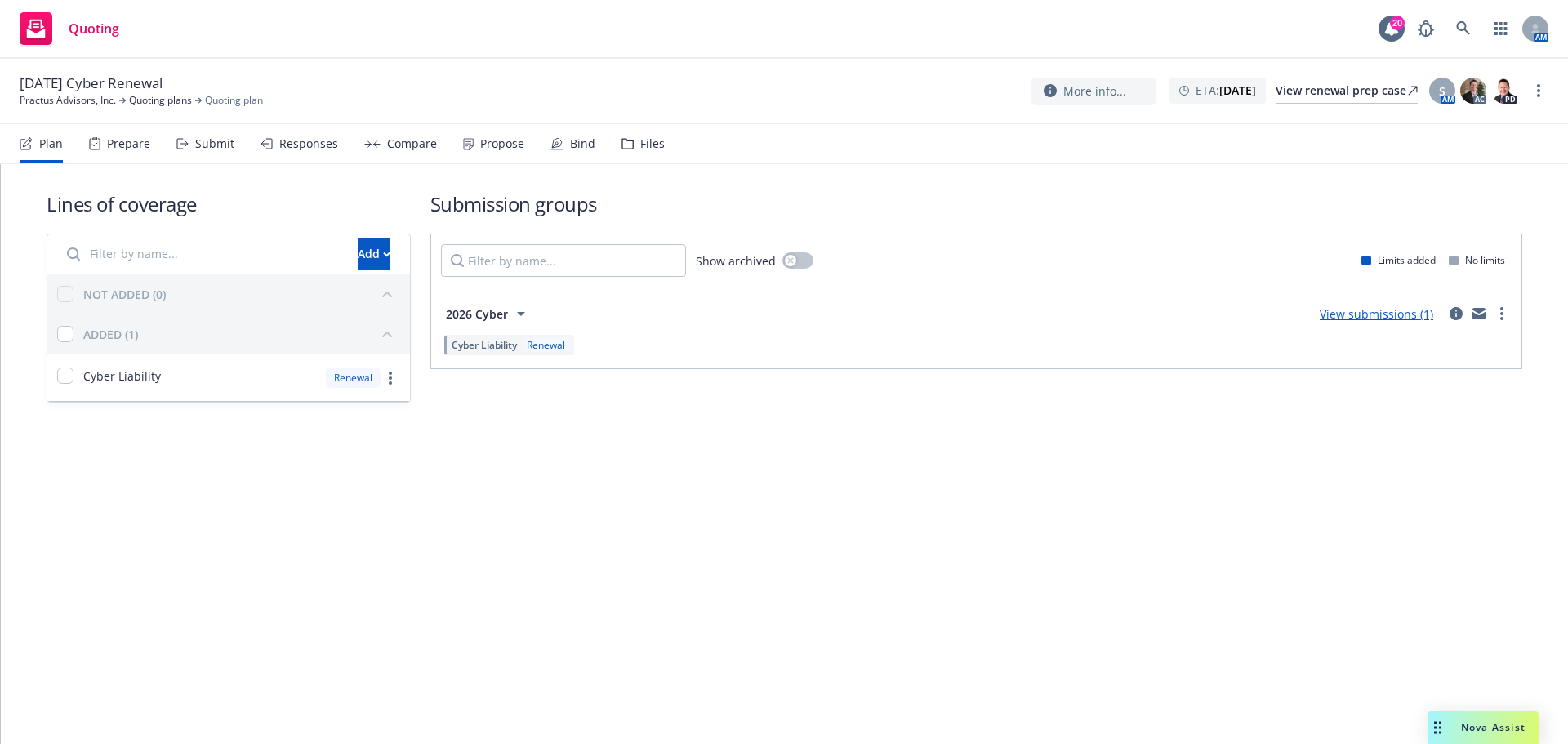
click at [1468, 314] on div "View submissions (1)" at bounding box center [1411, 314] width 202 height 19
click at [1449, 315] on link "circleInformation" at bounding box center [1457, 314] width 19 height 19
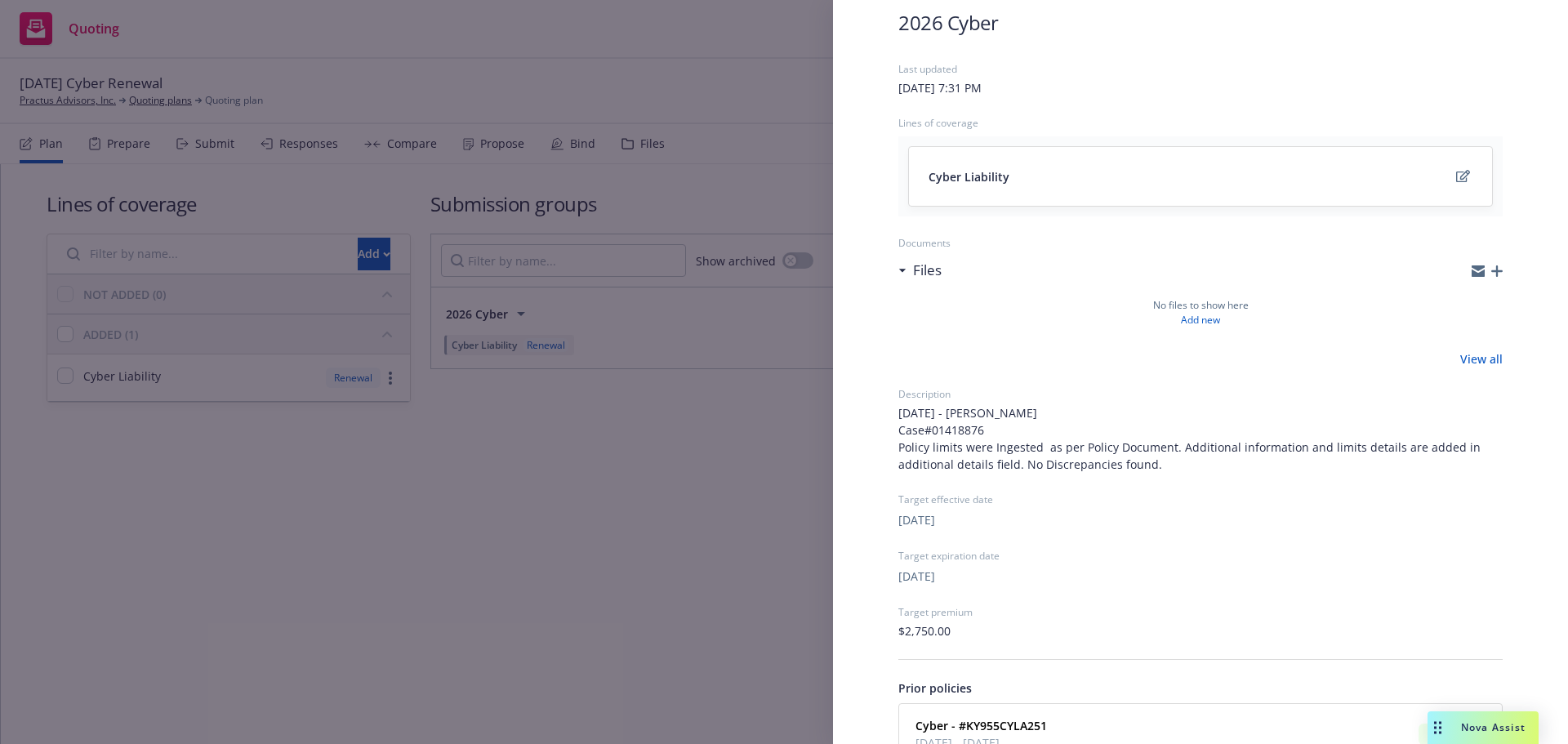
scroll to position [208, 0]
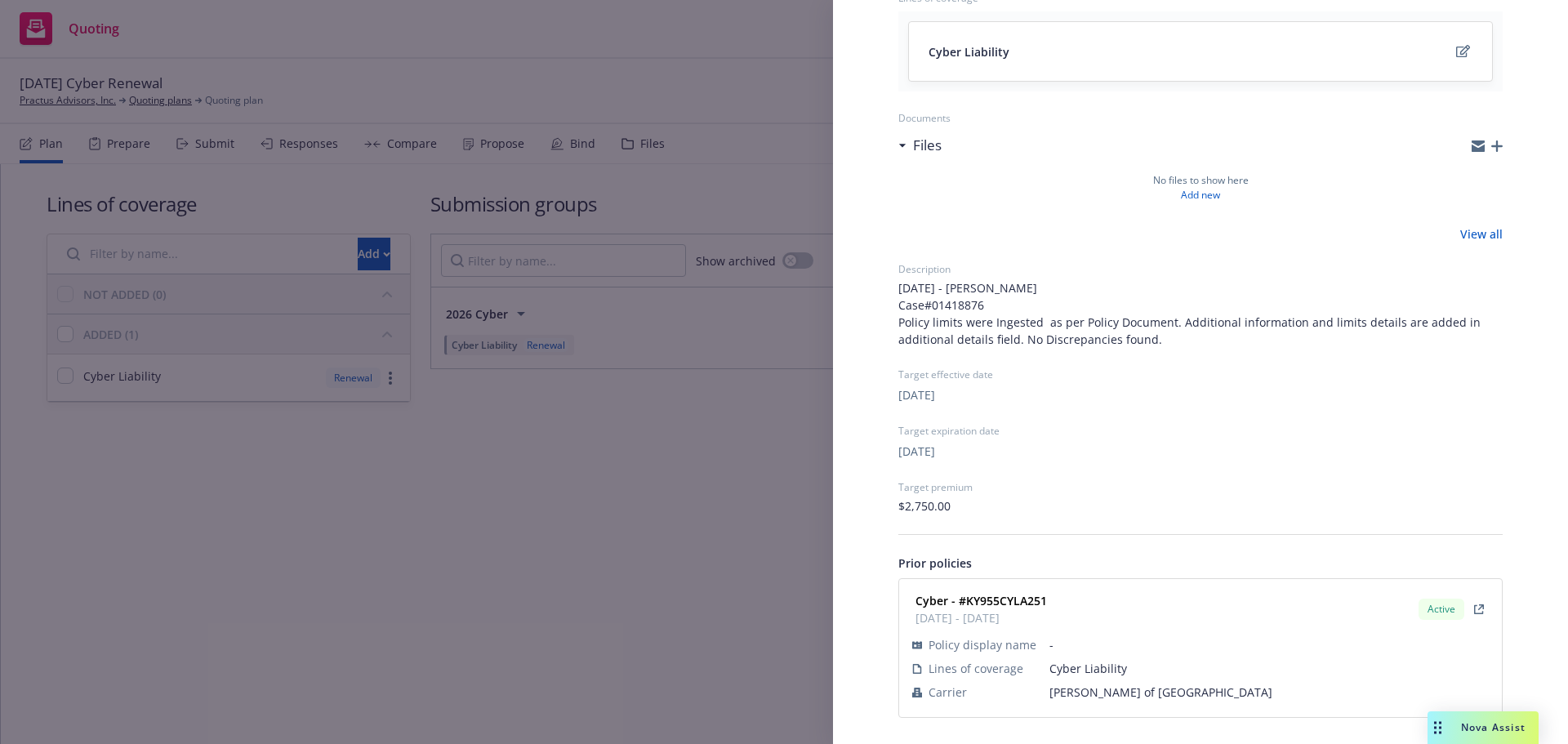
click at [1000, 596] on strong "Cyber - #KY955CYLA251" at bounding box center [982, 601] width 132 height 16
click at [999, 596] on strong "Cyber - #KY955CYLA251" at bounding box center [982, 601] width 132 height 16
copy strong "KY955CYLA251"
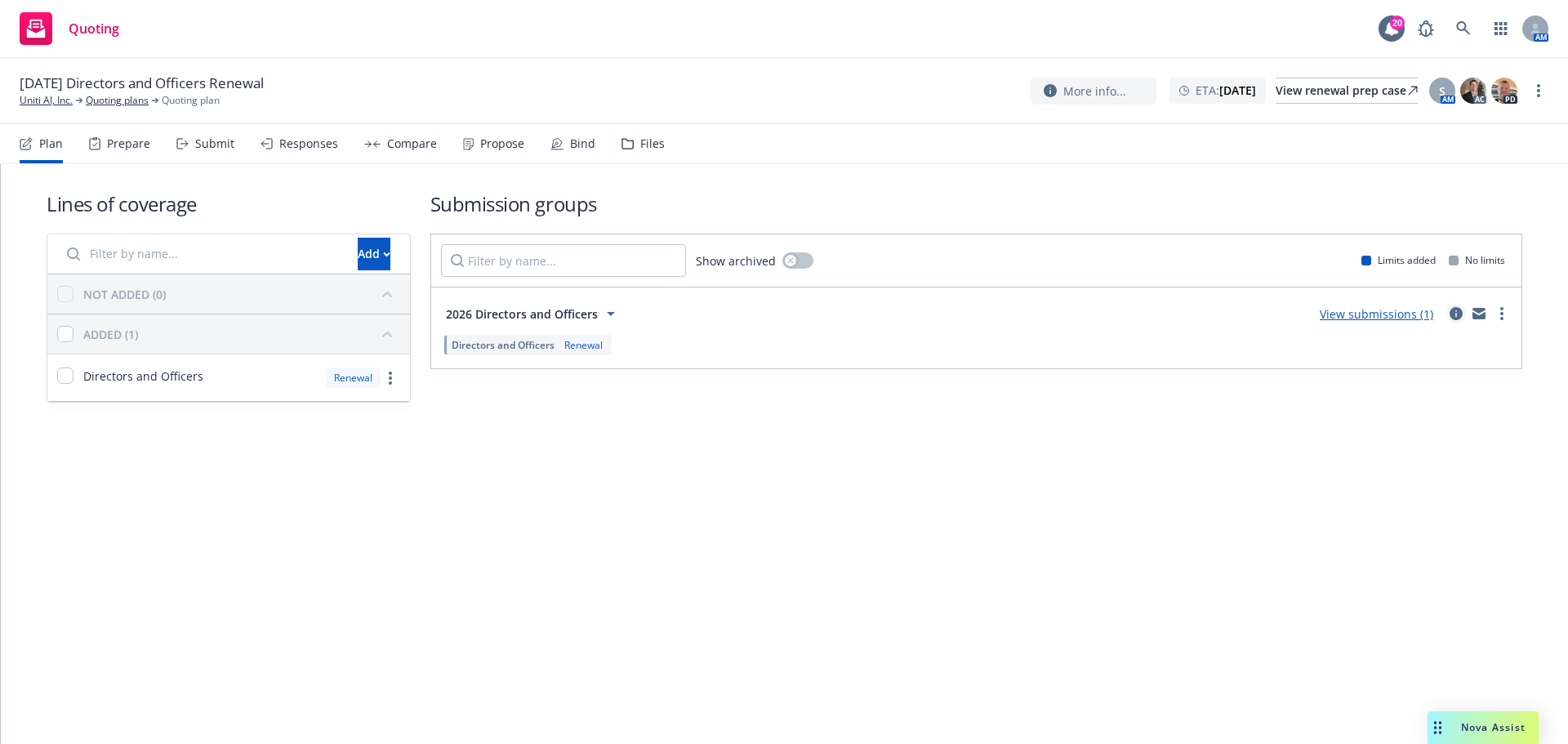
click at [1448, 311] on link "circleInformation" at bounding box center [1457, 314] width 19 height 19
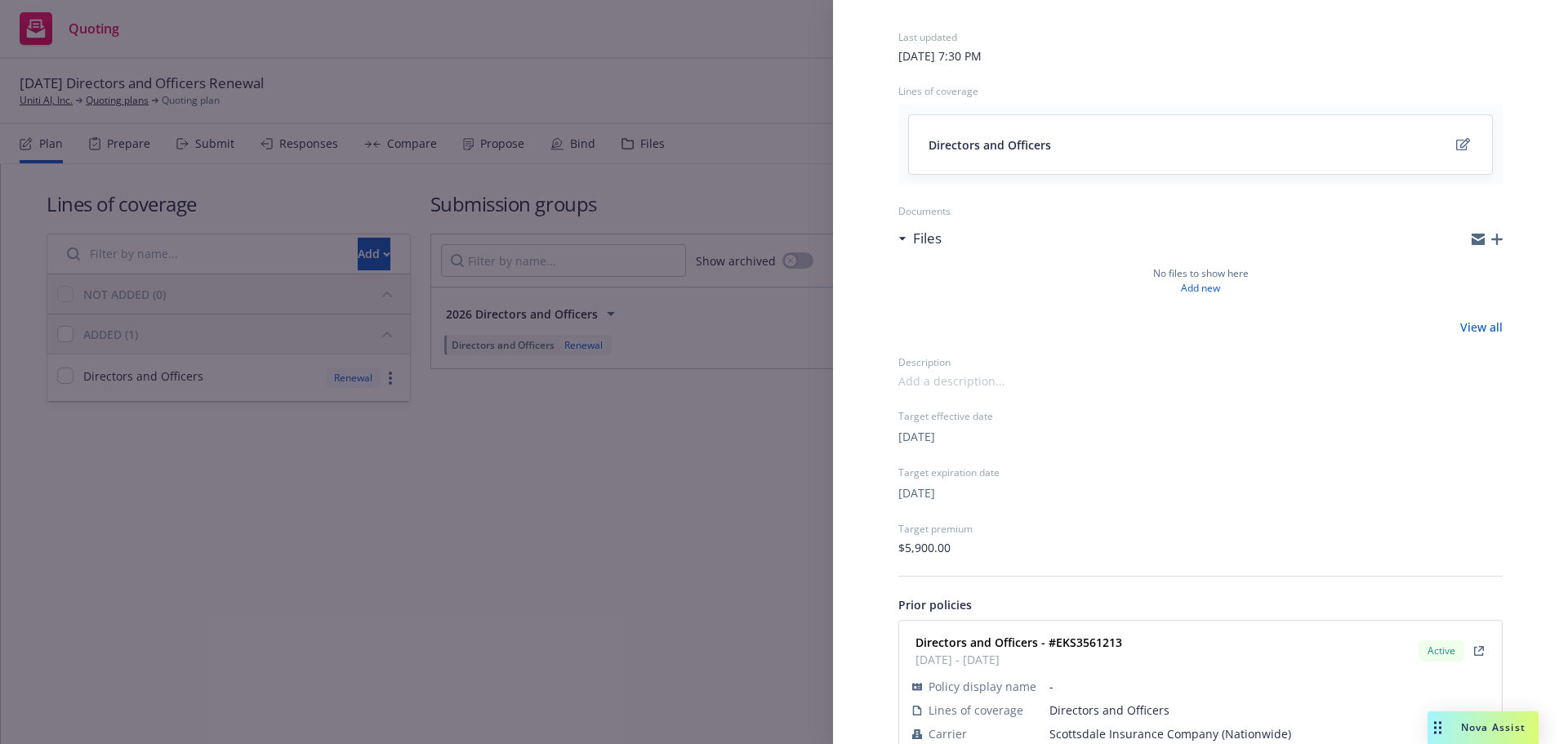
scroll to position [157, 0]
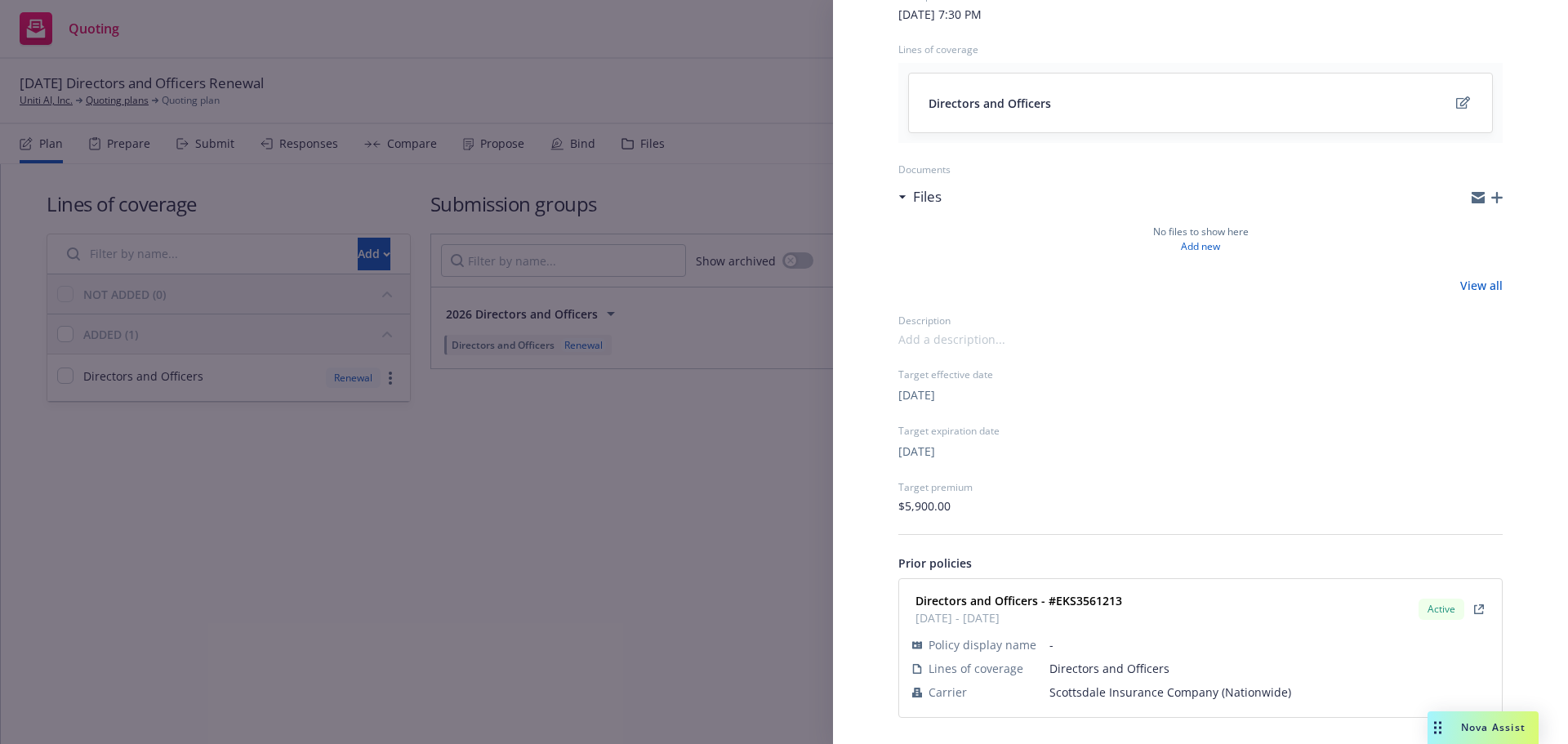
click at [1089, 688] on span "Scottsdale Insurance Company (Nationwide)" at bounding box center [1269, 692] width 439 height 17
click at [1090, 688] on span "Scottsdale Insurance Company (Nationwide)" at bounding box center [1269, 692] width 439 height 17
copy span "Scottsdale Insurance Company (Nationwide)"
click at [1081, 601] on strong "Directors and Officers - #EKS3561213" at bounding box center [1019, 601] width 206 height 16
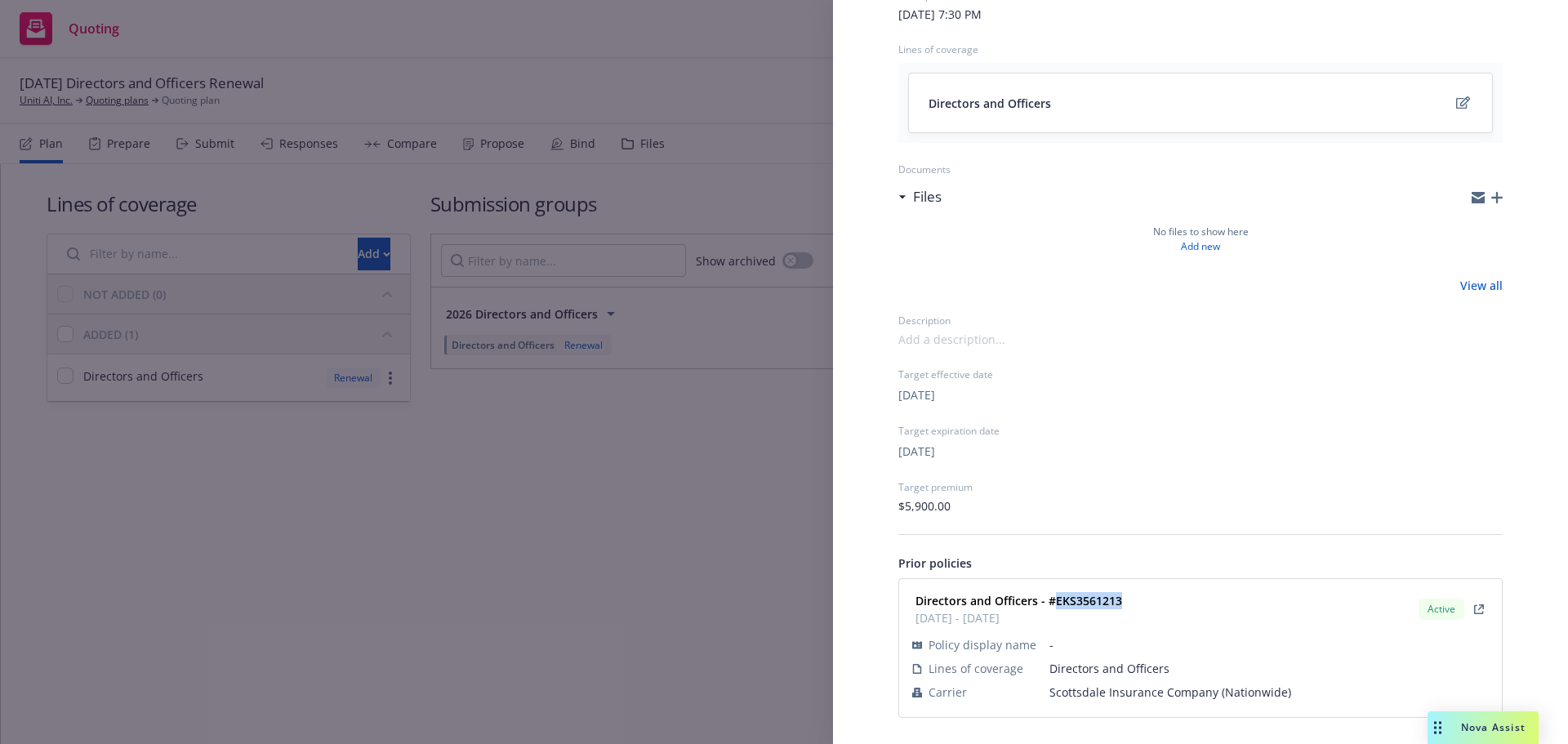
click at [1081, 601] on strong "Directors and Officers - #EKS3561213" at bounding box center [1019, 601] width 206 height 16
copy strong "EKS3561213"
click at [564, 529] on div "Submission group 2026 Directors and Officers Last updated Thursday, September 1…" at bounding box center [784, 372] width 1568 height 744
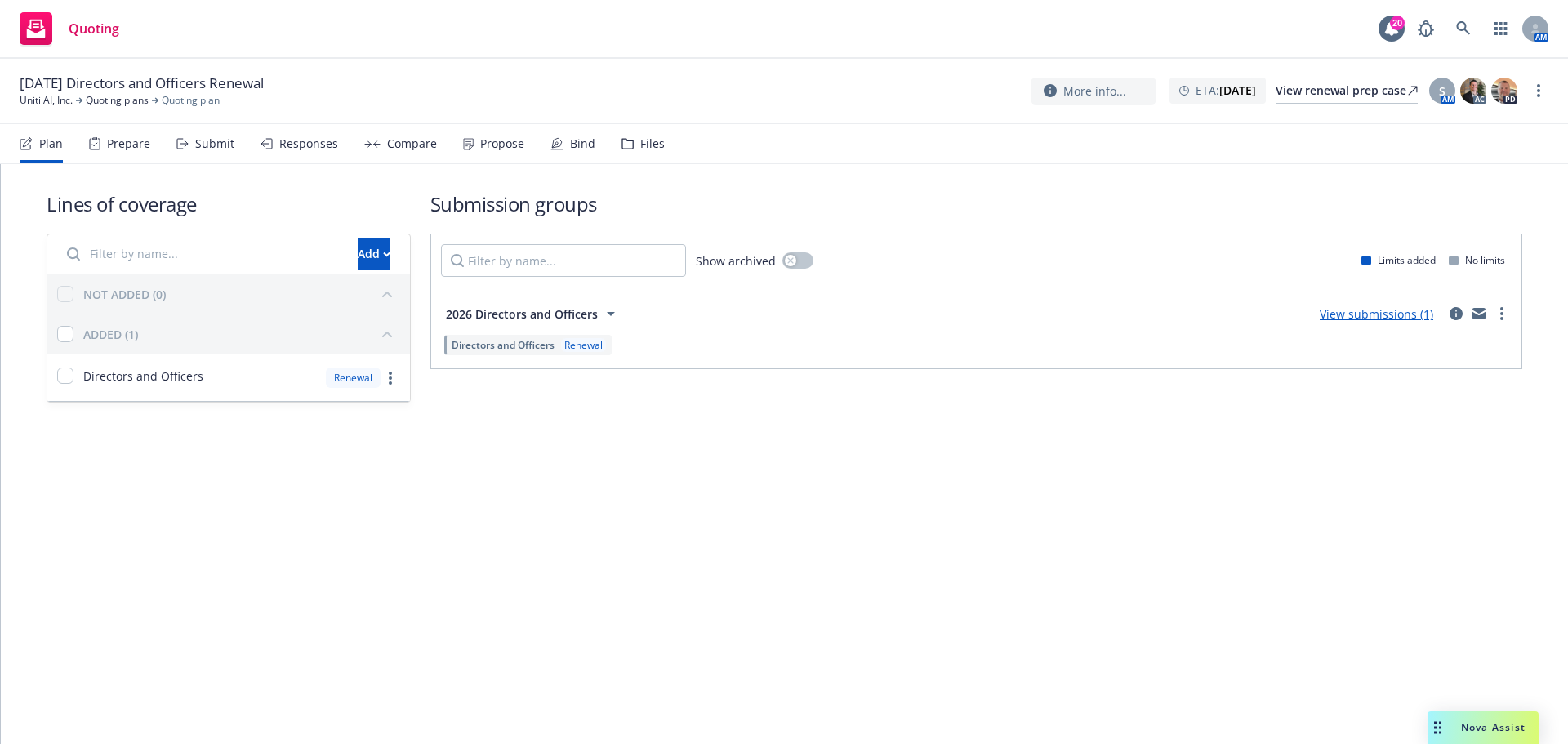
drag, startPoint x: 180, startPoint y: 144, endPoint x: 189, endPoint y: 152, distance: 12.0
click at [180, 144] on icon at bounding box center [182, 143] width 13 height 12
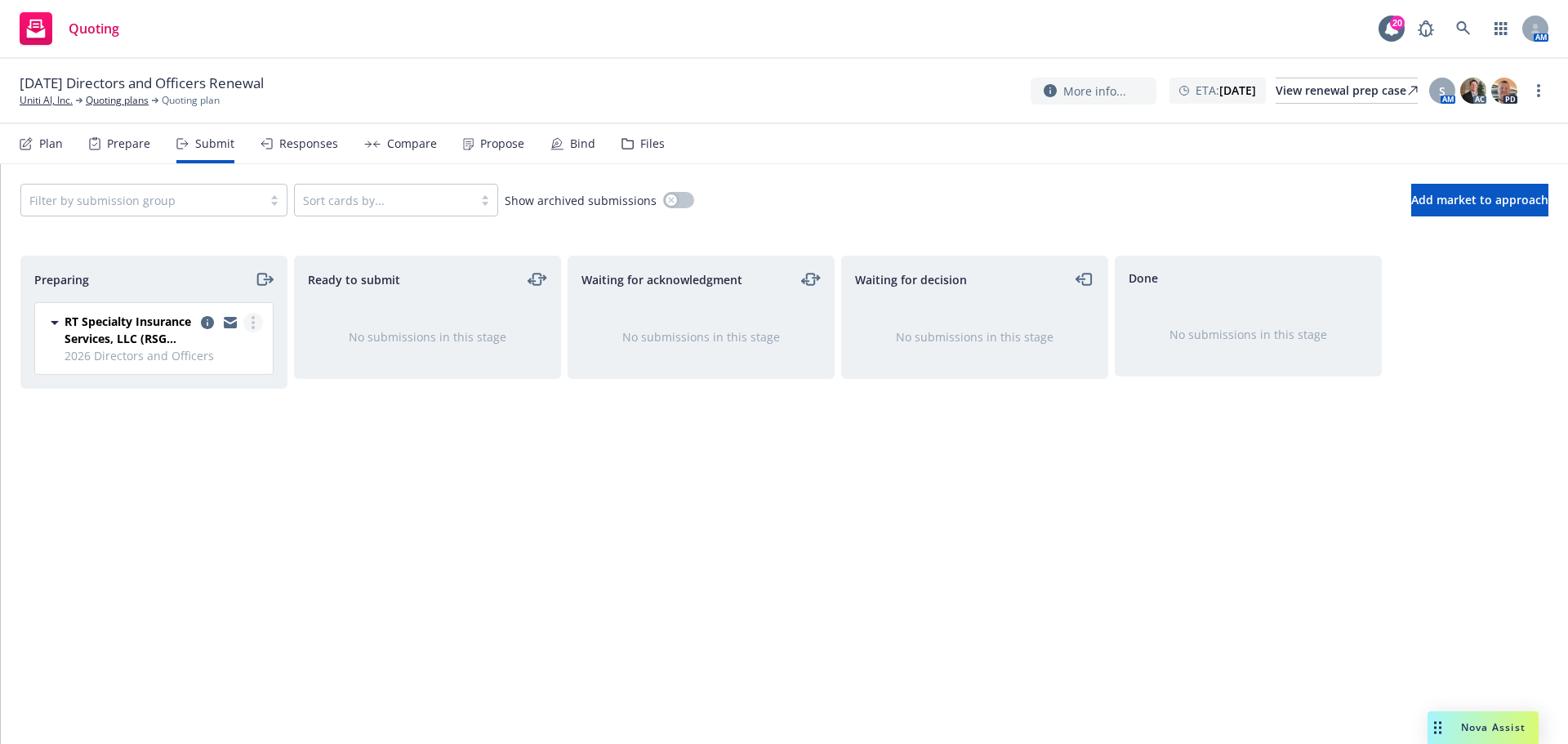
click at [256, 324] on link "more" at bounding box center [253, 323] width 19 height 19
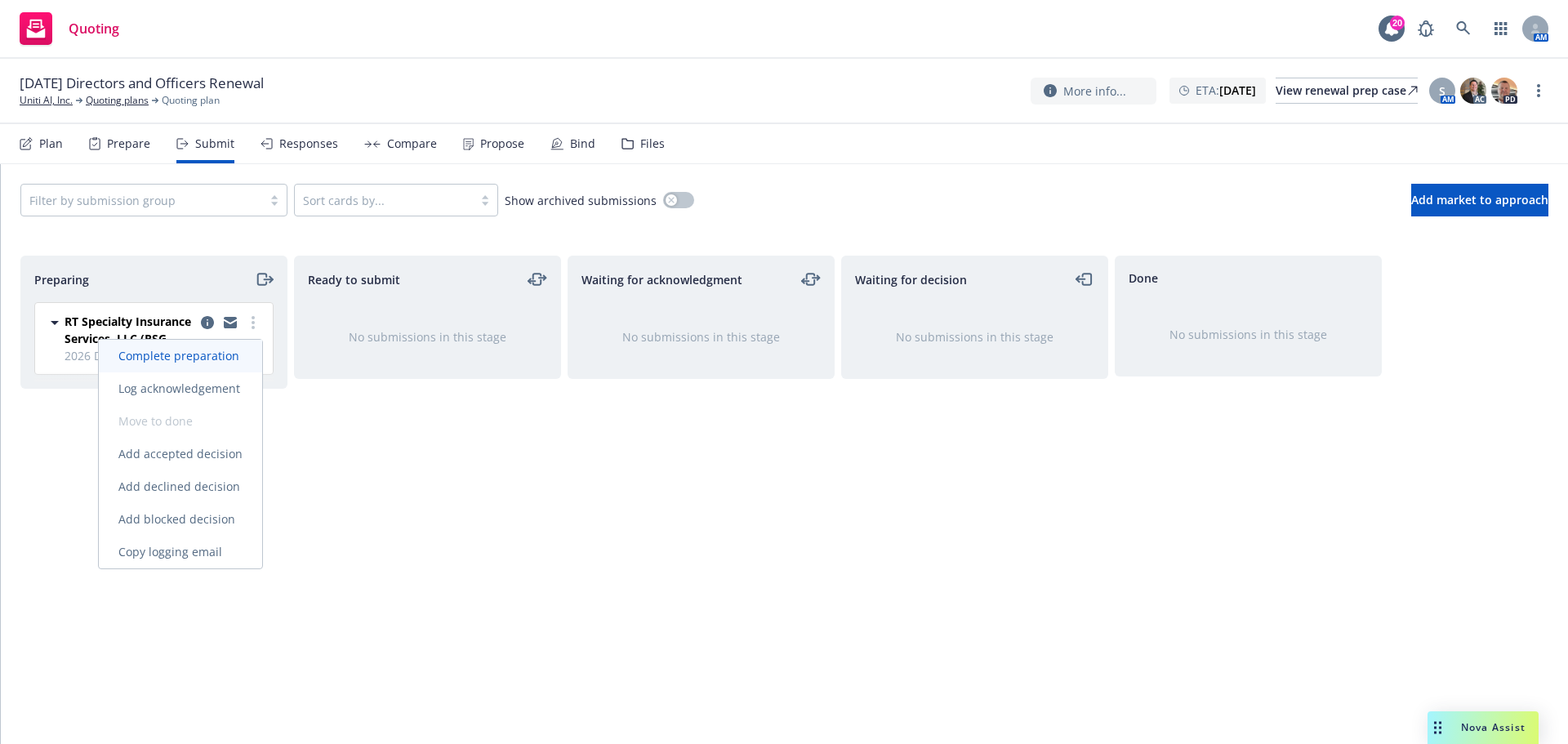
click at [231, 361] on span "Complete preparation" at bounding box center [178, 356] width 160 height 16
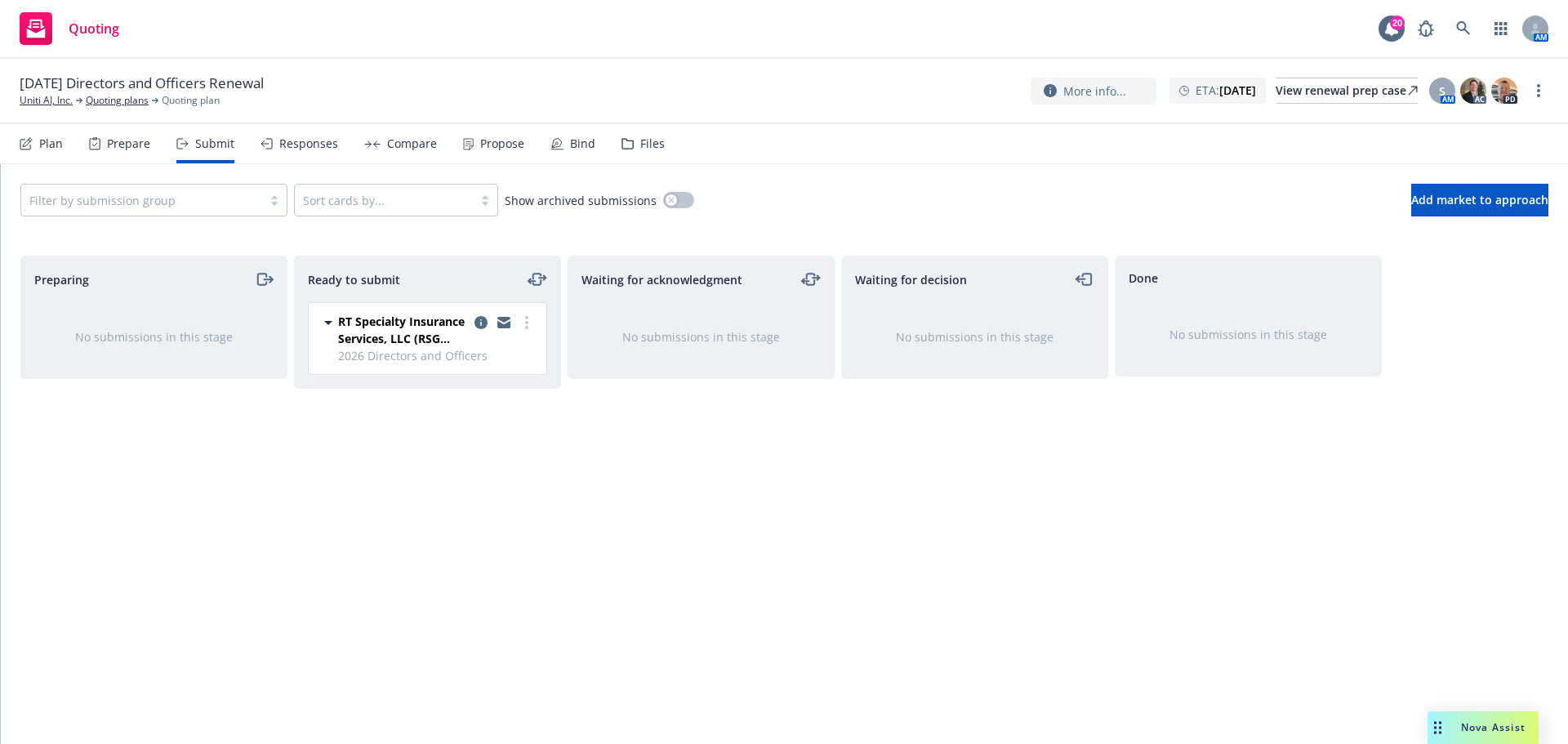
drag, startPoint x: 127, startPoint y: 100, endPoint x: 178, endPoint y: 124, distance: 56.4
click at [127, 100] on link "Quoting plans" at bounding box center [116, 100] width 63 height 15
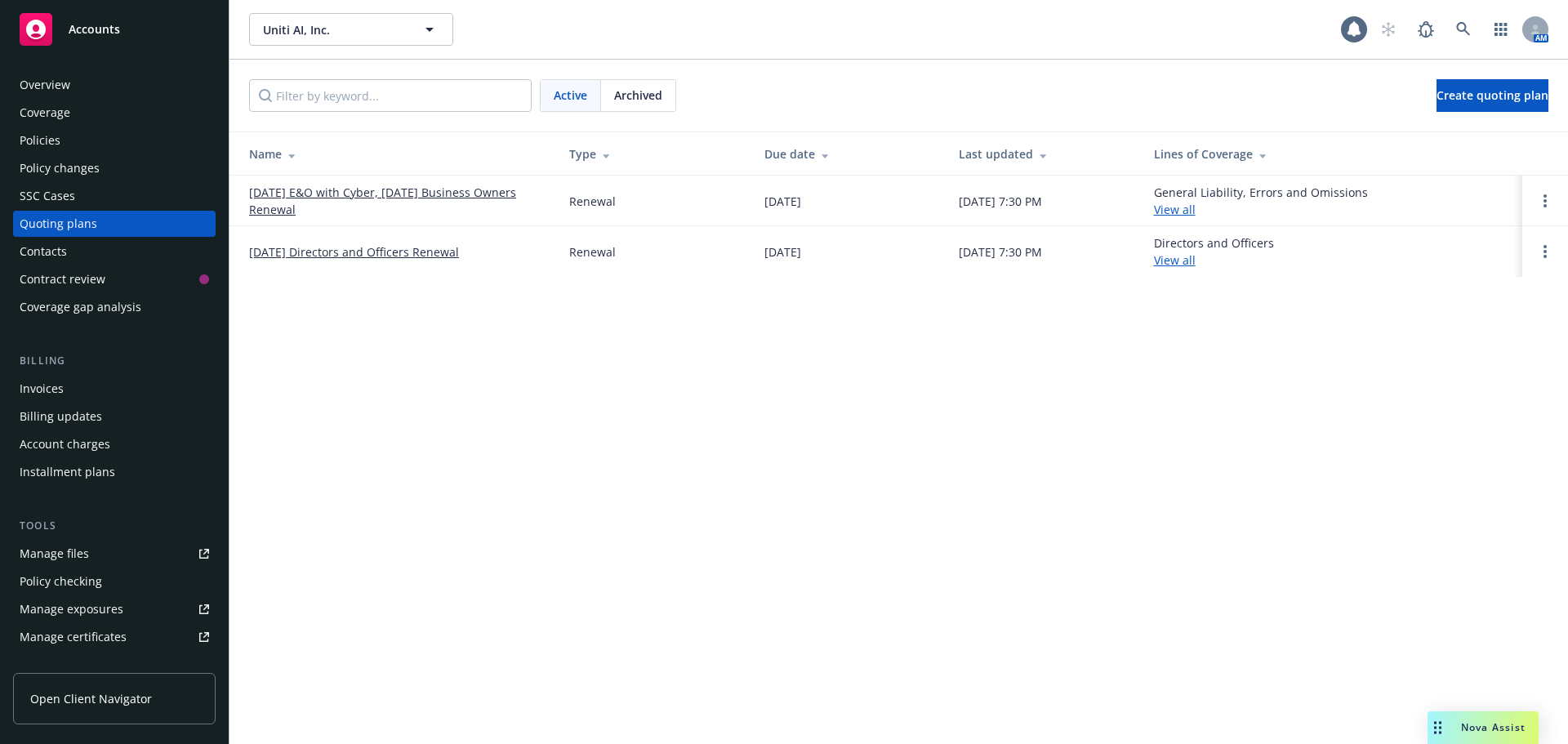
click at [623, 97] on span "Archived" at bounding box center [639, 95] width 48 height 17
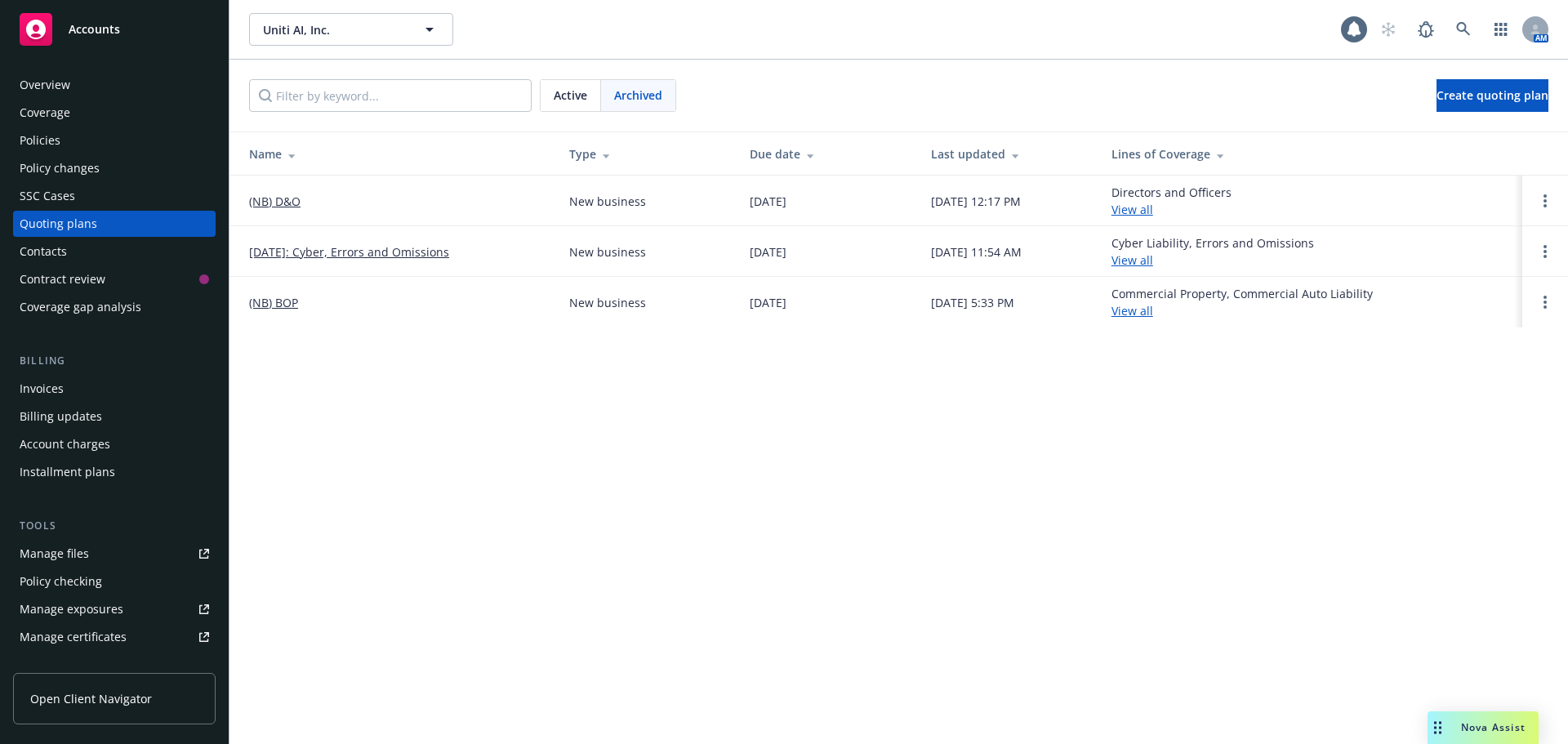
click at [273, 204] on link "(NB) D&O" at bounding box center [274, 202] width 51 height 17
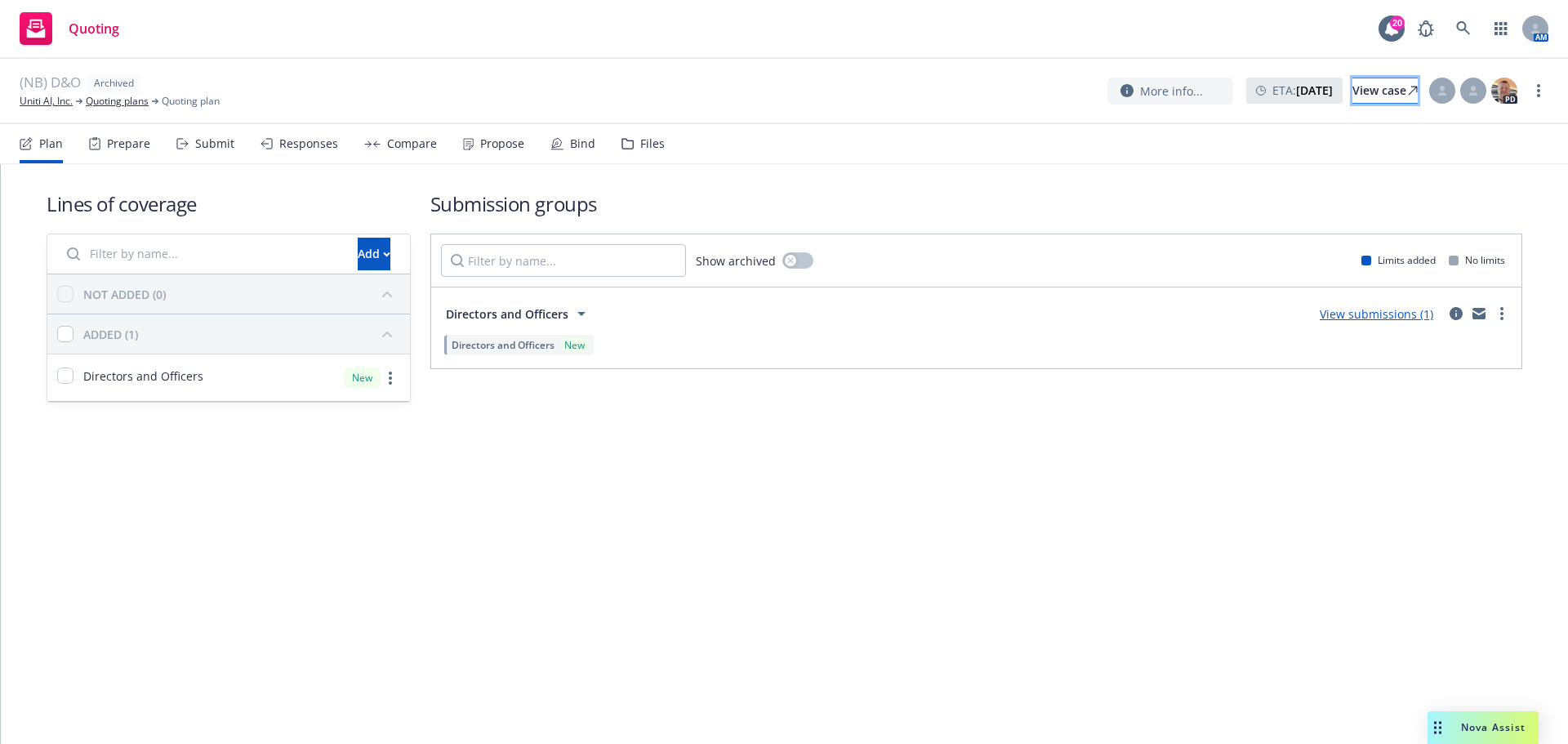
click at [1364, 93] on div "View case" at bounding box center [1385, 90] width 65 height 24
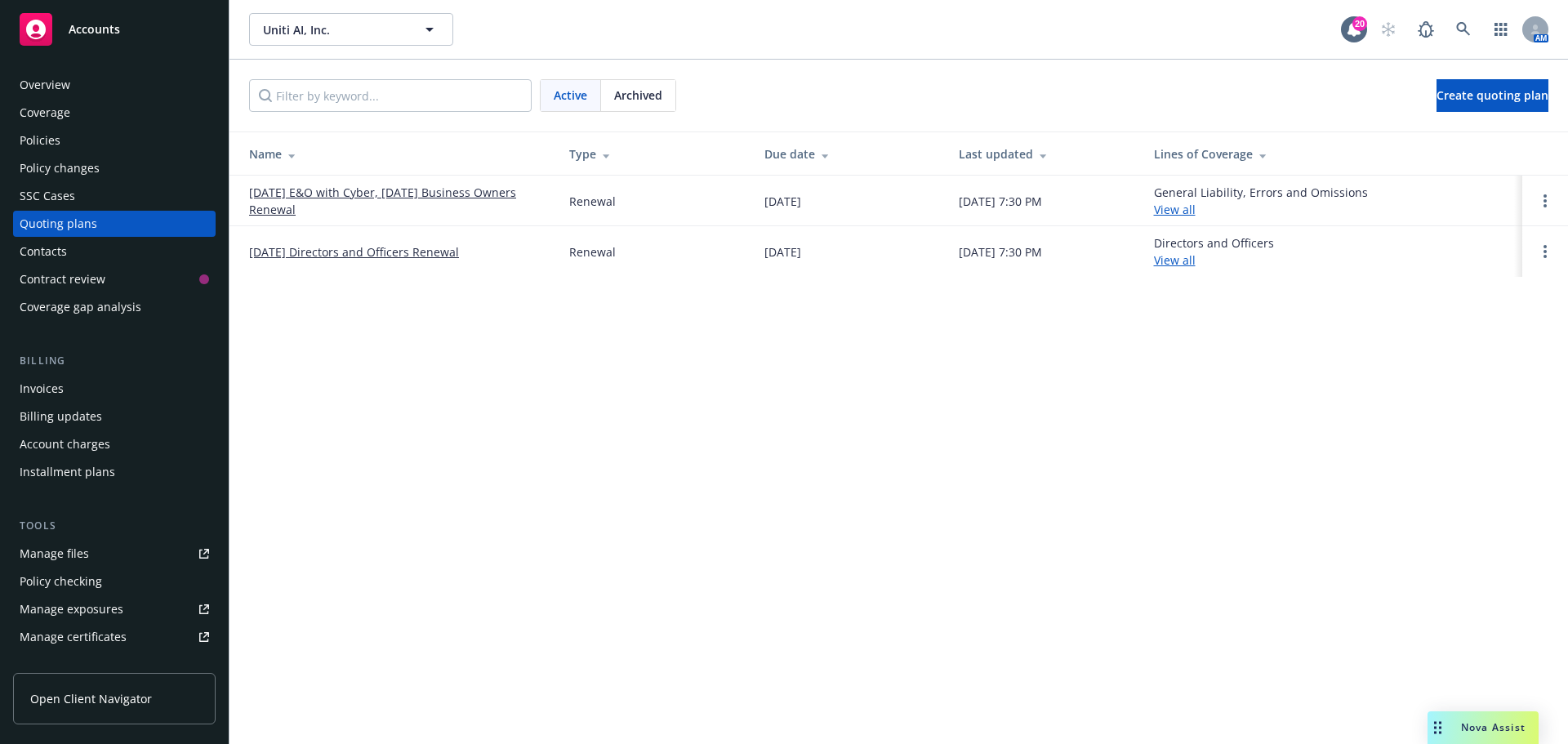
click at [346, 257] on link "[DATE] Directors and Officers Renewal" at bounding box center [354, 252] width 210 height 17
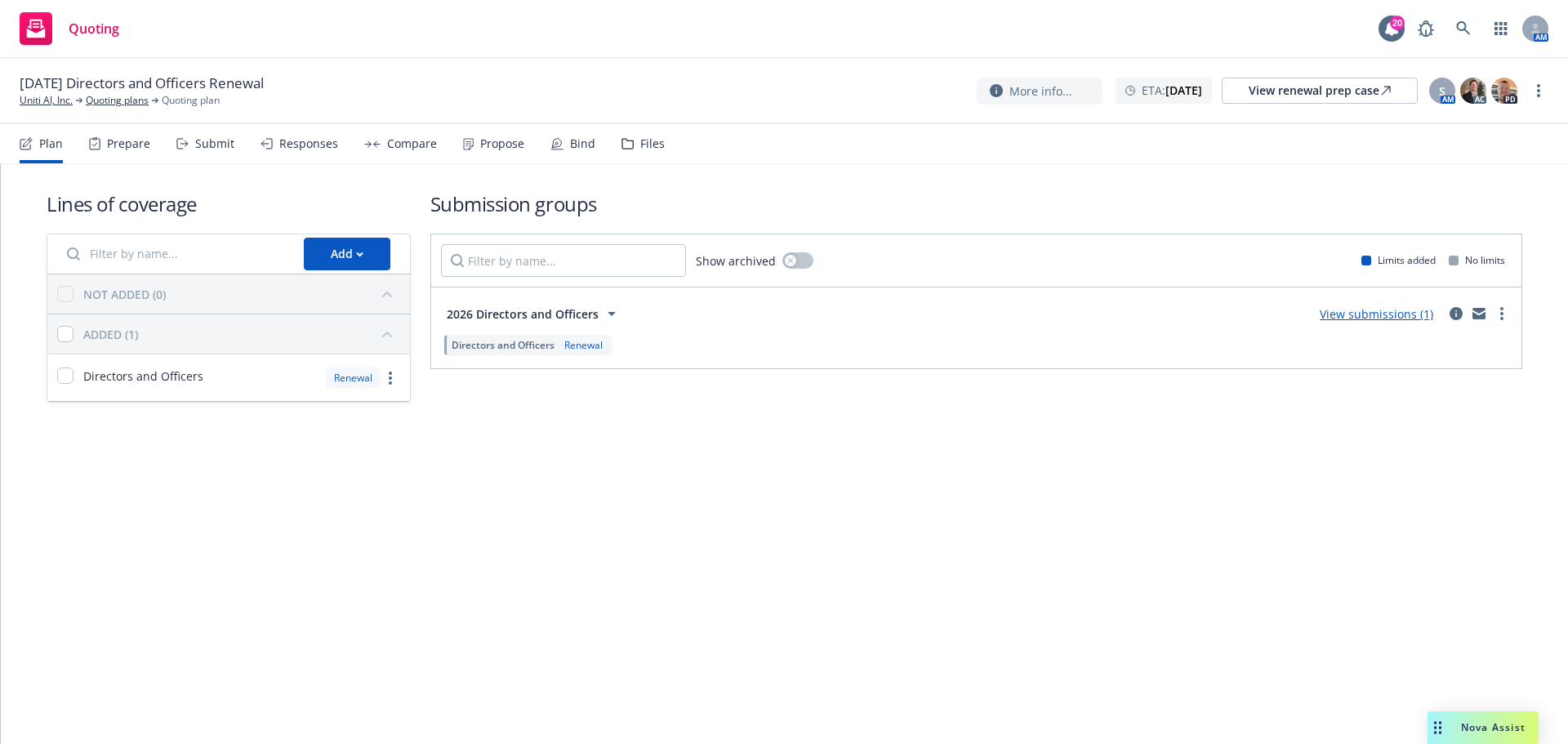
click at [226, 148] on div "Submit" at bounding box center [214, 143] width 39 height 13
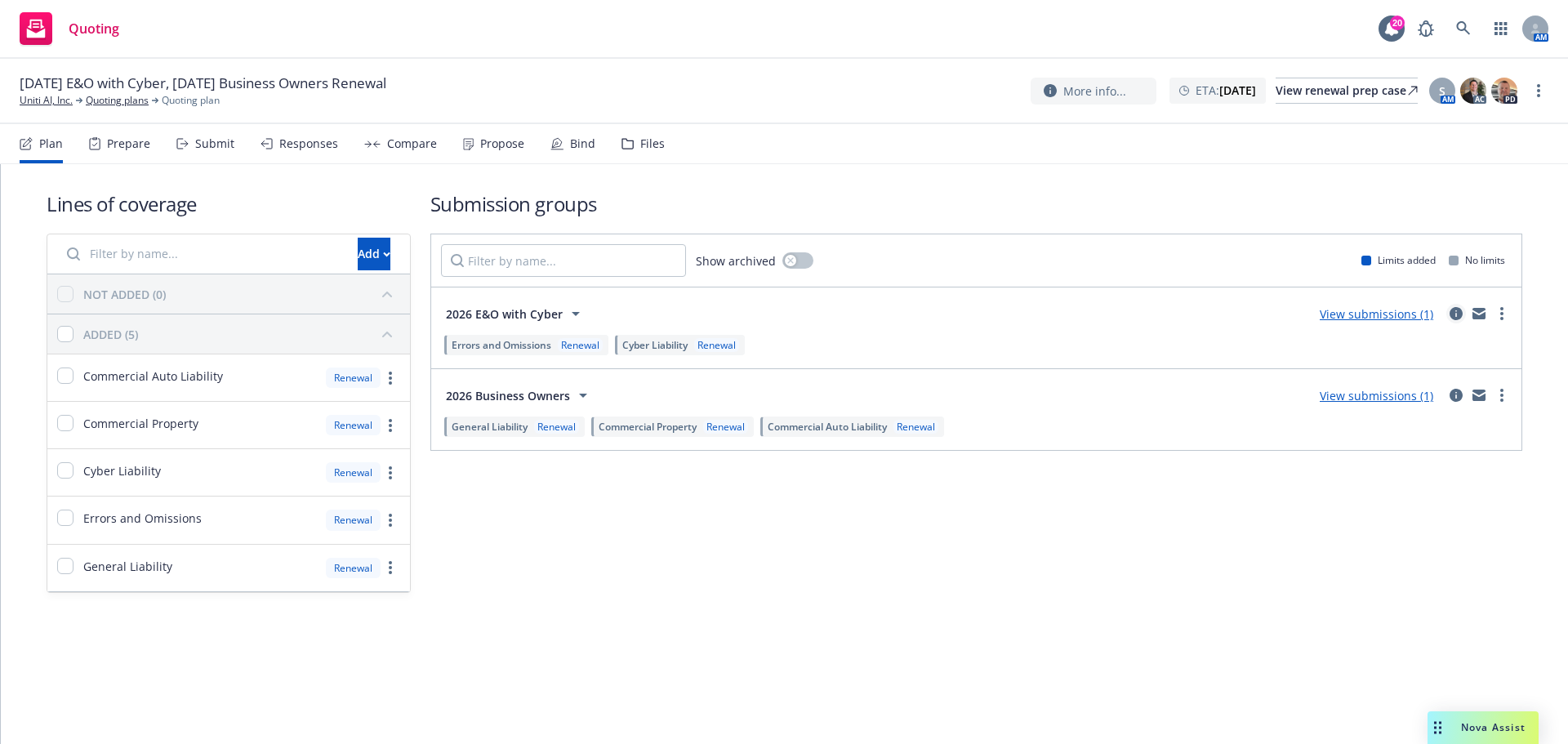
click at [1453, 322] on link "circleInformation" at bounding box center [1457, 314] width 19 height 19
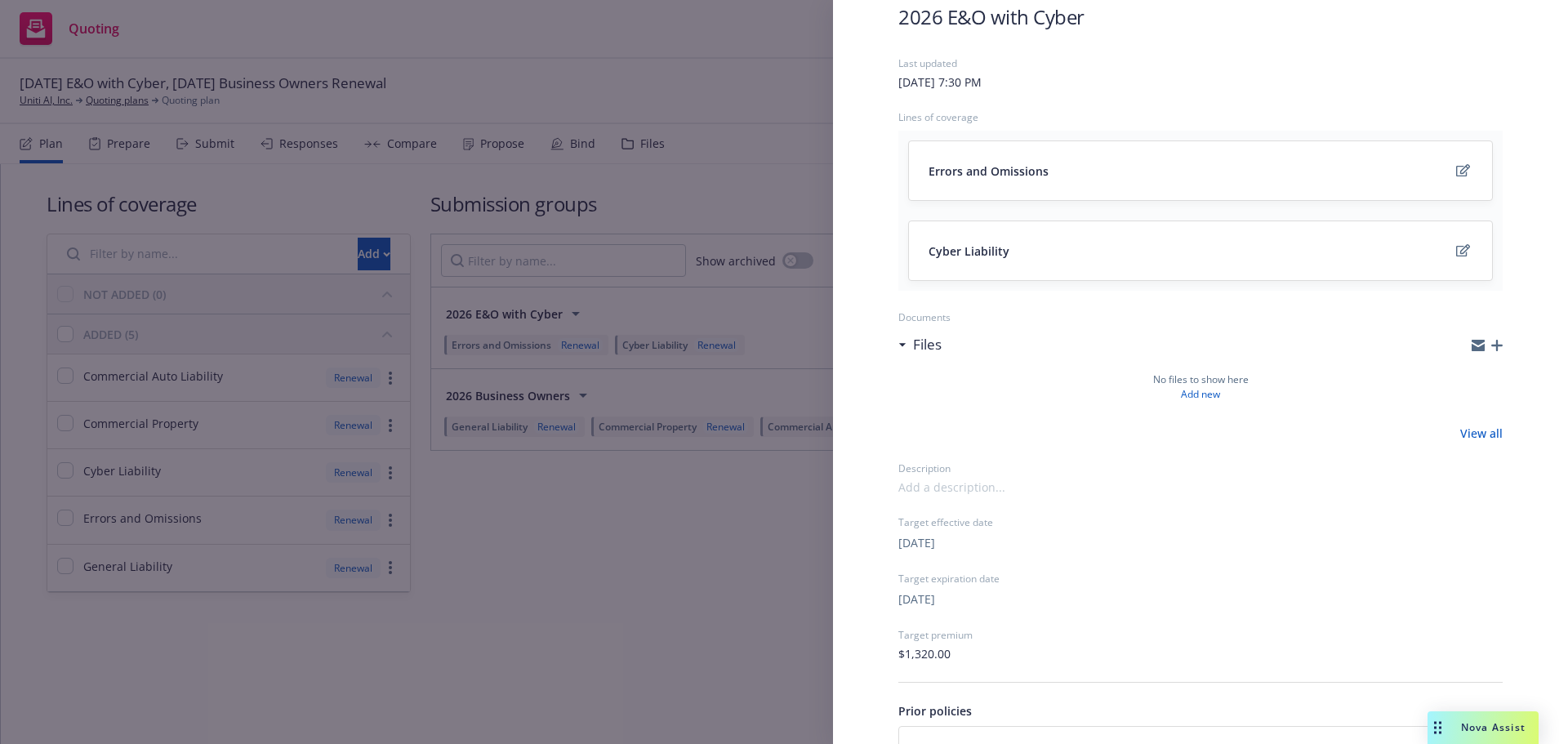
scroll to position [236, 0]
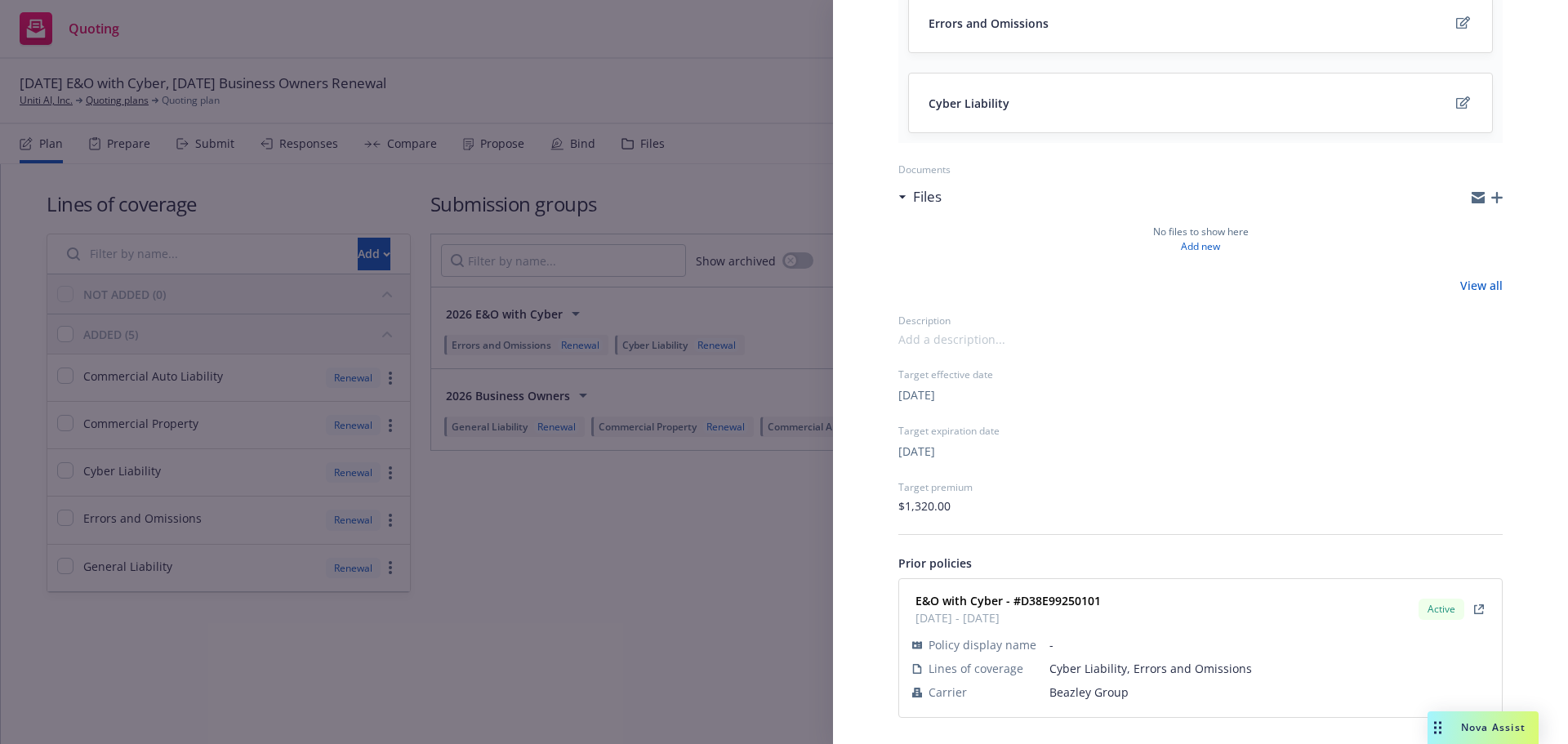
click at [1078, 688] on span "Beazley Group" at bounding box center [1269, 692] width 439 height 17
copy span "Beazley Group"
click at [1063, 600] on strong "E&O with Cyber - #D38E99250101" at bounding box center [1008, 601] width 185 height 16
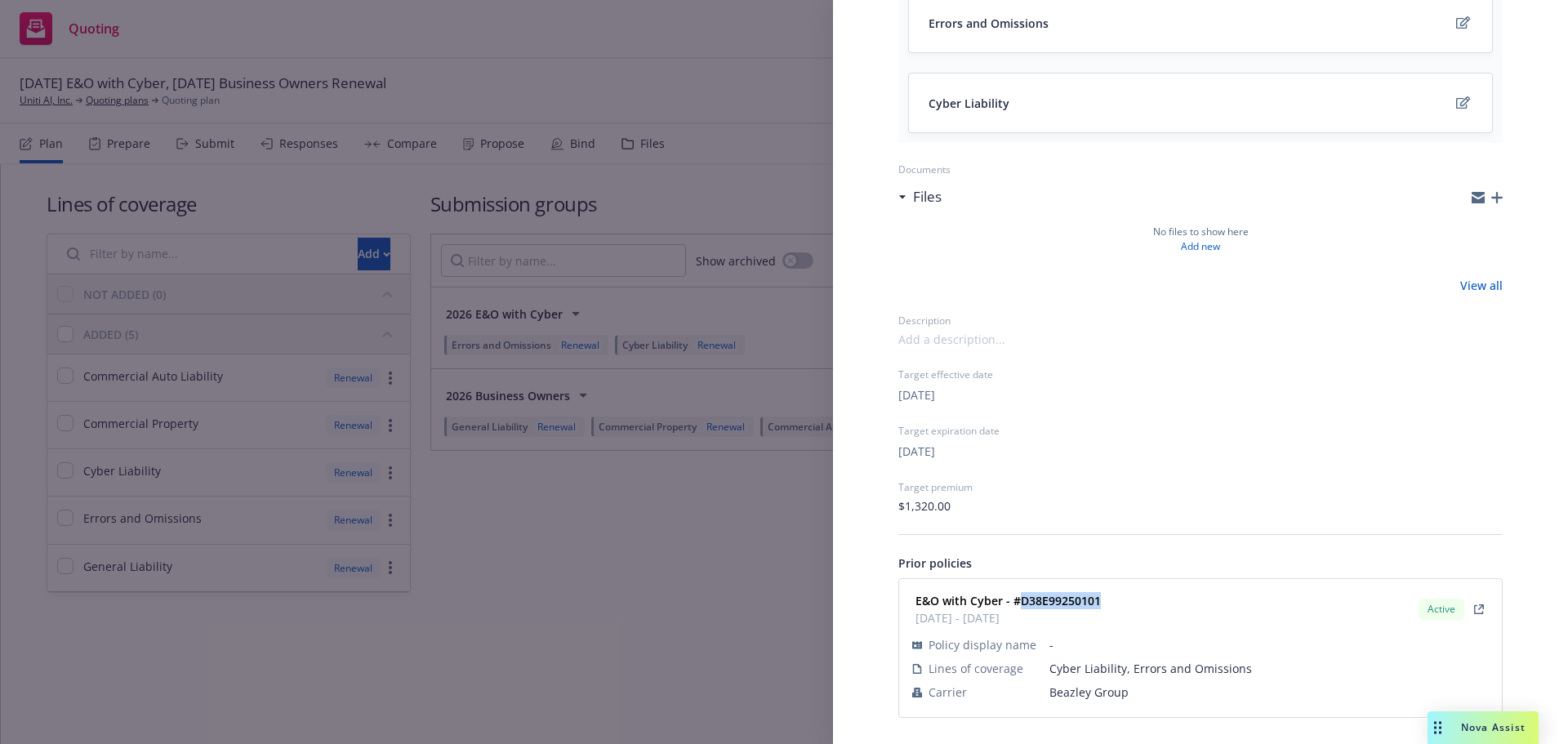
click at [1063, 600] on strong "E&O with Cyber - #D38E99250101" at bounding box center [1008, 601] width 185 height 16
copy strong "D38E99250101"
click at [669, 588] on div "Submission group 2026 E&O with Cyber Last updated [DATE] 7:30 PM Lines of cover…" at bounding box center [784, 372] width 1568 height 744
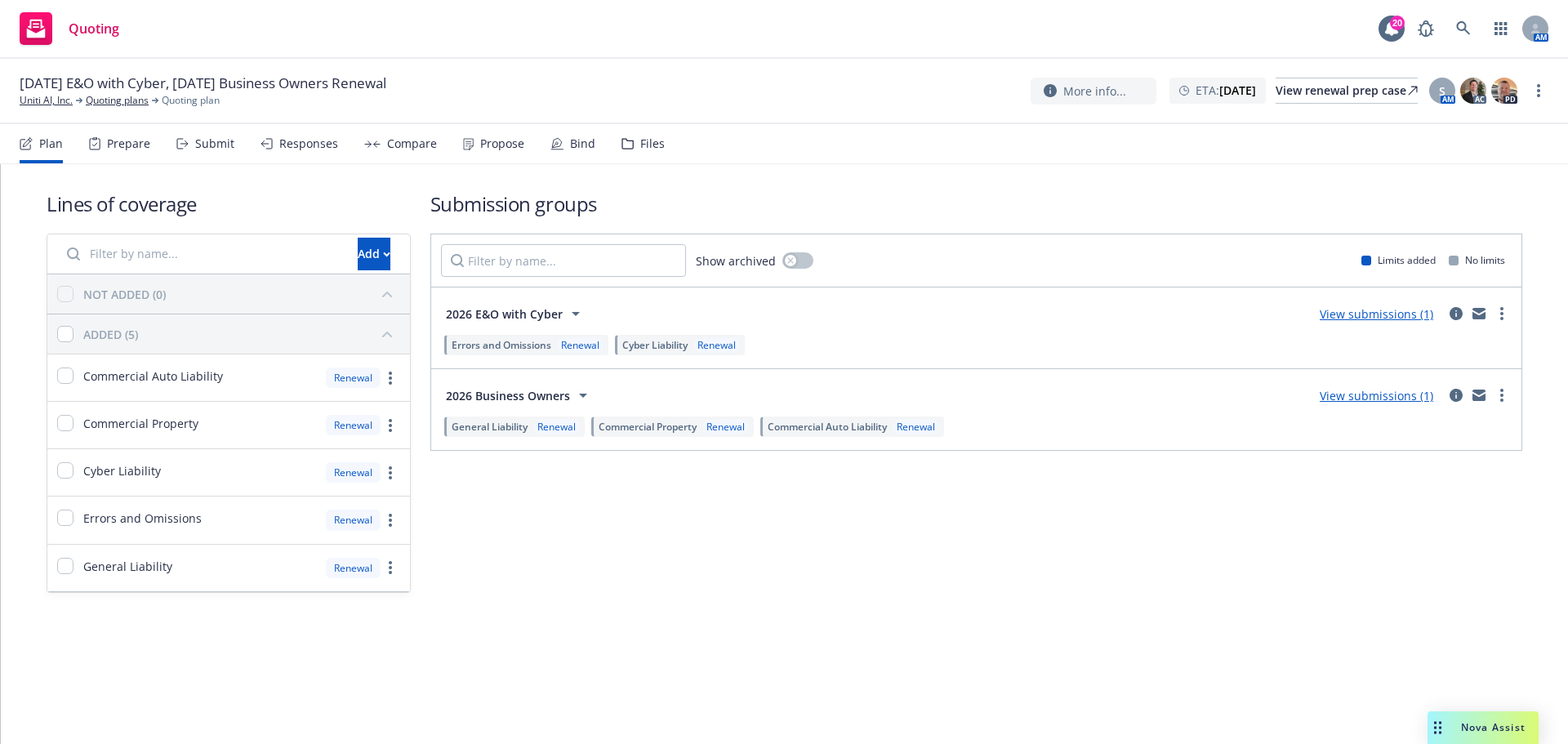
drag, startPoint x: 791, startPoint y: 568, endPoint x: 831, endPoint y: 556, distance: 41.8
click at [1449, 390] on link "circleInformation" at bounding box center [1457, 395] width 19 height 19
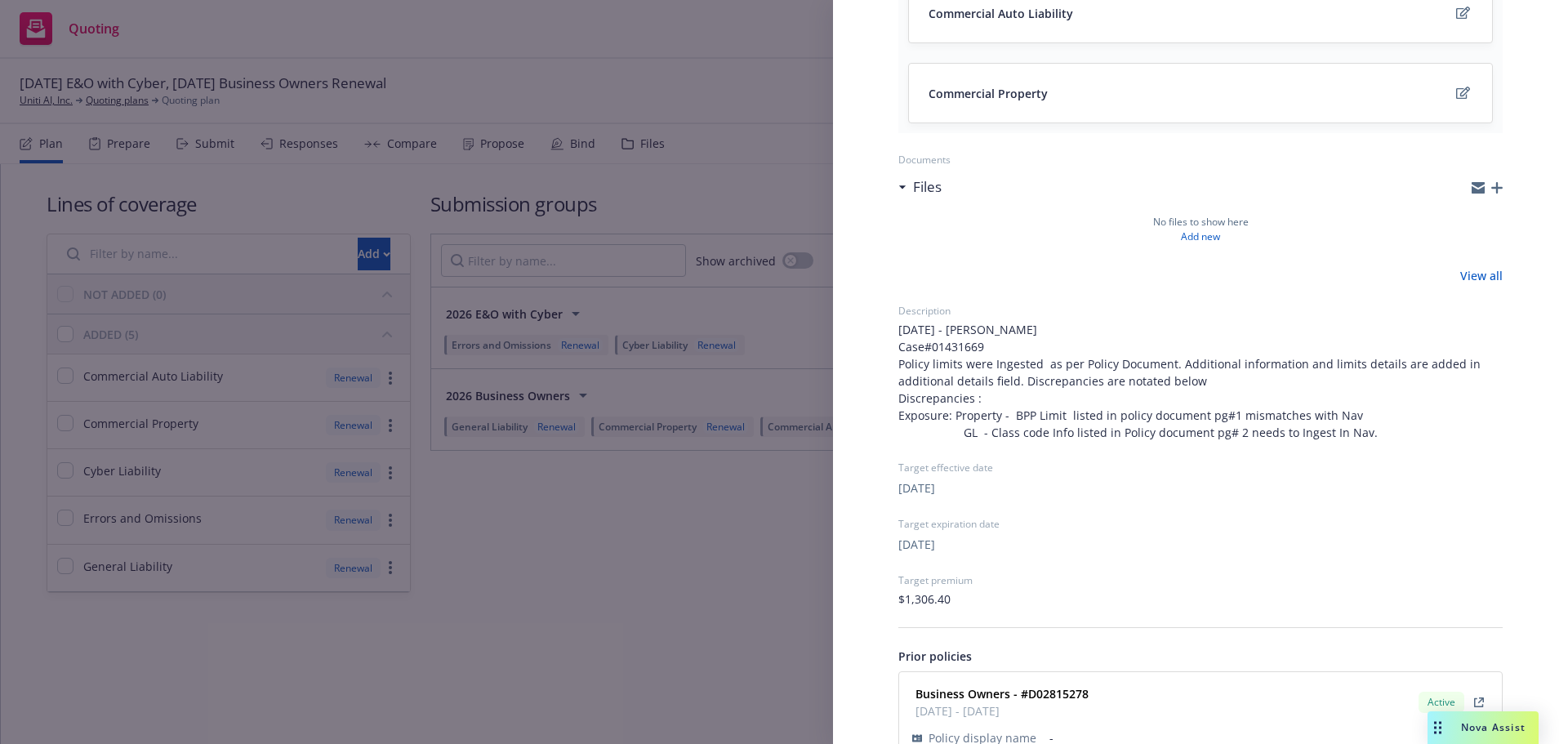
scroll to position [419, 0]
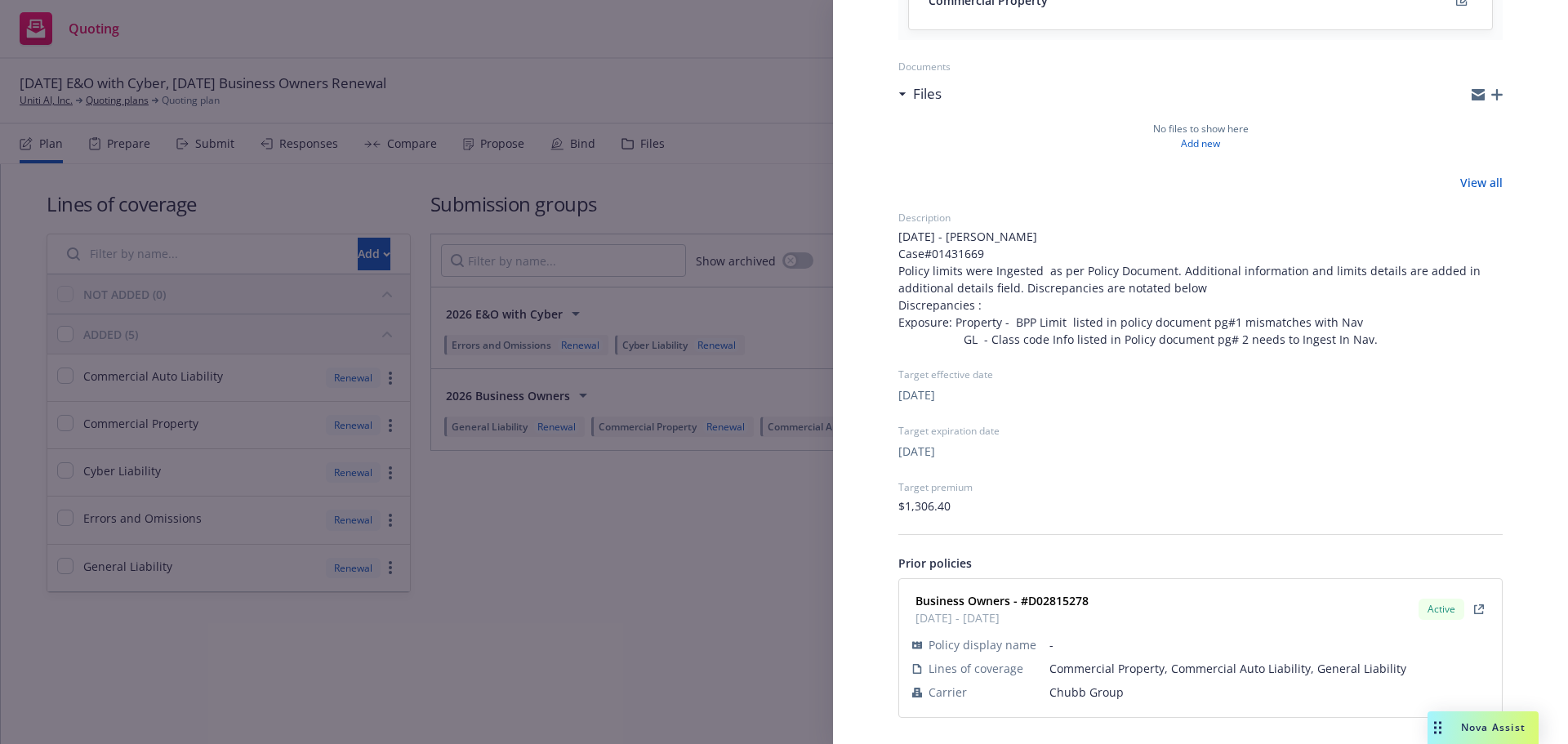
click at [1087, 696] on span "Chubb Group" at bounding box center [1269, 692] width 439 height 17
copy span "Chubb Group"
click at [1063, 589] on div "Business Owners - #D02815278 [DATE] - [DATE]" at bounding box center [1000, 609] width 183 height 41
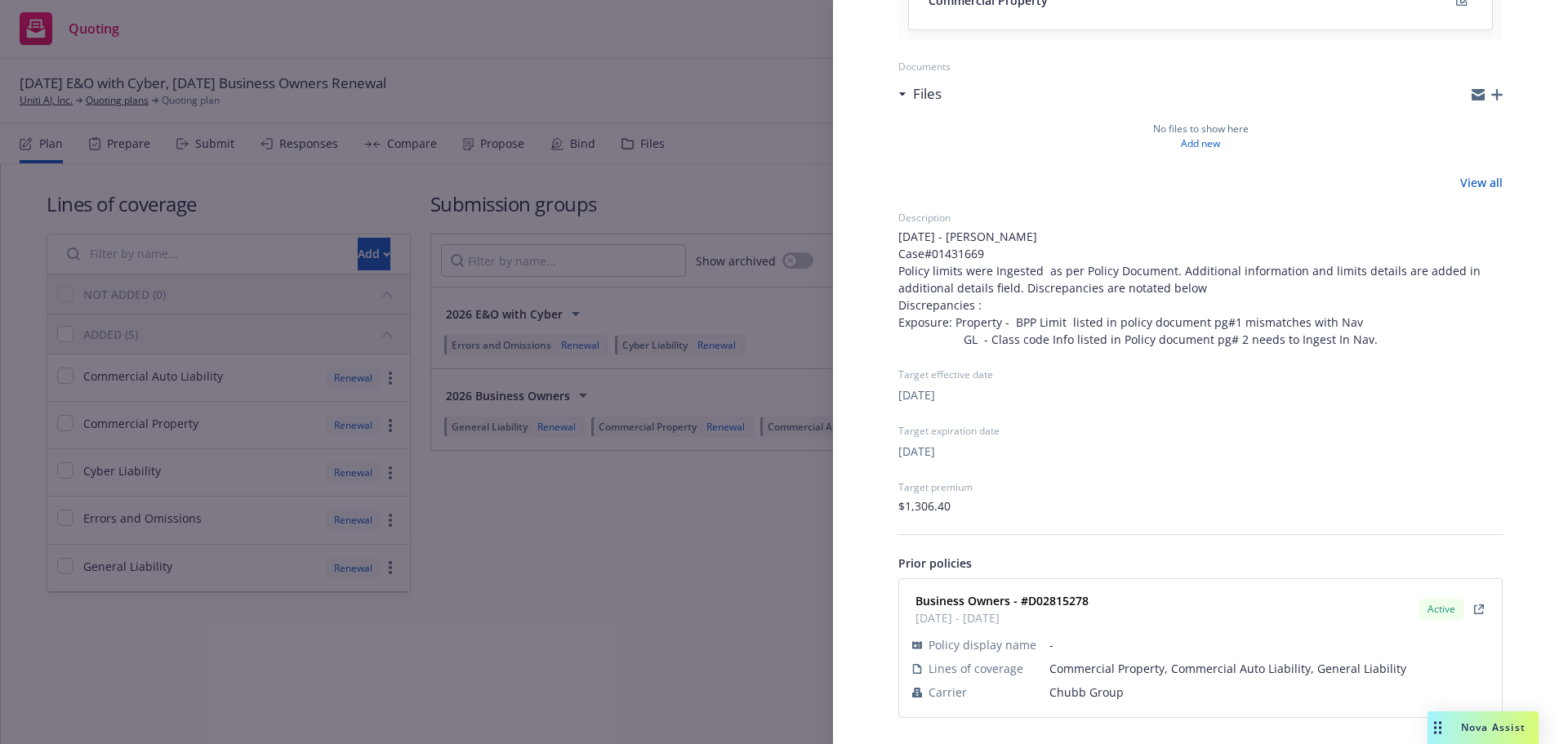
click at [1063, 600] on strong "Business Owners - #D02815278" at bounding box center [1002, 601] width 173 height 16
copy strong "D02815278"
click at [768, 688] on div "Submission group 2026 Business Owners Last updated [DATE] 7:30 PM Lines of cove…" at bounding box center [784, 372] width 1568 height 744
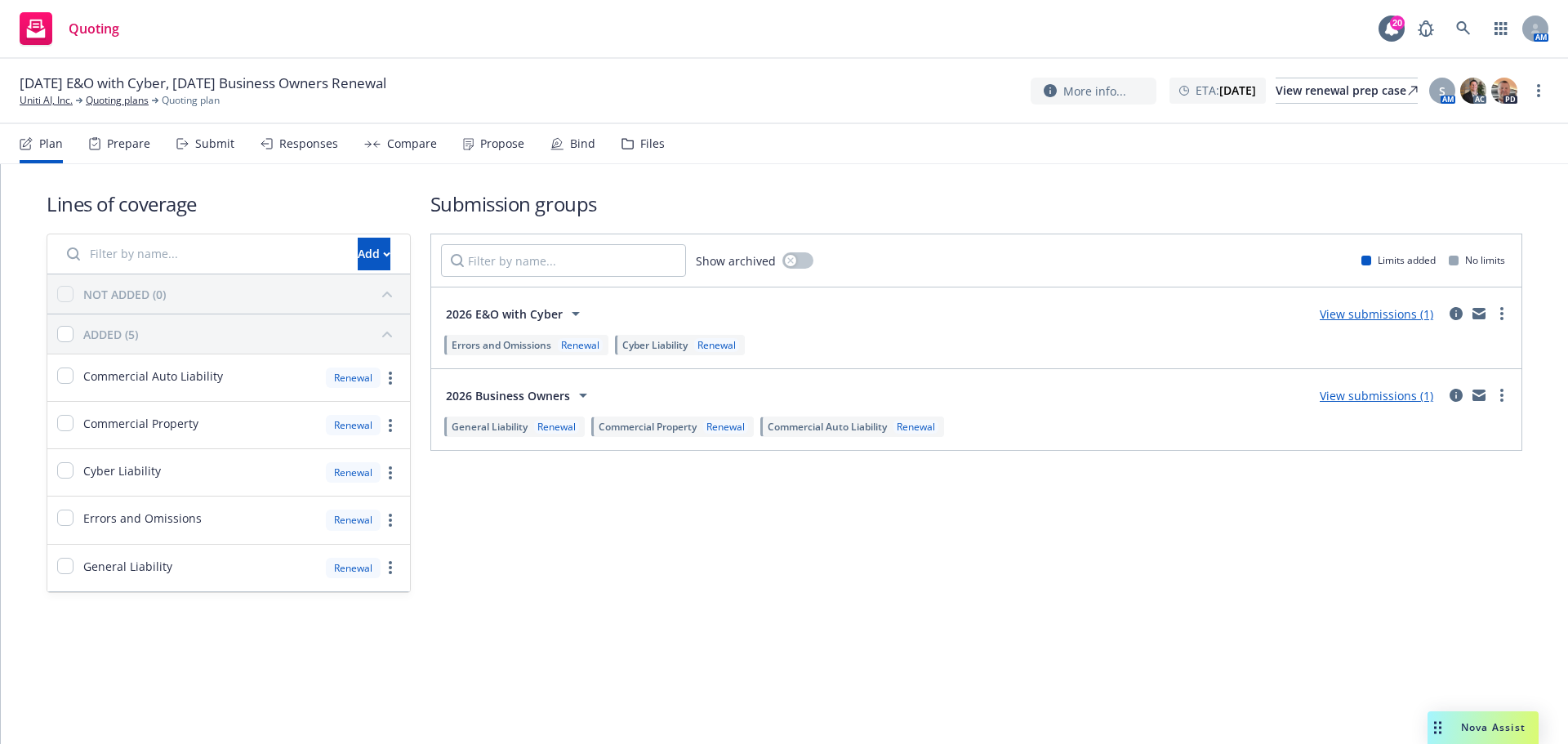
click at [195, 150] on div "Submit" at bounding box center [214, 143] width 39 height 13
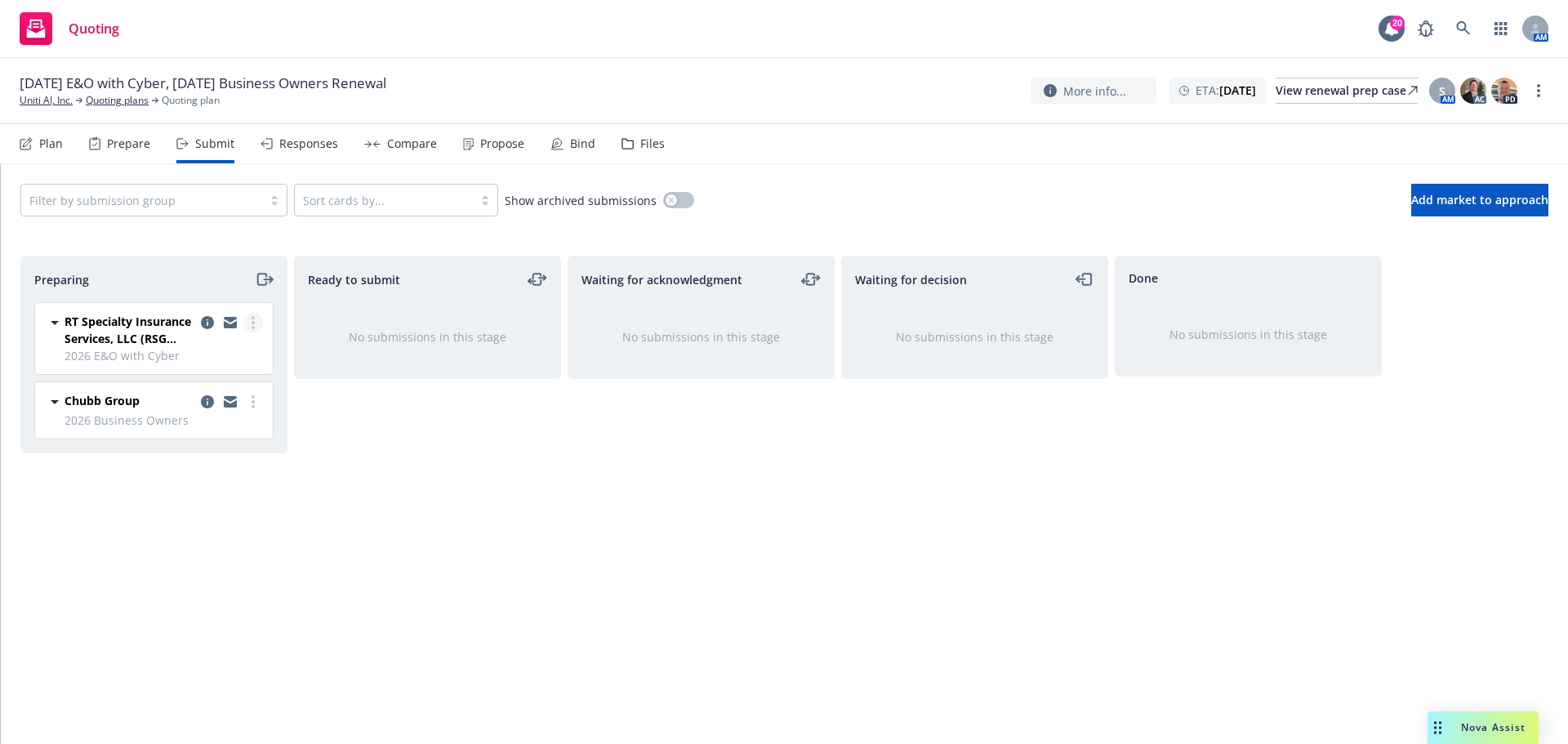
click at [257, 314] on link "more" at bounding box center [253, 323] width 19 height 19
click at [257, 322] on link "more" at bounding box center [253, 323] width 19 height 19
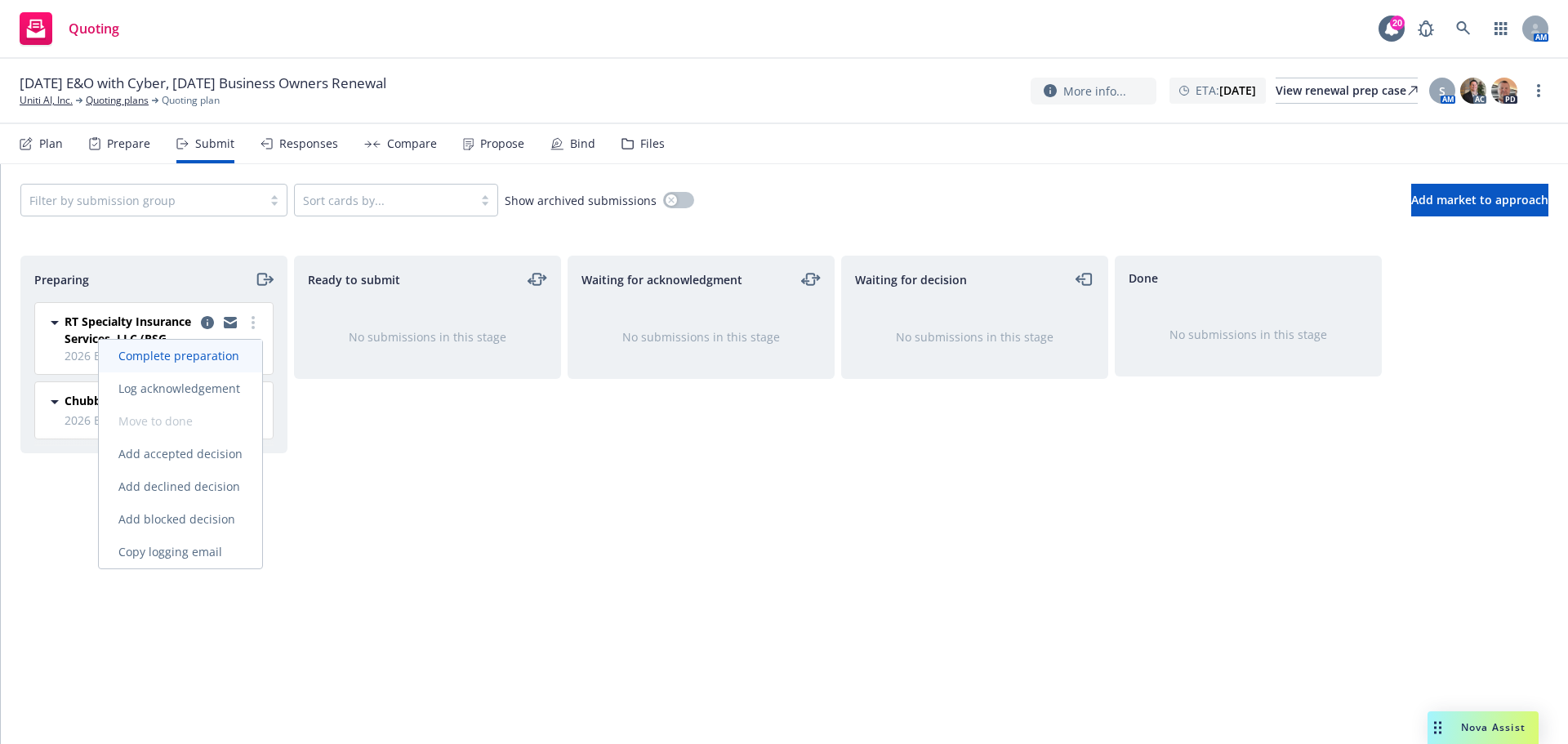
click at [245, 348] on span "Complete preparation" at bounding box center [178, 356] width 160 height 16
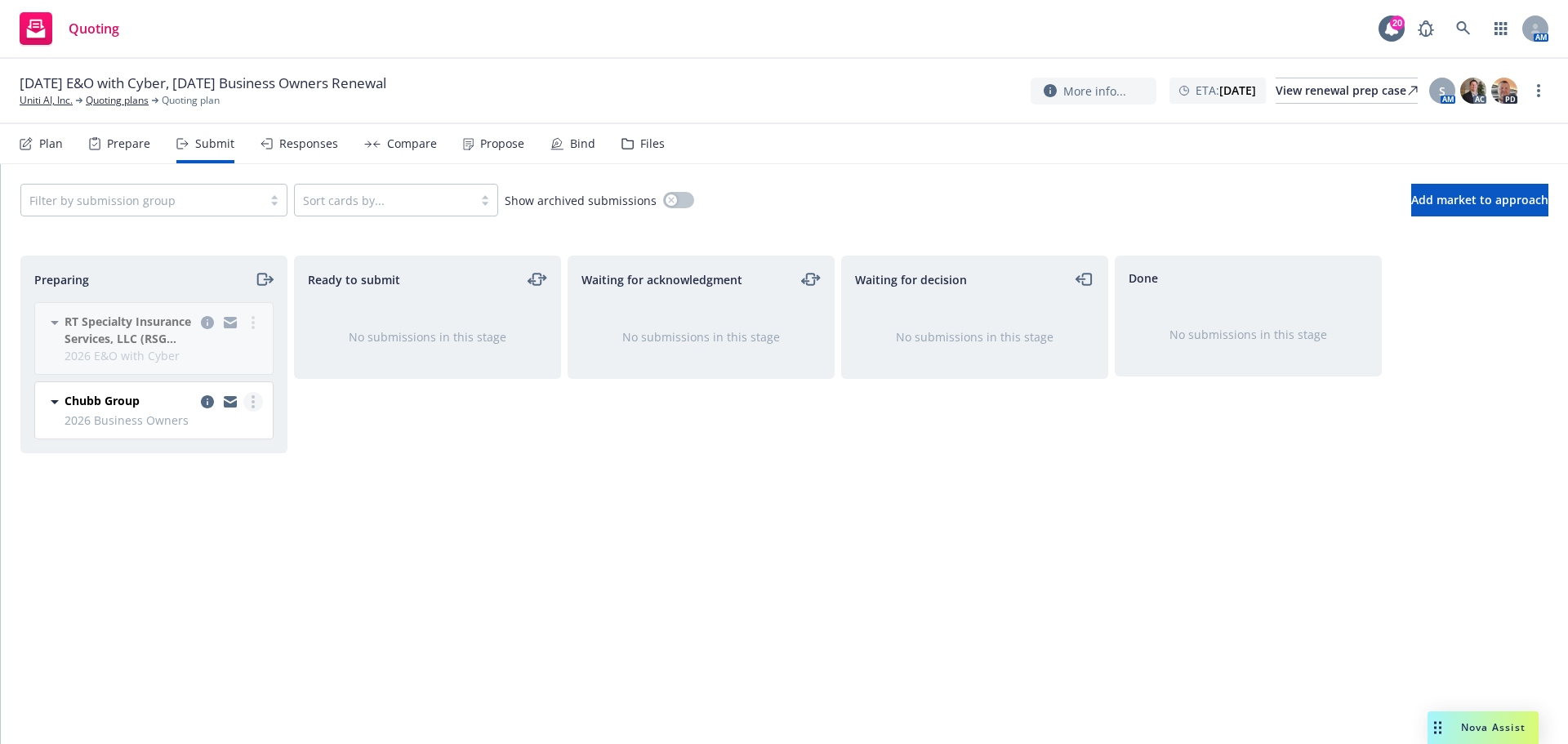
click at [254, 405] on icon "more" at bounding box center [253, 401] width 3 height 13
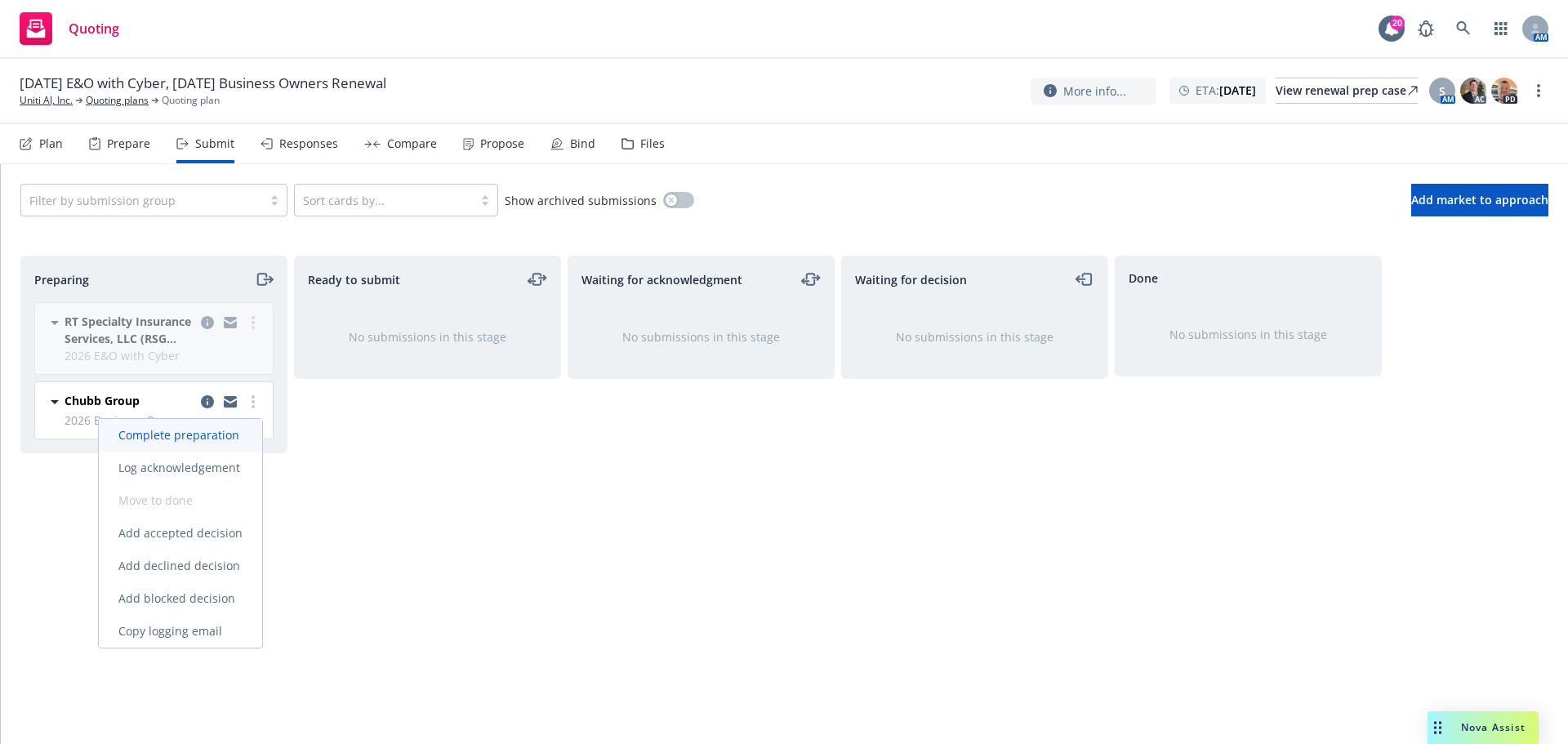
click at [213, 428] on span "Complete preparation" at bounding box center [178, 435] width 160 height 16
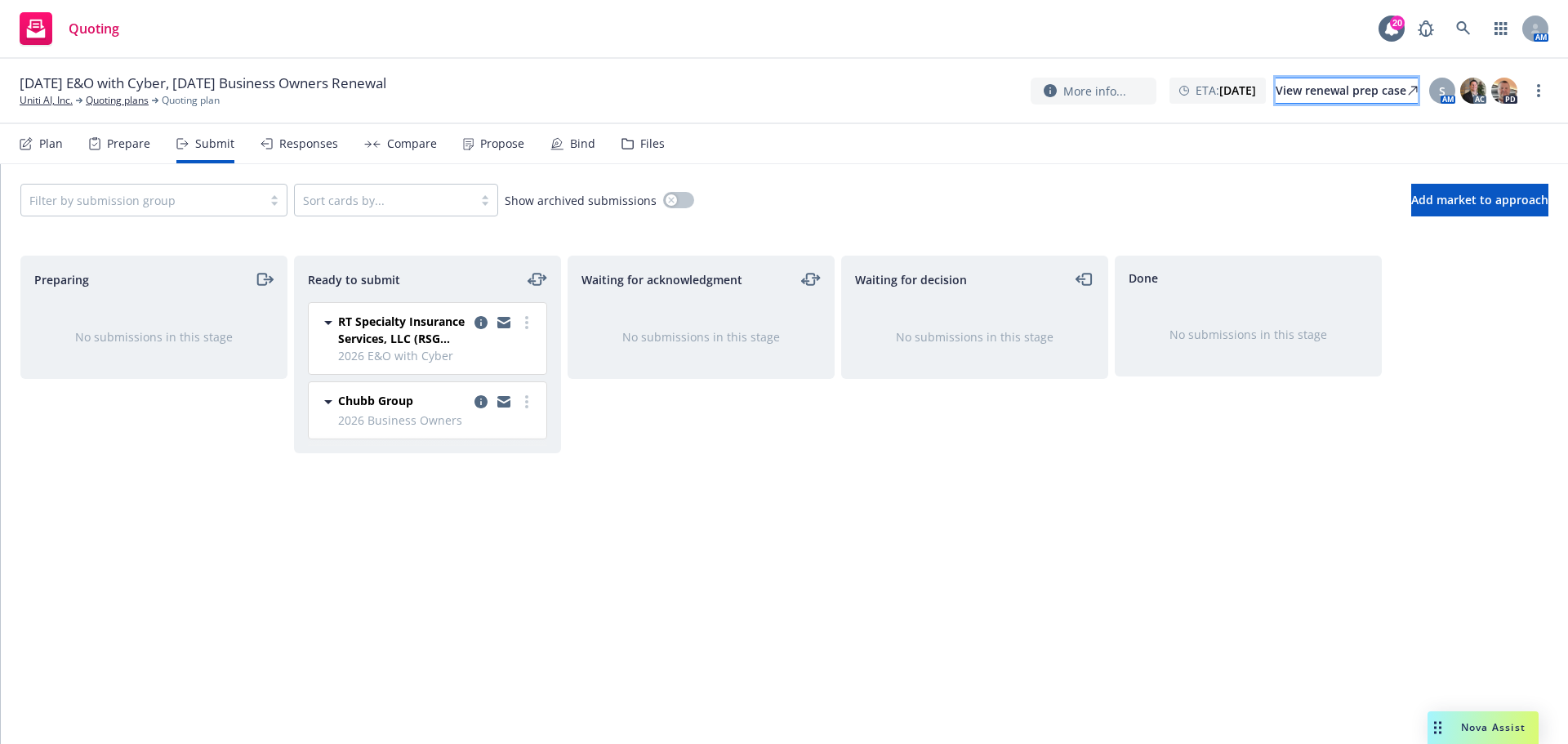
click at [1336, 92] on div "View renewal prep case" at bounding box center [1346, 90] width 142 height 24
click at [135, 103] on link "Quoting plans" at bounding box center [116, 100] width 63 height 15
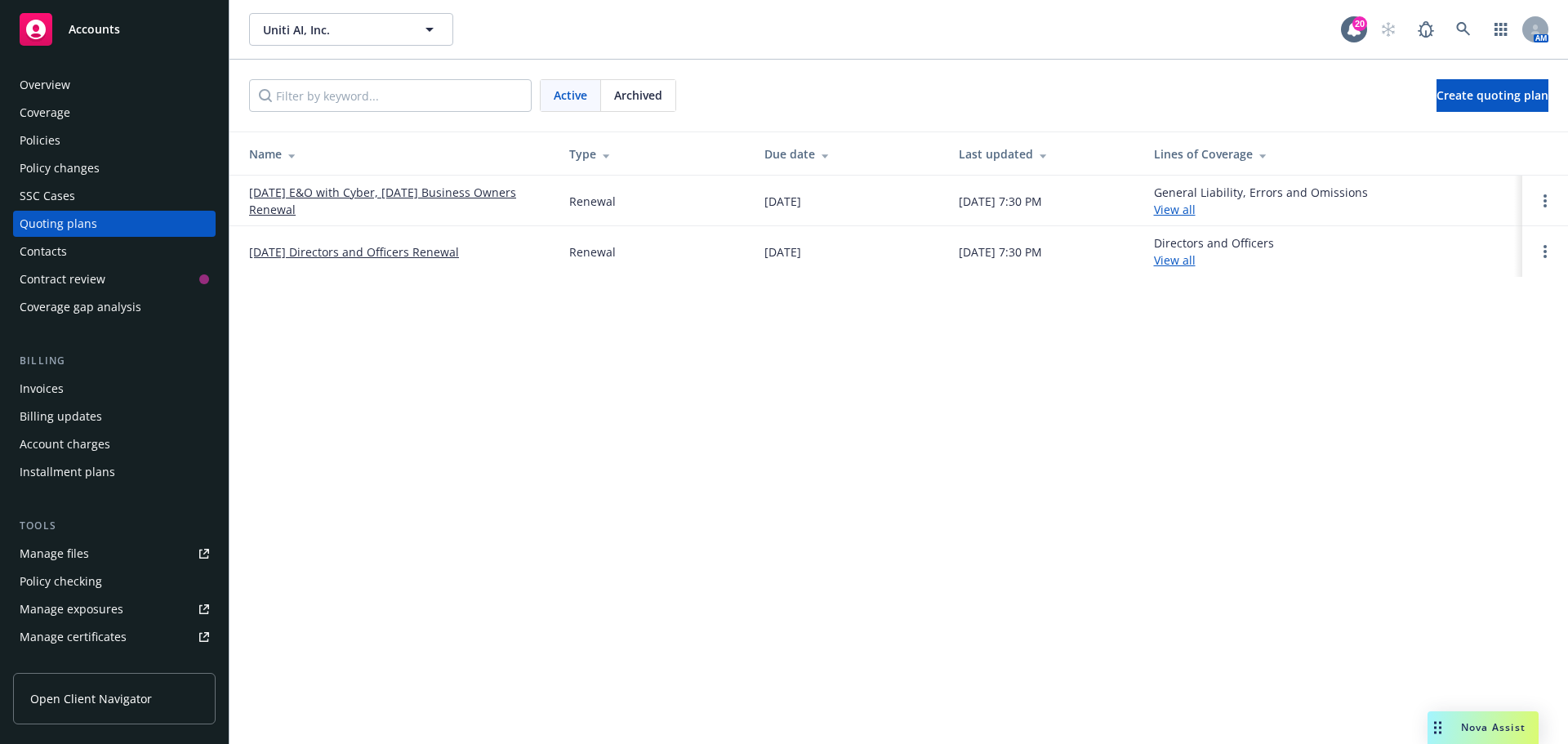
click at [623, 96] on span "Archived" at bounding box center [639, 95] width 48 height 17
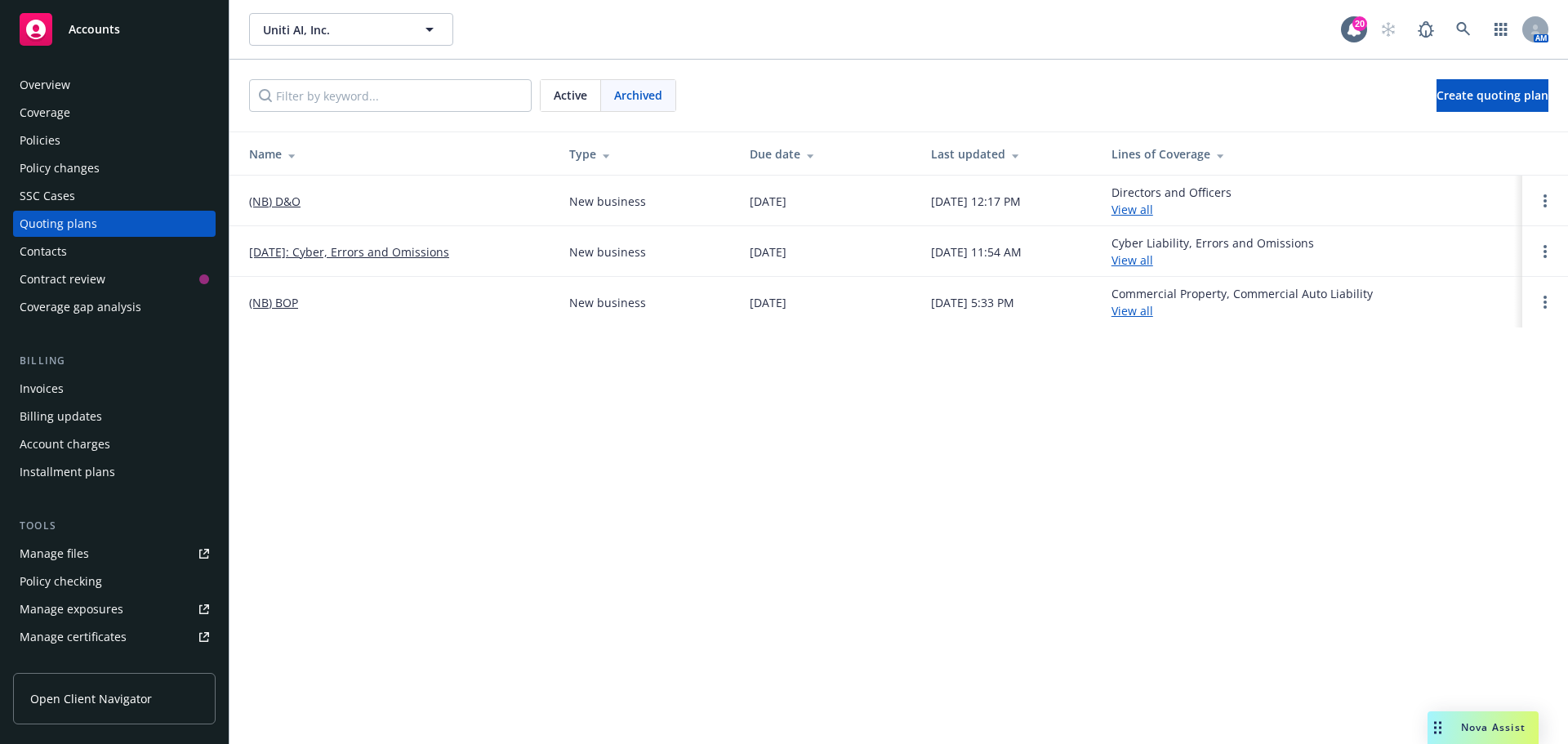
click at [355, 256] on link "[DATE]: Cyber, Errors and Omissions" at bounding box center [349, 252] width 200 height 17
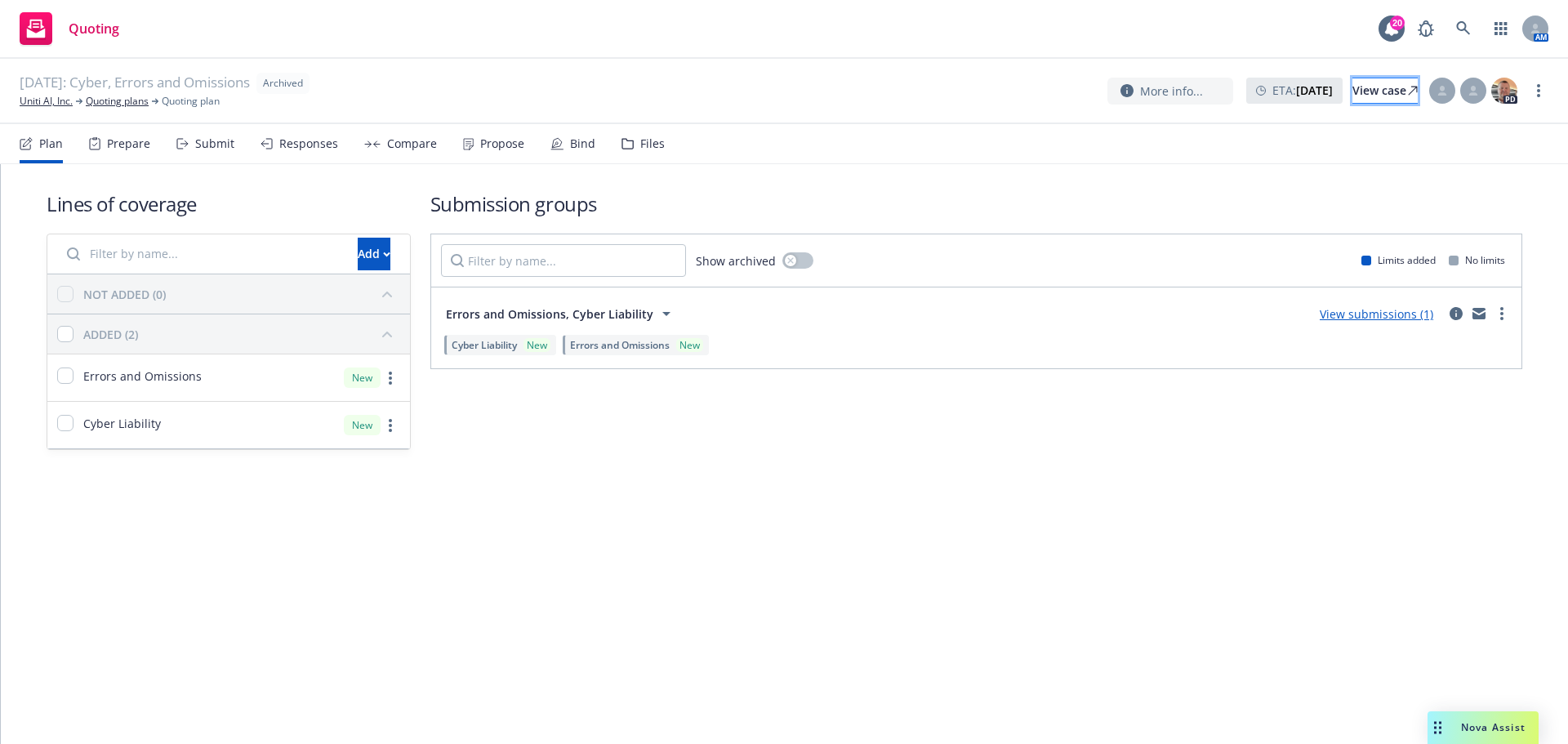
click at [1385, 96] on div "View case" at bounding box center [1385, 90] width 65 height 24
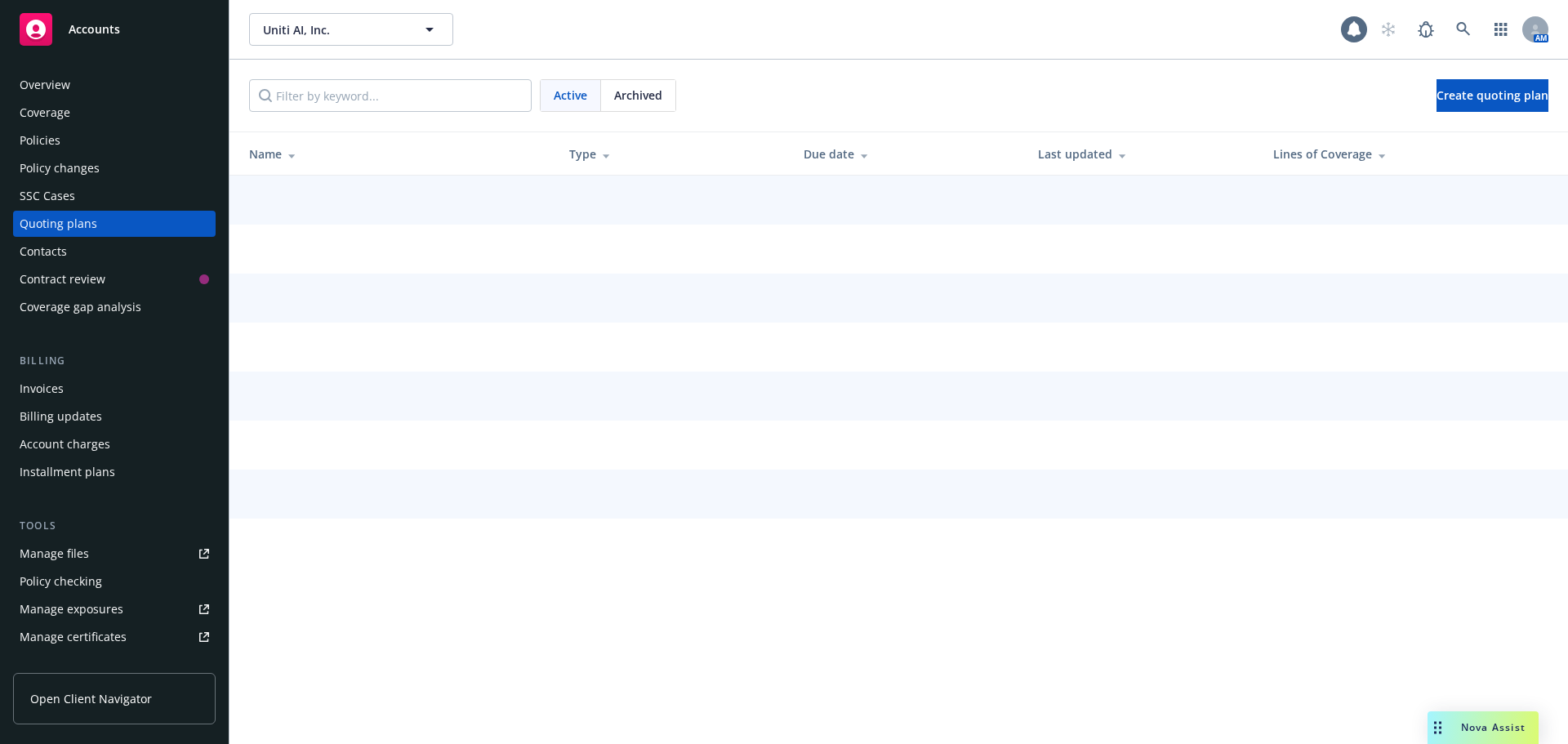
click at [639, 87] on span "Archived" at bounding box center [639, 95] width 48 height 17
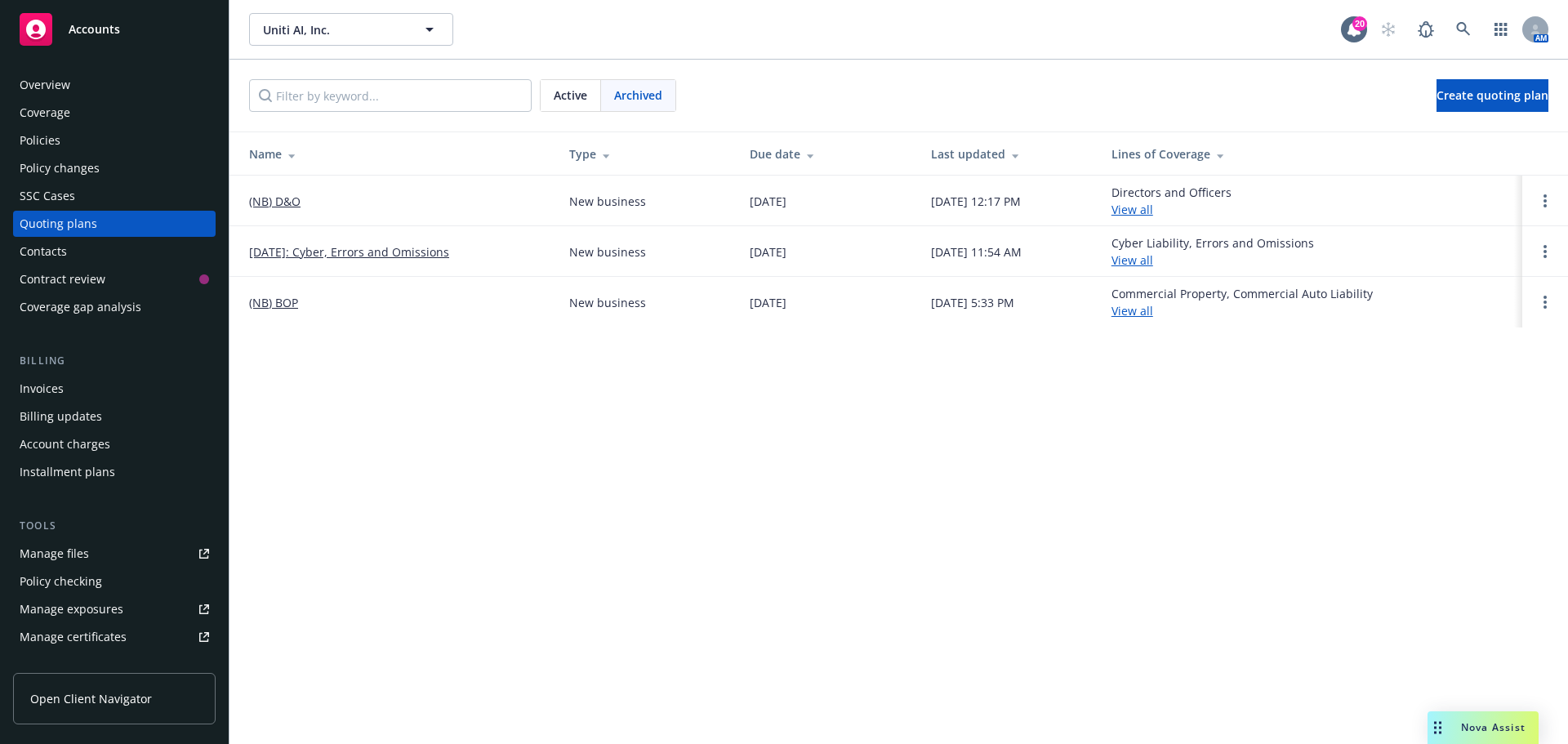
click at [291, 304] on link "(NB) BOP" at bounding box center [273, 302] width 49 height 17
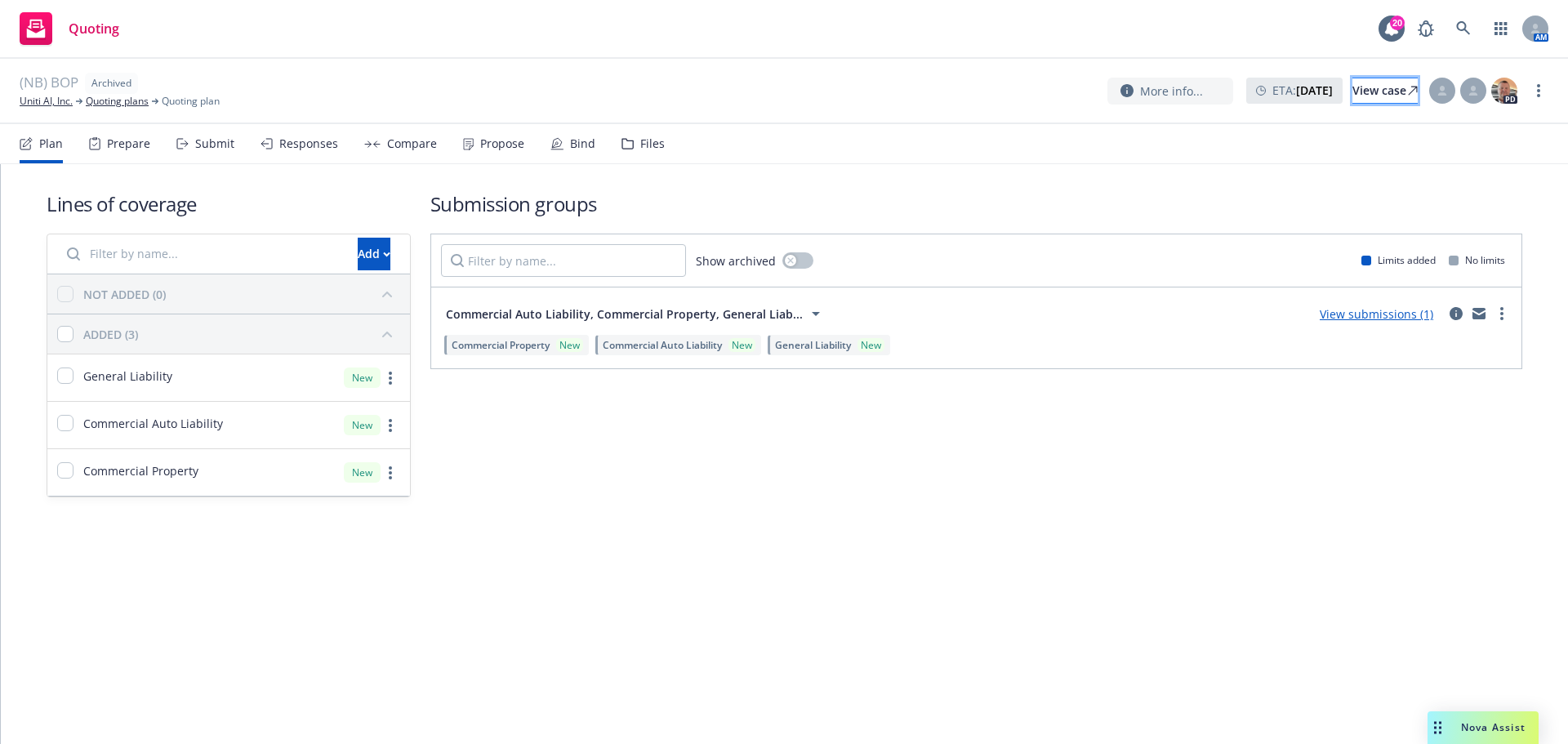
click at [1353, 102] on link "View case" at bounding box center [1385, 90] width 65 height 26
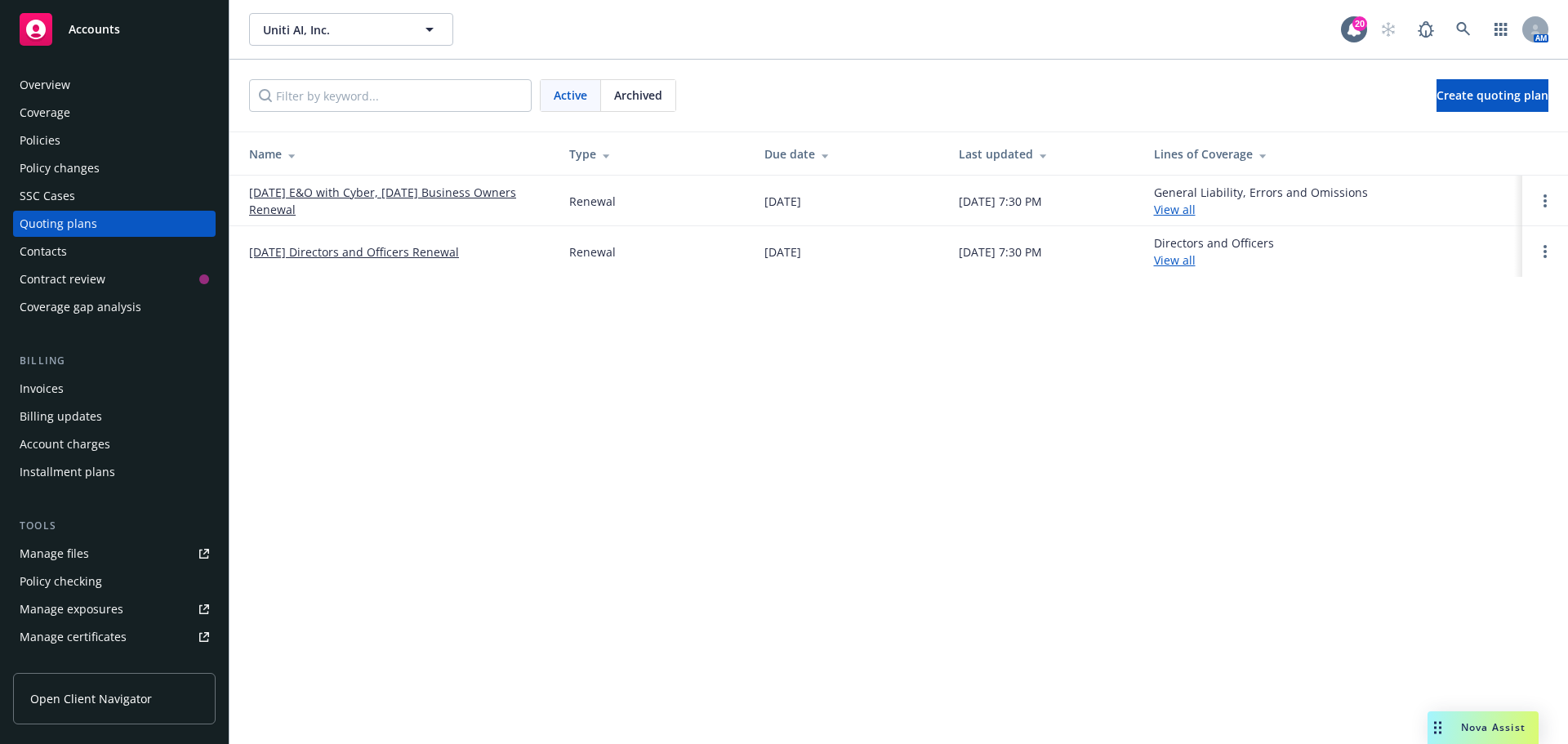
click at [363, 190] on link "[DATE] E&O with Cyber, [DATE] Business Owners Renewal" at bounding box center [395, 201] width 294 height 34
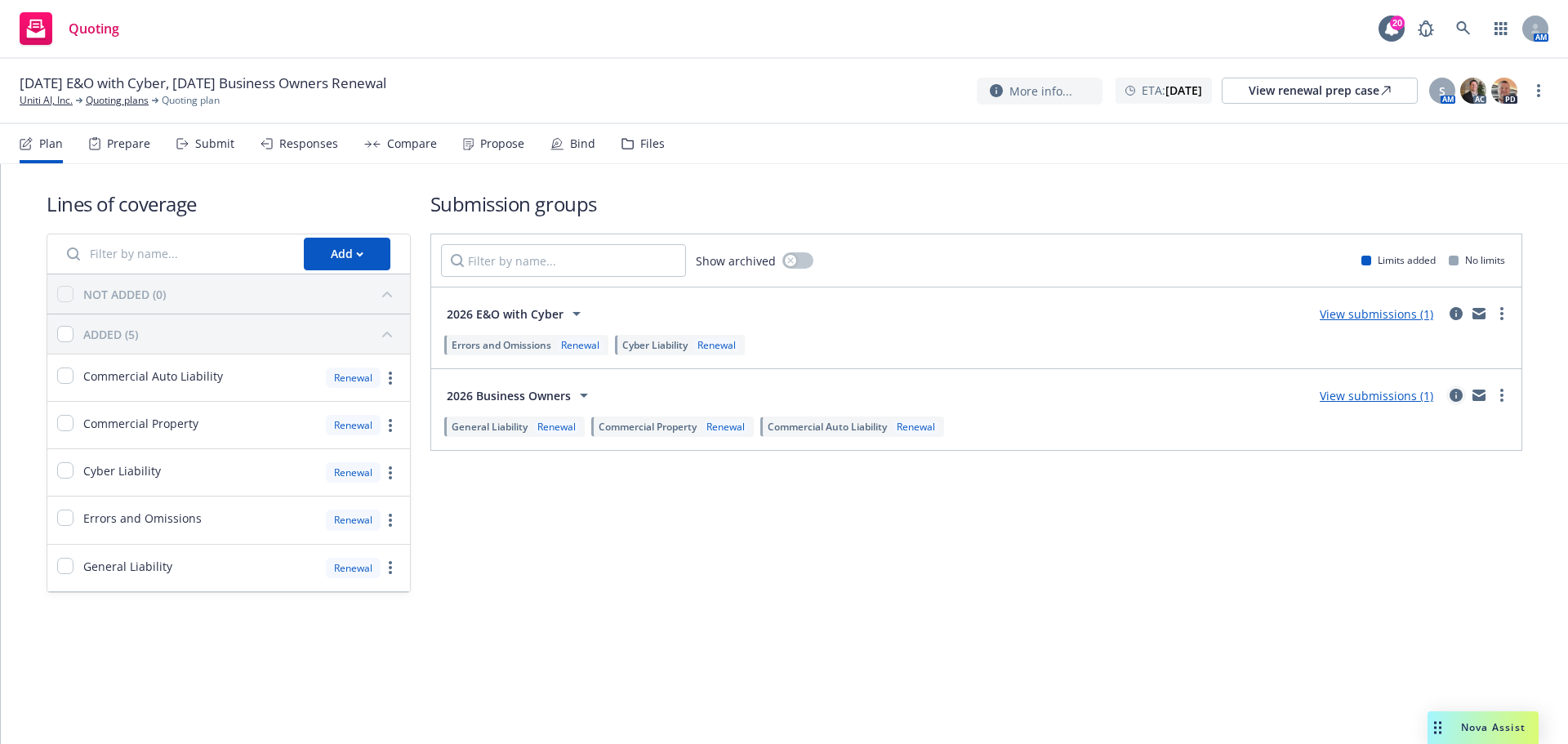
click at [1456, 393] on icon "circleInformation" at bounding box center [1456, 394] width 13 height 13
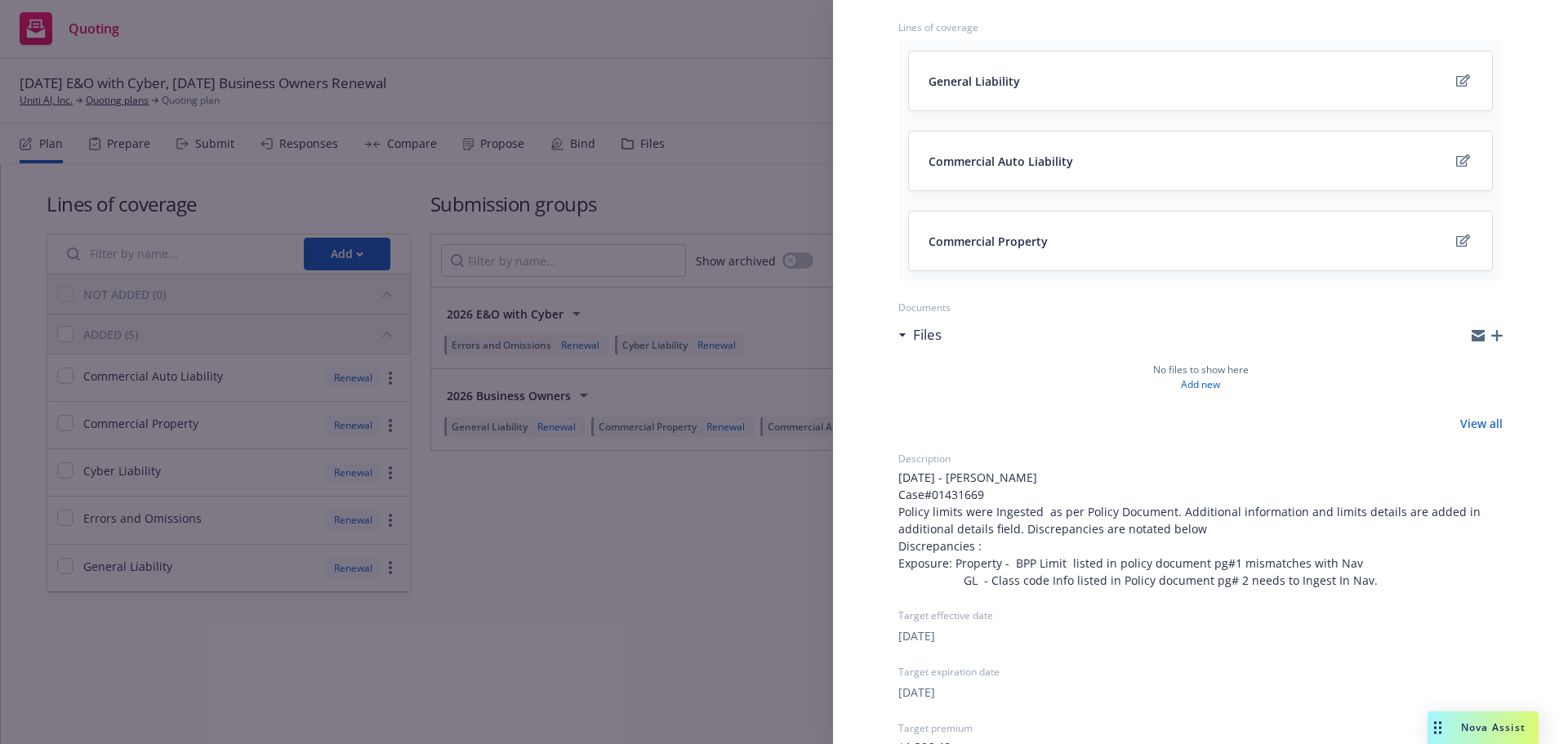
scroll to position [419, 0]
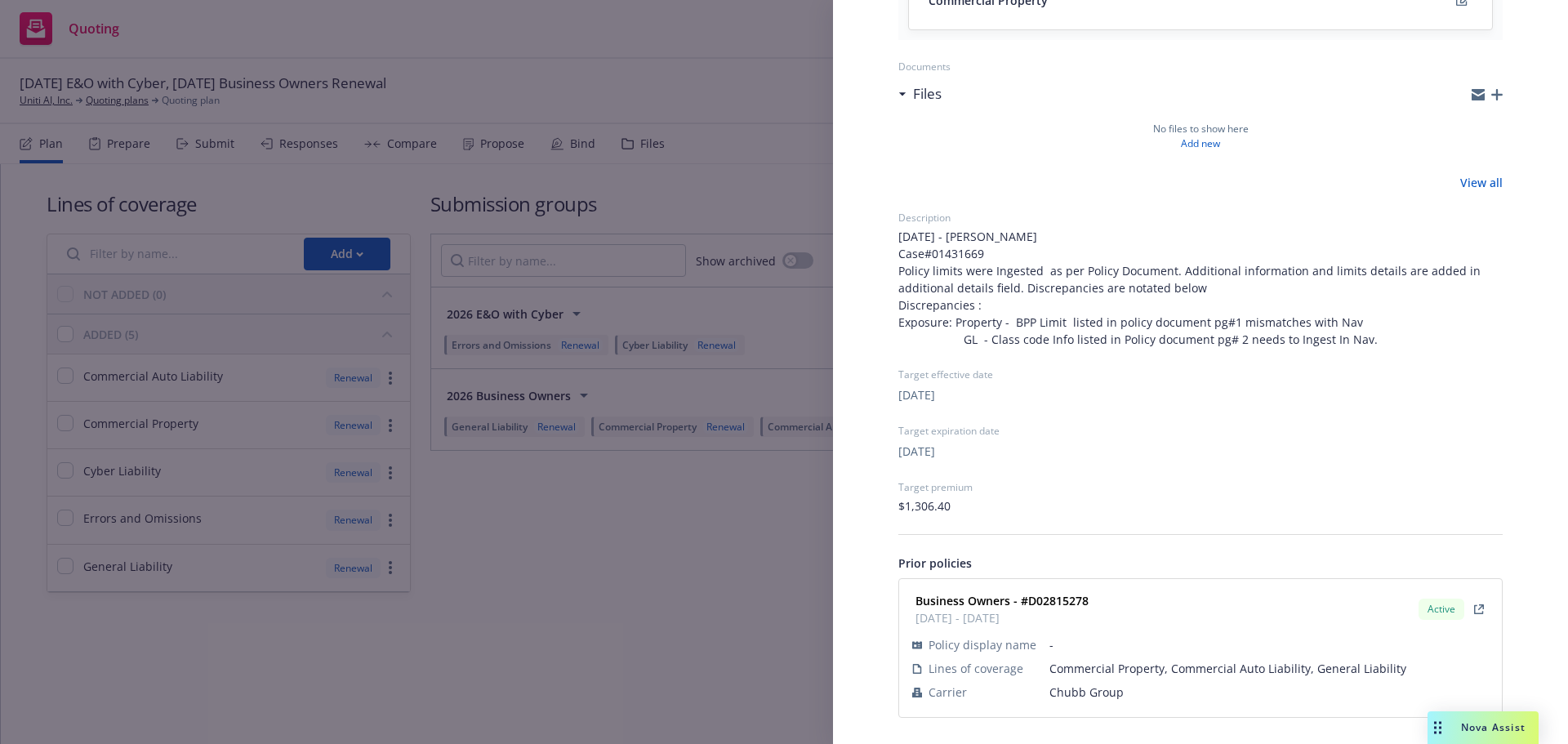
click at [1086, 692] on span "Chubb Group" at bounding box center [1269, 692] width 439 height 17
copy span "Chubb Group"
click at [1057, 600] on strong "Business Owners - #D02815278" at bounding box center [1002, 601] width 173 height 16
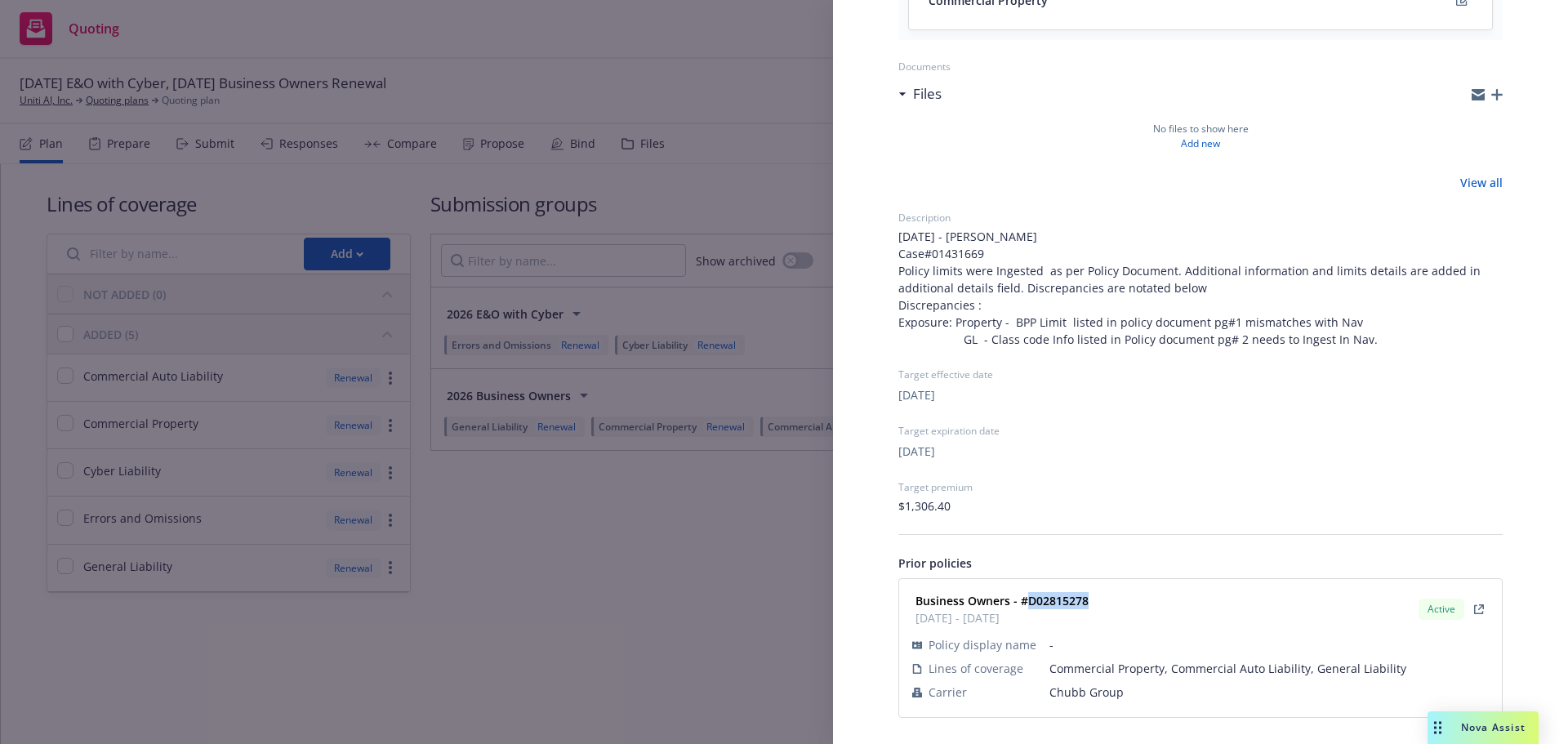
click at [1057, 600] on strong "Business Owners - #D02815278" at bounding box center [1002, 601] width 173 height 16
copy strong "D02815278"
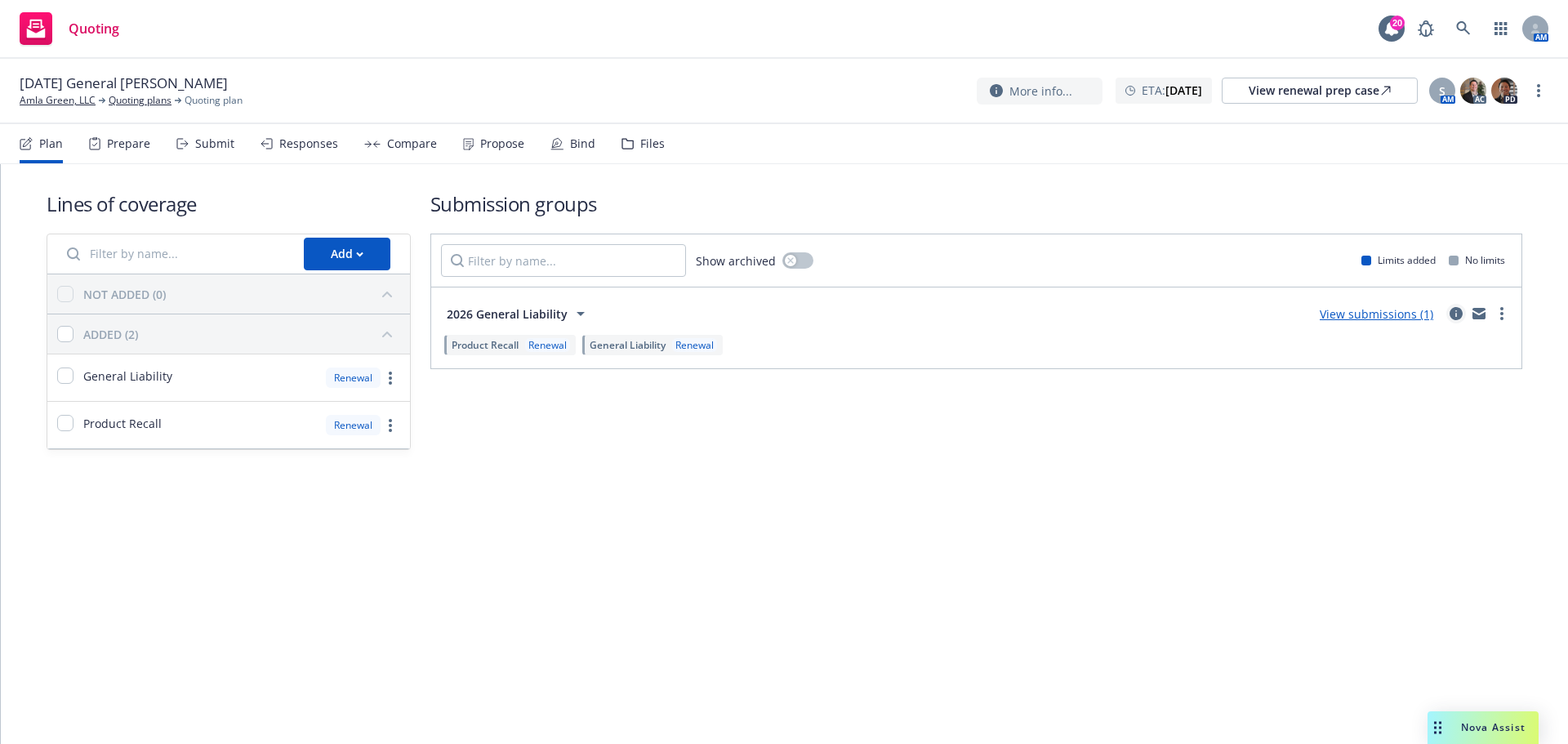
click at [1455, 313] on icon "circleInformation" at bounding box center [1456, 313] width 13 height 13
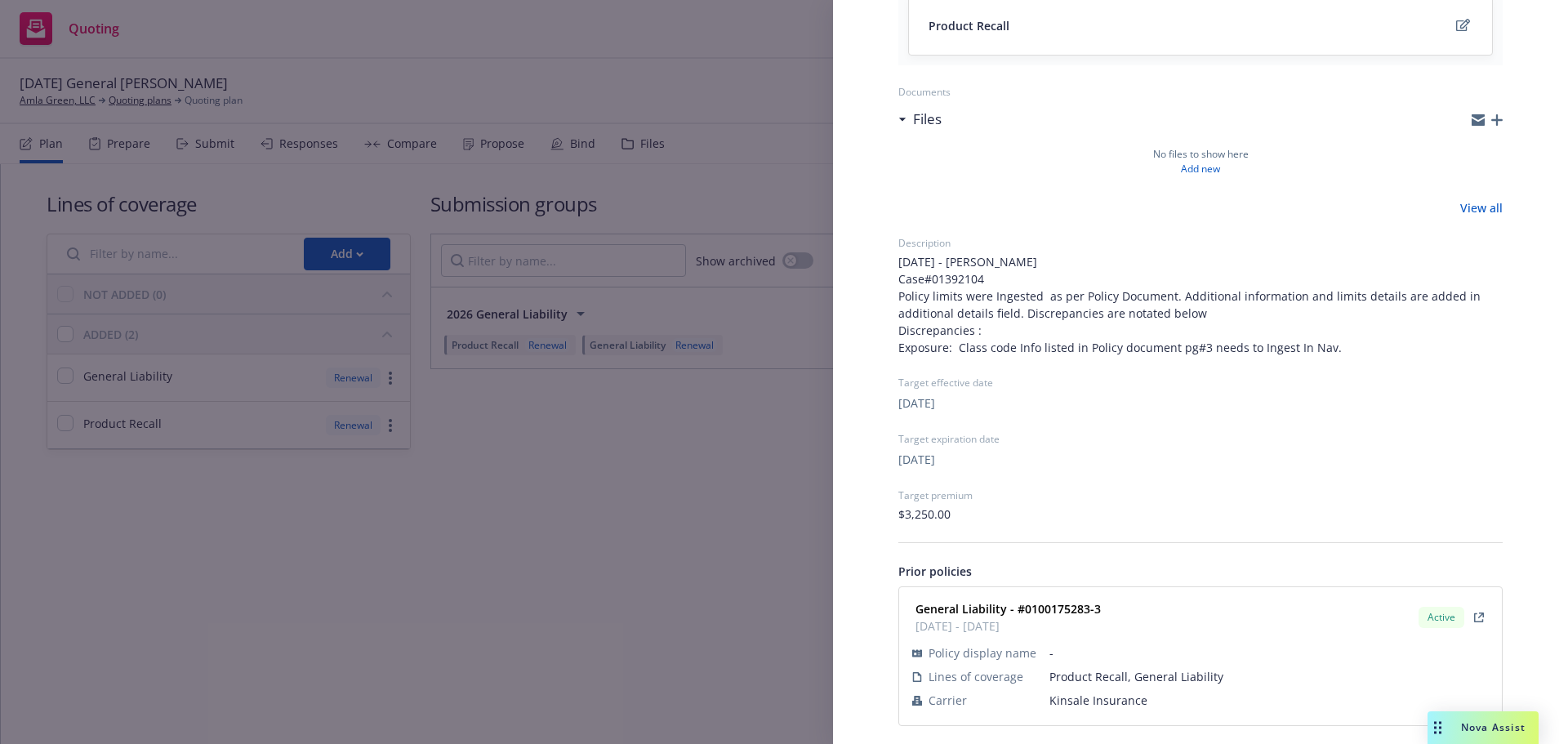
scroll to position [323, 0]
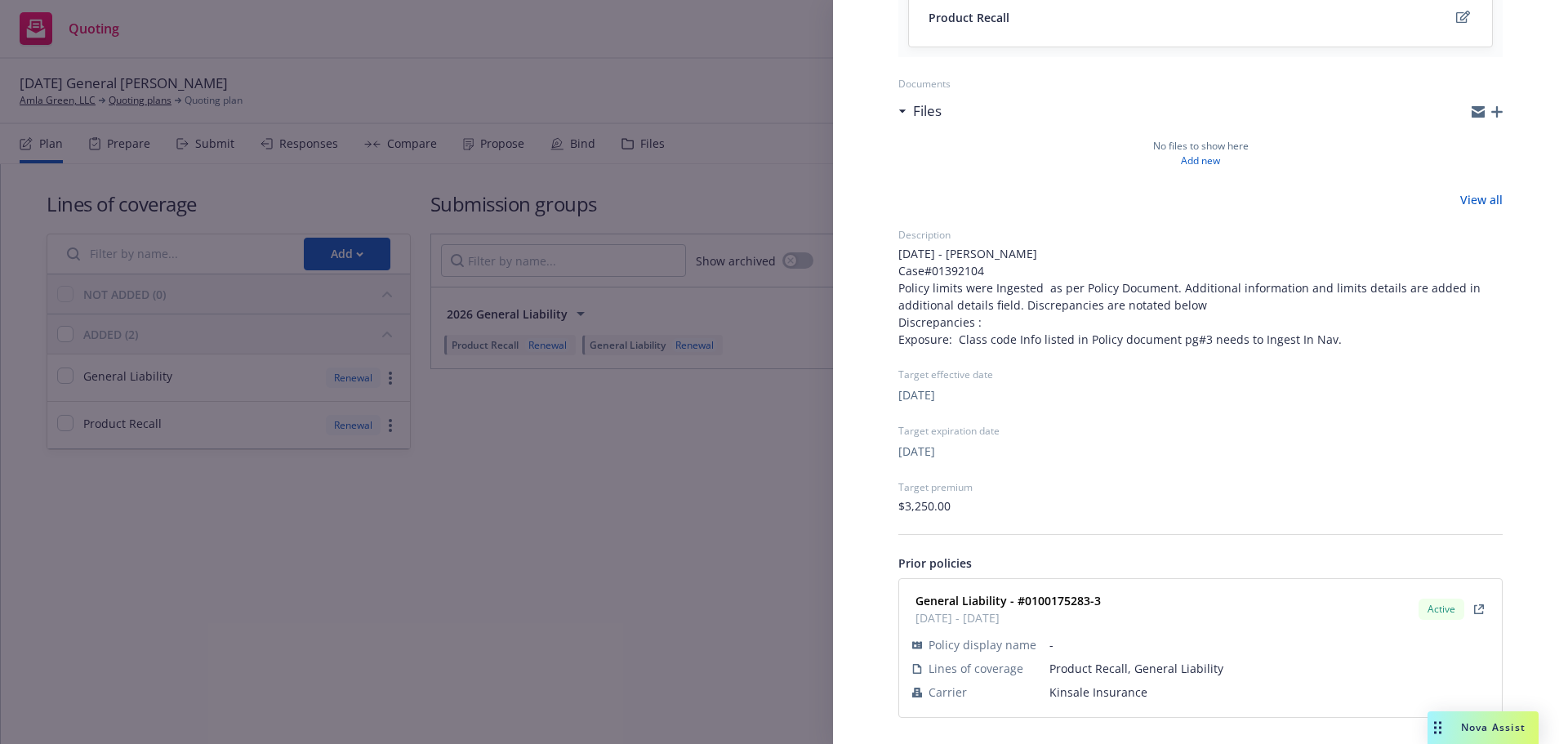
click at [1102, 693] on span "Kinsale Insurance" at bounding box center [1269, 692] width 439 height 17
copy span "Kinsale Insurance"
click at [324, 190] on div "Submission group 2026 General Liability Last updated [DATE] 7:30 PM Lines of co…" at bounding box center [784, 372] width 1568 height 744
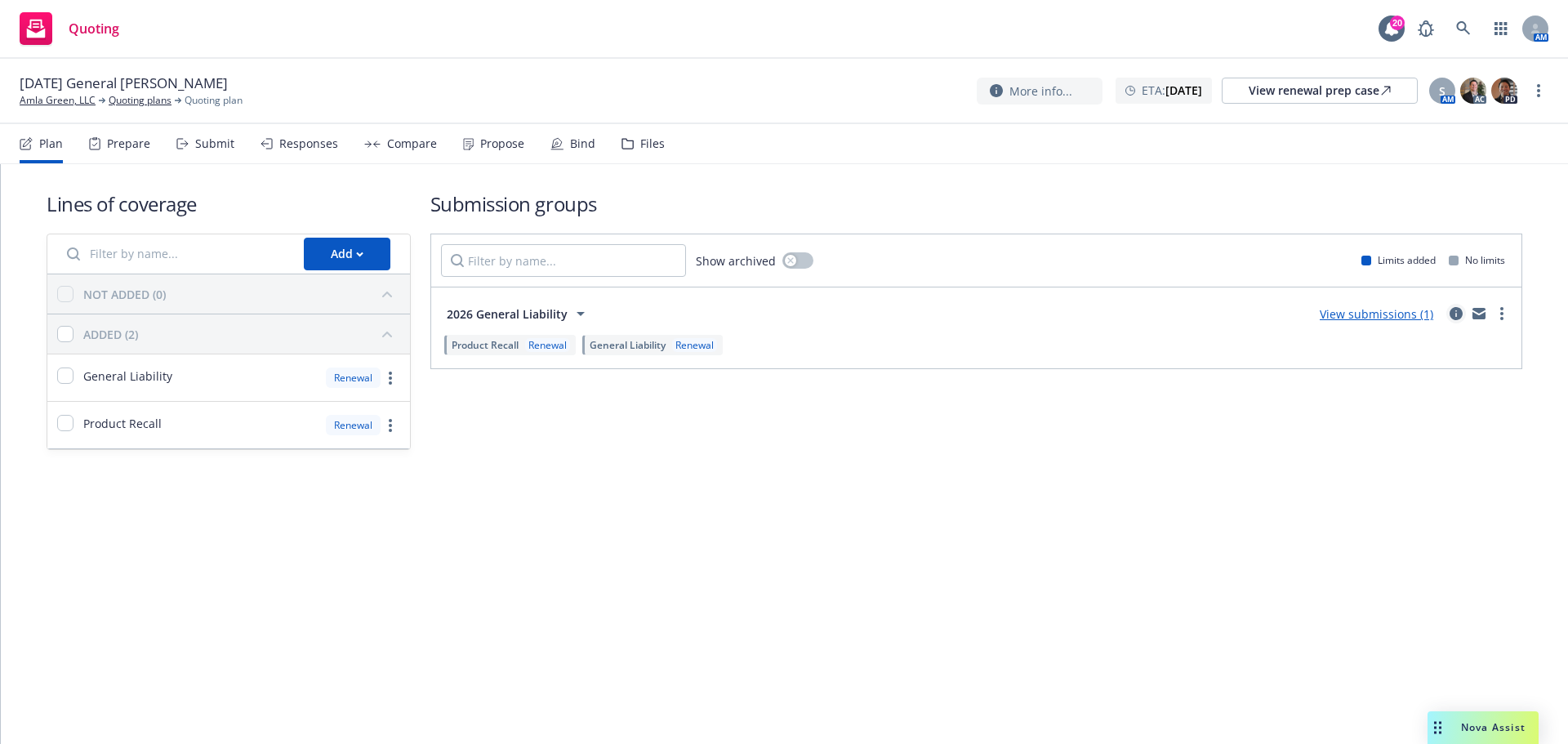
click at [1450, 314] on icon "circleInformation" at bounding box center [1456, 313] width 13 height 13
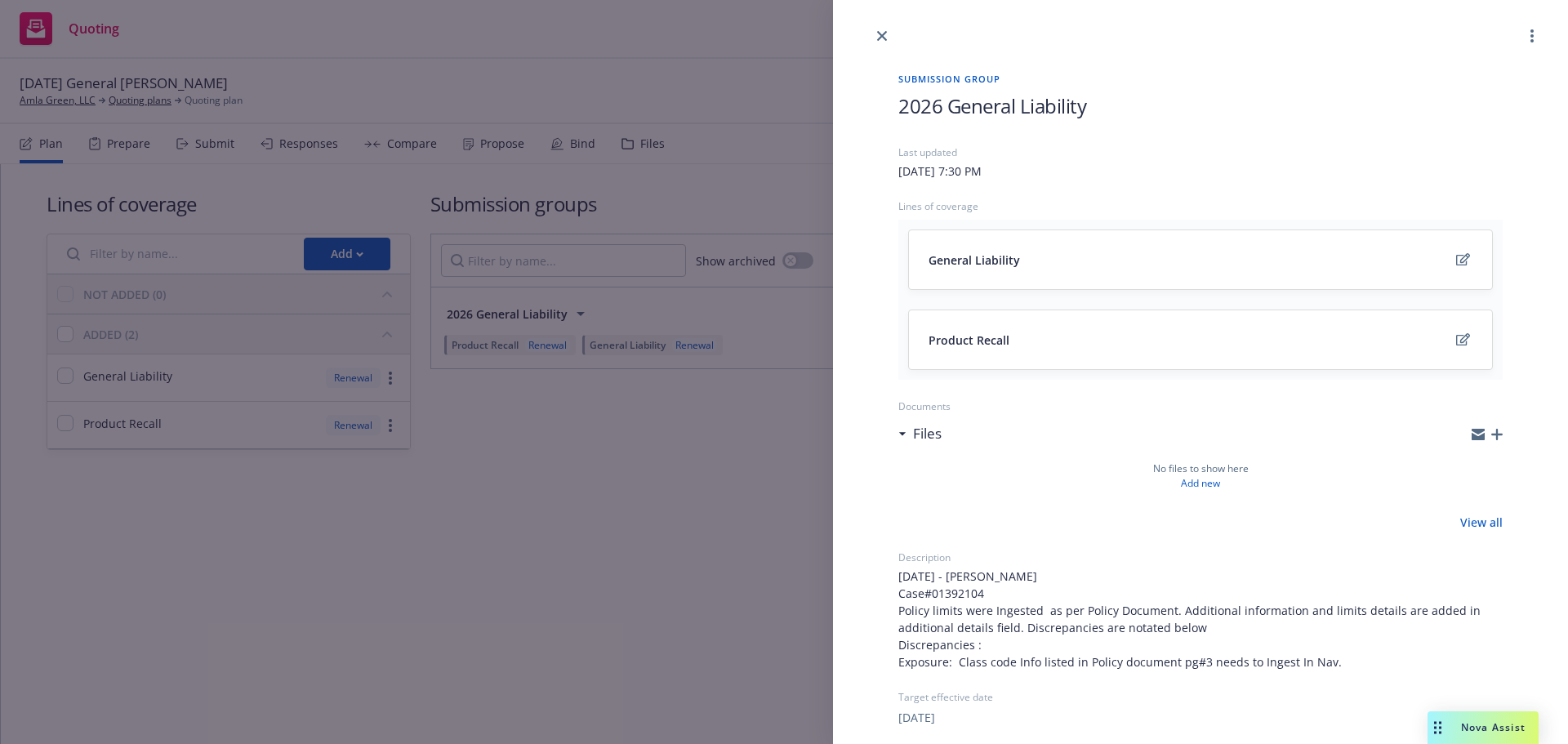
scroll to position [323, 0]
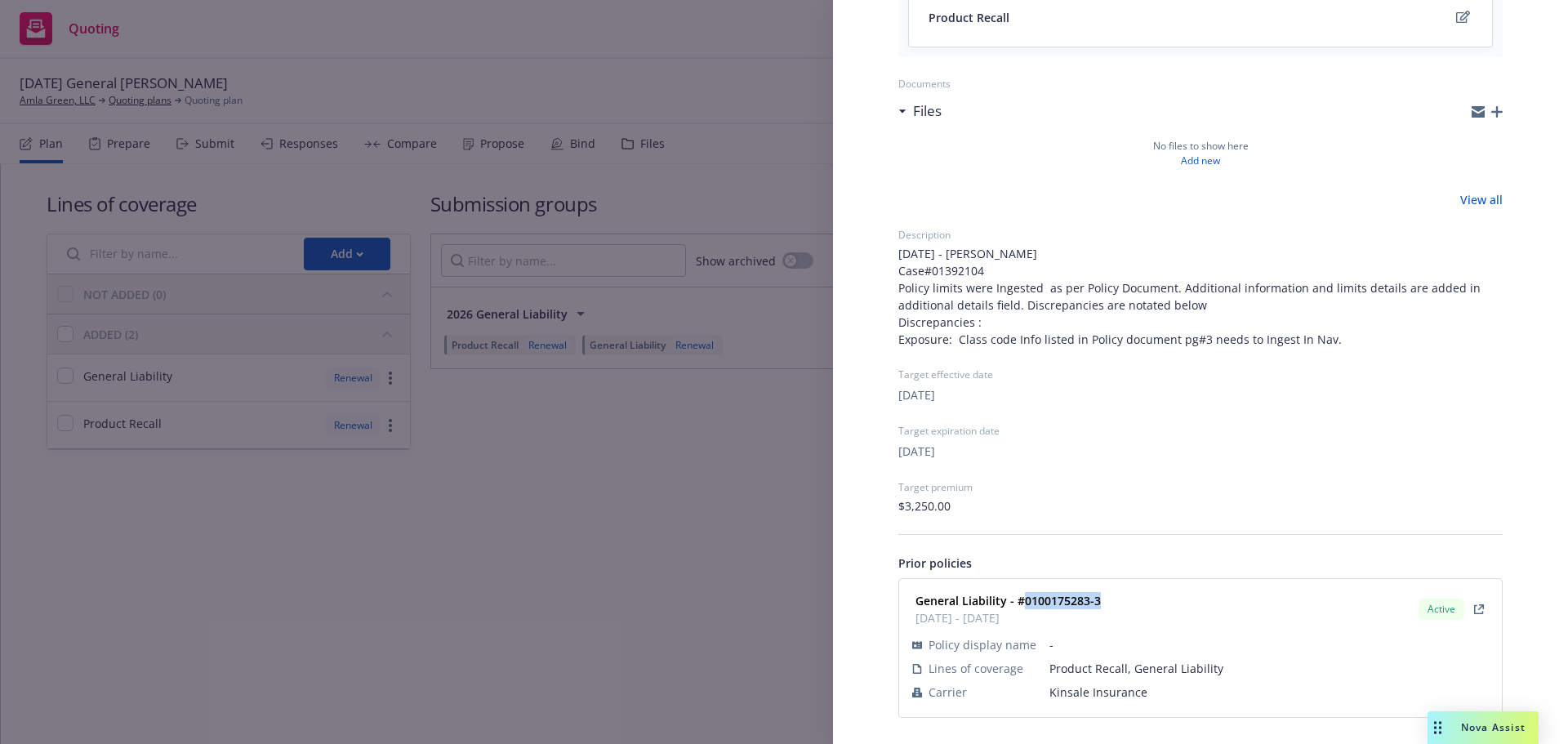
drag, startPoint x: 1058, startPoint y: 607, endPoint x: 1020, endPoint y: 607, distance: 38.0
click at [1020, 607] on div "General Liability - #0100175283-3 [DATE] - [DATE] Active" at bounding box center [1201, 609] width 583 height 41
drag, startPoint x: 470, startPoint y: 273, endPoint x: 165, endPoint y: 75, distance: 363.6
click at [469, 273] on div "Submission group 2026 General Liability Last updated [DATE] 7:30 PM Lines of co…" at bounding box center [784, 372] width 1568 height 744
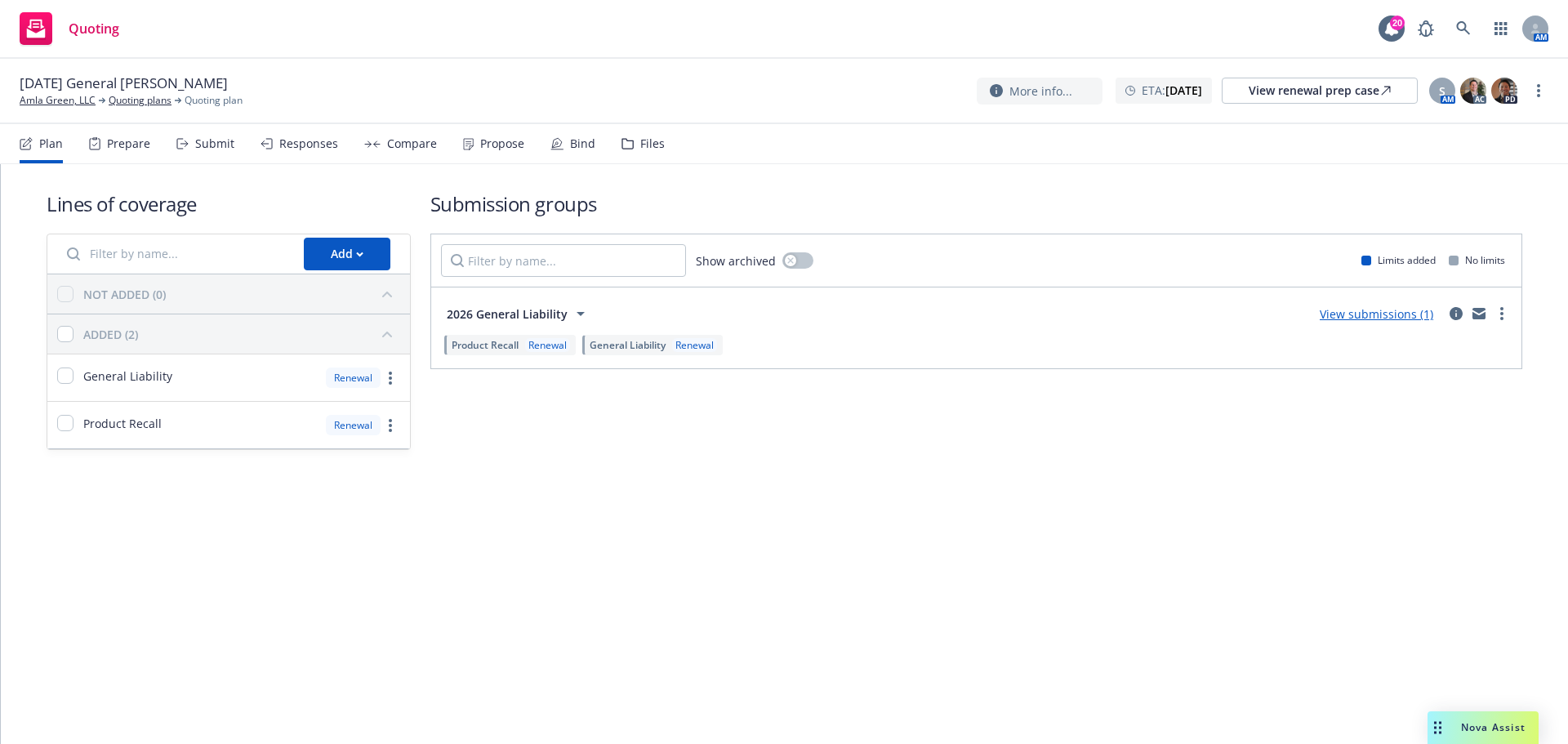
click at [194, 125] on div "Submit" at bounding box center [205, 143] width 58 height 39
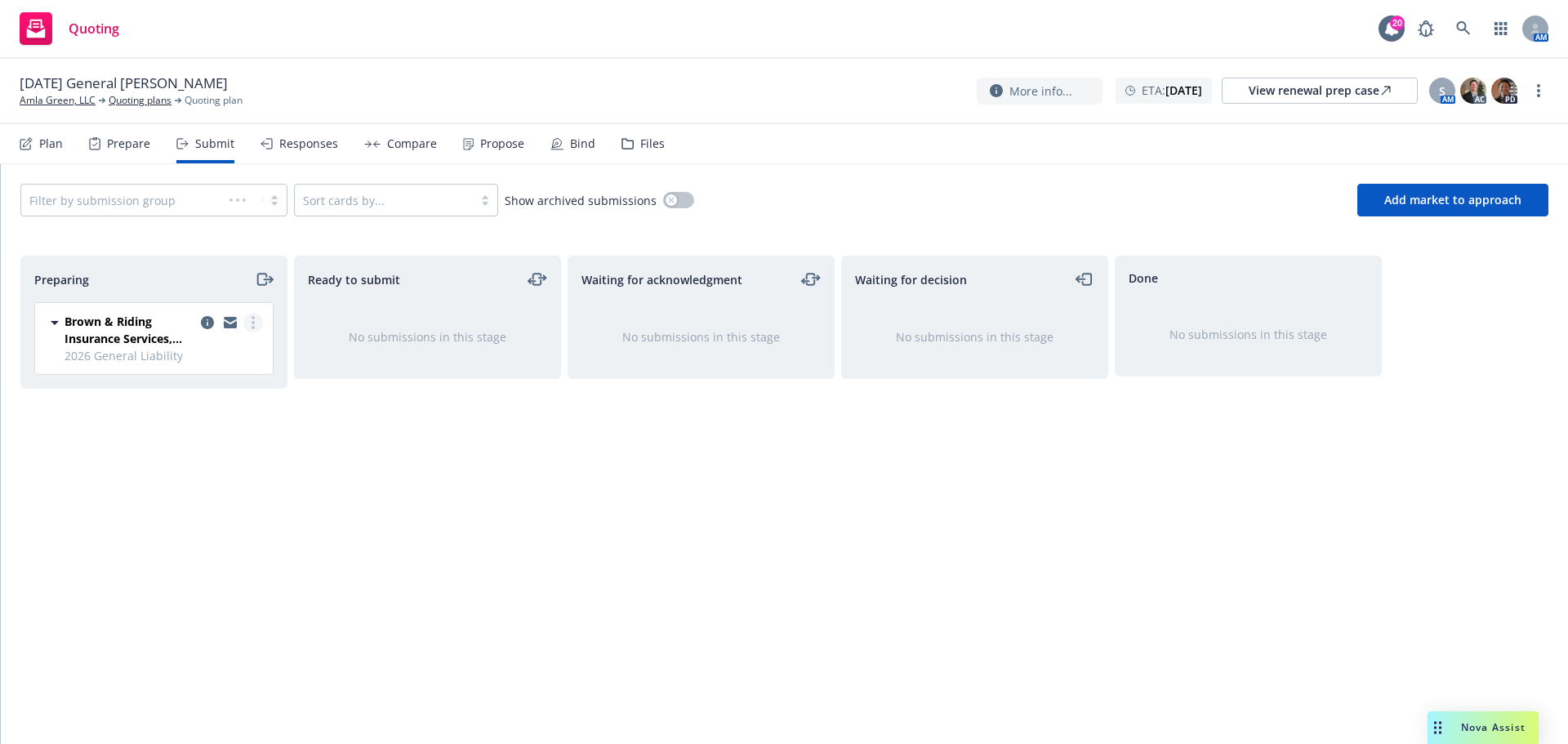
click at [252, 318] on circle "more" at bounding box center [253, 317] width 3 height 3
click at [235, 356] on span "Complete preparation" at bounding box center [178, 356] width 160 height 16
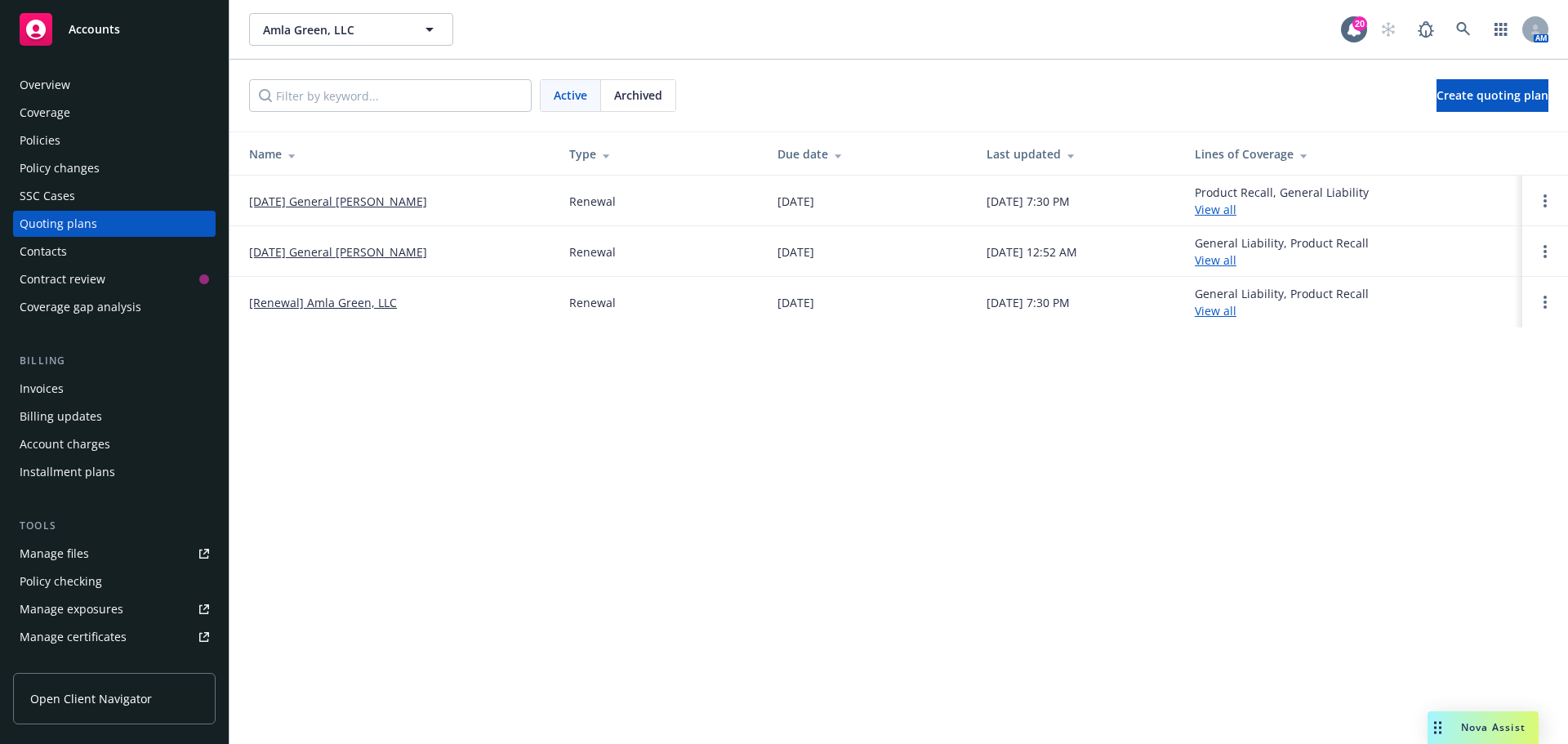
click at [331, 255] on link "[DATE] General [PERSON_NAME]" at bounding box center [338, 252] width 178 height 17
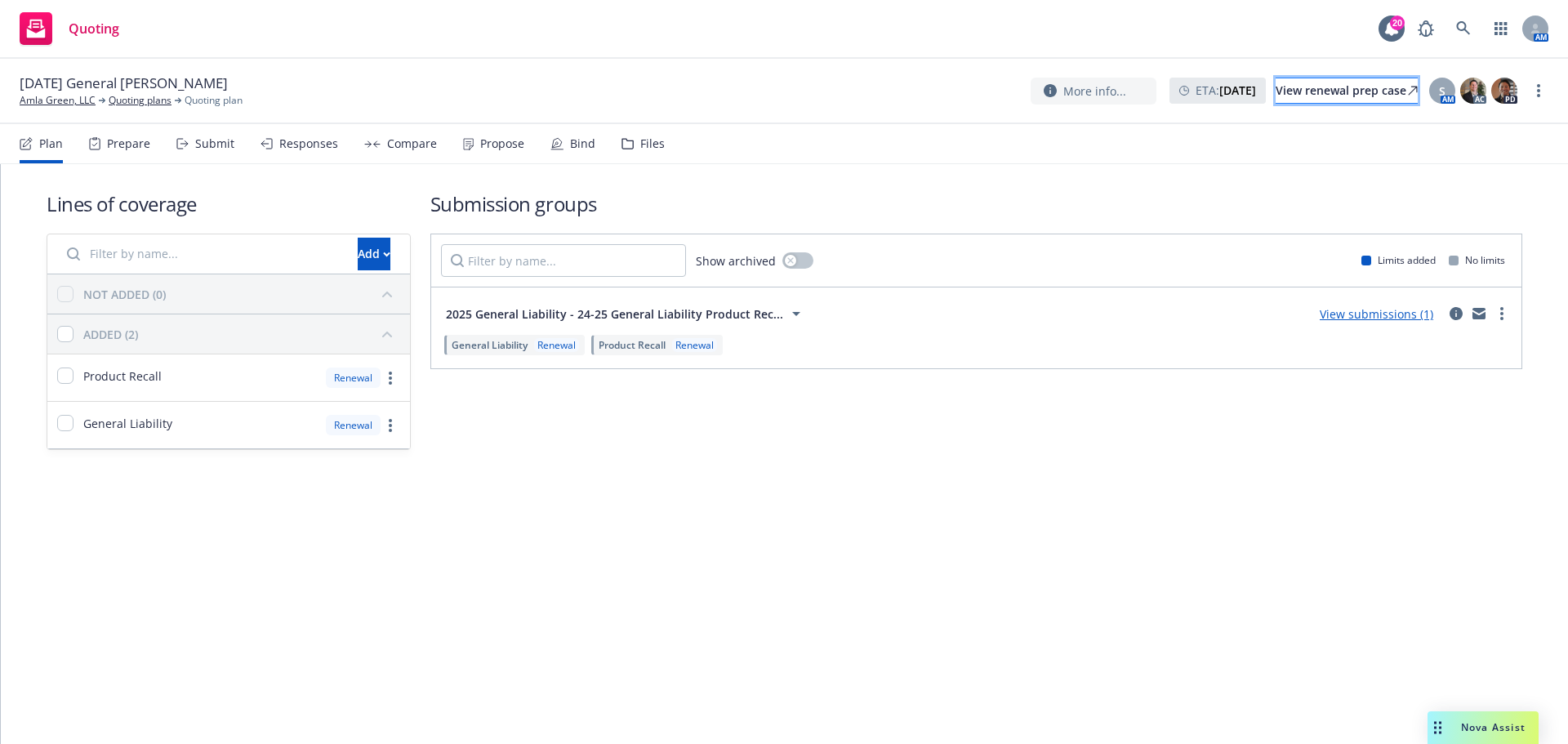
click at [1357, 98] on div "View renewal prep case" at bounding box center [1346, 90] width 142 height 24
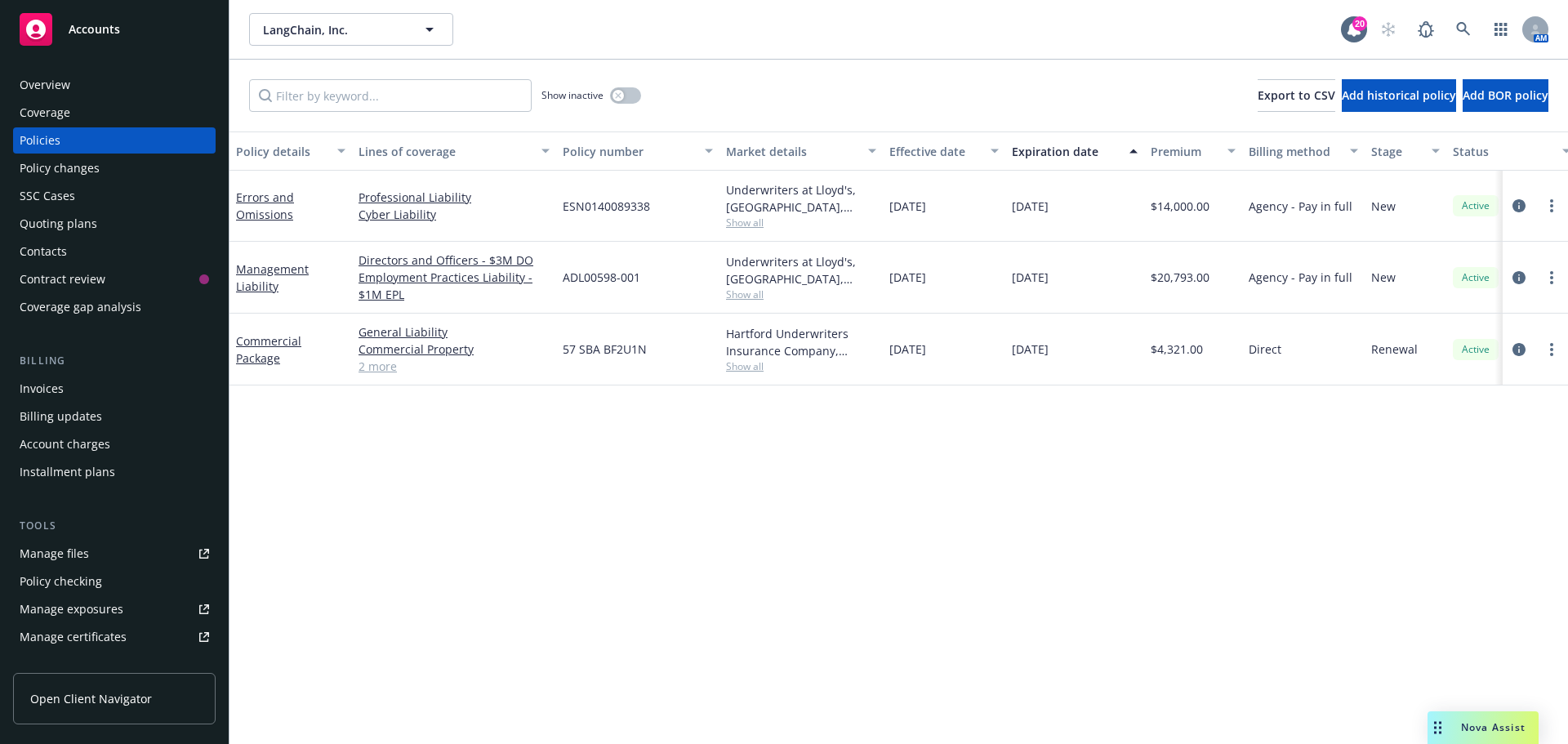
click at [130, 83] on div "Overview" at bounding box center [114, 84] width 190 height 26
